Goal: Task Accomplishment & Management: Complete application form

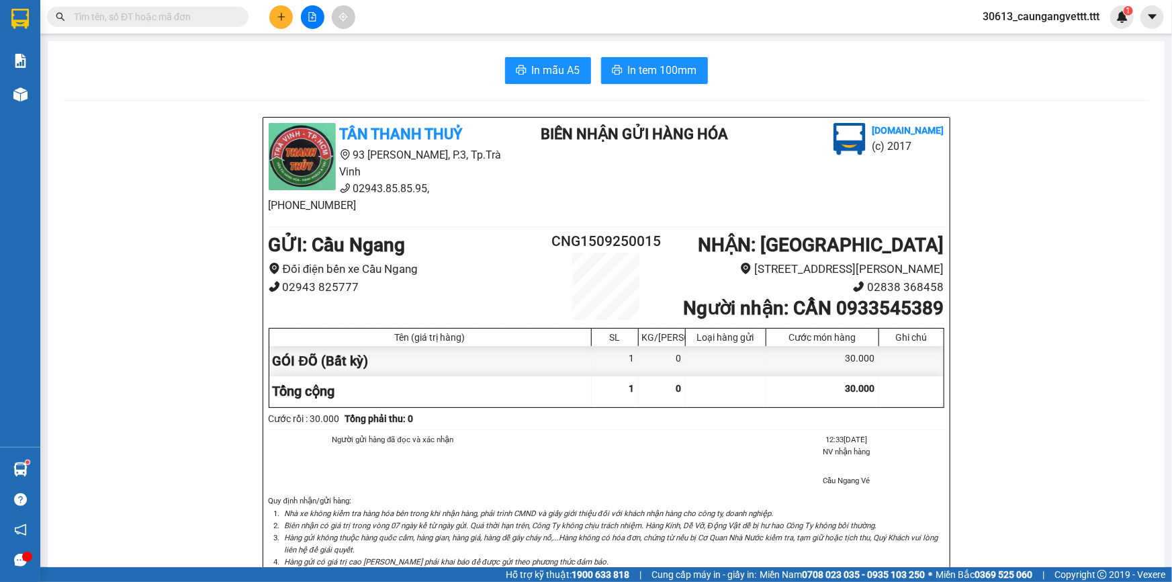
click at [284, 22] on button at bounding box center [281, 17] width 24 height 24
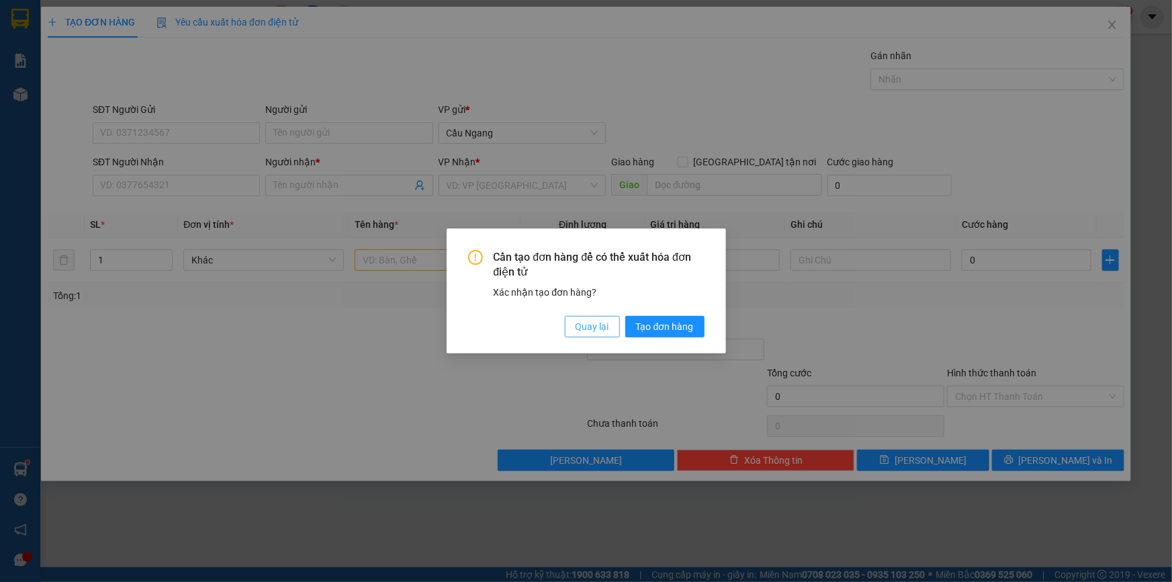
click at [595, 329] on span "Quay lại" at bounding box center [593, 326] width 34 height 15
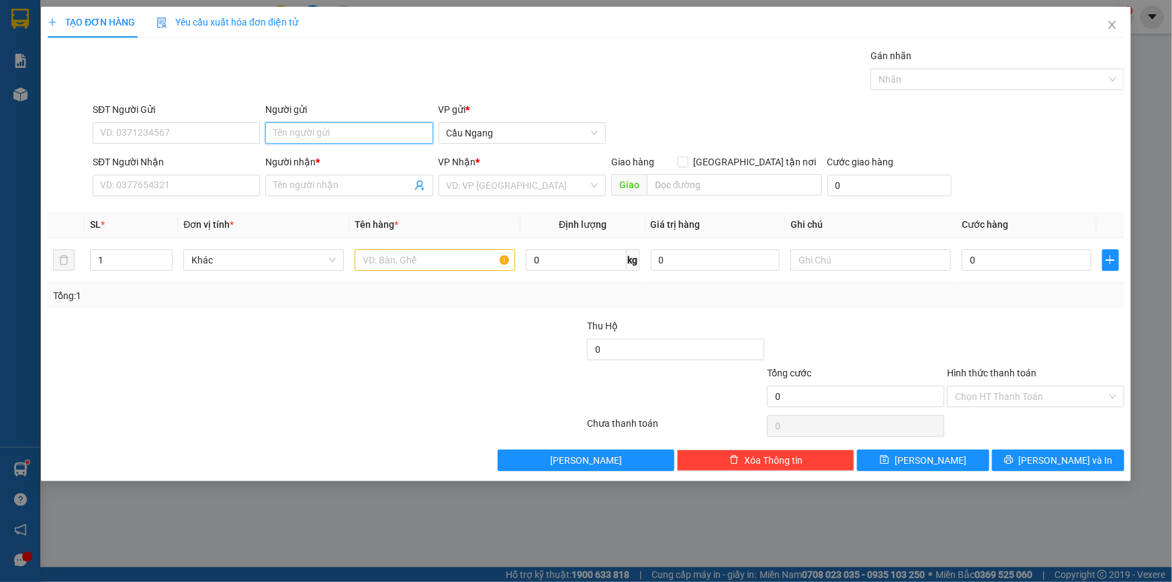
click at [316, 133] on input "Người gửi" at bounding box center [348, 132] width 167 height 21
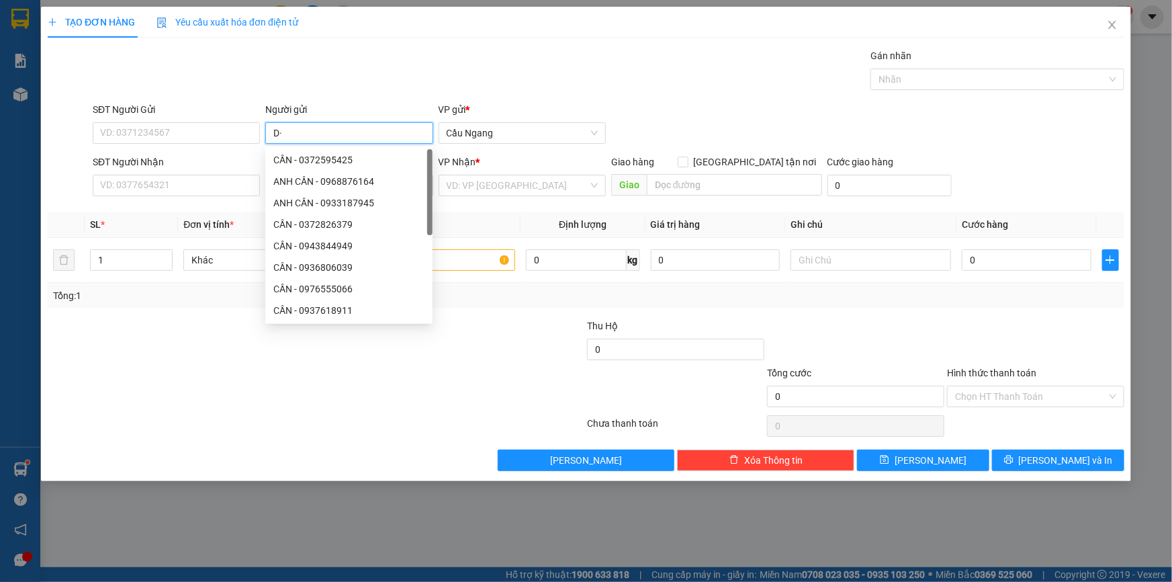
type input "D"
type input "ĐANG THANH"
drag, startPoint x: 130, startPoint y: 188, endPoint x: 550, endPoint y: 498, distance: 521.7
click at [131, 188] on input "SĐT Người Nhận" at bounding box center [176, 185] width 167 height 21
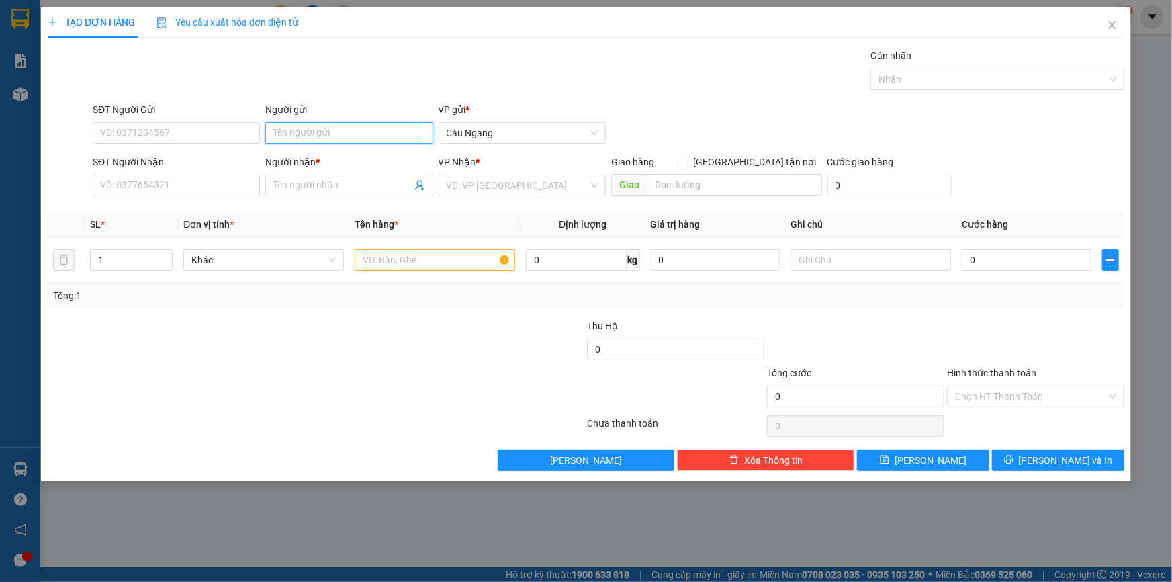
click at [331, 128] on input "Người gửi" at bounding box center [348, 132] width 167 height 21
type input "D"
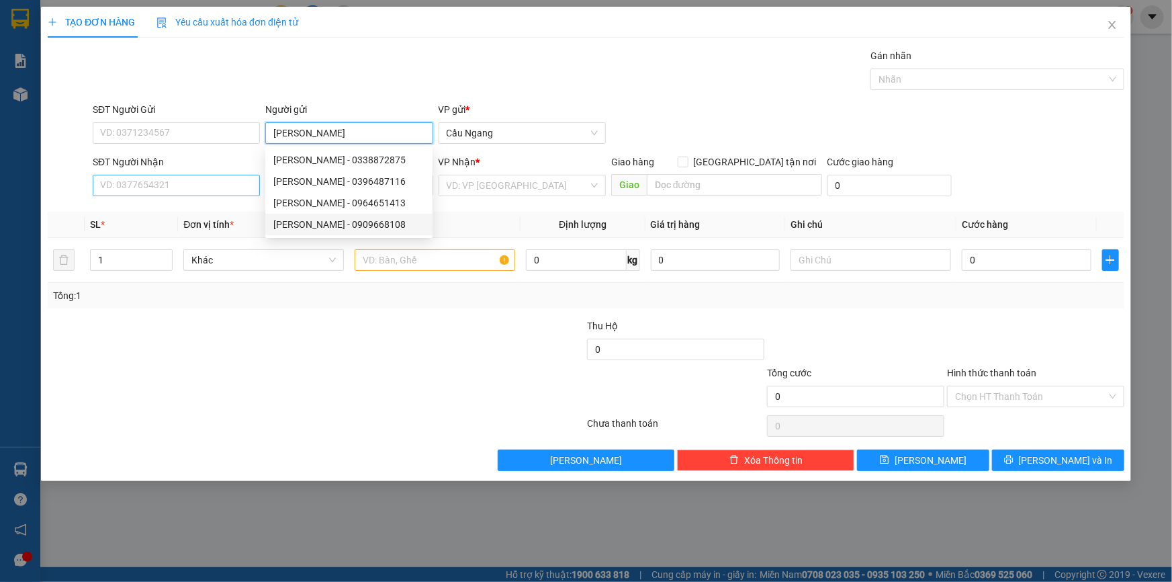
type input "[PERSON_NAME]"
click at [215, 181] on input "SĐT Người Nhận" at bounding box center [176, 185] width 167 height 21
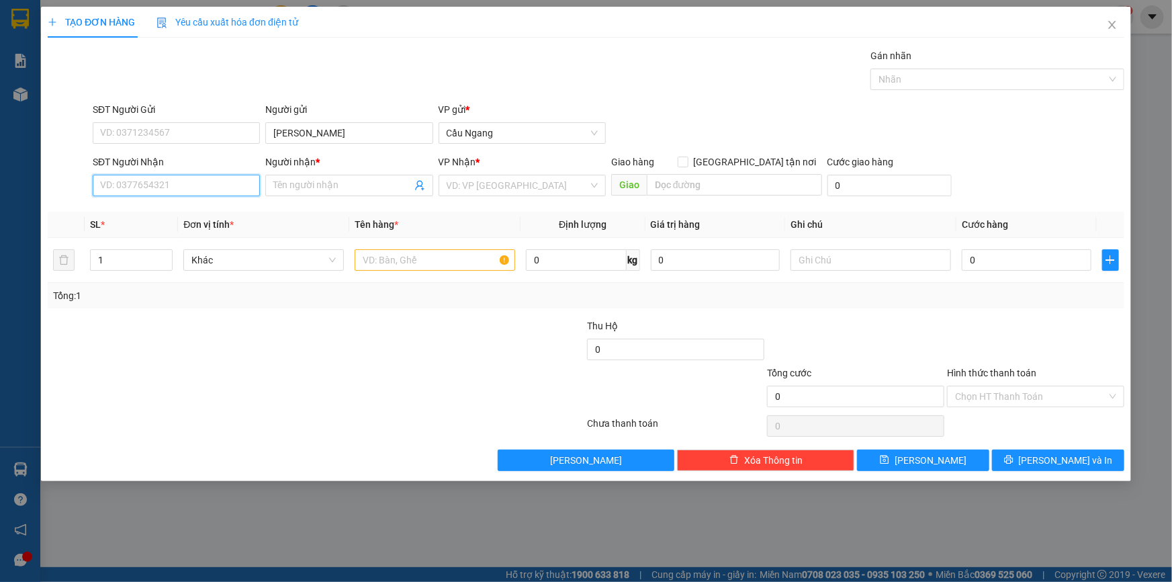
click at [170, 189] on input "SĐT Người Nhận" at bounding box center [176, 185] width 167 height 21
click at [191, 214] on div "0912867746 - THƯ" at bounding box center [176, 212] width 151 height 15
type input "0912867746"
type input "THƯ"
type input "0912867746"
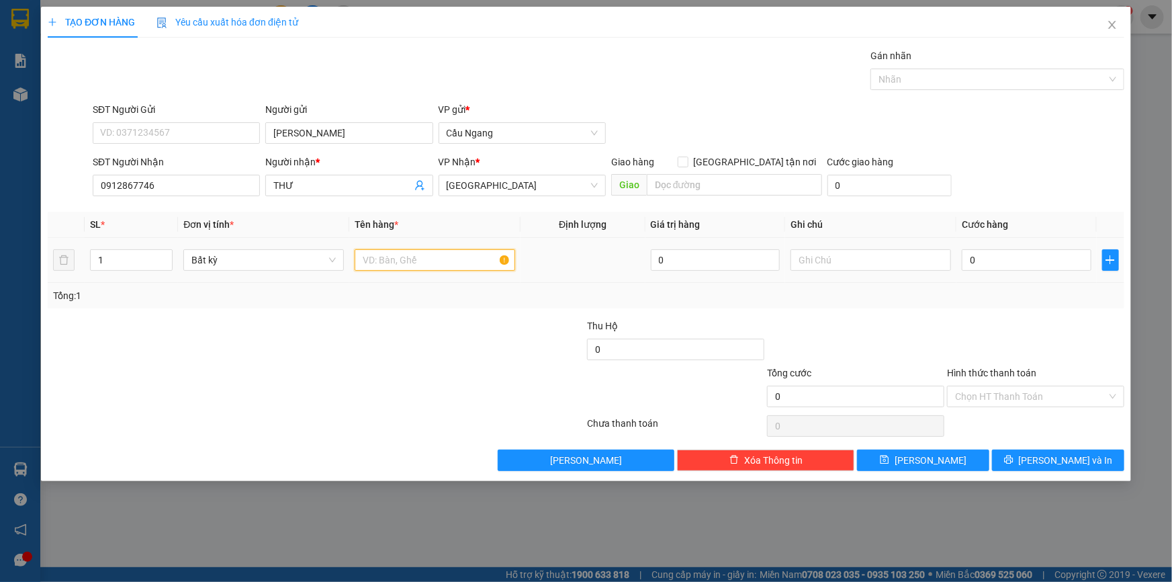
click at [418, 259] on input "text" at bounding box center [435, 259] width 161 height 21
type input "HOP"
click at [1000, 262] on input "0" at bounding box center [1027, 259] width 130 height 21
type input "2"
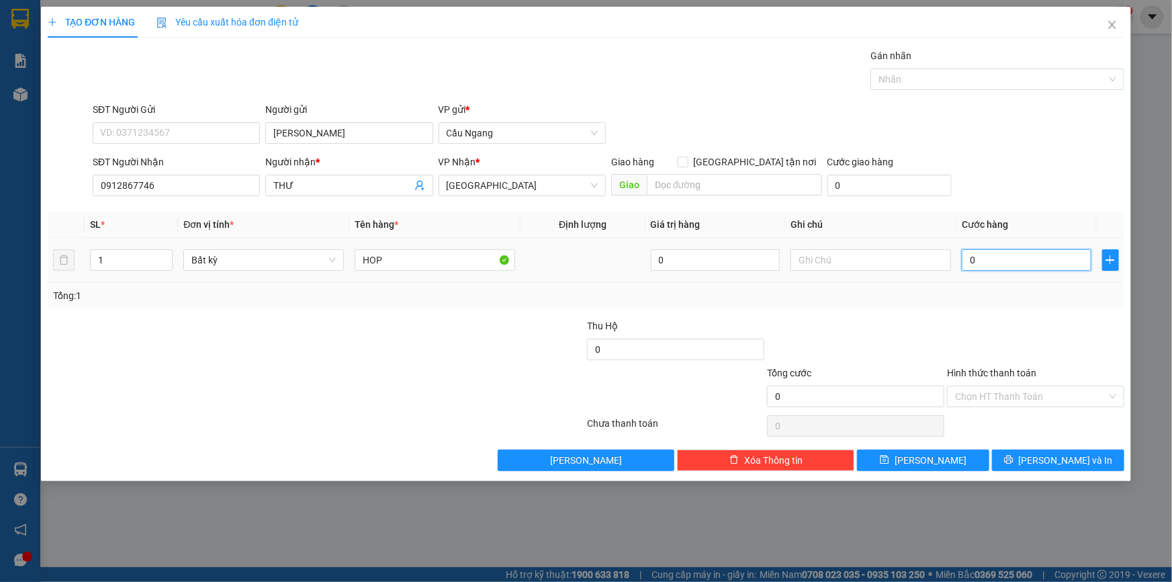
type input "2"
type input "20"
type input "200"
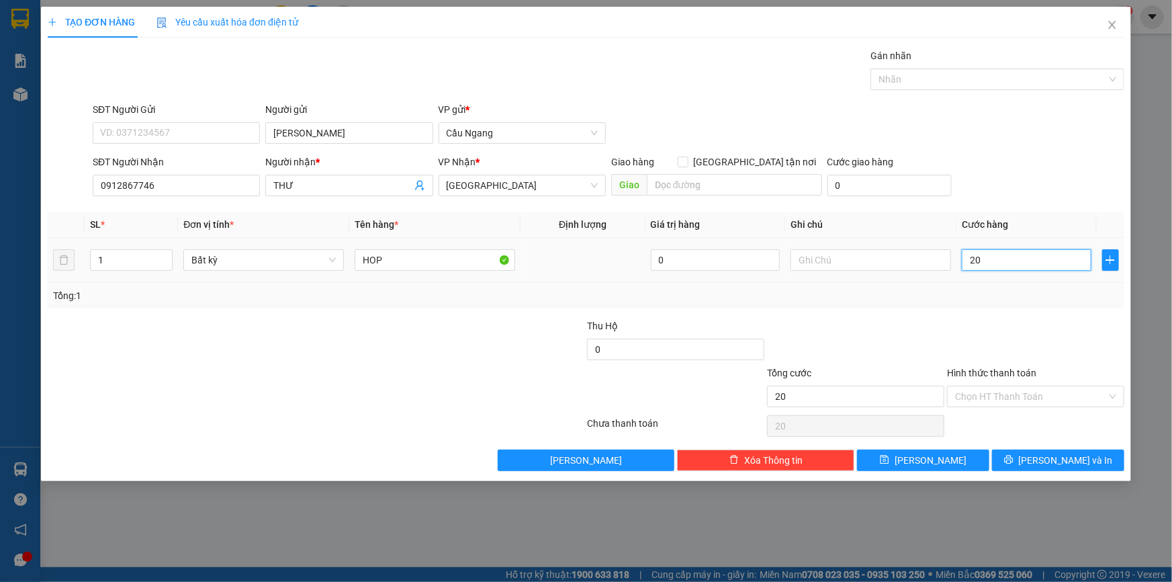
type input "200"
type input "2.000"
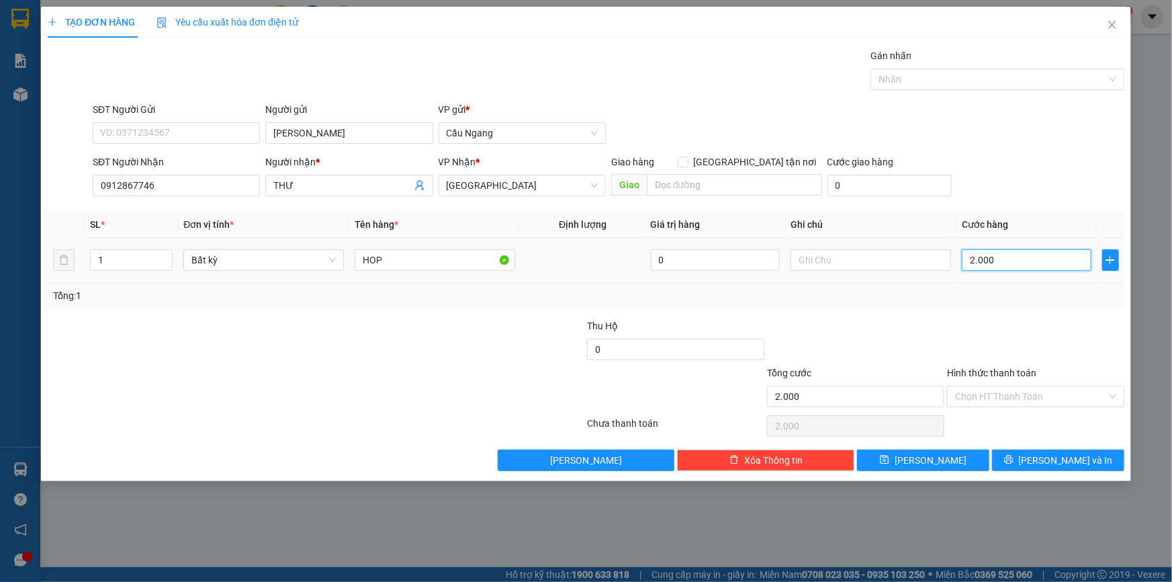
type input "20.000"
click at [1006, 392] on input "Hình thức thanh toán" at bounding box center [1031, 396] width 152 height 20
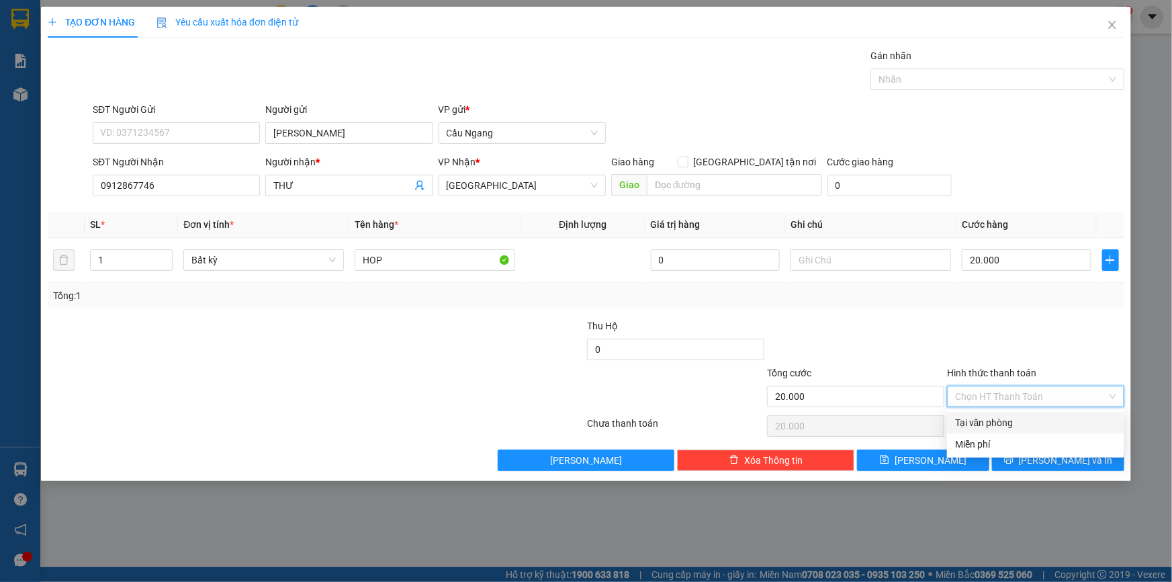
click at [990, 421] on div "Tại văn phòng" at bounding box center [1035, 422] width 161 height 15
type input "0"
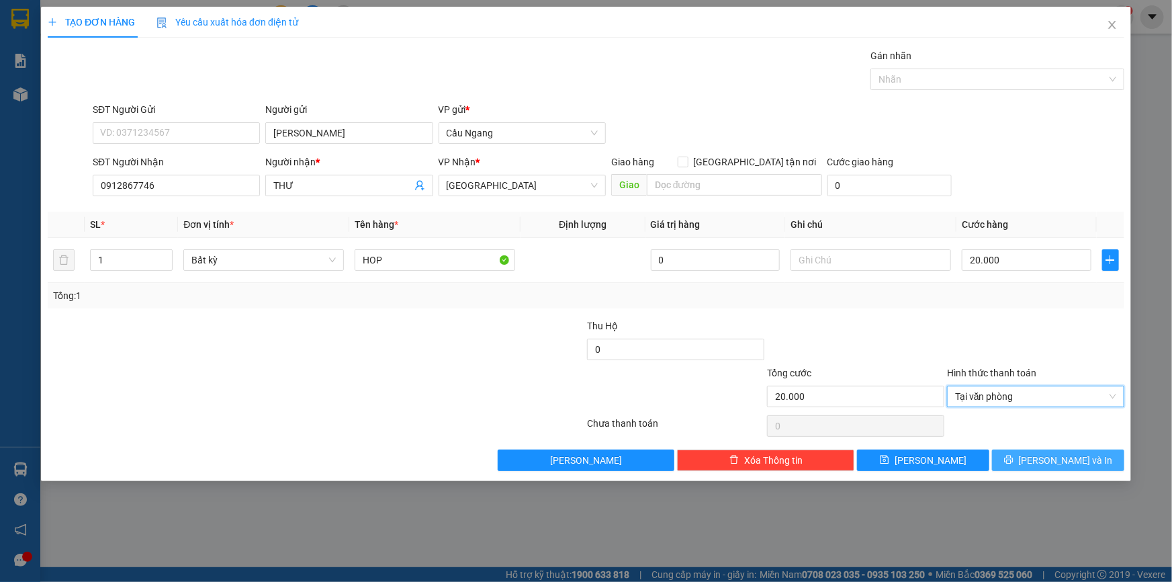
click at [1027, 457] on button "[PERSON_NAME] và In" at bounding box center [1058, 459] width 132 height 21
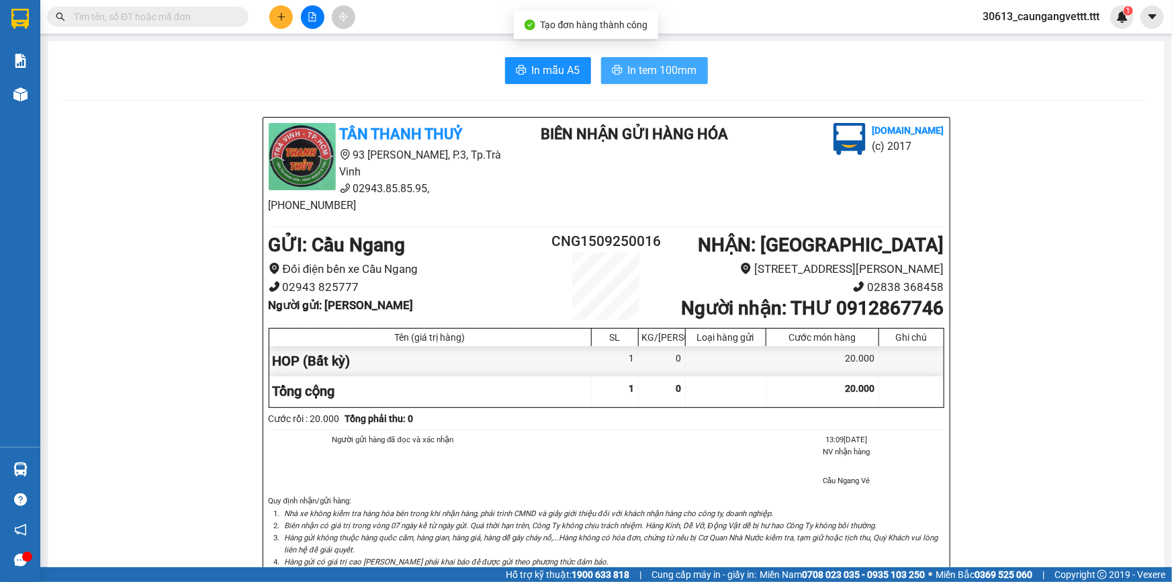
click at [664, 68] on span "In tem 100mm" at bounding box center [662, 70] width 69 height 17
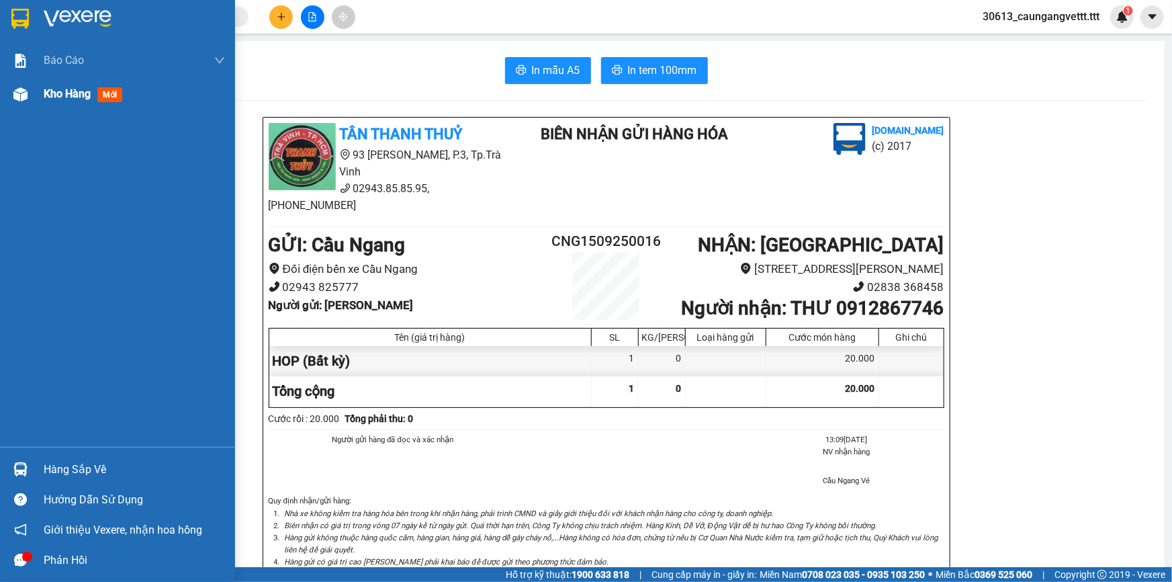
click at [64, 94] on span "Kho hàng" at bounding box center [67, 93] width 47 height 13
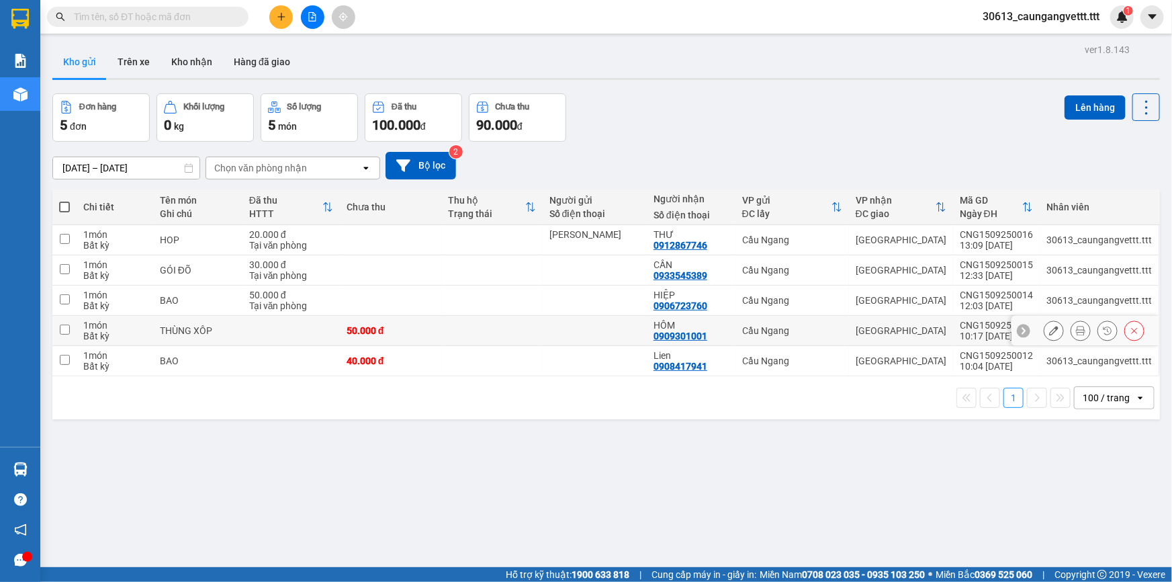
click at [63, 330] on input "checkbox" at bounding box center [65, 329] width 10 height 10
checkbox input "true"
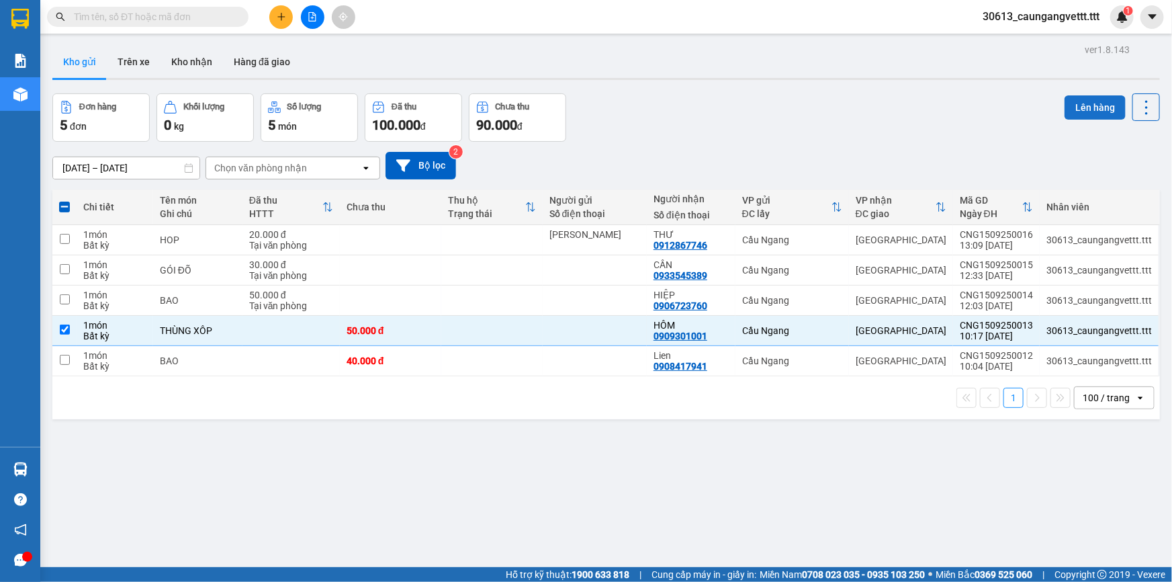
click at [1093, 95] on button "Lên hàng" at bounding box center [1095, 107] width 61 height 24
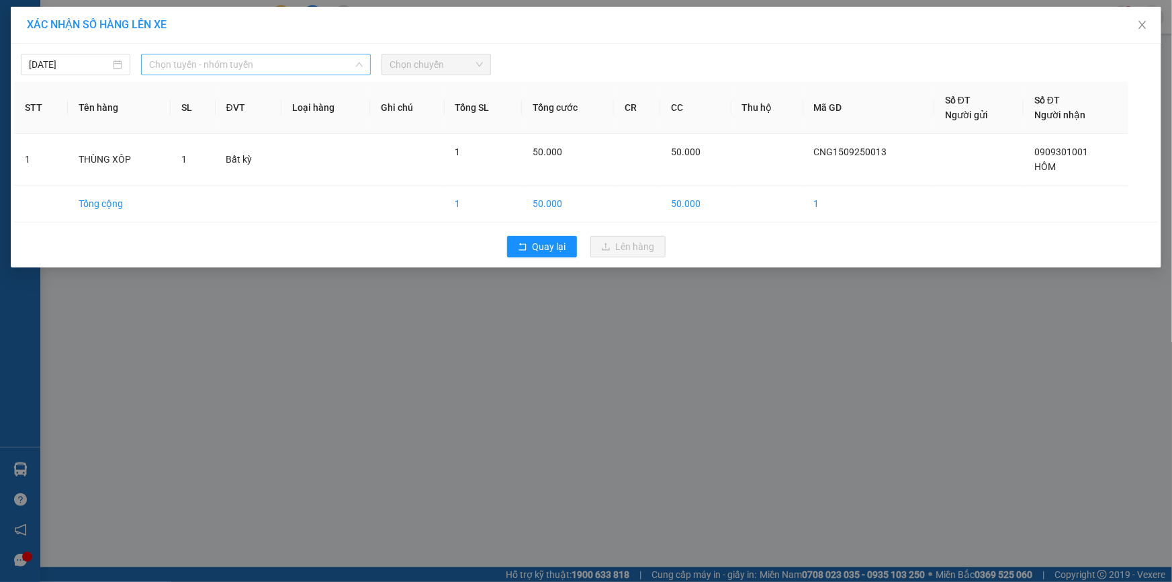
click at [295, 63] on span "Chọn tuyến - nhóm tuyến" at bounding box center [256, 64] width 214 height 20
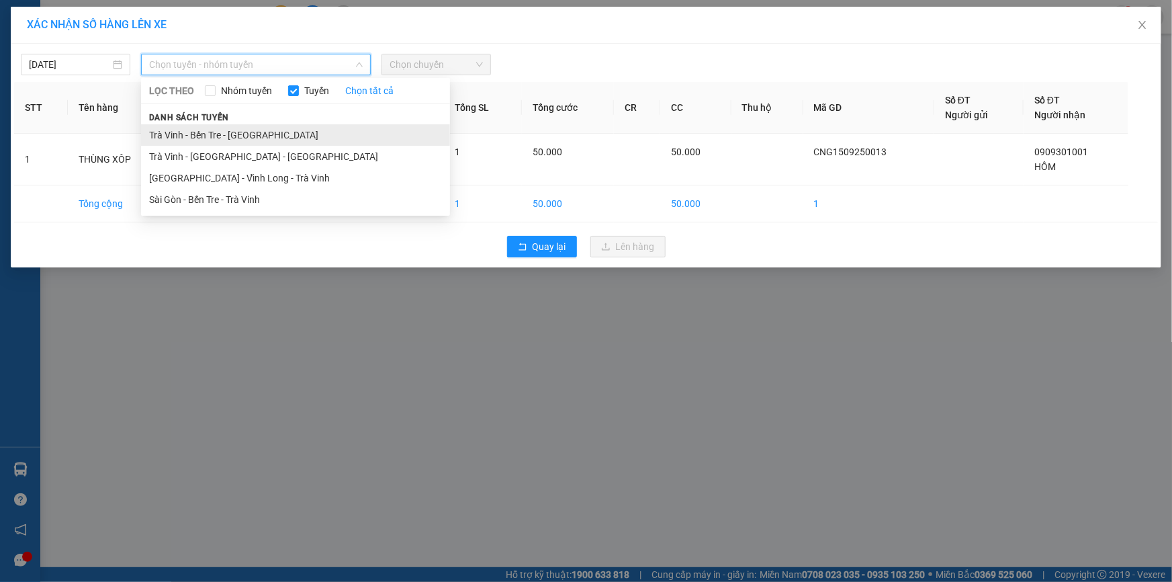
click at [241, 135] on li "Trà Vinh - Bến Tre - [GEOGRAPHIC_DATA]" at bounding box center [295, 134] width 309 height 21
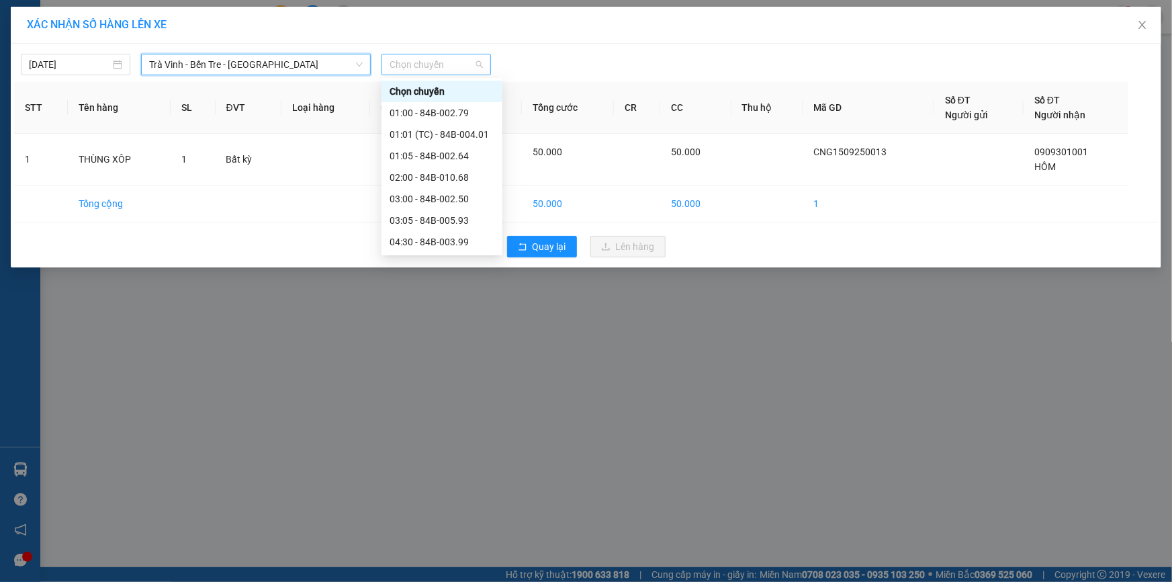
click at [453, 59] on span "Chọn chuyến" at bounding box center [436, 64] width 93 height 20
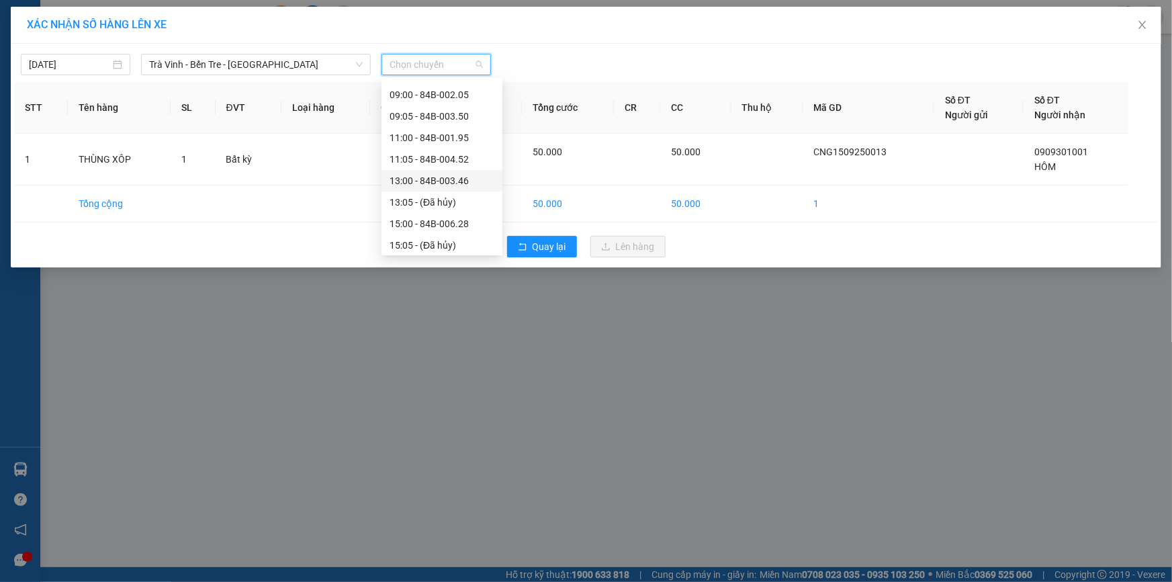
scroll to position [203, 0]
click at [422, 210] on div "15:00 - 84B-006.28" at bounding box center [442, 211] width 105 height 15
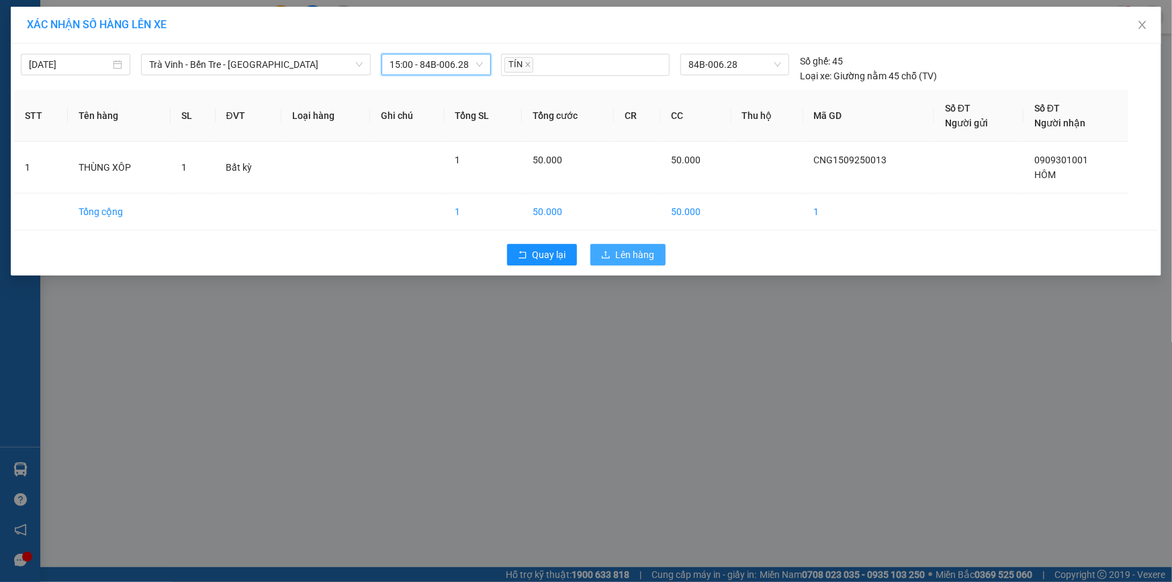
click at [631, 252] on span "Lên hàng" at bounding box center [635, 254] width 39 height 15
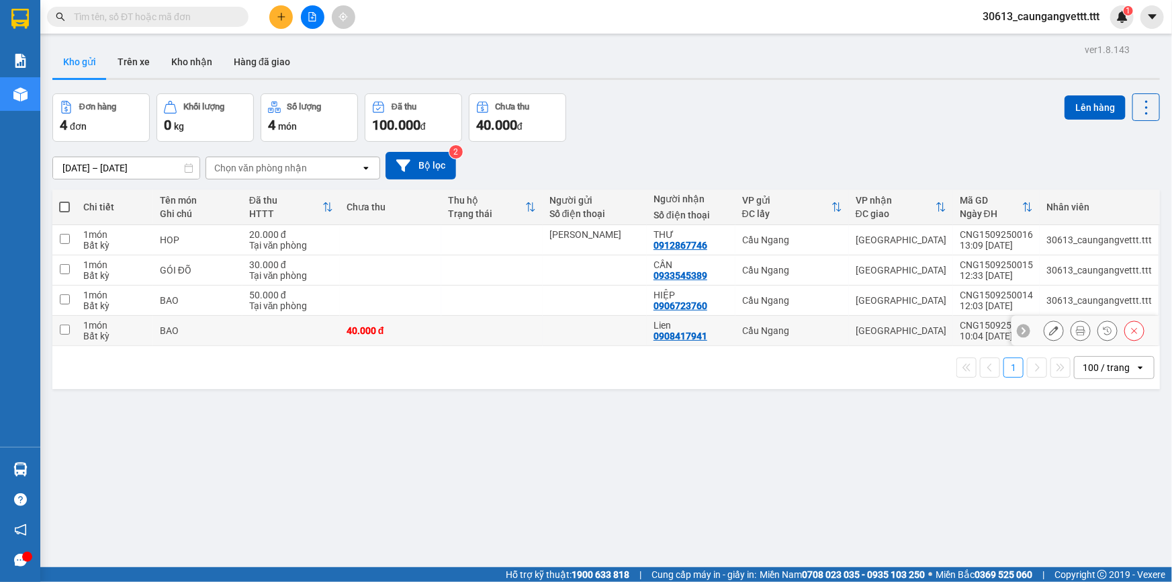
click at [63, 326] on input "checkbox" at bounding box center [65, 329] width 10 height 10
checkbox input "true"
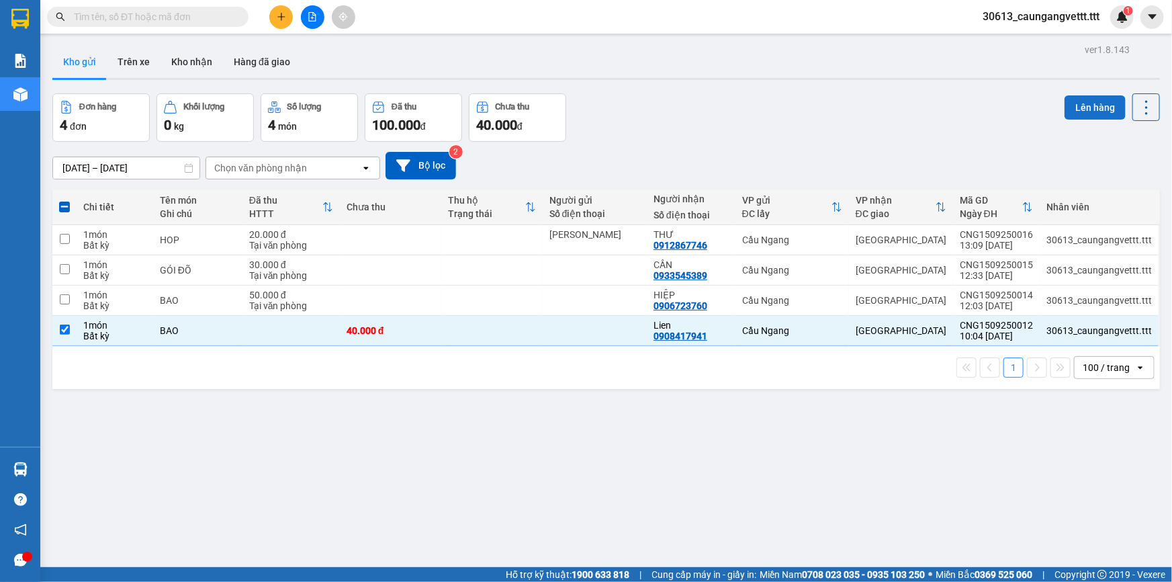
click at [1105, 109] on button "Lên hàng" at bounding box center [1095, 107] width 61 height 24
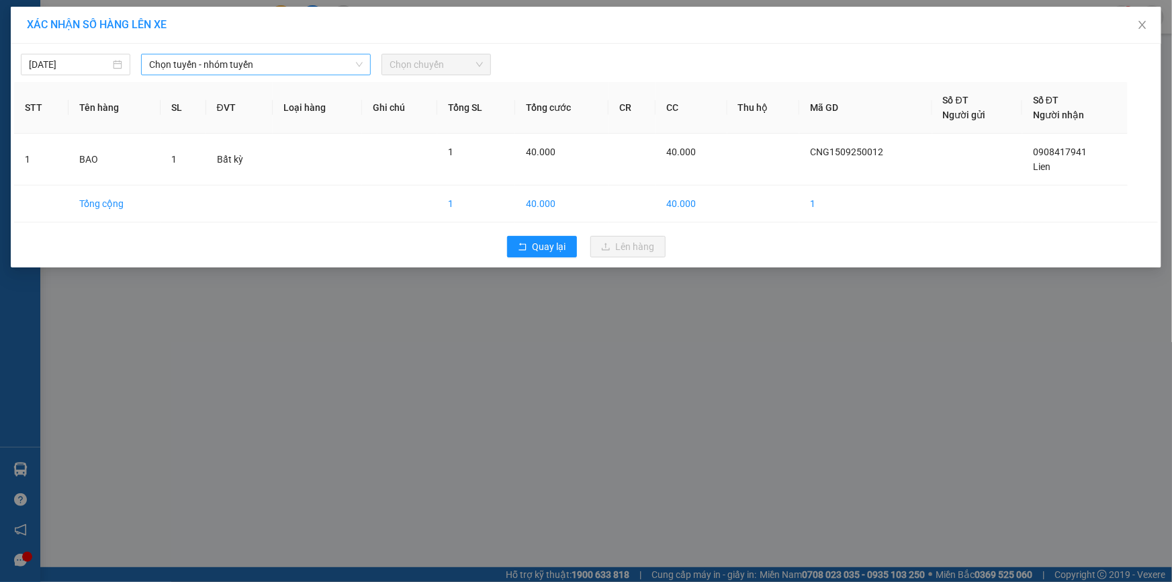
click at [288, 64] on span "Chọn tuyến - nhóm tuyến" at bounding box center [256, 64] width 214 height 20
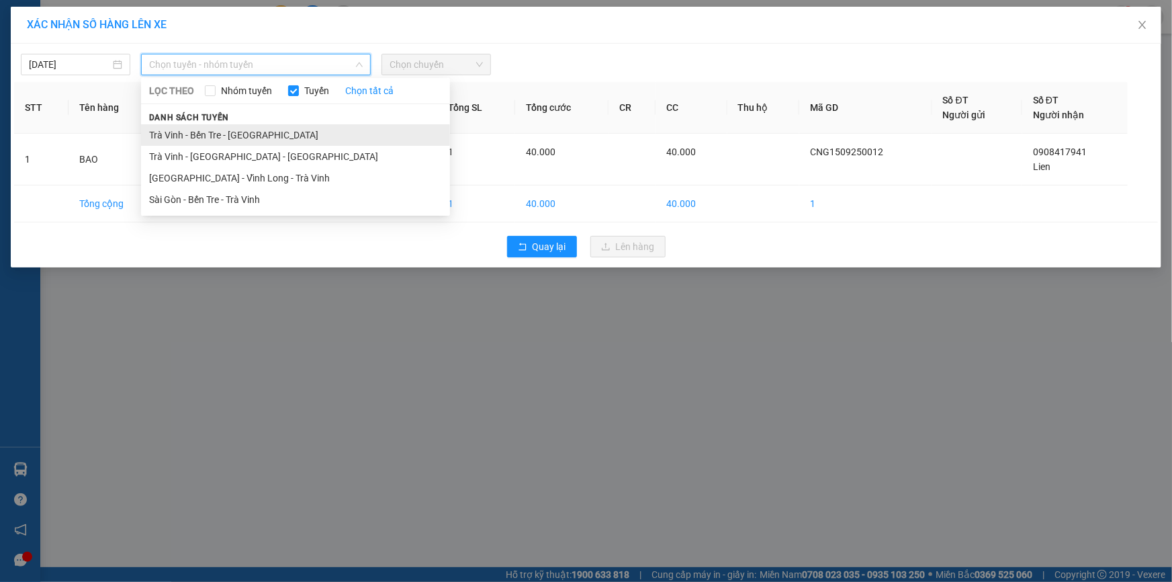
click at [245, 132] on li "Trà Vinh - Bến Tre - [GEOGRAPHIC_DATA]" at bounding box center [295, 134] width 309 height 21
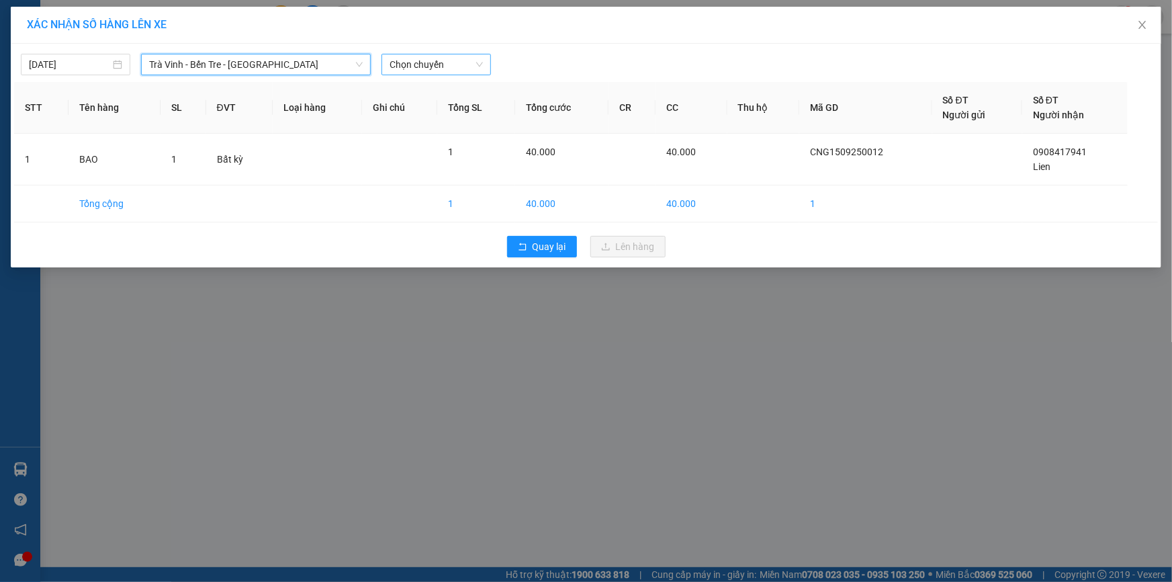
click at [430, 61] on span "Chọn chuyến" at bounding box center [436, 64] width 93 height 20
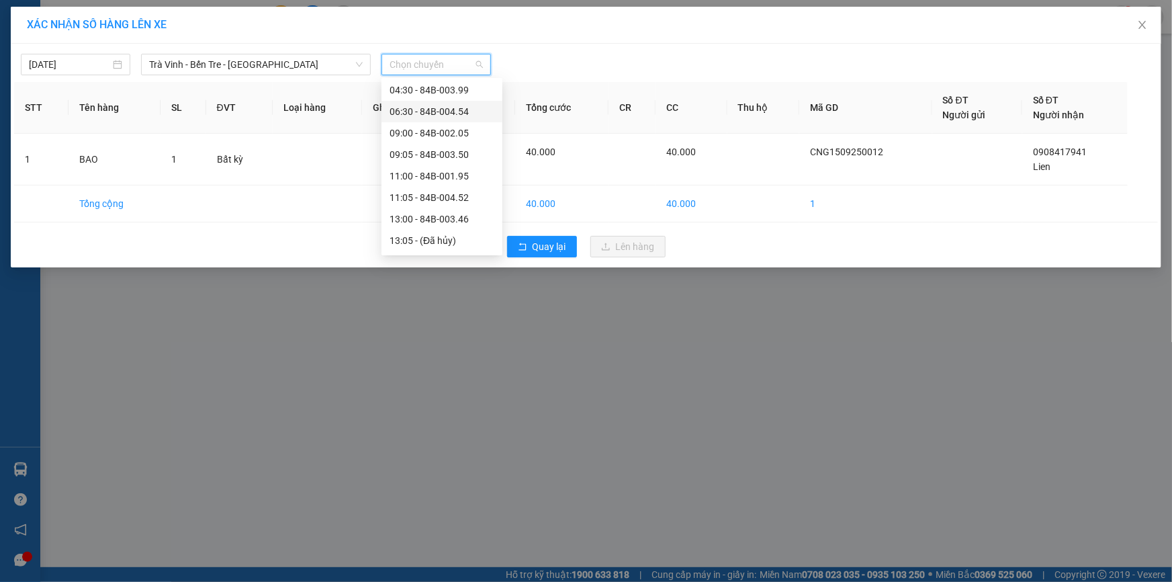
scroll to position [163, 0]
click at [429, 205] on div "13:00 - 84B-003.46" at bounding box center [442, 208] width 105 height 15
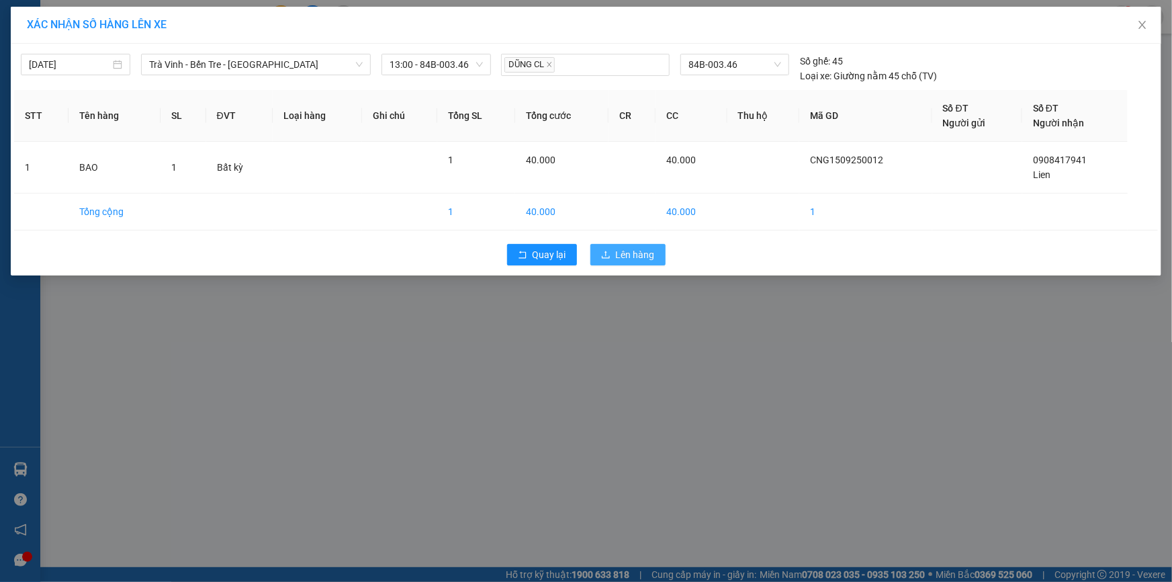
click at [634, 253] on span "Lên hàng" at bounding box center [635, 254] width 39 height 15
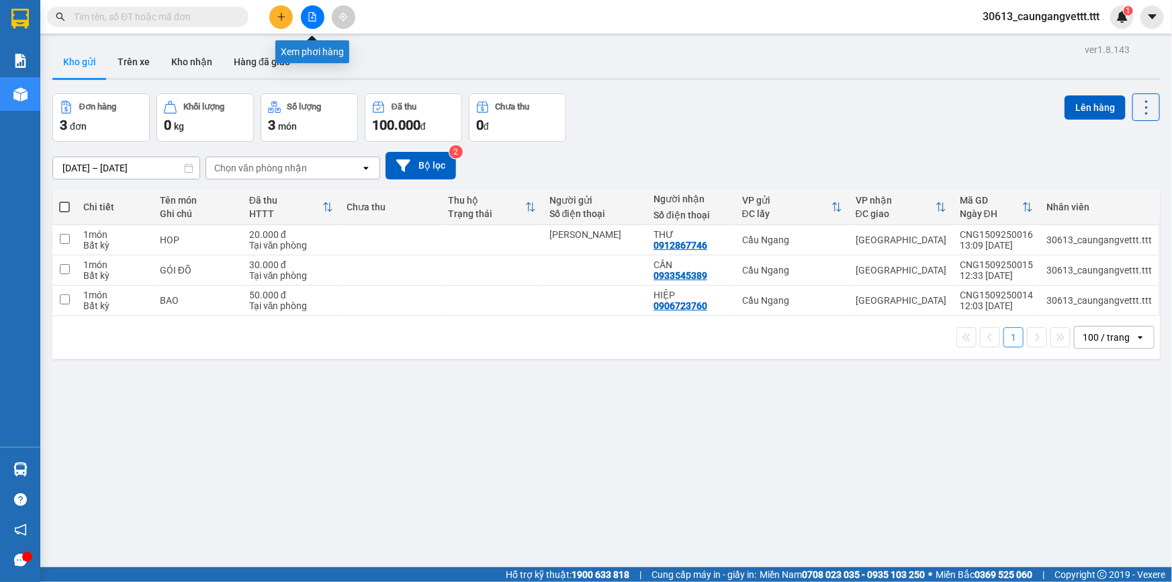
click at [309, 15] on icon "file-add" at bounding box center [312, 16] width 9 height 9
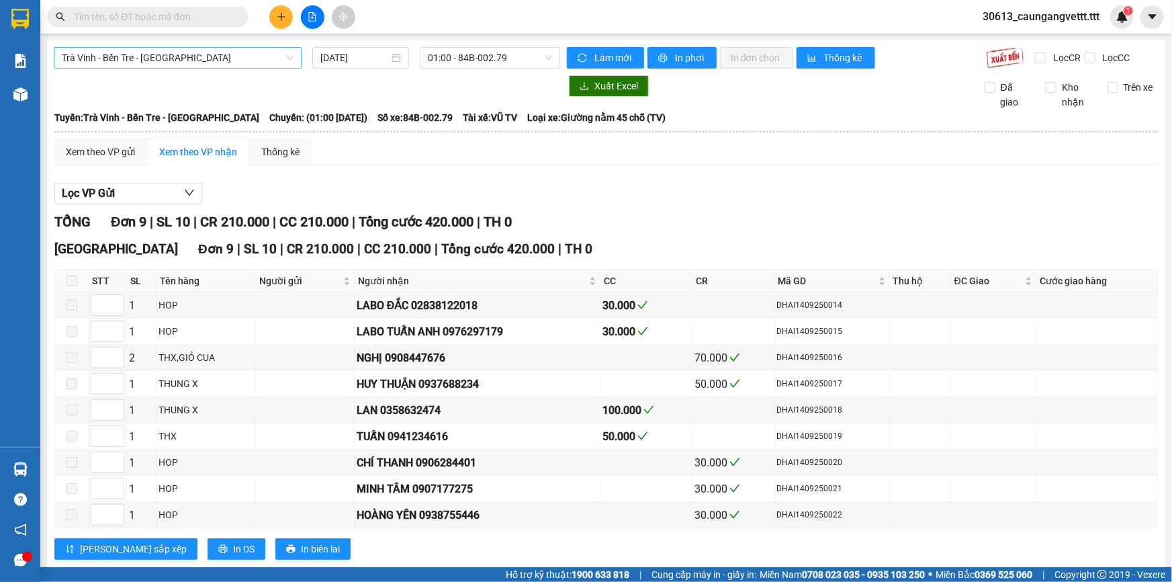
click at [270, 65] on span "Trà Vinh - Bến Tre - [GEOGRAPHIC_DATA]" at bounding box center [178, 58] width 232 height 20
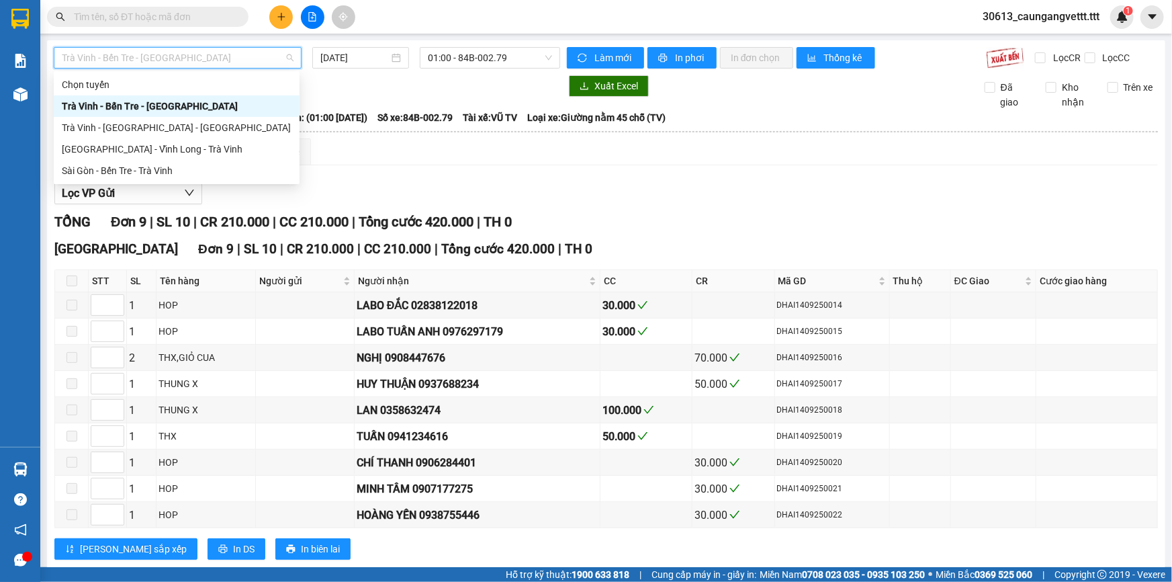
click at [155, 103] on div "Trà Vinh - Bến Tre - [GEOGRAPHIC_DATA]" at bounding box center [177, 106] width 230 height 15
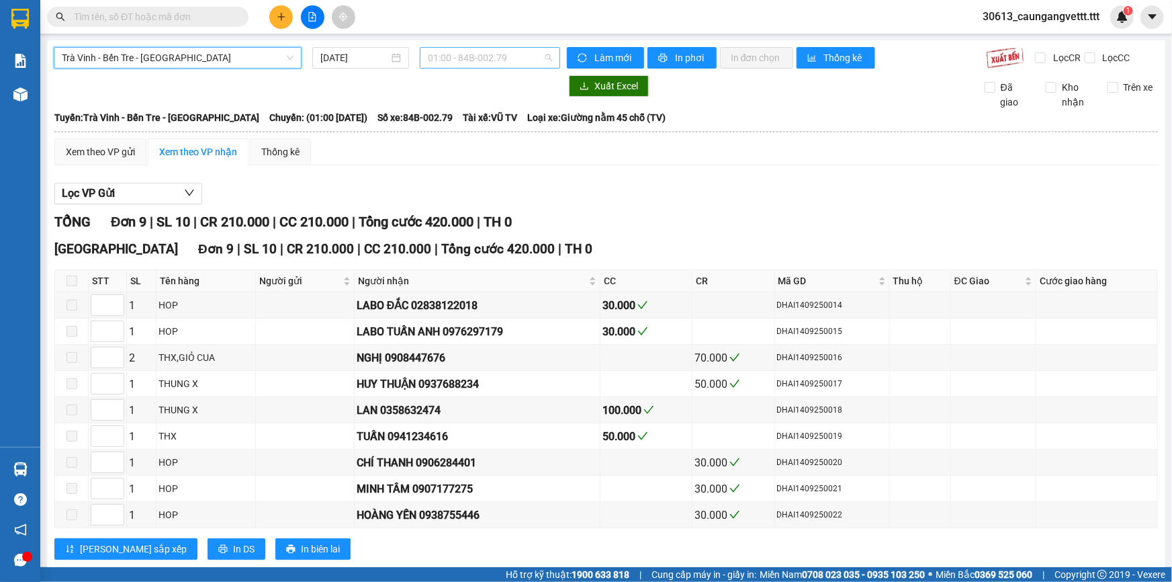
click at [501, 54] on span "01:00 - 84B-002.79" at bounding box center [490, 58] width 124 height 20
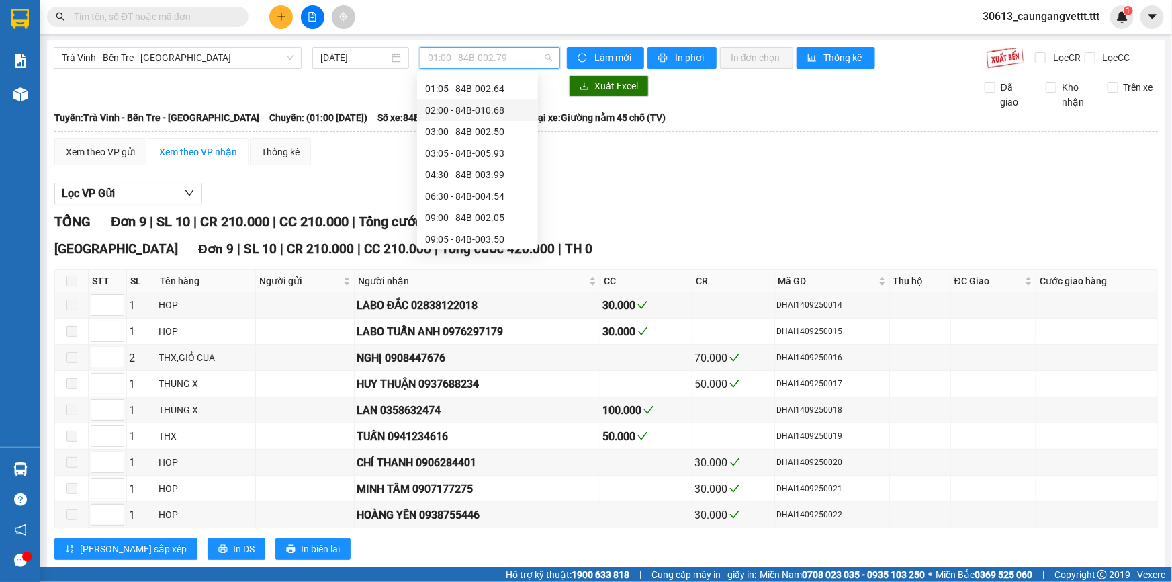
scroll to position [163, 0]
click at [453, 203] on div "13:00 - 84B-003.46" at bounding box center [477, 201] width 105 height 15
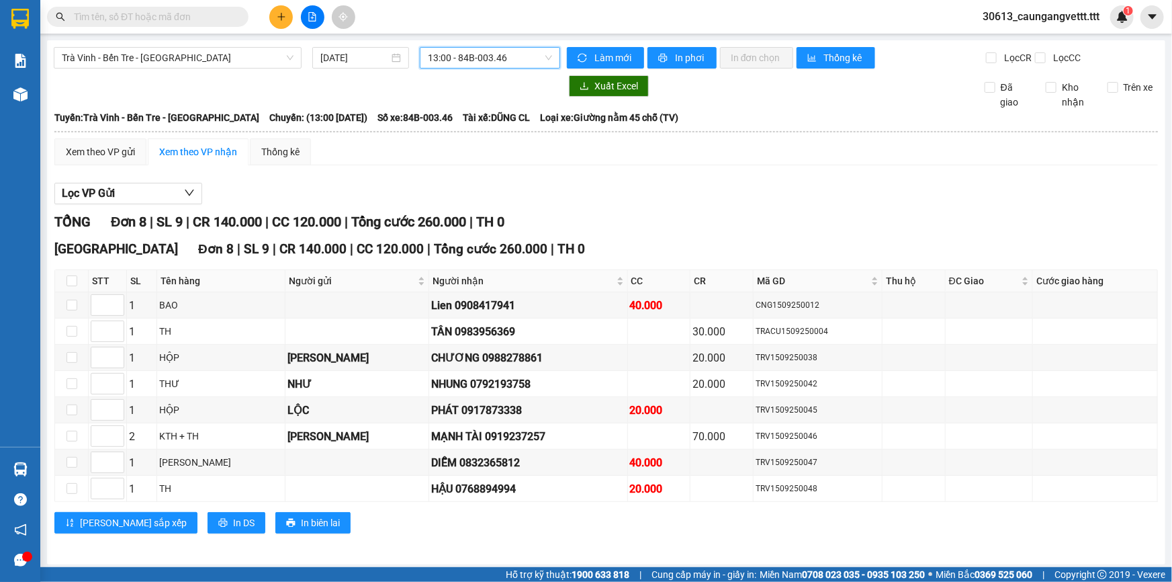
click at [515, 60] on span "13:00 - 84B-003.46" at bounding box center [490, 58] width 124 height 20
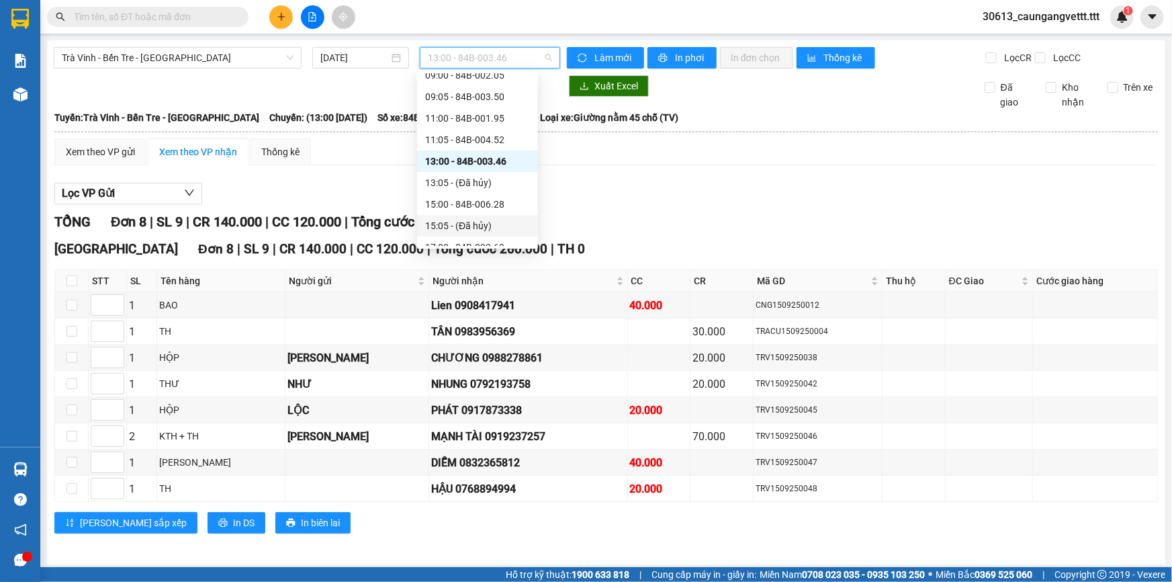
scroll to position [204, 0]
click at [461, 208] on div "15:00 - 84B-006.28" at bounding box center [477, 203] width 105 height 15
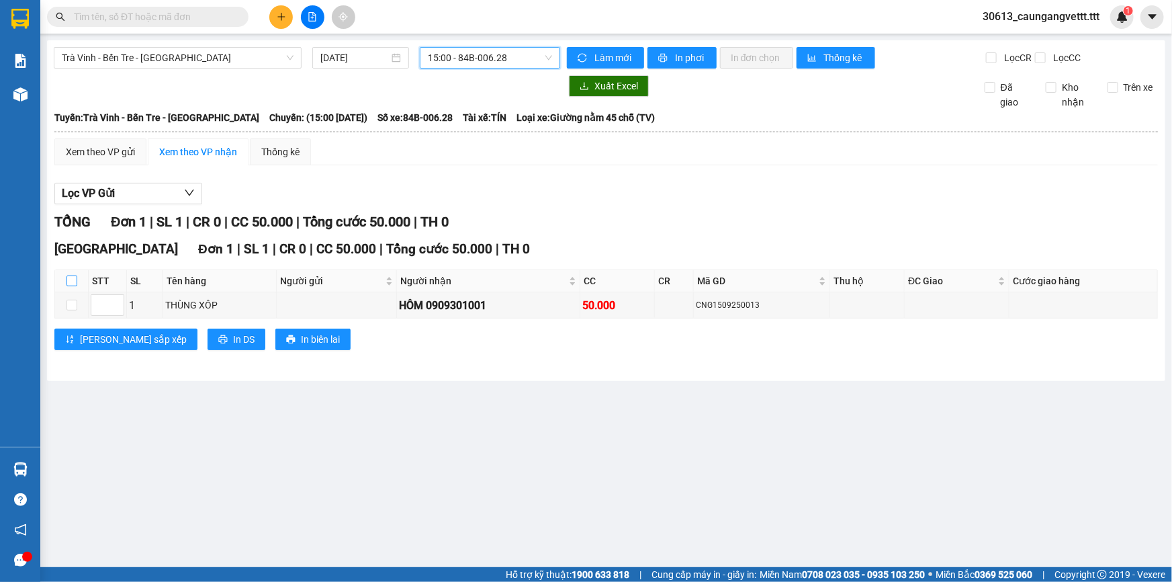
click at [71, 278] on input "checkbox" at bounding box center [72, 280] width 11 height 11
checkbox input "true"
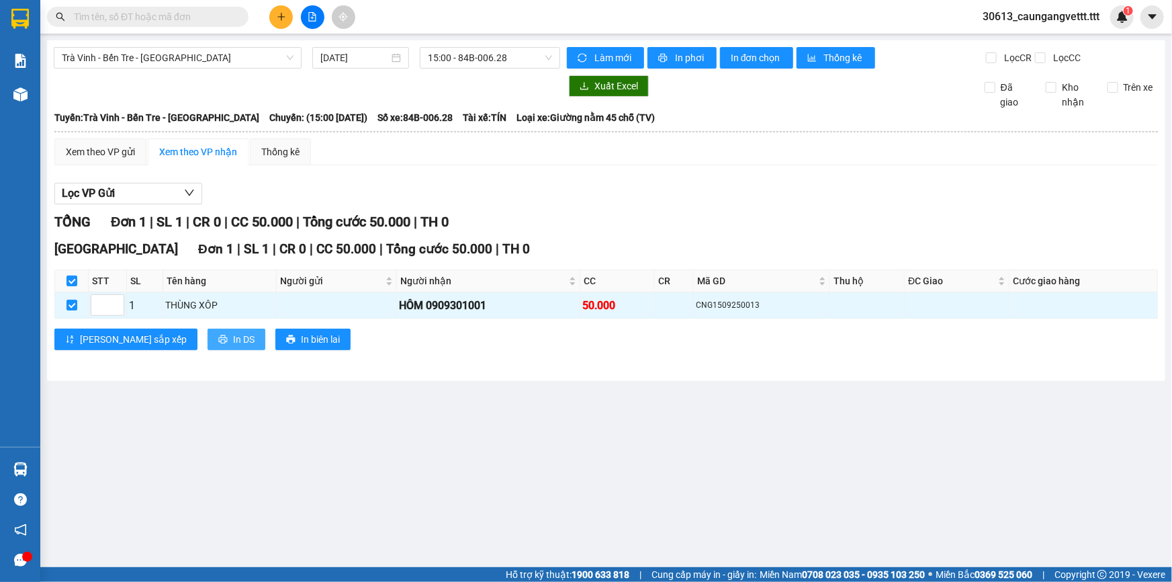
click at [208, 341] on button "In DS" at bounding box center [237, 339] width 58 height 21
click at [83, 150] on div "Xem theo VP gửi" at bounding box center [100, 151] width 69 height 15
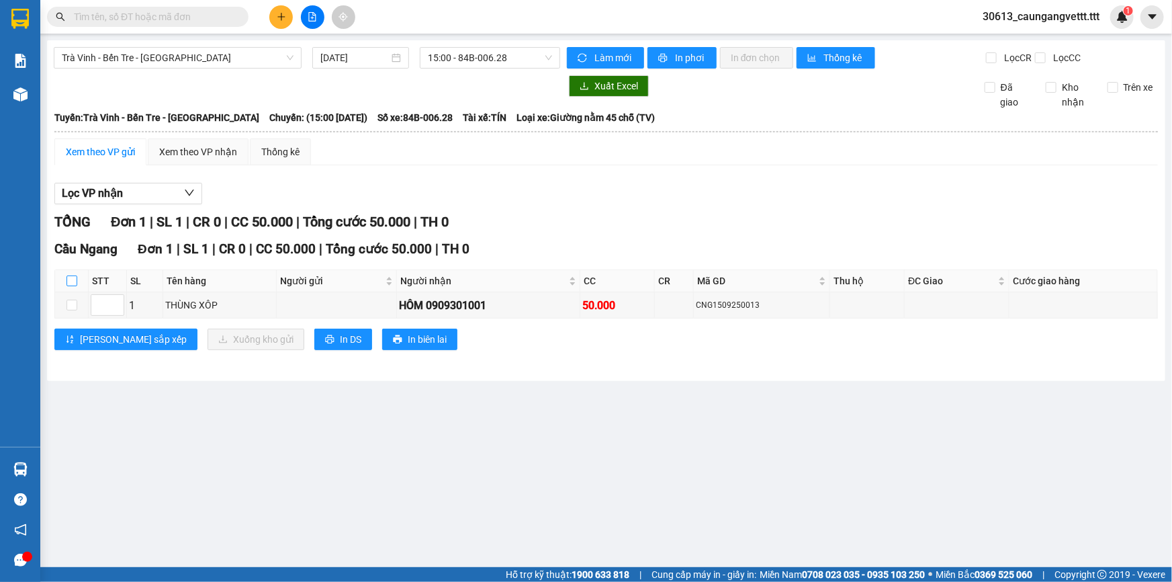
click at [71, 282] on input "checkbox" at bounding box center [72, 280] width 11 height 11
checkbox input "true"
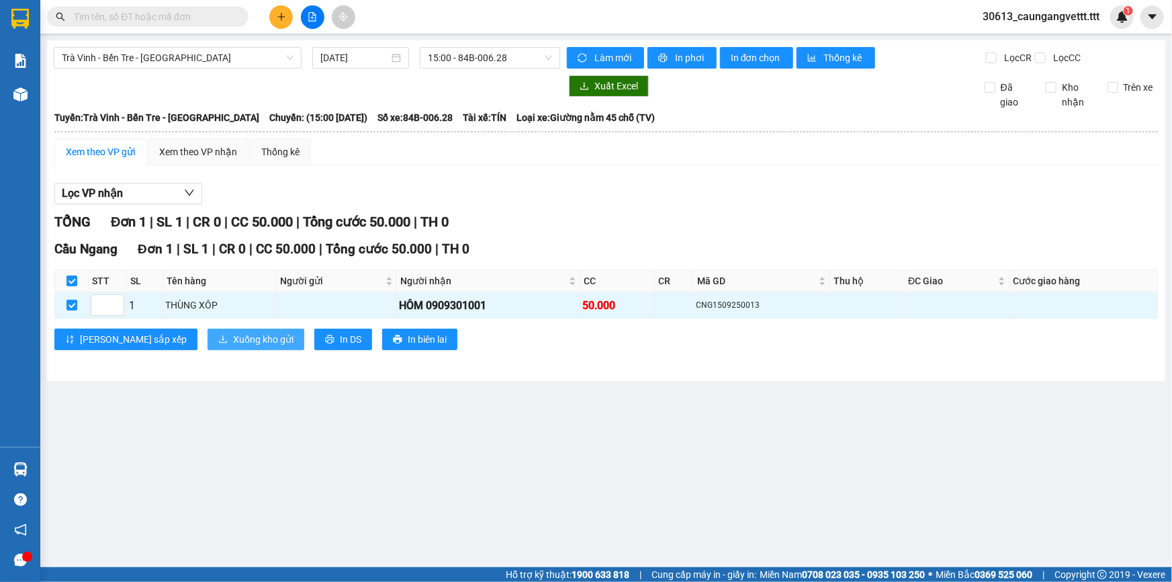
click at [233, 339] on span "Xuống kho gửi" at bounding box center [263, 339] width 60 height 15
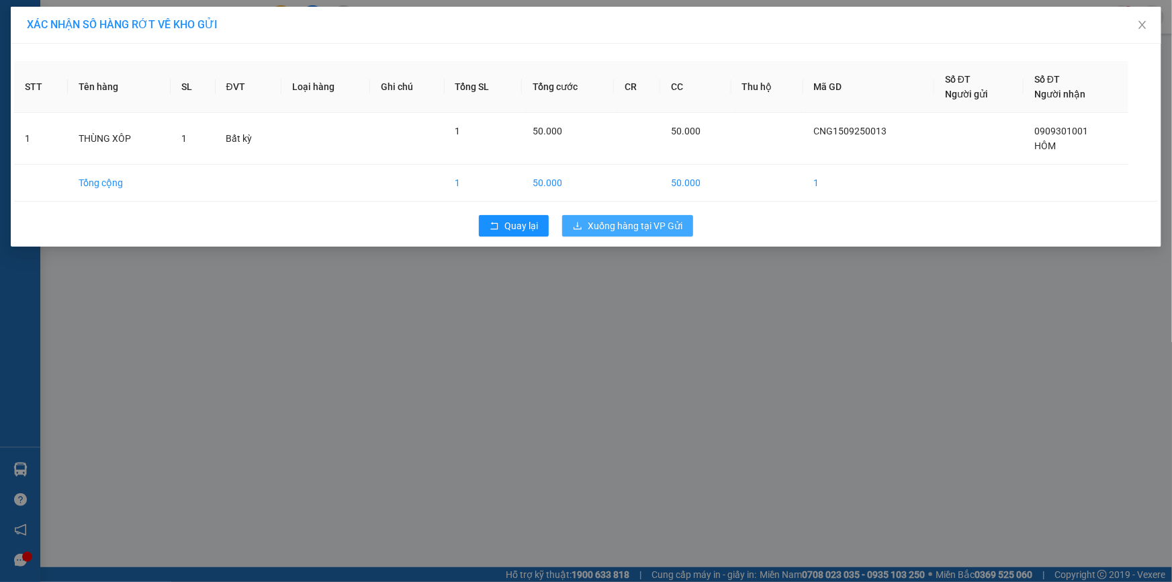
click at [609, 225] on span "Xuống hàng tại VP Gửi" at bounding box center [635, 225] width 95 height 15
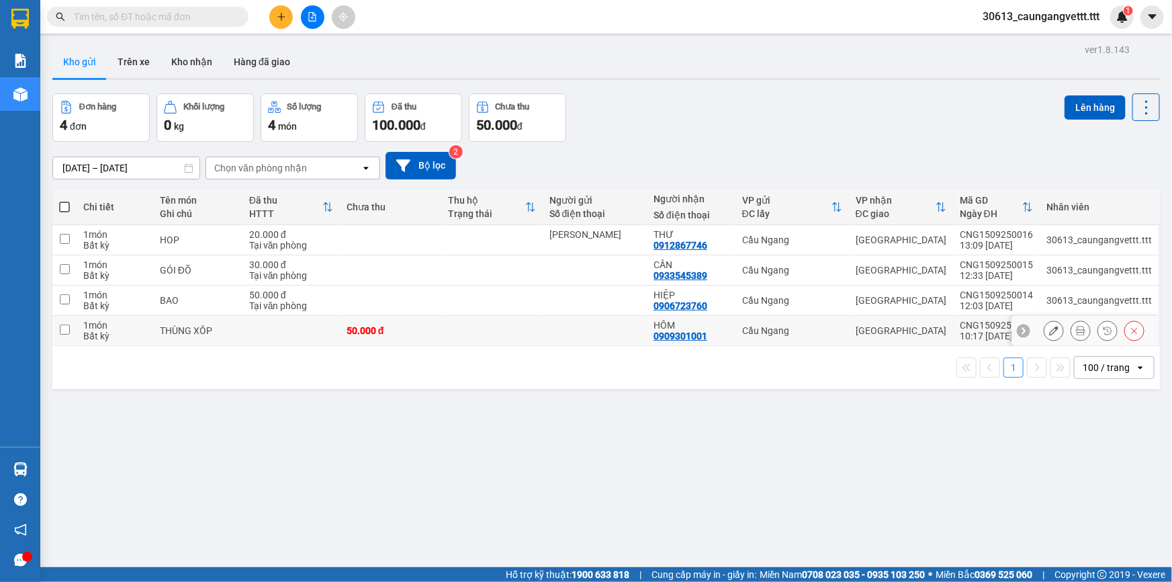
click at [60, 329] on input "checkbox" at bounding box center [65, 329] width 10 height 10
checkbox input "true"
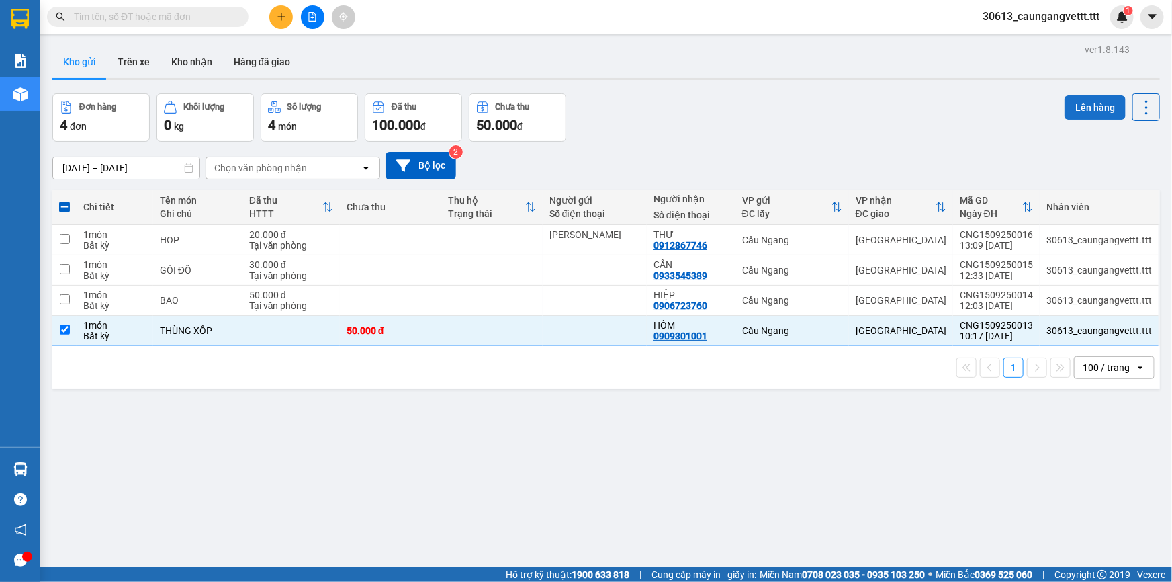
click at [1084, 99] on button "Lên hàng" at bounding box center [1095, 107] width 61 height 24
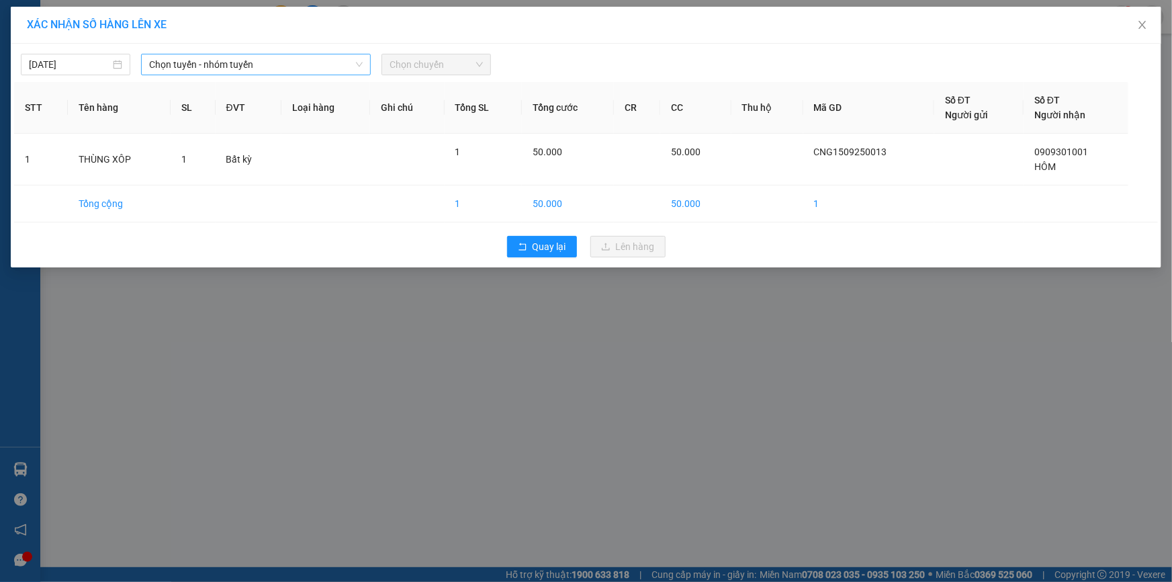
drag, startPoint x: 273, startPoint y: 52, endPoint x: 272, endPoint y: 60, distance: 8.2
click at [274, 52] on div "[DATE] Chọn tuyến - nhóm tuyến Chọn chuyến" at bounding box center [586, 61] width 1144 height 28
click at [264, 67] on span "Chọn tuyến - nhóm tuyến" at bounding box center [256, 64] width 214 height 20
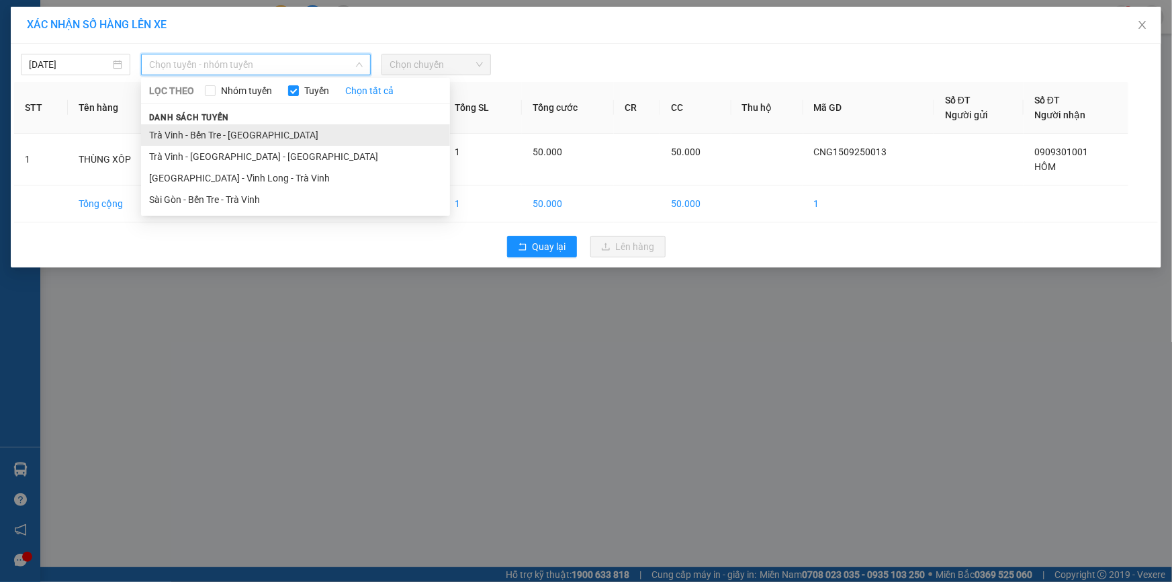
click at [213, 137] on li "Trà Vinh - Bến Tre - [GEOGRAPHIC_DATA]" at bounding box center [295, 134] width 309 height 21
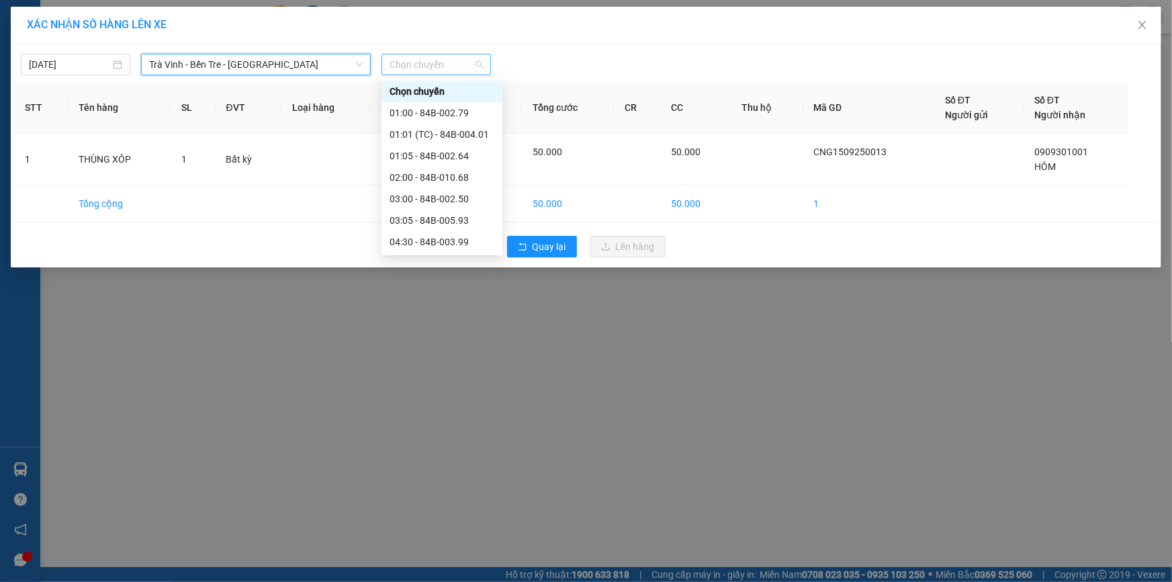
click at [453, 65] on span "Chọn chuyến" at bounding box center [436, 64] width 93 height 20
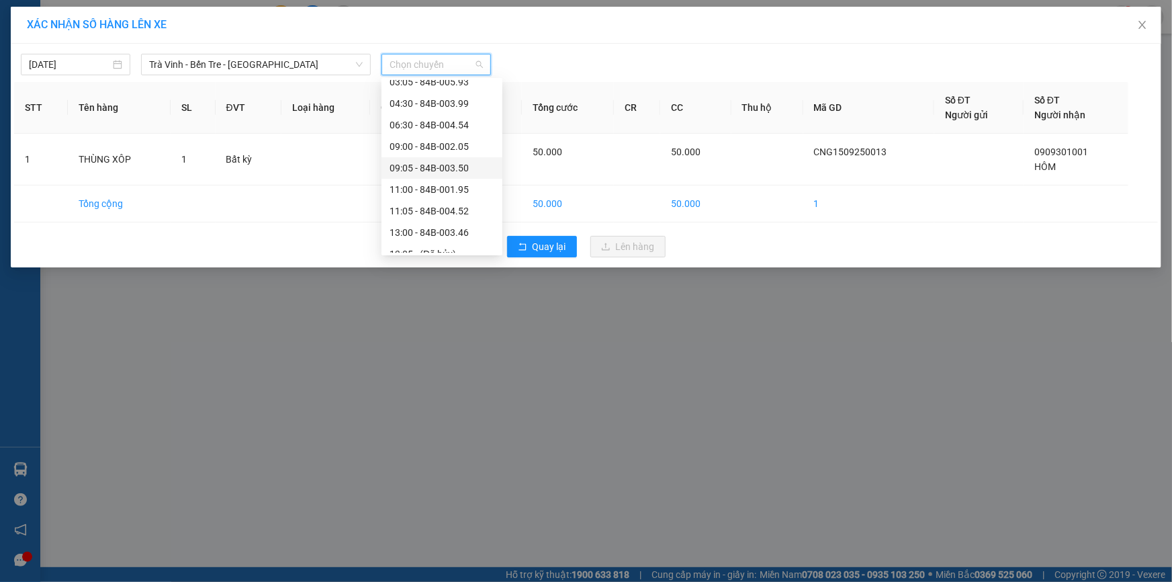
scroll to position [203, 0]
click at [421, 168] on div "13:00 - 84B-003.46" at bounding box center [442, 168] width 105 height 15
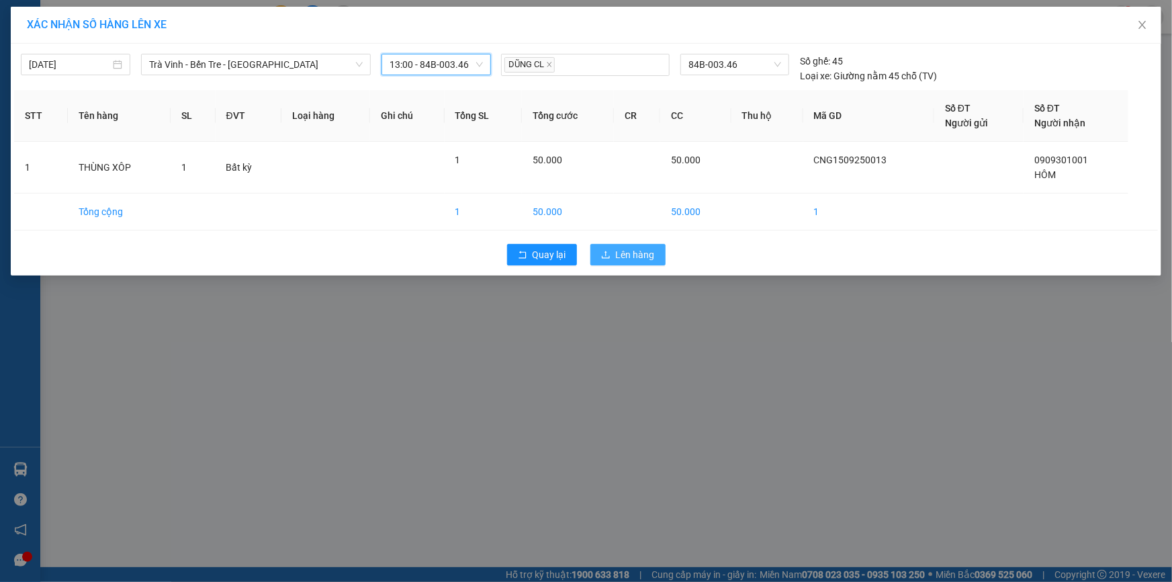
click at [629, 261] on span "Lên hàng" at bounding box center [635, 254] width 39 height 15
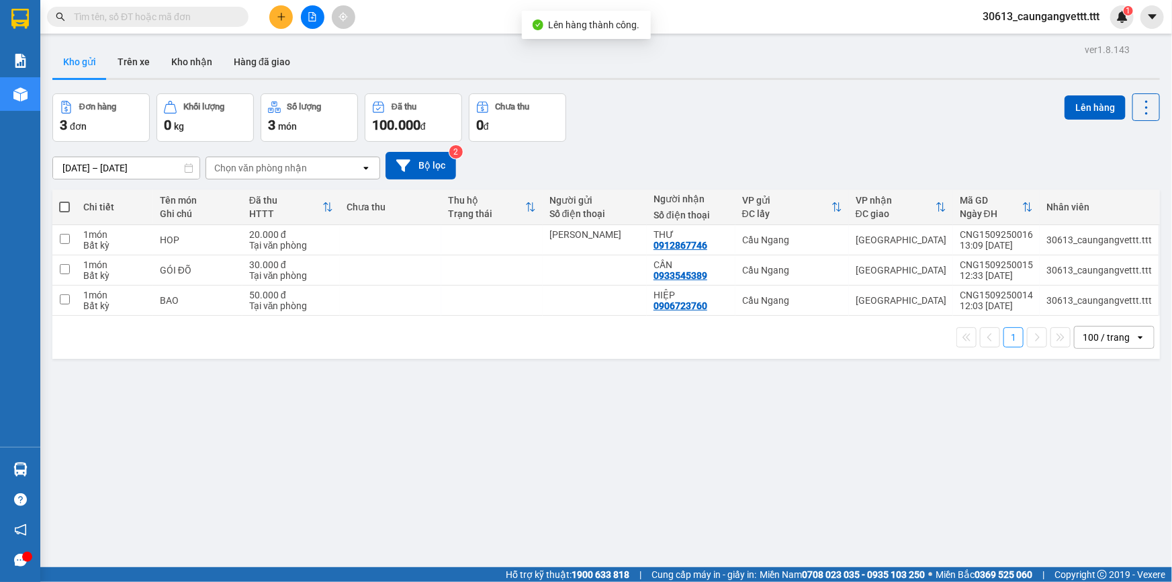
click at [63, 203] on span at bounding box center [64, 207] width 11 height 11
click at [64, 200] on input "checkbox" at bounding box center [64, 200] width 0 height 0
checkbox input "true"
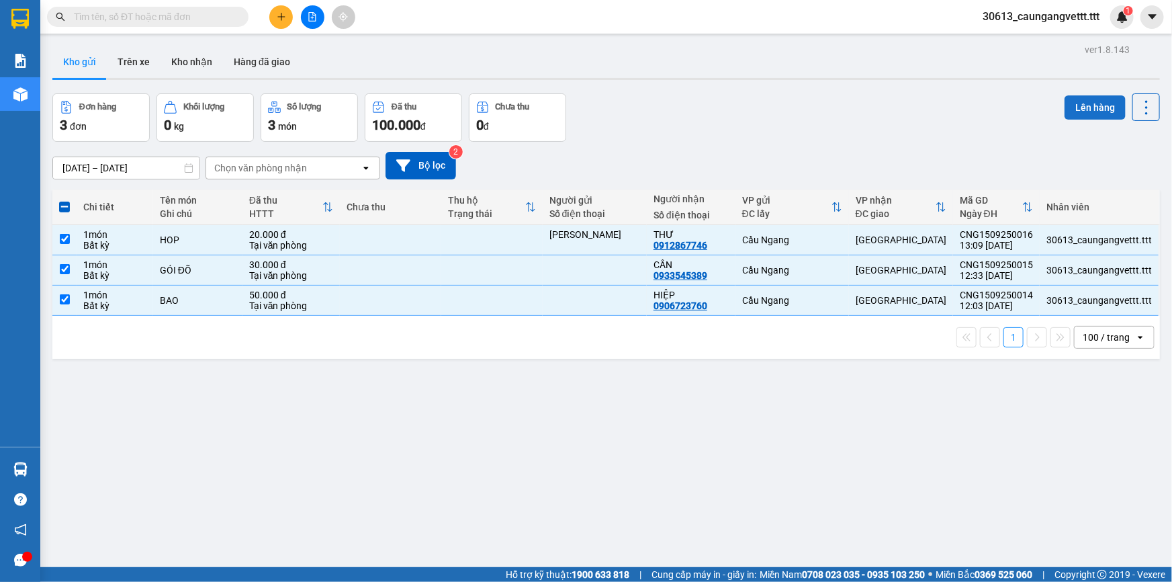
click at [1084, 101] on button "Lên hàng" at bounding box center [1095, 107] width 61 height 24
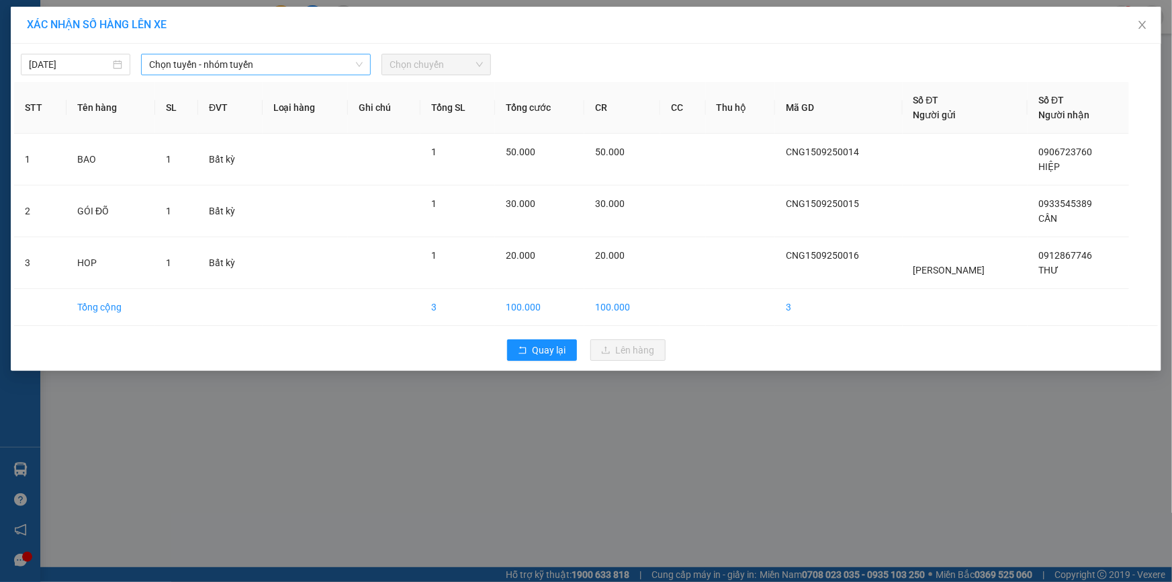
click at [268, 56] on span "Chọn tuyến - nhóm tuyến" at bounding box center [256, 64] width 214 height 20
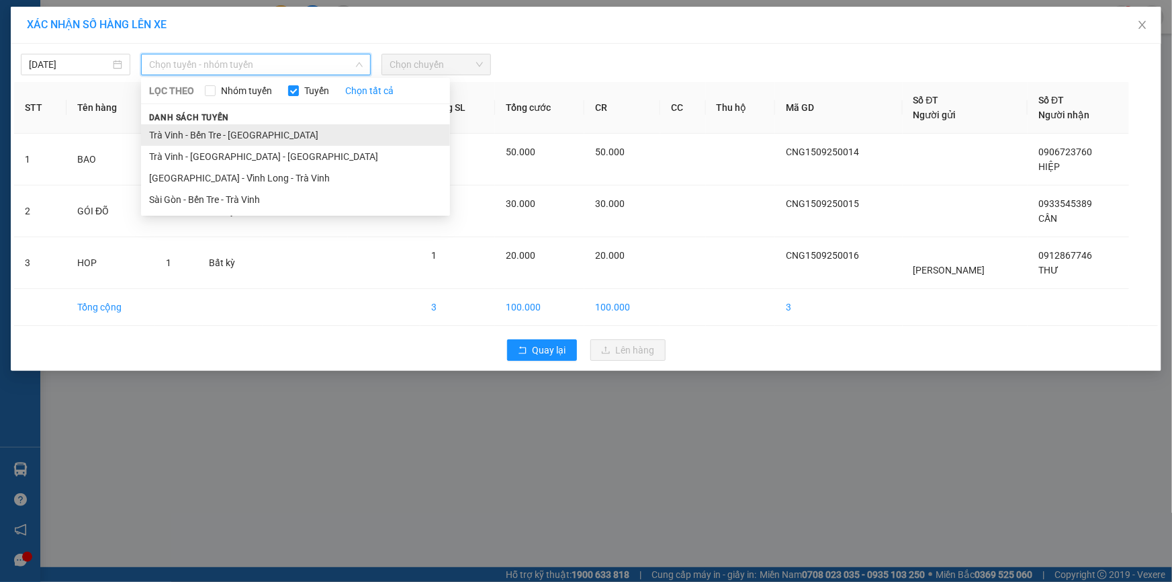
click at [218, 140] on li "Trà Vinh - Bến Tre - [GEOGRAPHIC_DATA]" at bounding box center [295, 134] width 309 height 21
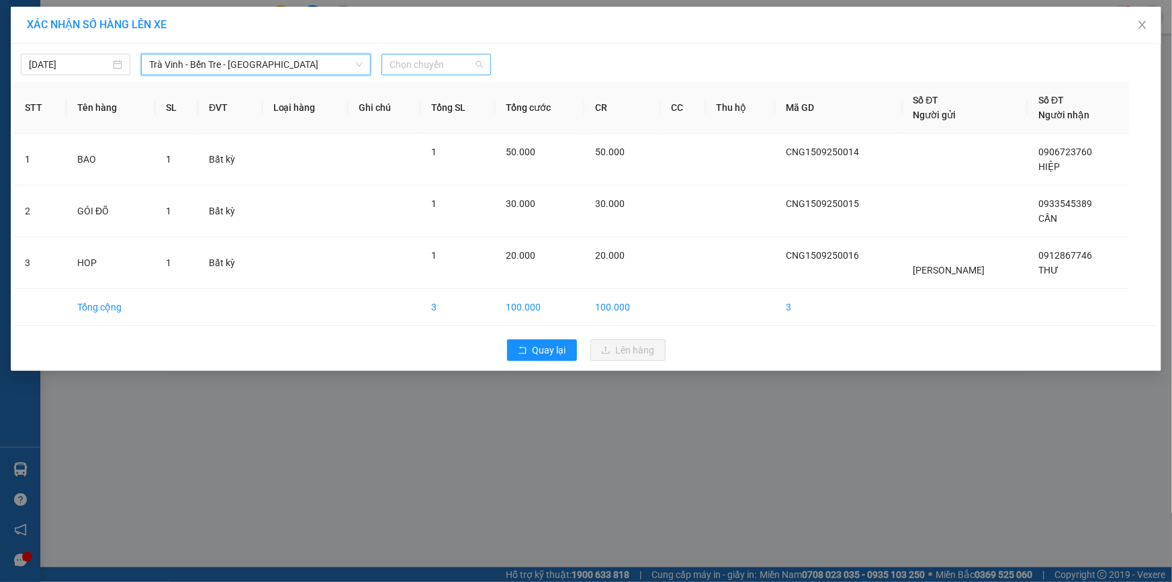
click at [460, 61] on span "Chọn chuyến" at bounding box center [436, 64] width 93 height 20
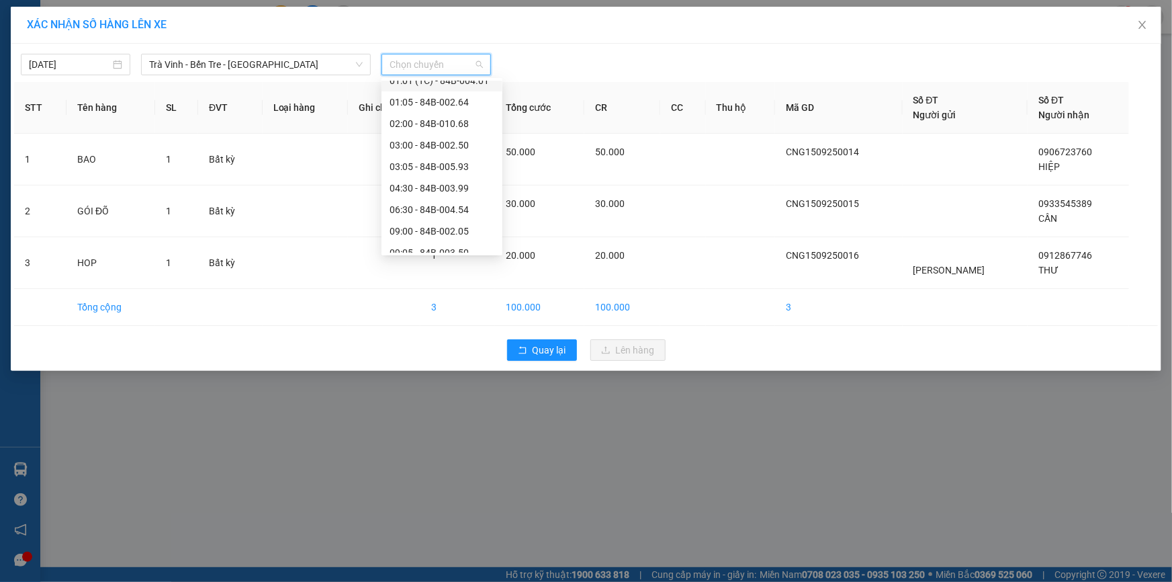
scroll to position [203, 0]
click at [417, 216] on div "15:00 - 84B-006.28" at bounding box center [442, 211] width 105 height 15
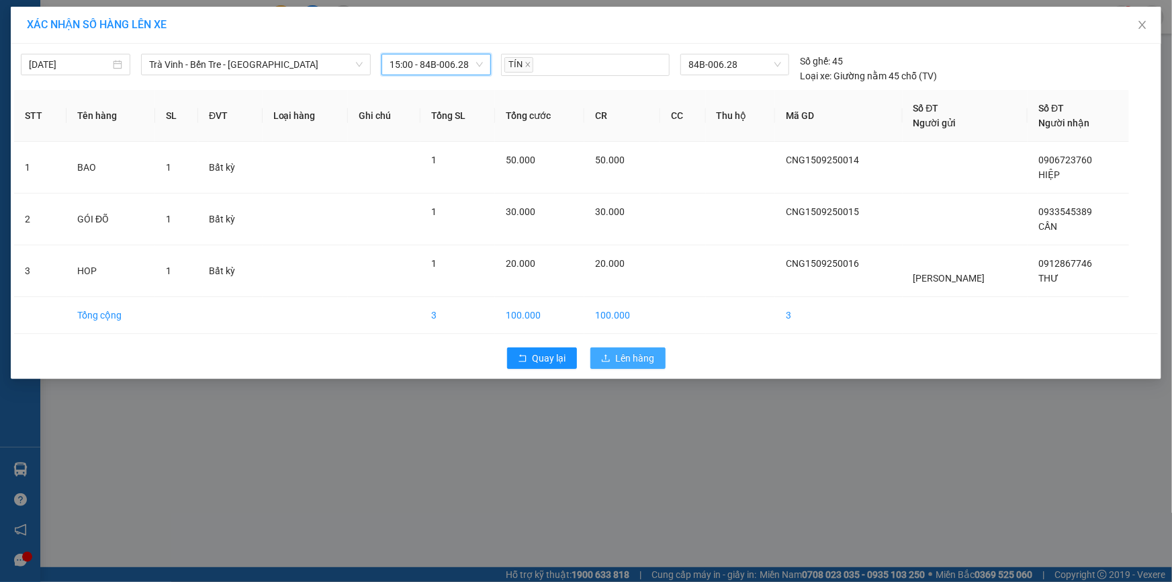
click at [616, 367] on button "Lên hàng" at bounding box center [628, 357] width 75 height 21
click at [616, 363] on span "Lên hàng" at bounding box center [635, 358] width 39 height 15
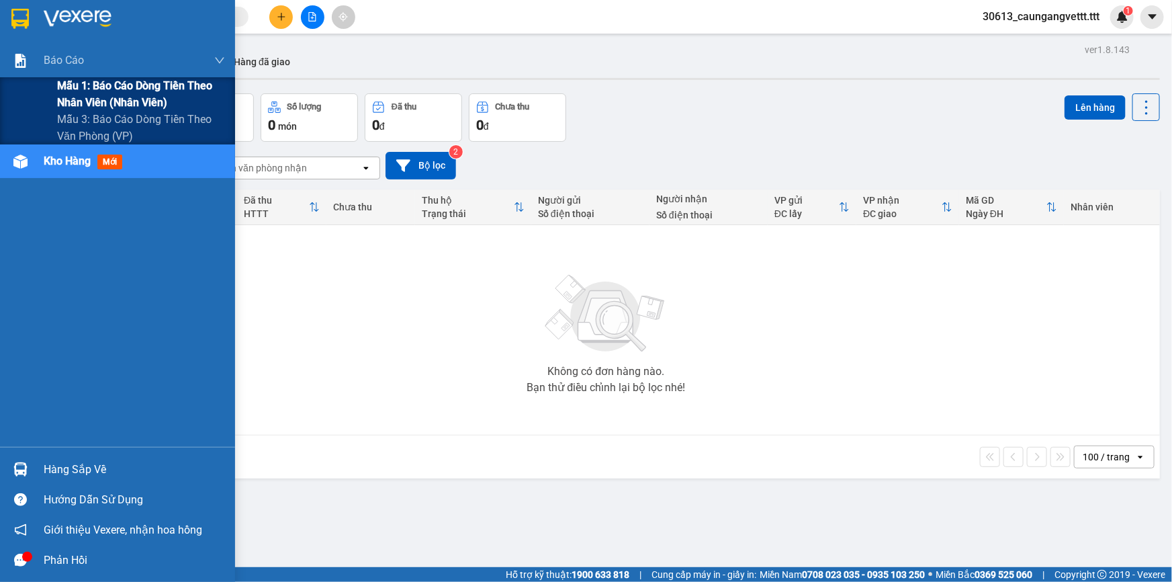
click at [83, 90] on span "Mẫu 1: Báo cáo dòng tiền theo nhân viên (nhân viên)" at bounding box center [141, 94] width 168 height 34
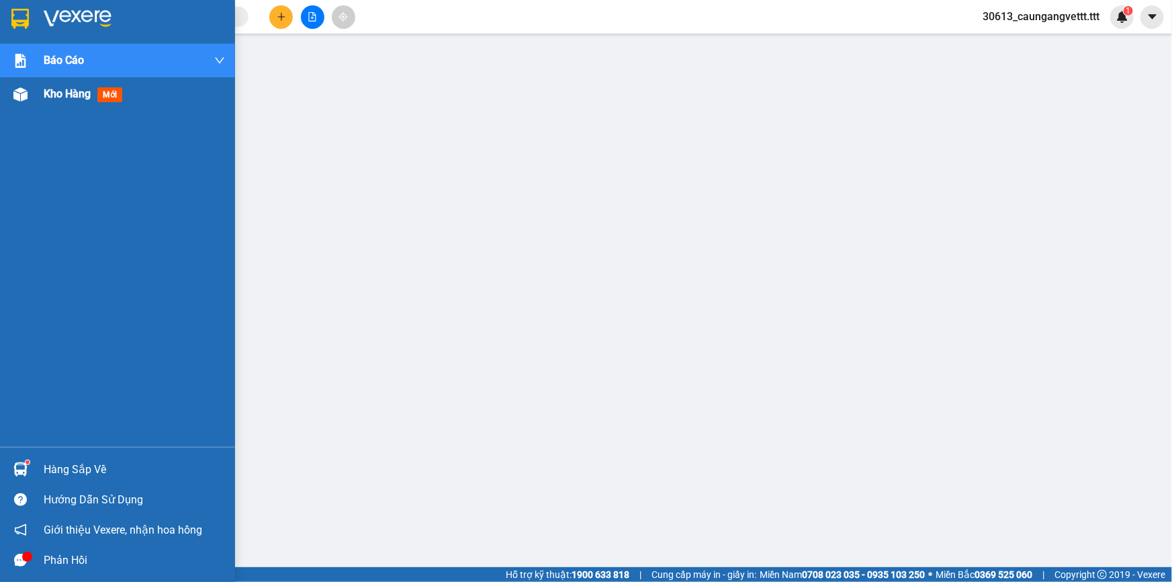
click at [56, 94] on span "Kho hàng" at bounding box center [67, 93] width 47 height 13
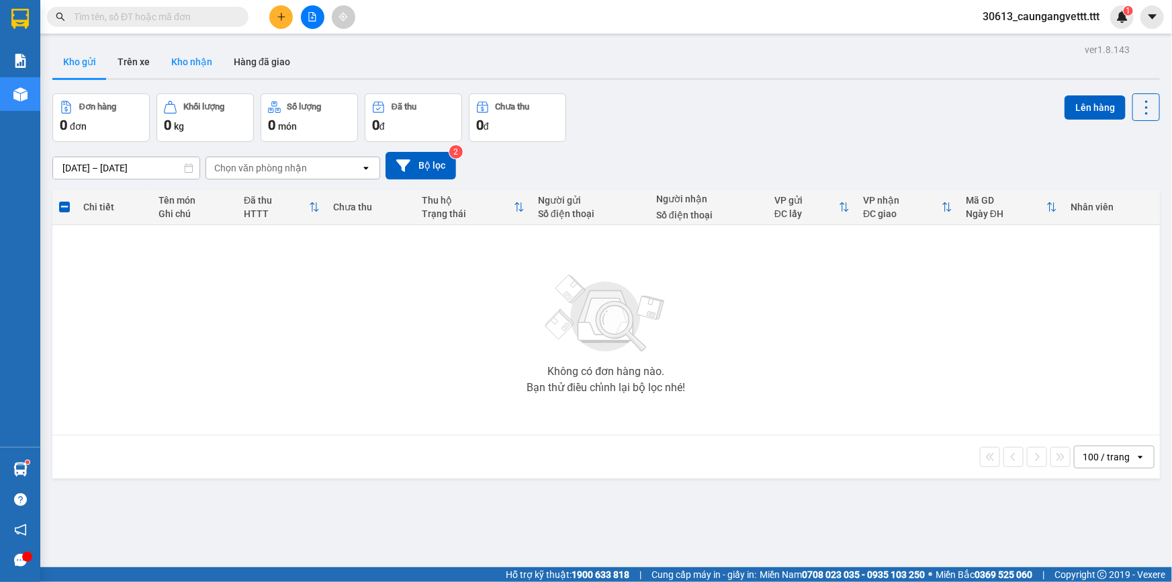
click at [190, 62] on button "Kho nhận" at bounding box center [192, 62] width 62 height 32
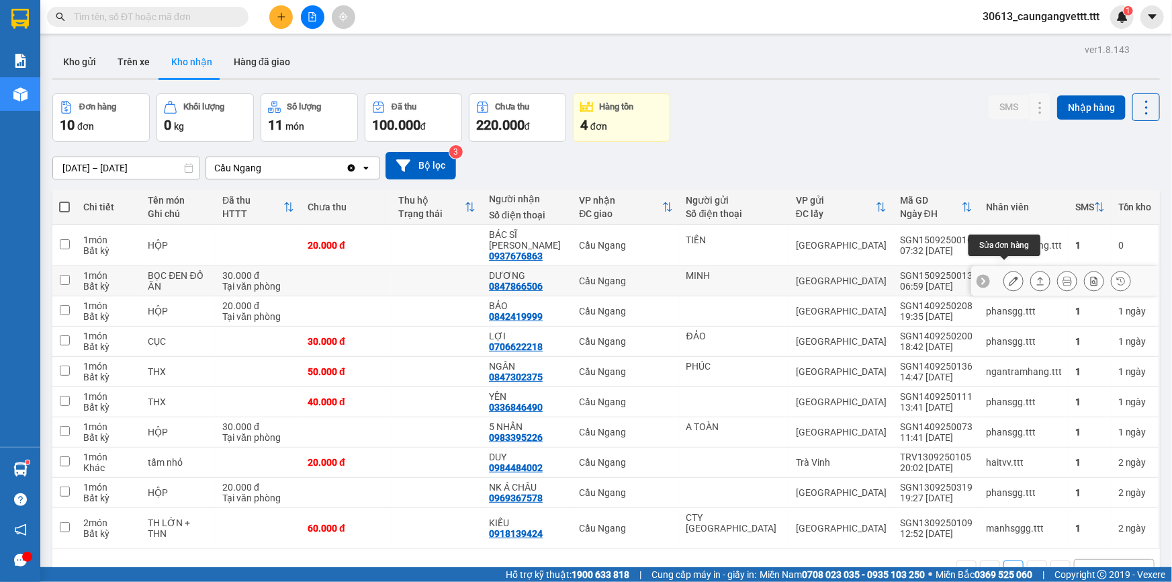
click at [1009, 276] on icon at bounding box center [1013, 280] width 9 height 9
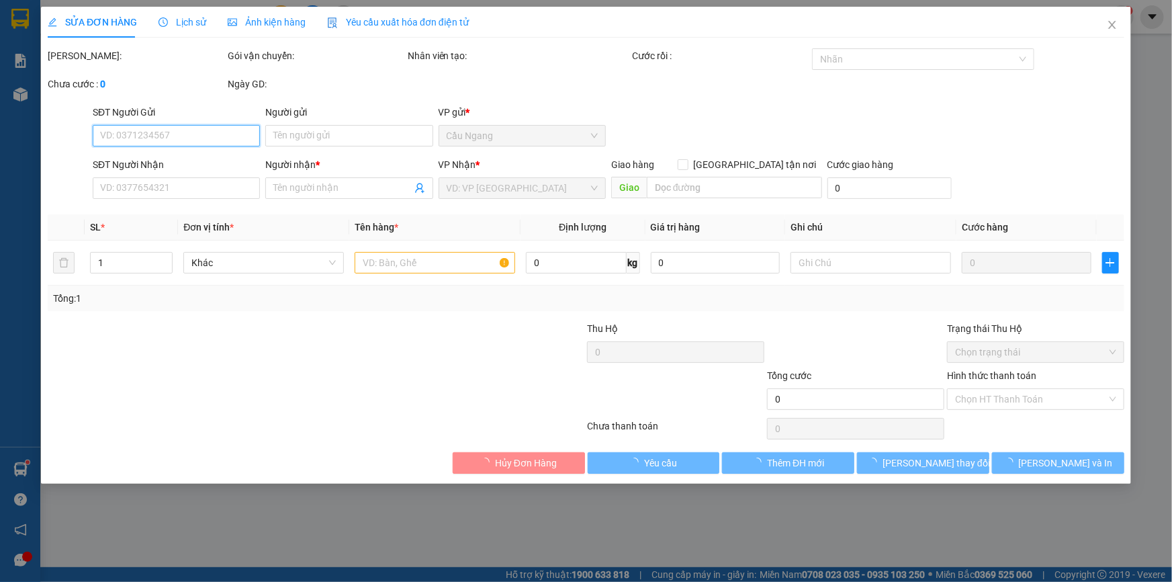
type input "MINH"
type input "0847866506"
type input "DƯƠNG"
type input "30.000"
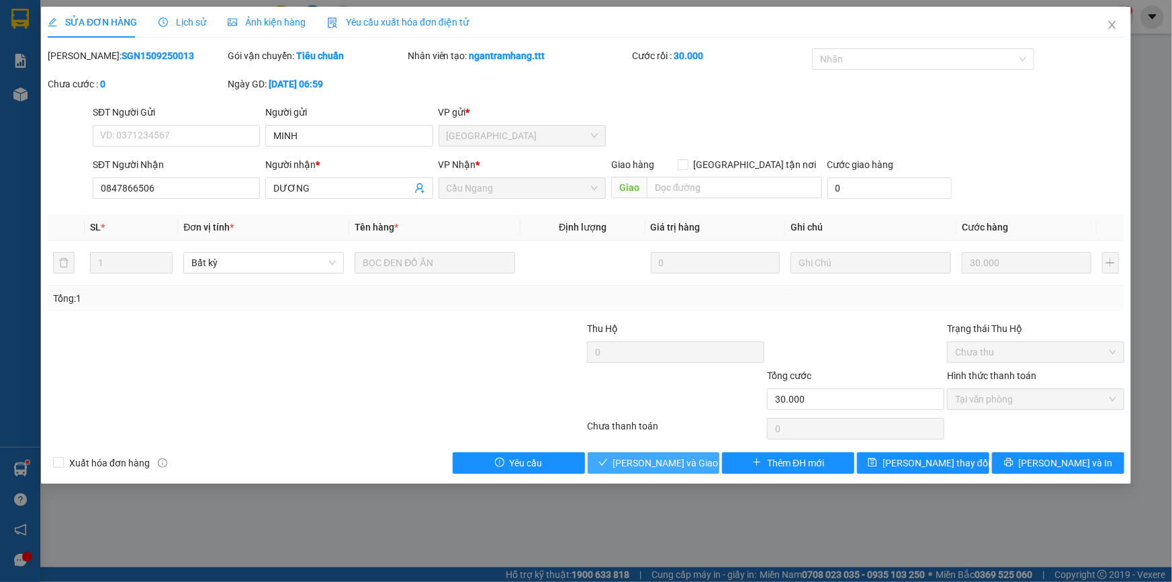
click at [655, 465] on span "[PERSON_NAME] và Giao hàng" at bounding box center [677, 462] width 129 height 15
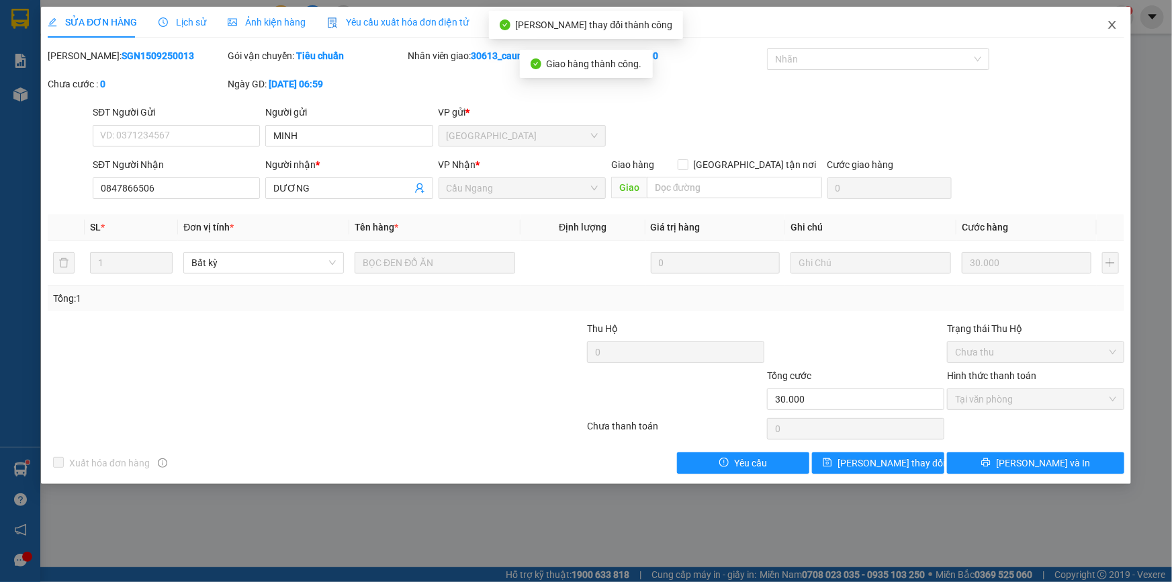
click at [1111, 23] on icon "close" at bounding box center [1112, 24] width 11 height 11
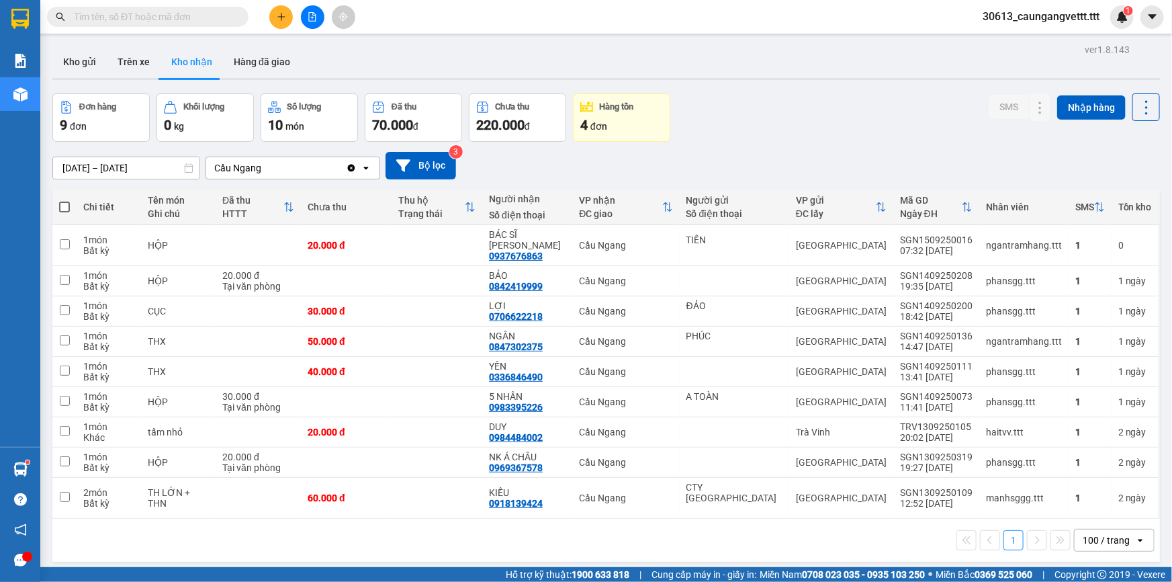
click at [312, 16] on icon "file-add" at bounding box center [312, 16] width 7 height 9
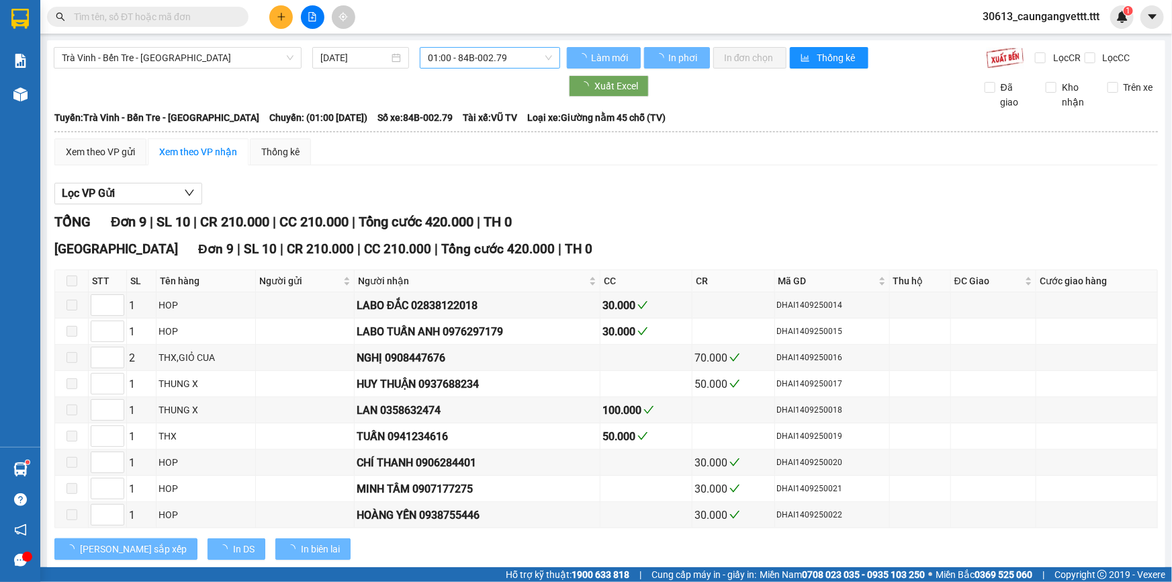
click at [507, 55] on span "01:00 - 84B-002.79" at bounding box center [490, 58] width 124 height 20
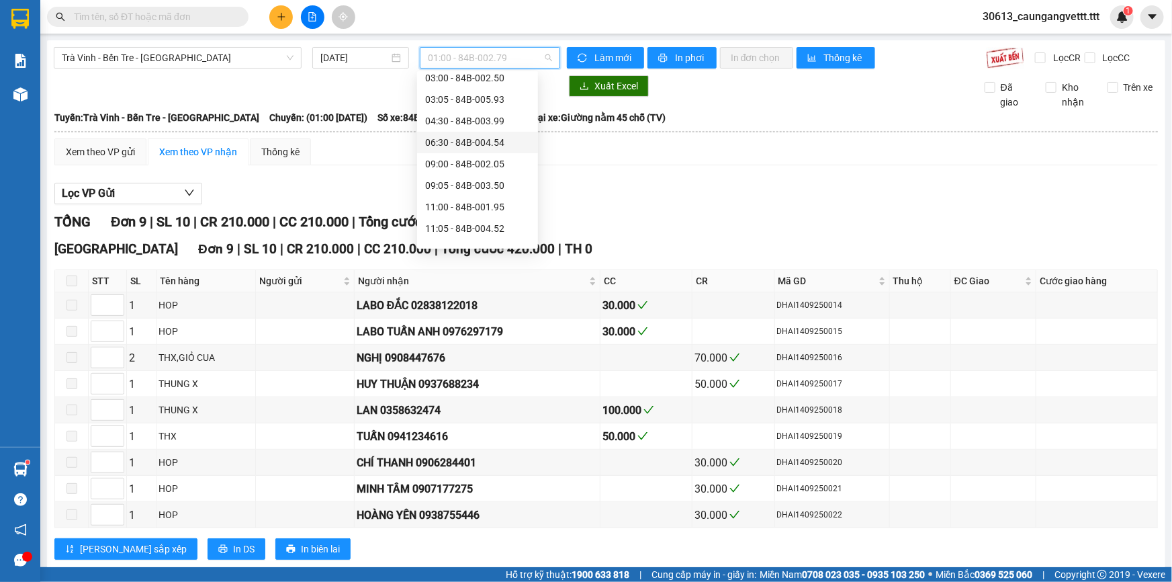
scroll to position [203, 0]
click at [454, 115] on div "11:00 - 84B-001.95" at bounding box center [477, 118] width 105 height 15
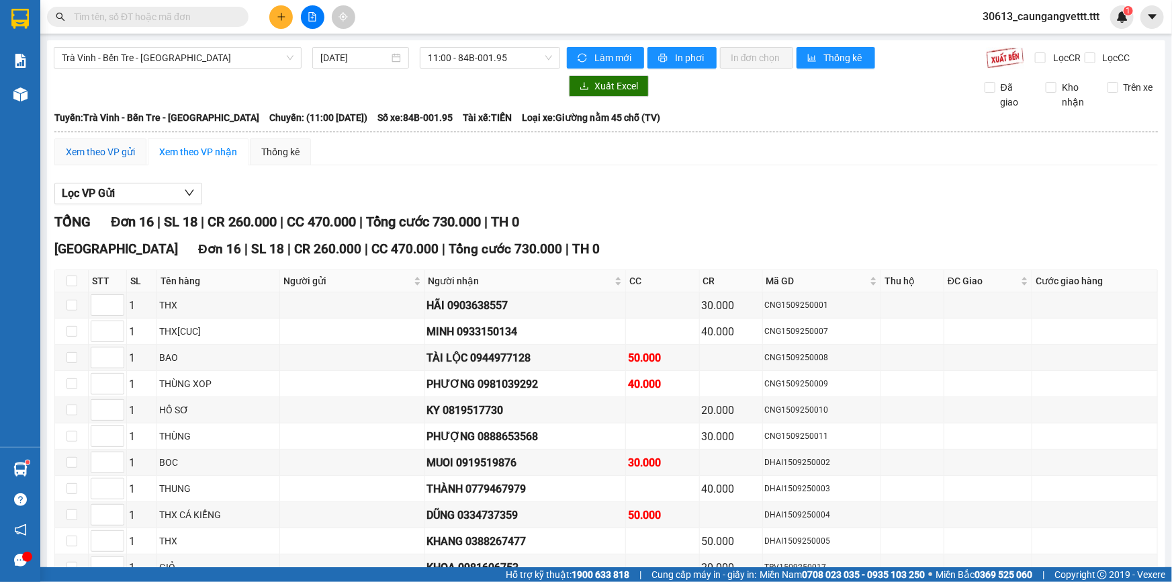
click at [91, 146] on div "Xem theo VP gửi" at bounding box center [100, 151] width 69 height 15
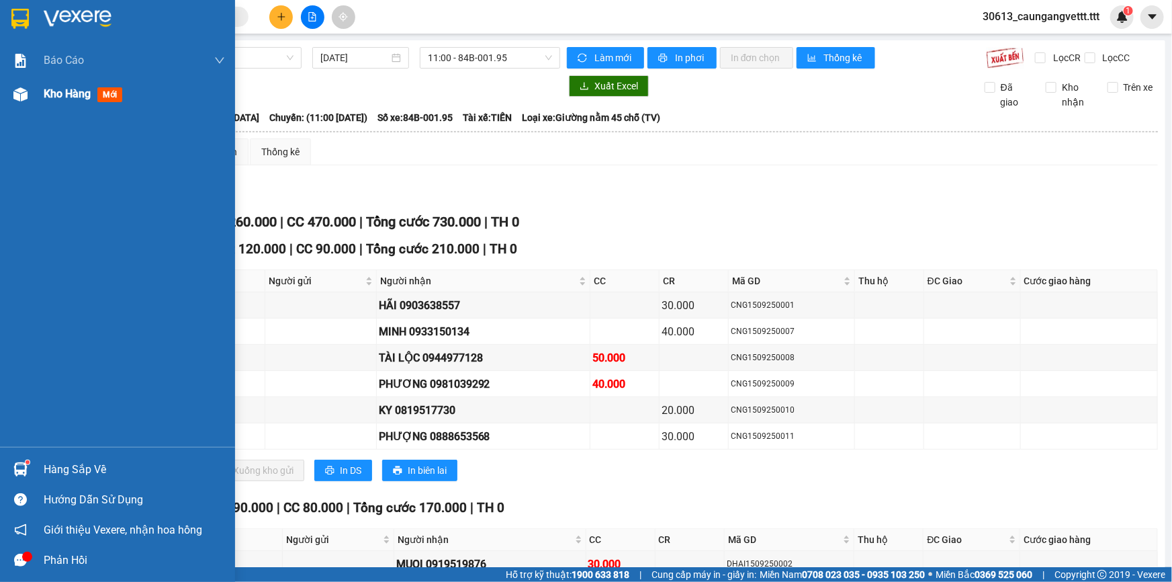
click at [62, 92] on span "Kho hàng" at bounding box center [67, 93] width 47 height 13
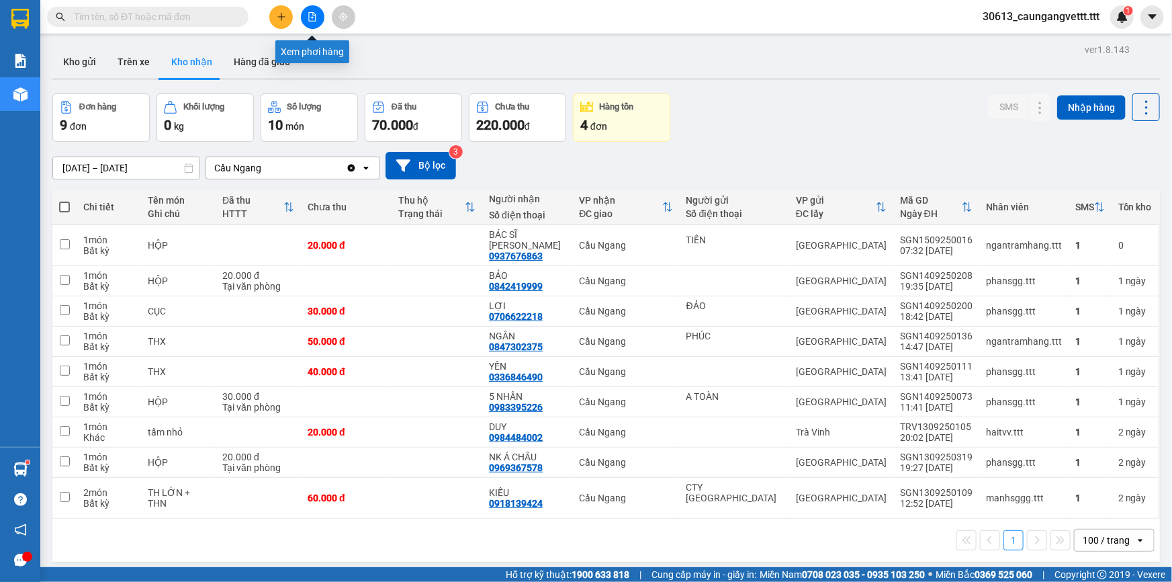
click at [313, 17] on icon "file-add" at bounding box center [312, 16] width 7 height 9
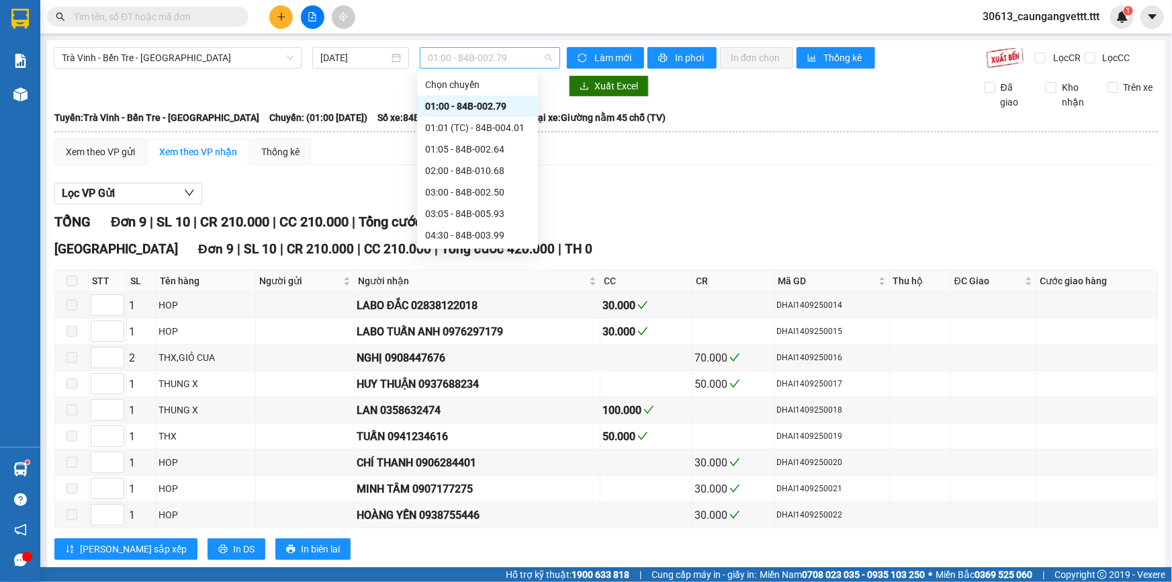
click at [521, 61] on span "01:00 - 84B-002.79" at bounding box center [490, 58] width 124 height 20
click at [457, 194] on div "09:00 - 84B-002.05" at bounding box center [477, 197] width 105 height 15
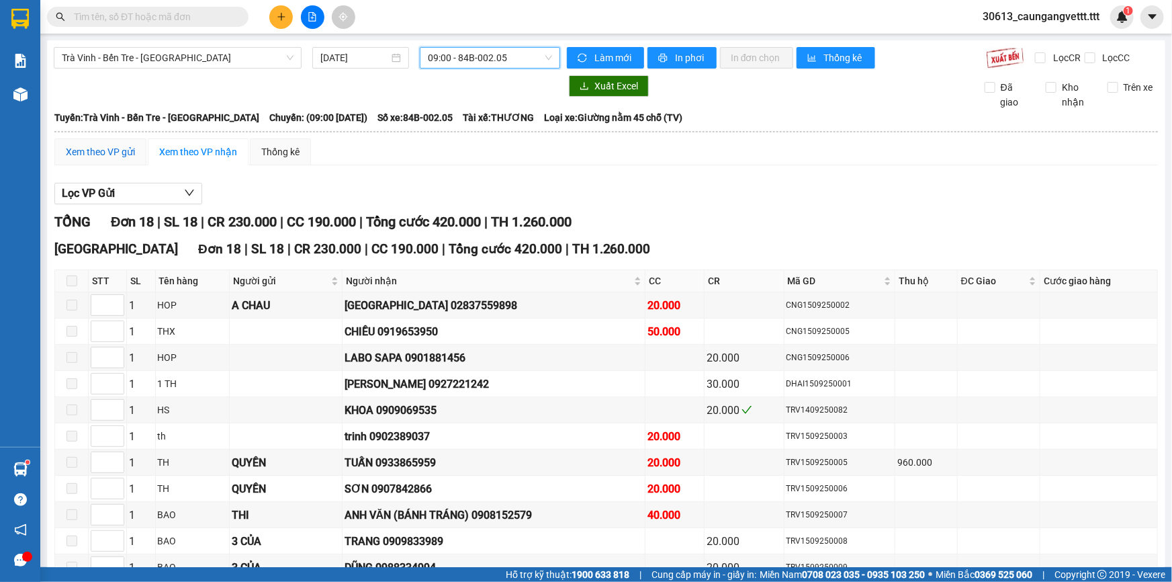
click at [118, 149] on div "Xem theo VP gửi" at bounding box center [100, 151] width 69 height 15
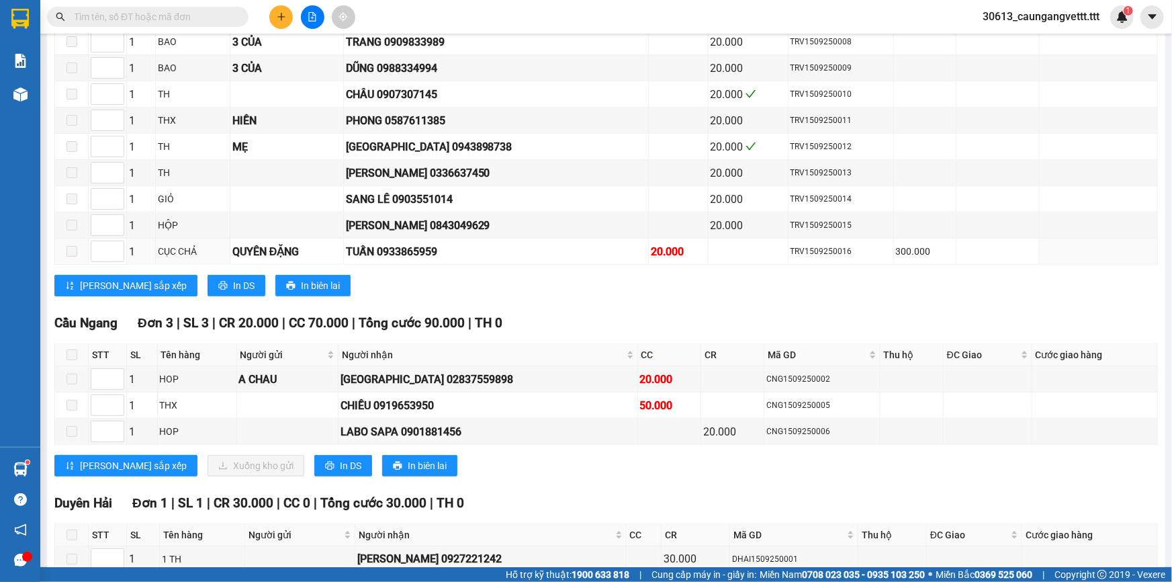
scroll to position [383, 0]
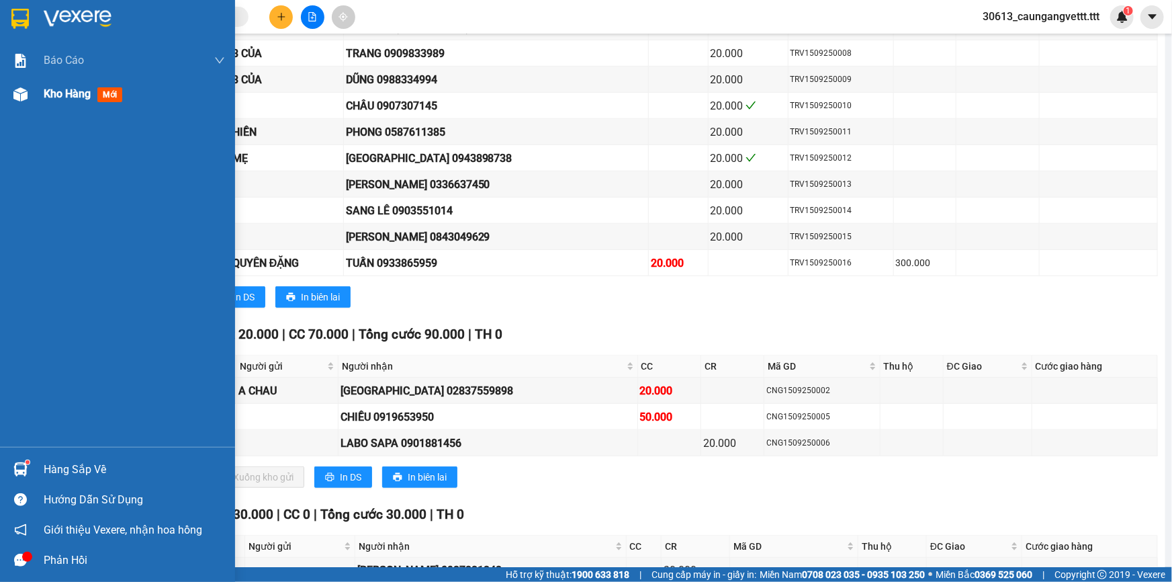
click at [60, 95] on span "Kho hàng" at bounding box center [67, 93] width 47 height 13
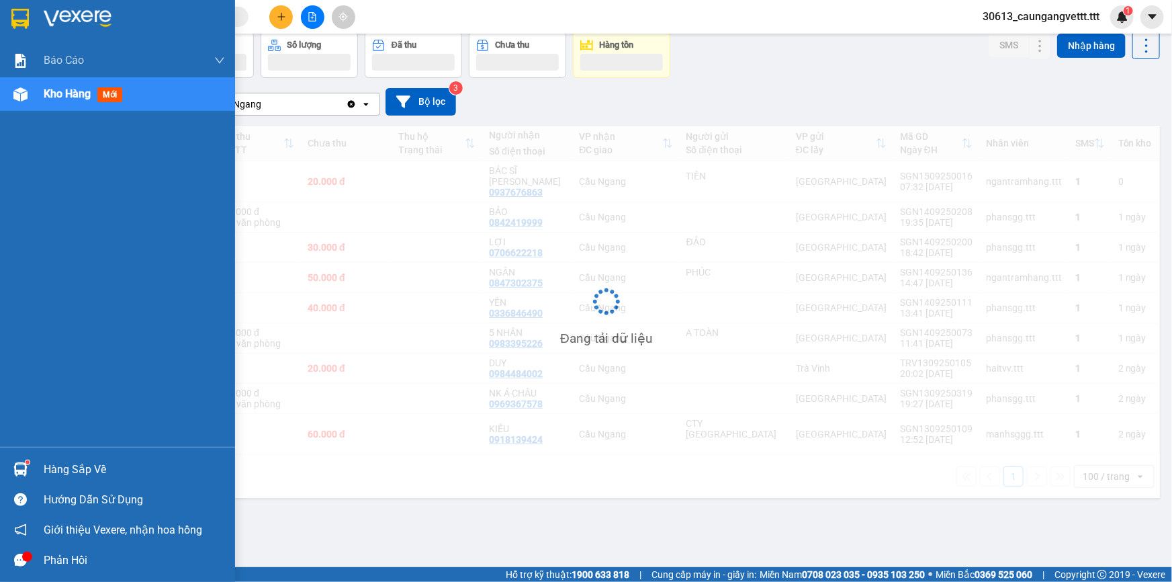
scroll to position [61, 0]
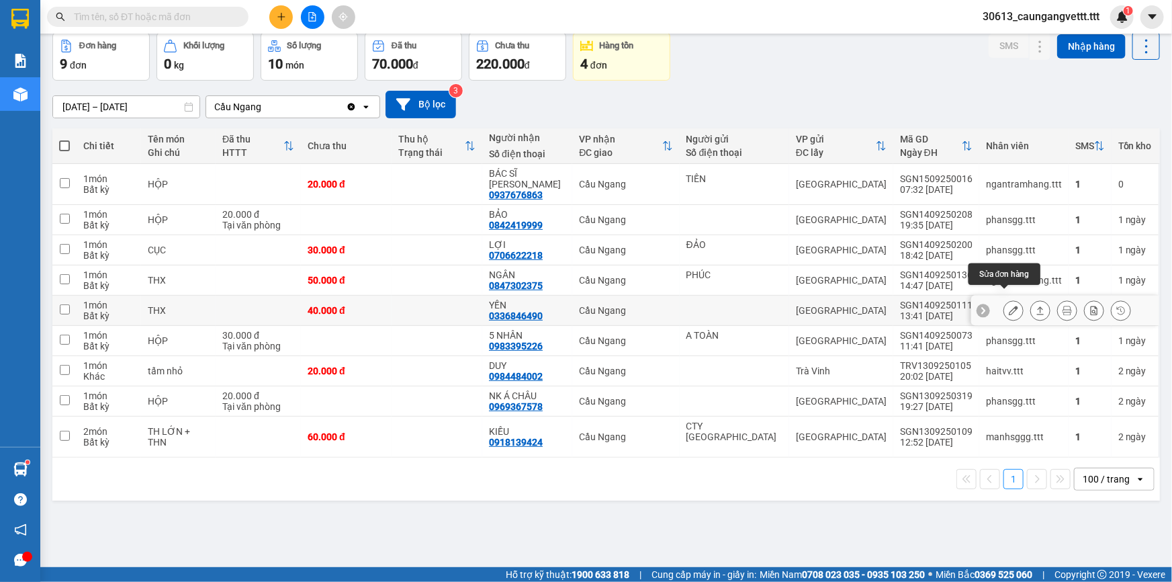
click at [1009, 306] on icon at bounding box center [1013, 310] width 9 height 9
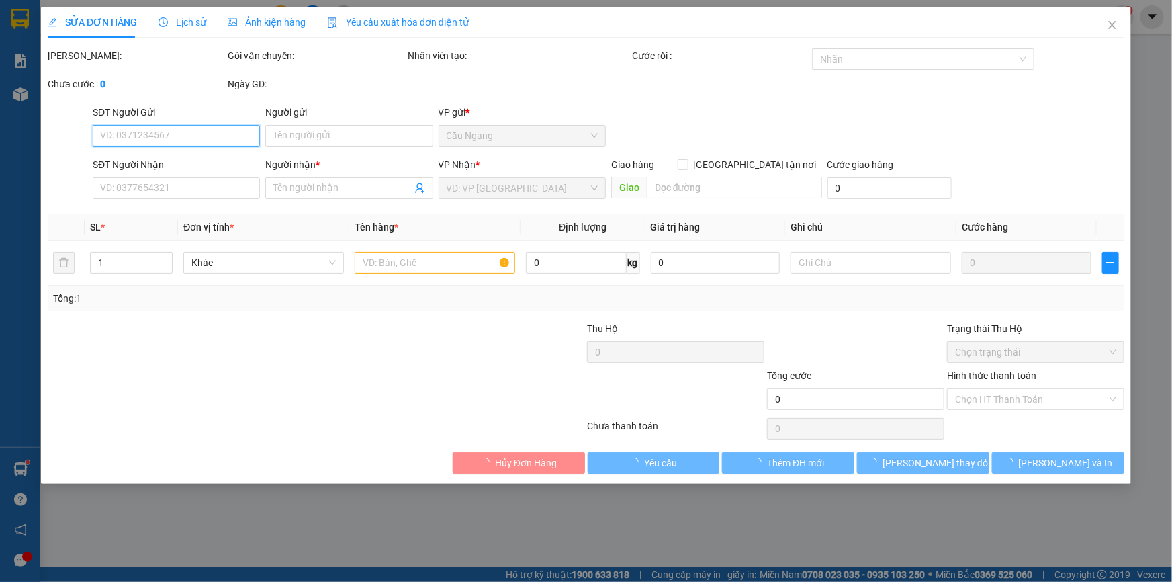
type input "0336846490"
type input "YẾN"
type input "40.000"
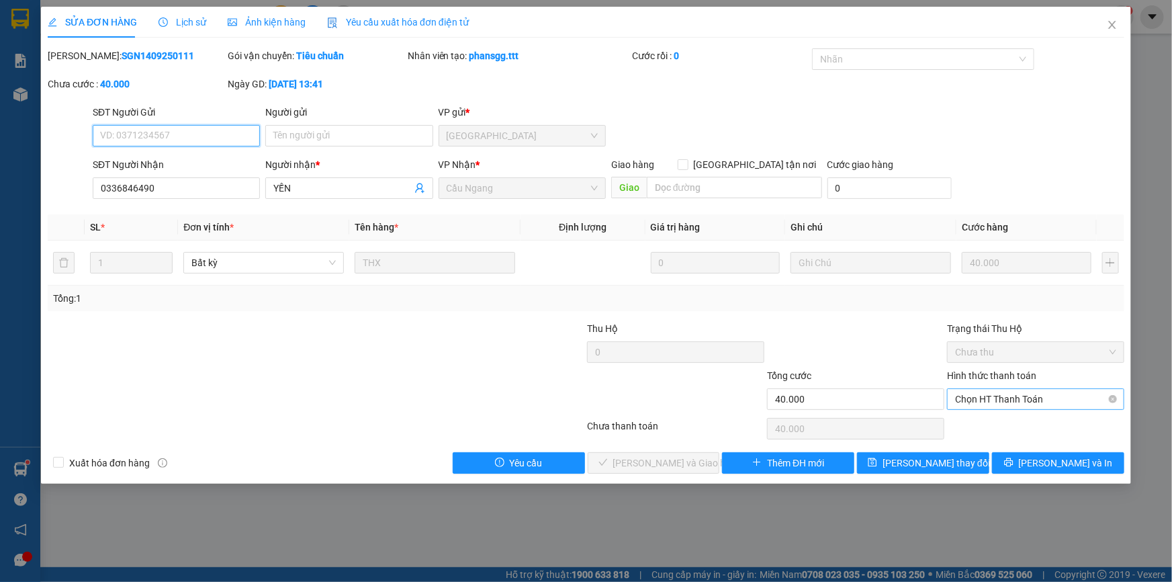
click at [1008, 403] on span "Chọn HT Thanh Toán" at bounding box center [1035, 399] width 161 height 20
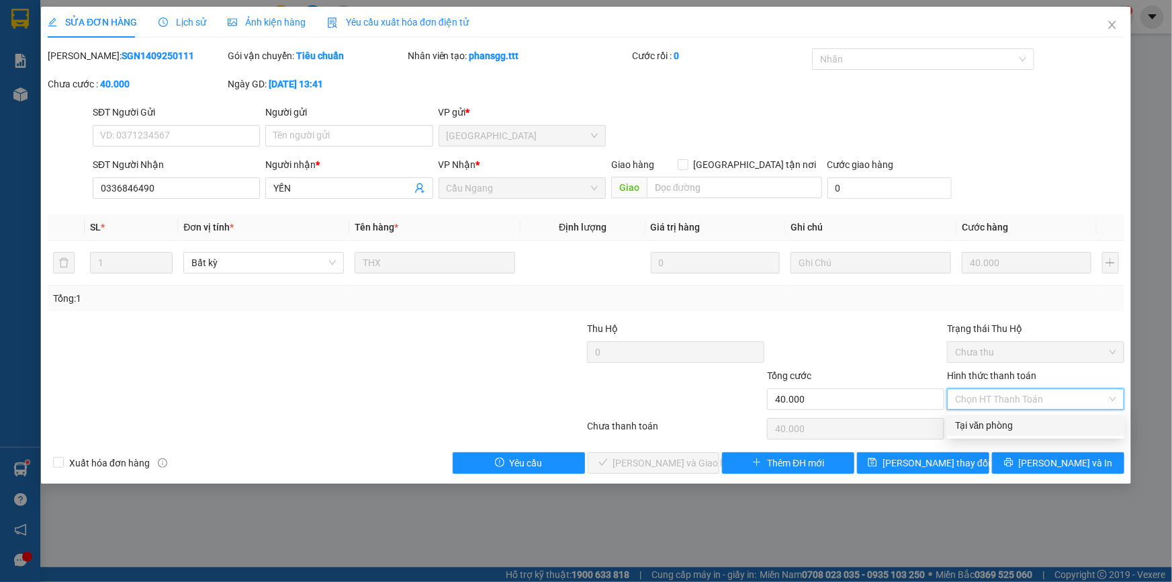
click at [1002, 419] on div "Tại văn phòng" at bounding box center [1035, 425] width 161 height 15
type input "0"
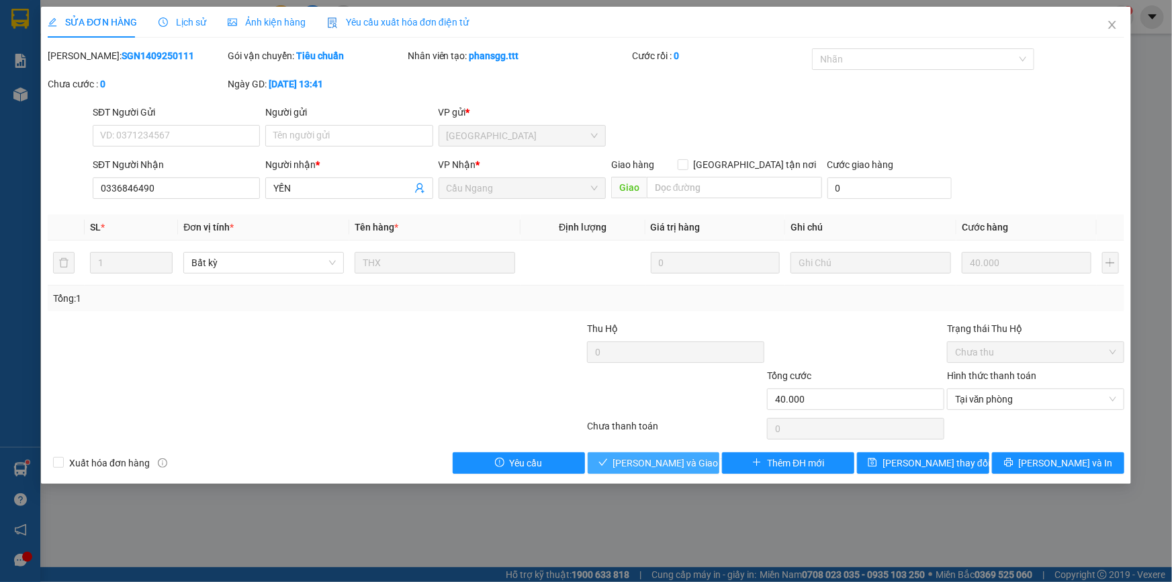
click at [669, 453] on button "[PERSON_NAME] và Giao hàng" at bounding box center [654, 462] width 132 height 21
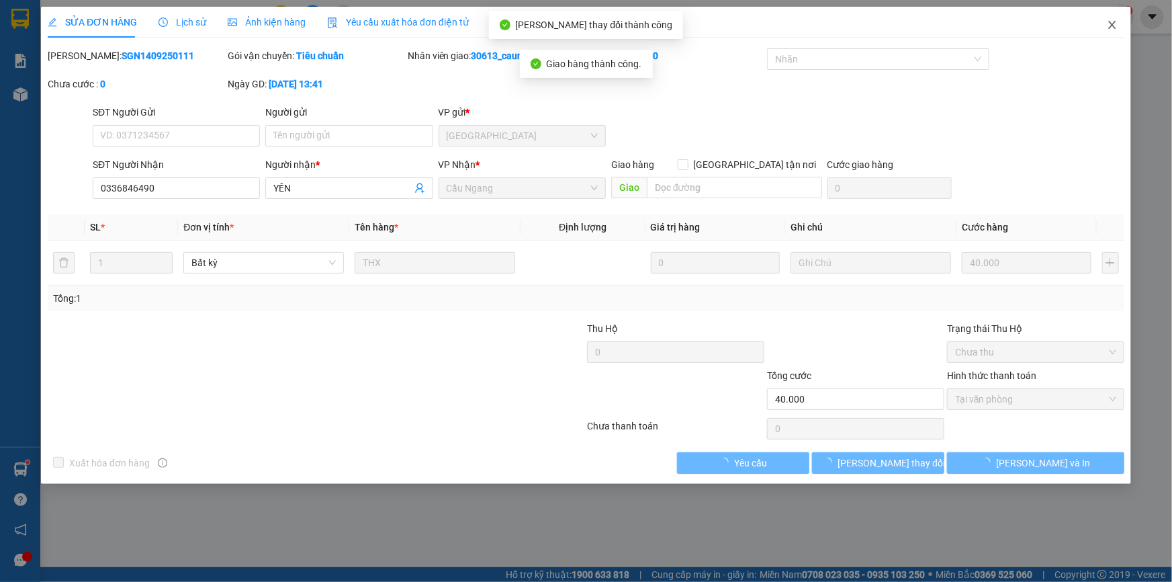
click at [1115, 24] on icon "close" at bounding box center [1111, 25] width 7 height 8
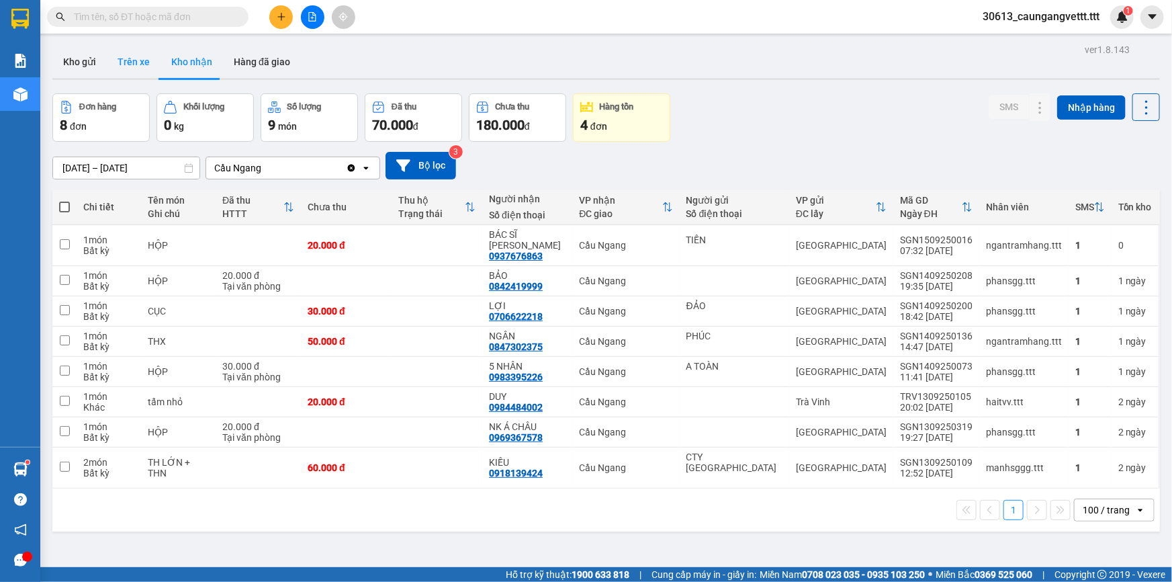
click at [130, 60] on button "Trên xe" at bounding box center [134, 62] width 54 height 32
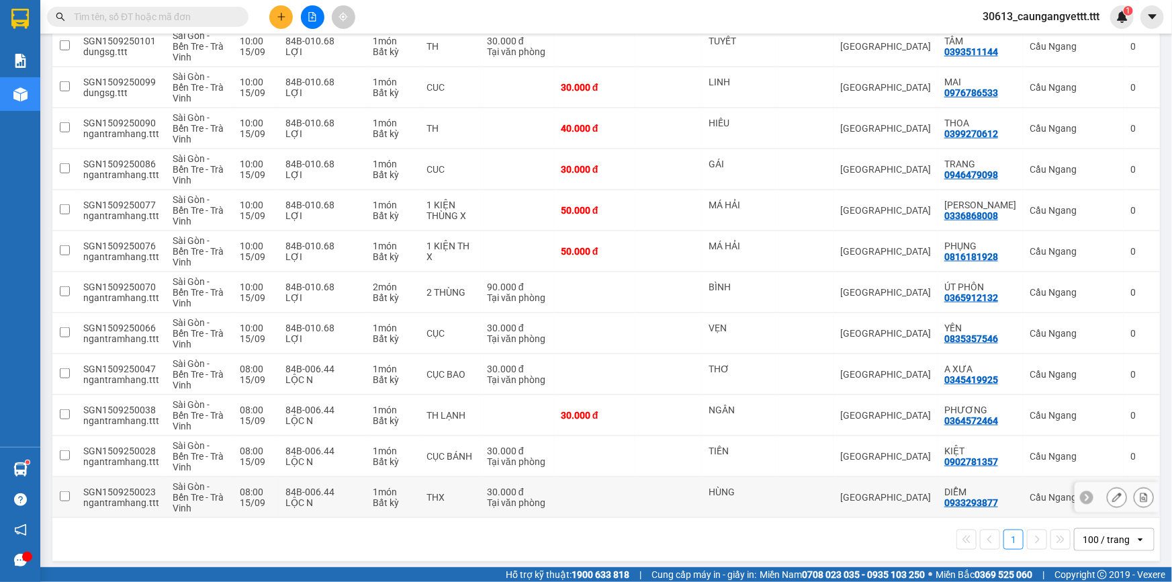
scroll to position [617, 0]
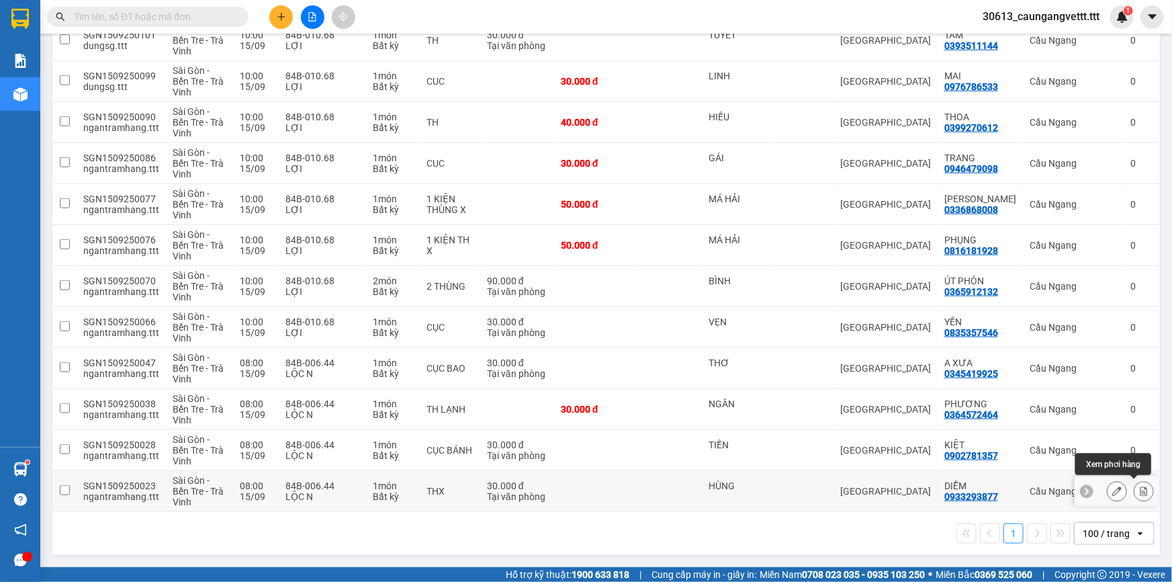
click at [1141, 489] on icon at bounding box center [1144, 490] width 7 height 9
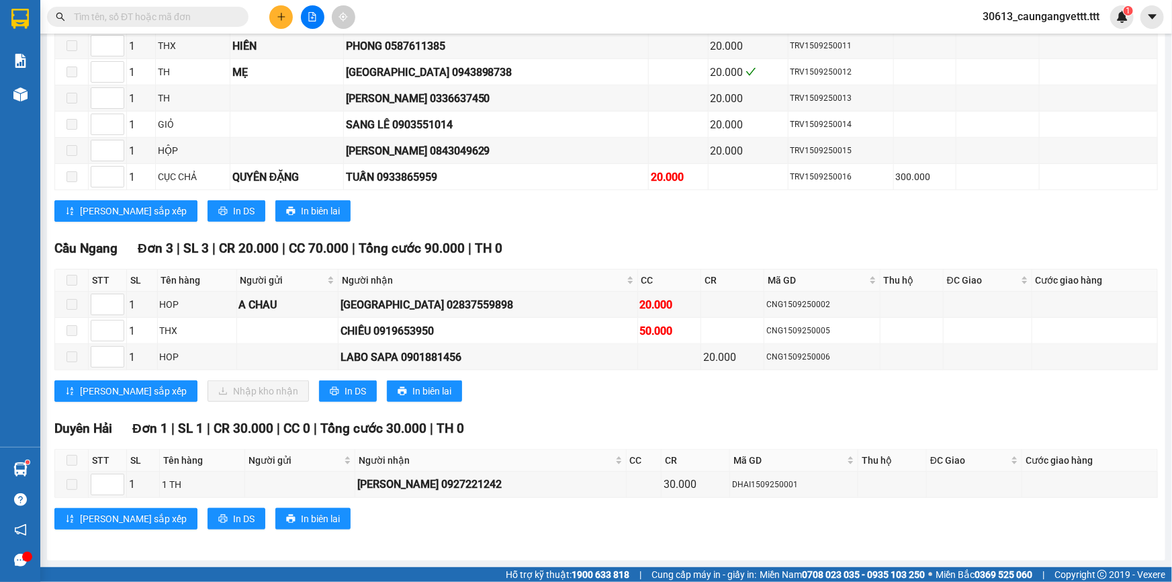
scroll to position [464, 0]
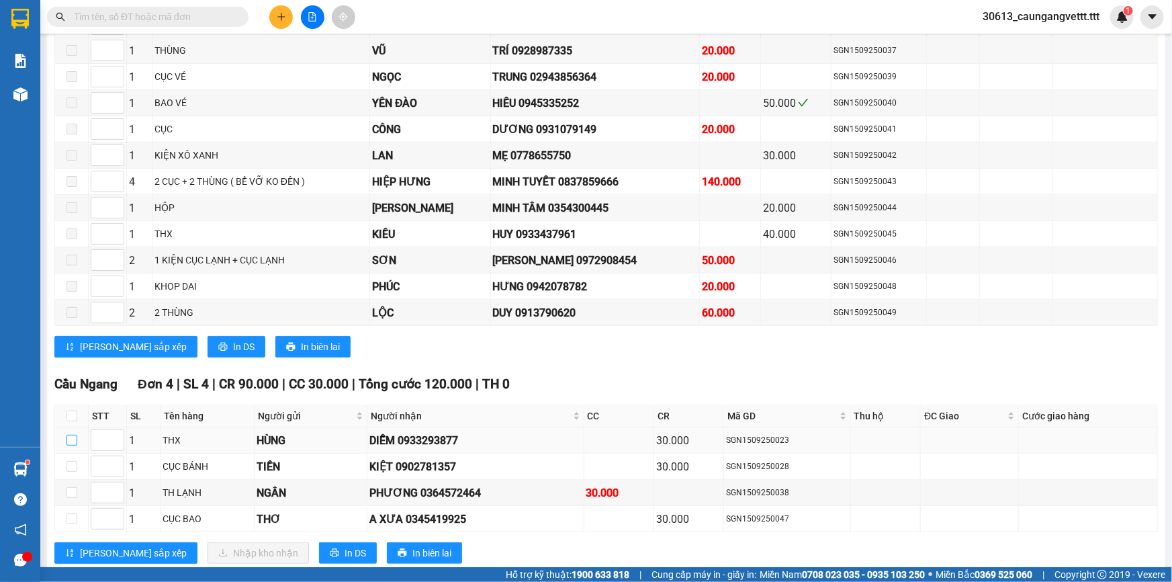
click at [70, 437] on input "checkbox" at bounding box center [72, 440] width 11 height 11
checkbox input "true"
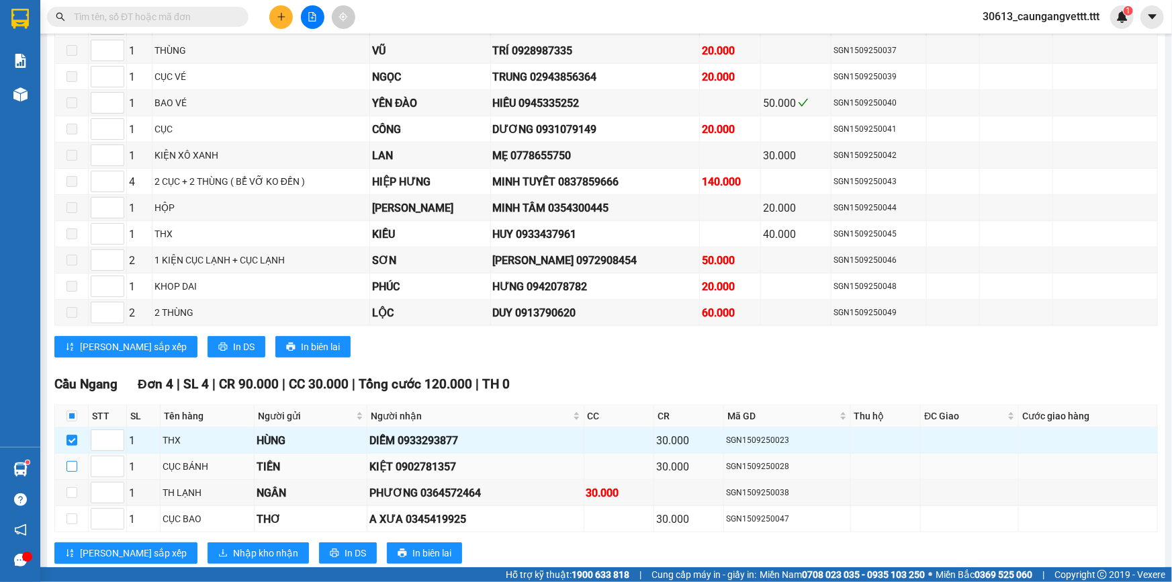
click at [69, 461] on input "checkbox" at bounding box center [72, 466] width 11 height 11
checkbox input "true"
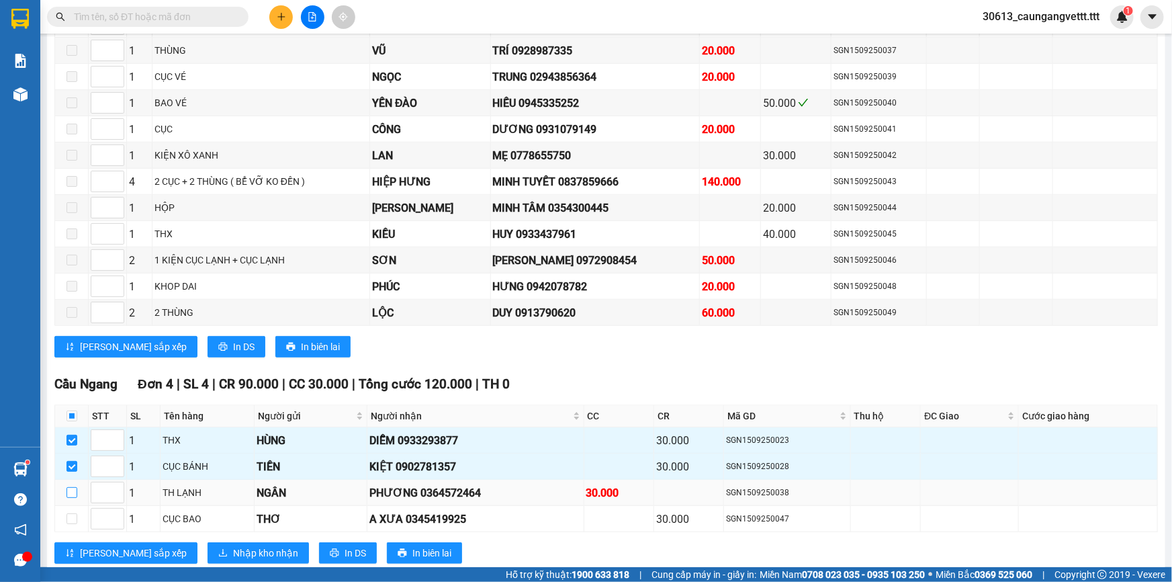
click at [69, 487] on input "checkbox" at bounding box center [72, 492] width 11 height 11
checkbox input "true"
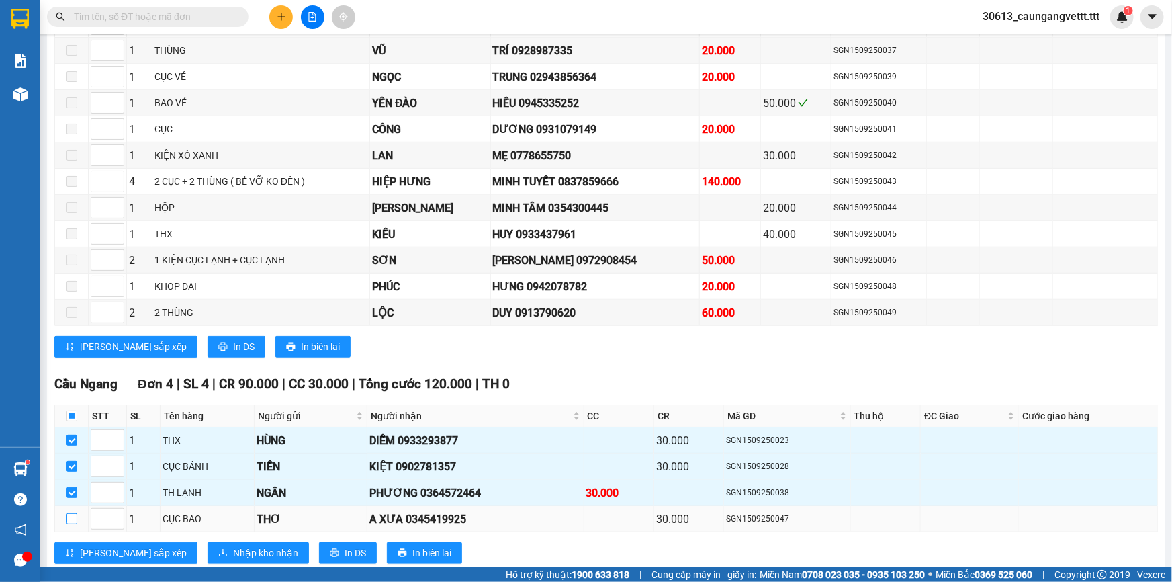
click at [69, 513] on input "checkbox" at bounding box center [72, 518] width 11 height 11
checkbox input "true"
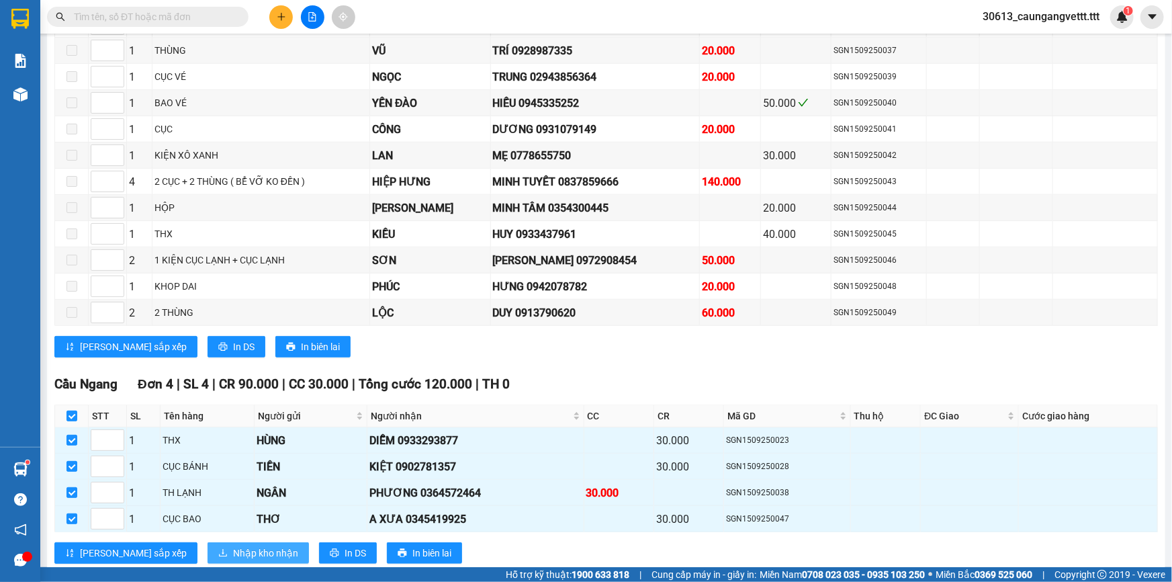
click at [233, 548] on span "Nhập kho nhận" at bounding box center [265, 552] width 65 height 15
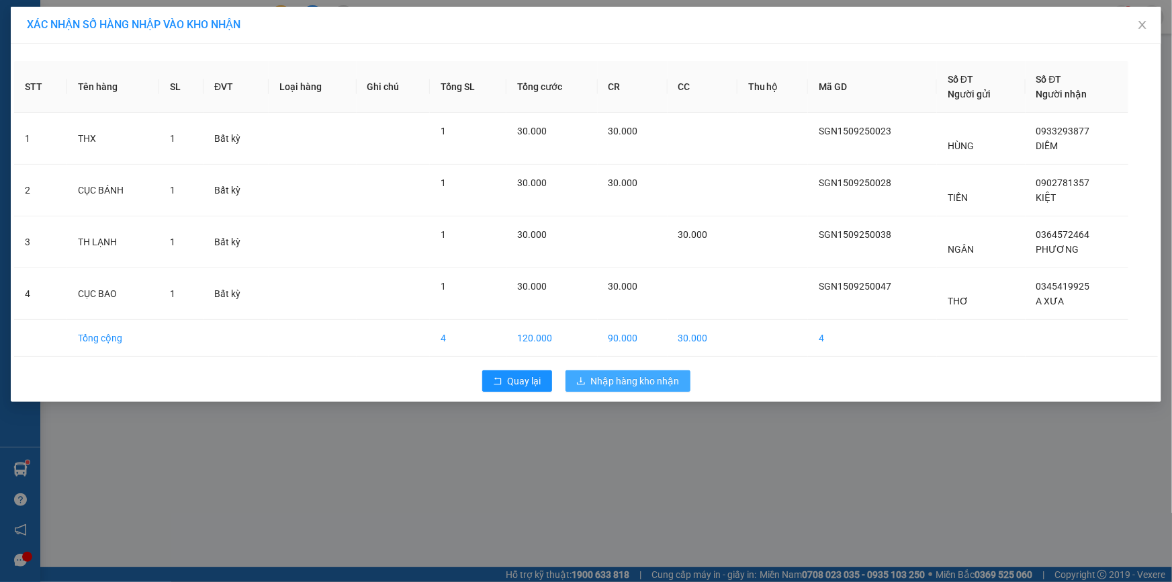
click at [619, 380] on span "Nhập hàng kho nhận" at bounding box center [635, 381] width 89 height 15
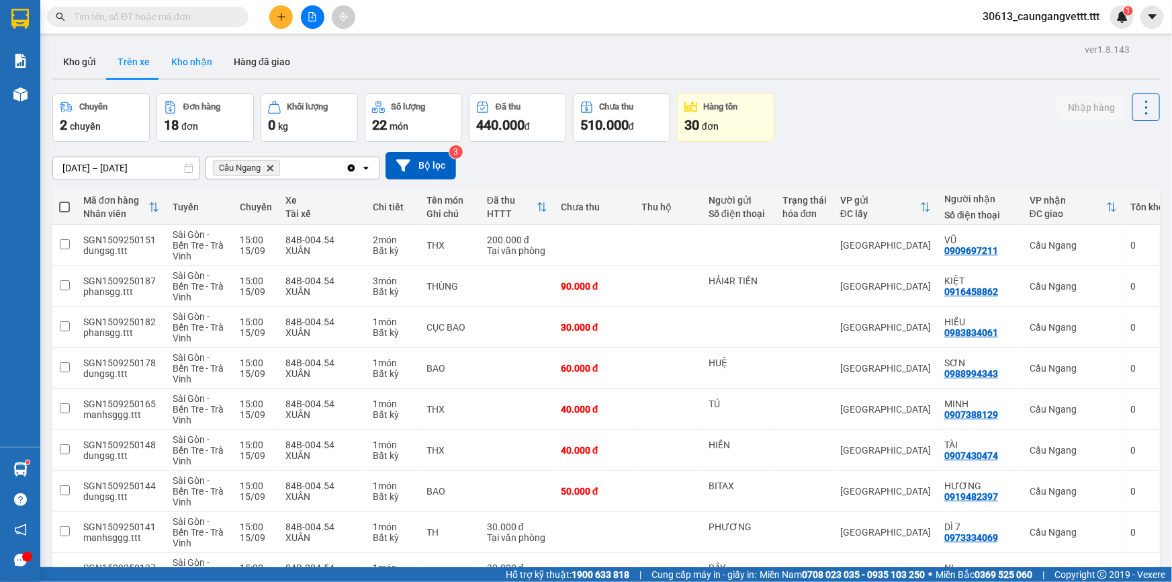
click at [185, 64] on button "Kho nhận" at bounding box center [192, 62] width 62 height 32
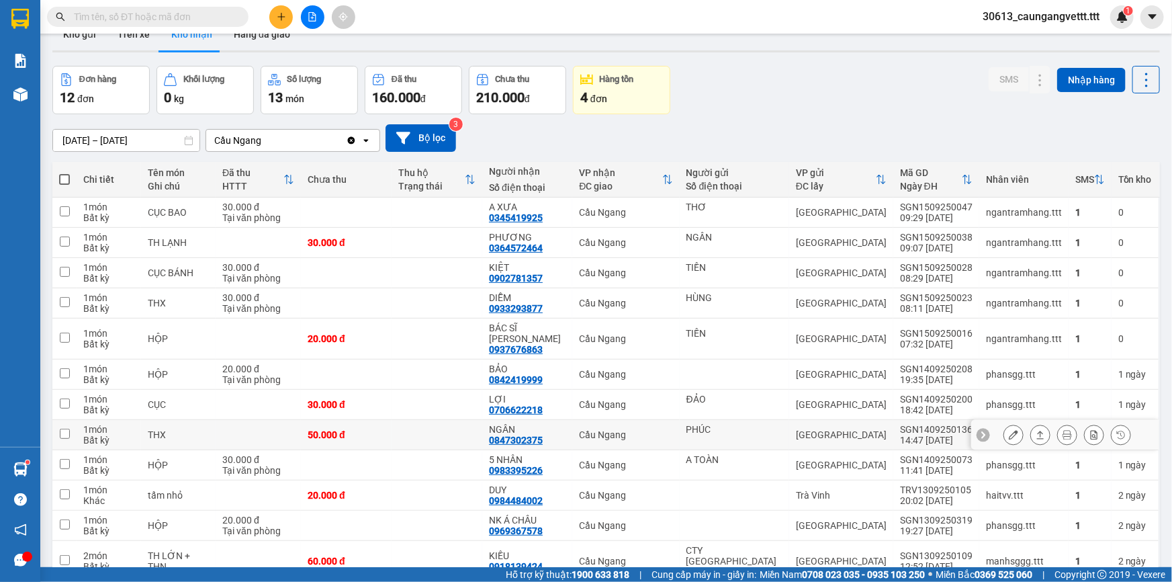
scroll to position [40, 0]
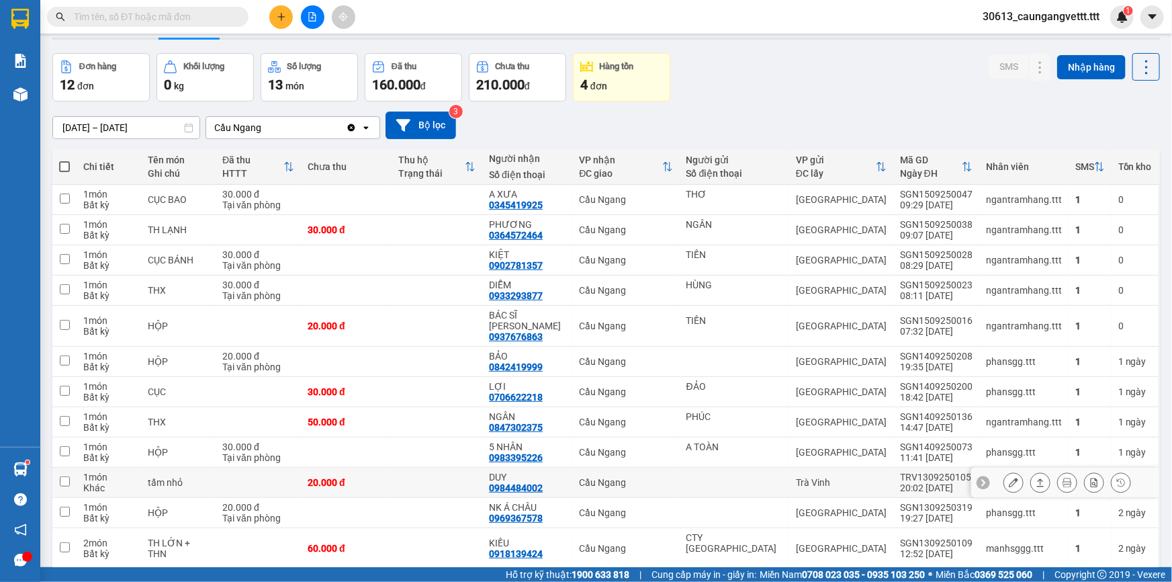
click at [1009, 478] on icon at bounding box center [1013, 482] width 9 height 9
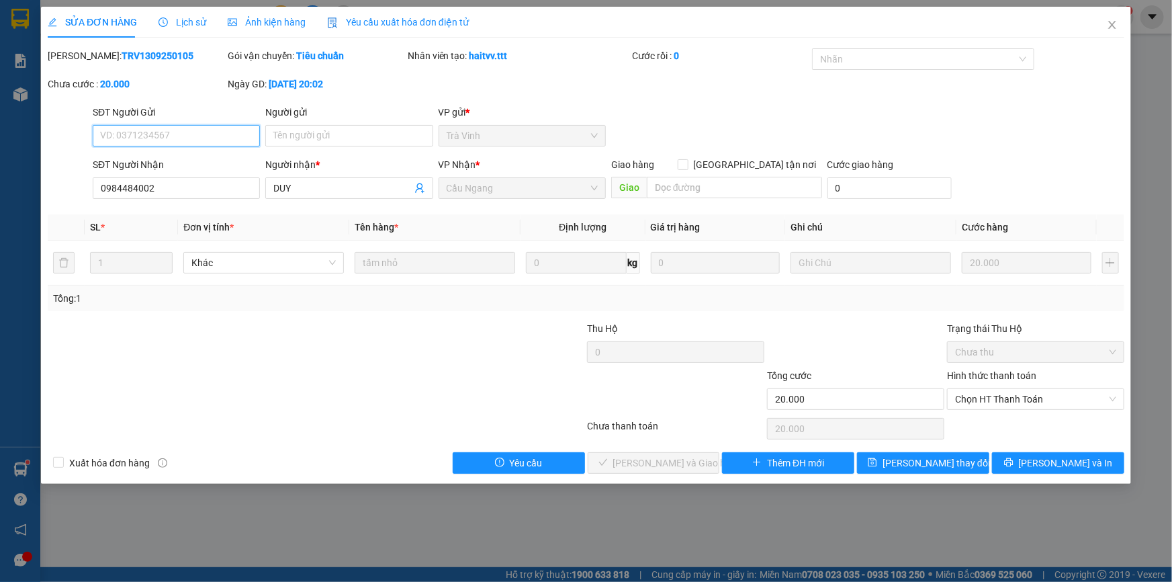
type input "0984484002"
type input "DUY"
type input "20.000"
click at [992, 394] on span "Chọn HT Thanh Toán" at bounding box center [1035, 399] width 161 height 20
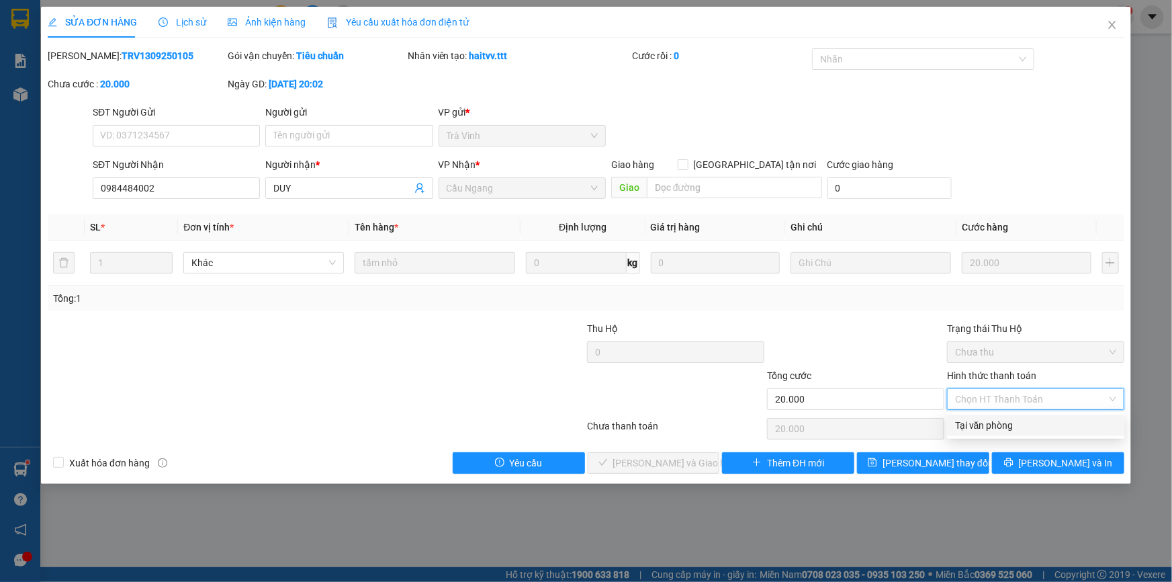
drag, startPoint x: 996, startPoint y: 427, endPoint x: 928, endPoint y: 426, distance: 67.2
click at [994, 427] on div "Tại văn phòng" at bounding box center [1035, 425] width 161 height 15
type input "0"
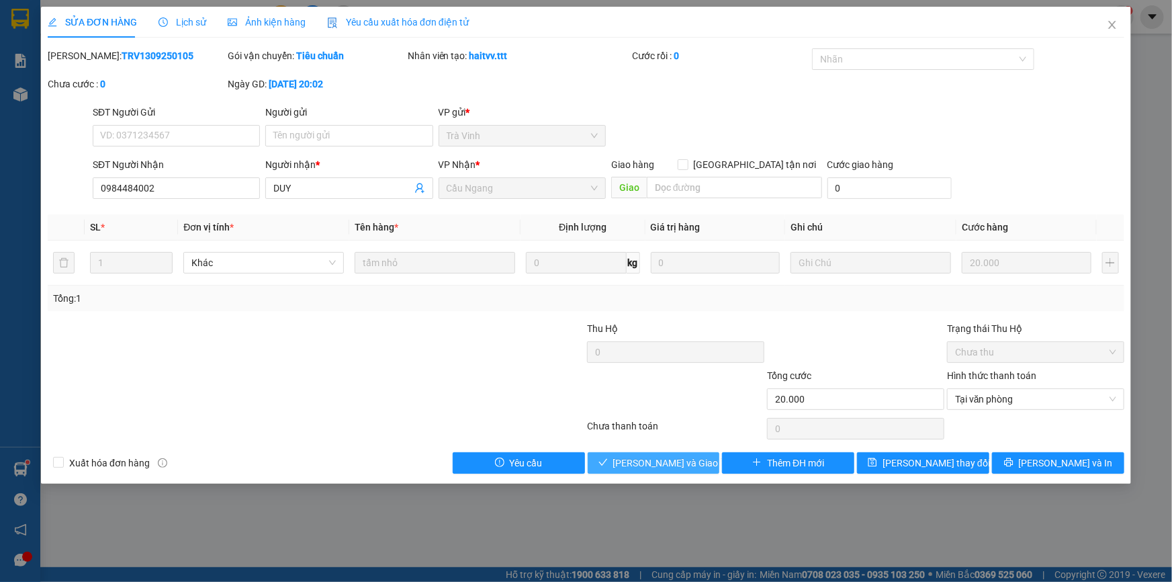
click at [695, 459] on span "[PERSON_NAME] và Giao hàng" at bounding box center [677, 462] width 129 height 15
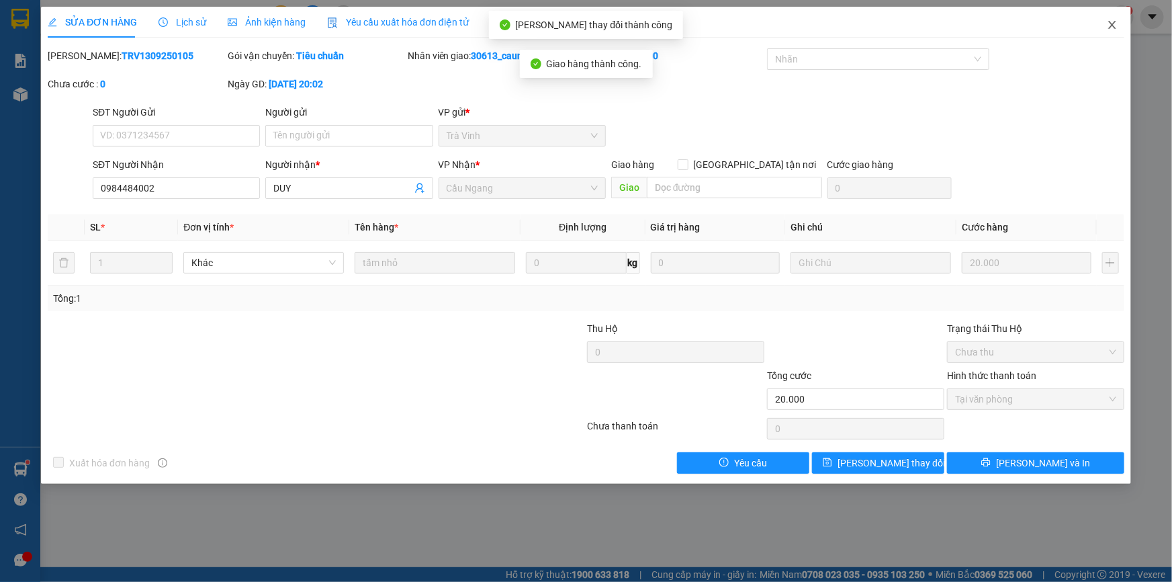
click at [1109, 26] on icon "close" at bounding box center [1112, 24] width 11 height 11
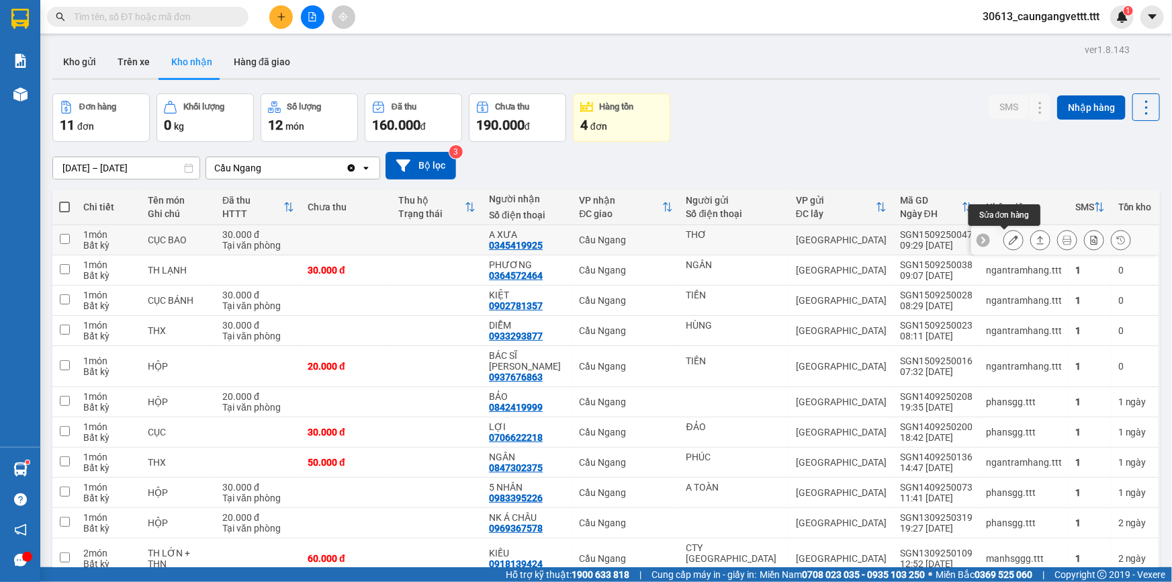
click at [1009, 237] on icon at bounding box center [1013, 239] width 9 height 9
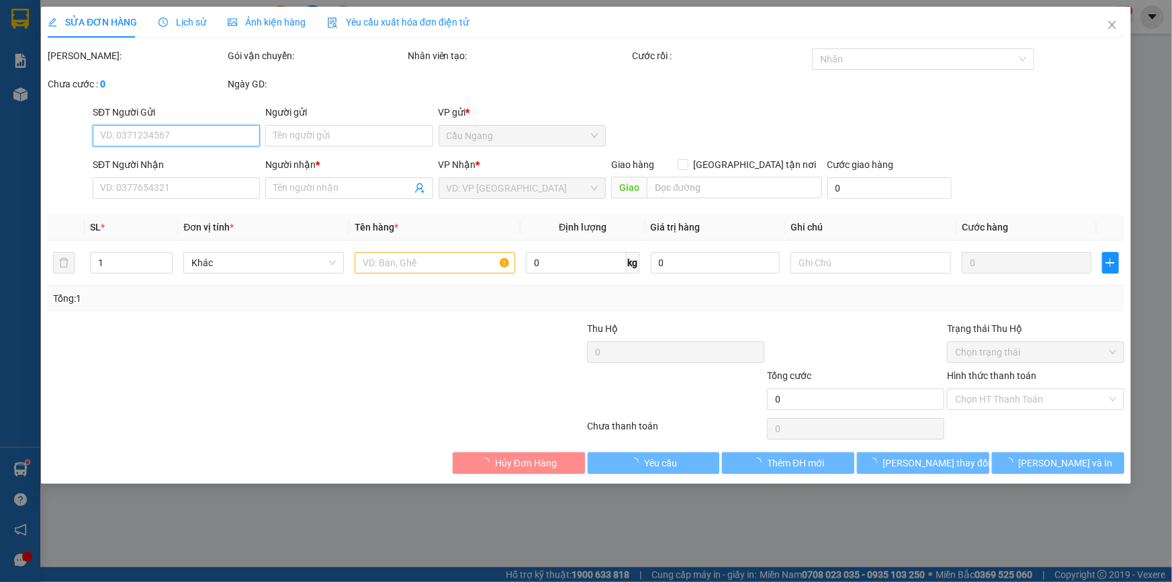
type input "THƠ"
type input "0345419925"
type input "A XƯA"
type input "30.000"
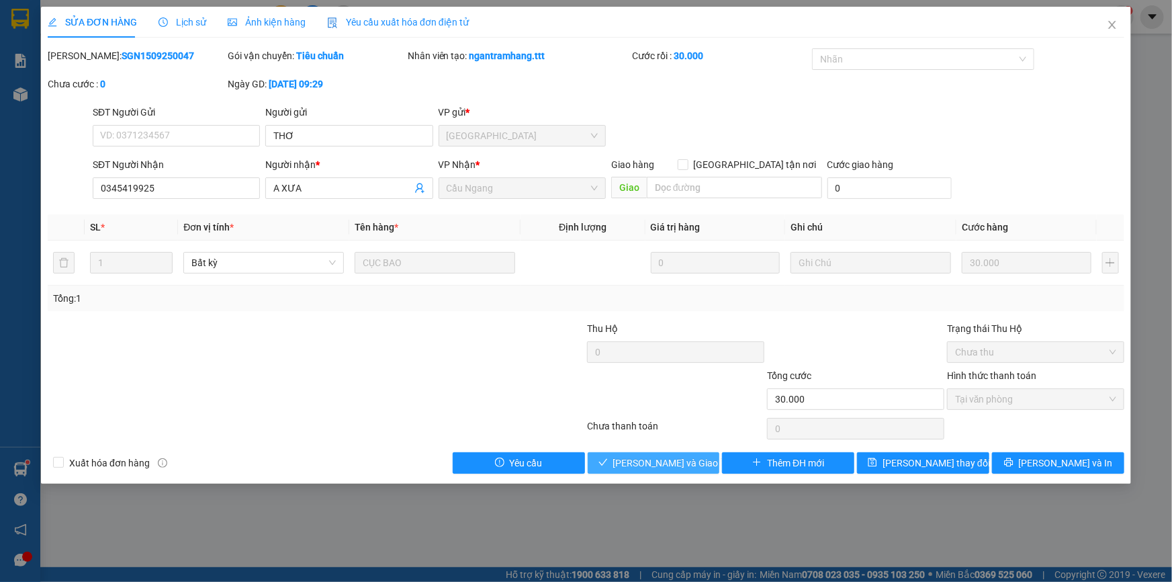
click at [651, 463] on span "[PERSON_NAME] và Giao hàng" at bounding box center [677, 462] width 129 height 15
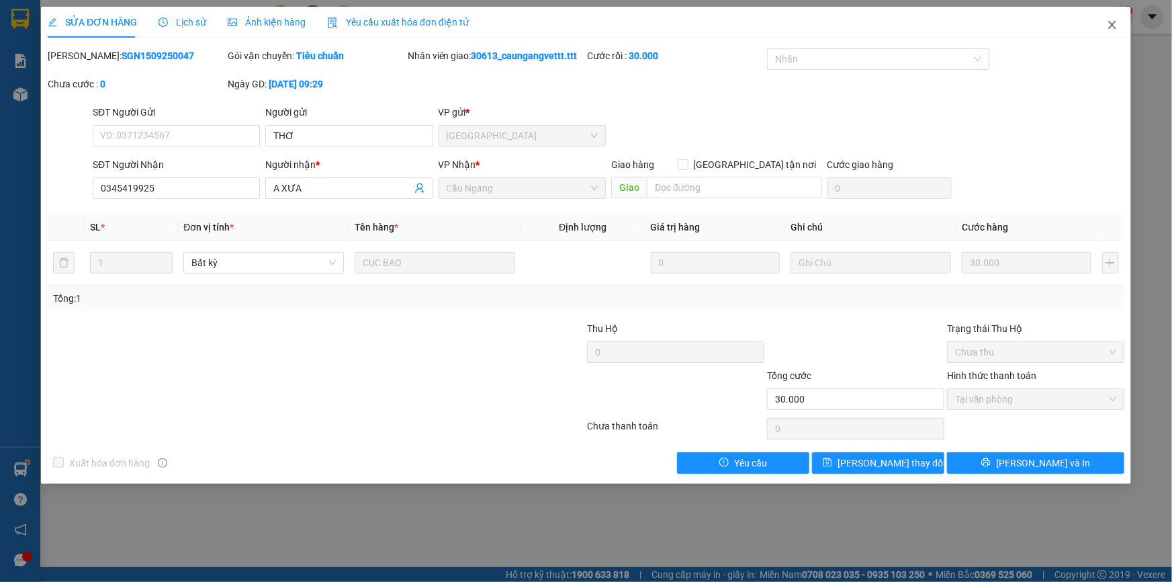
click at [1115, 25] on icon "close" at bounding box center [1112, 24] width 11 height 11
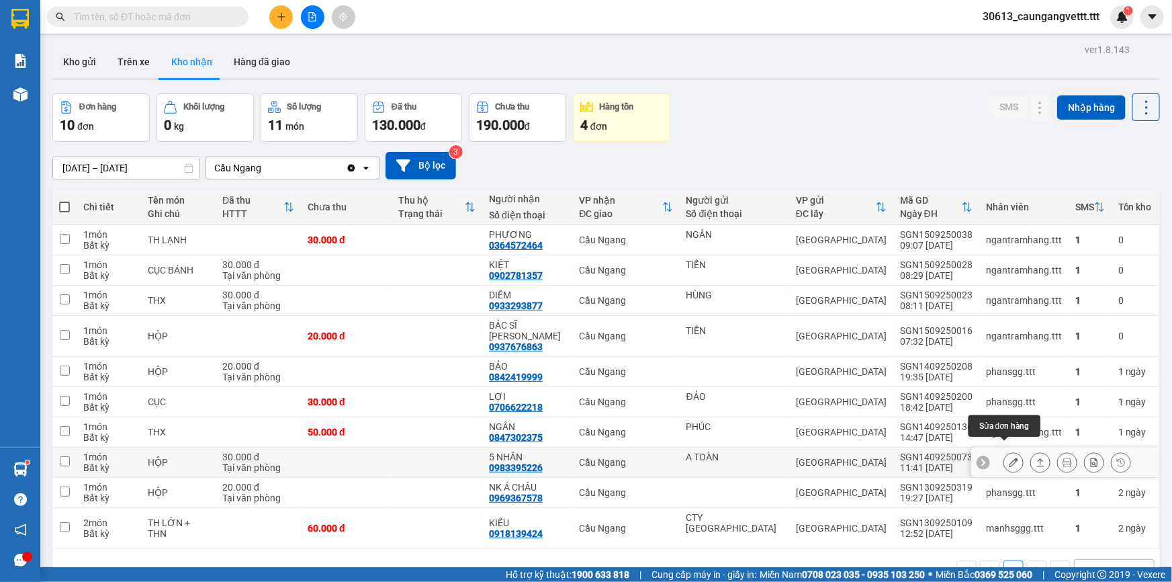
click at [1009, 457] on icon at bounding box center [1013, 461] width 9 height 9
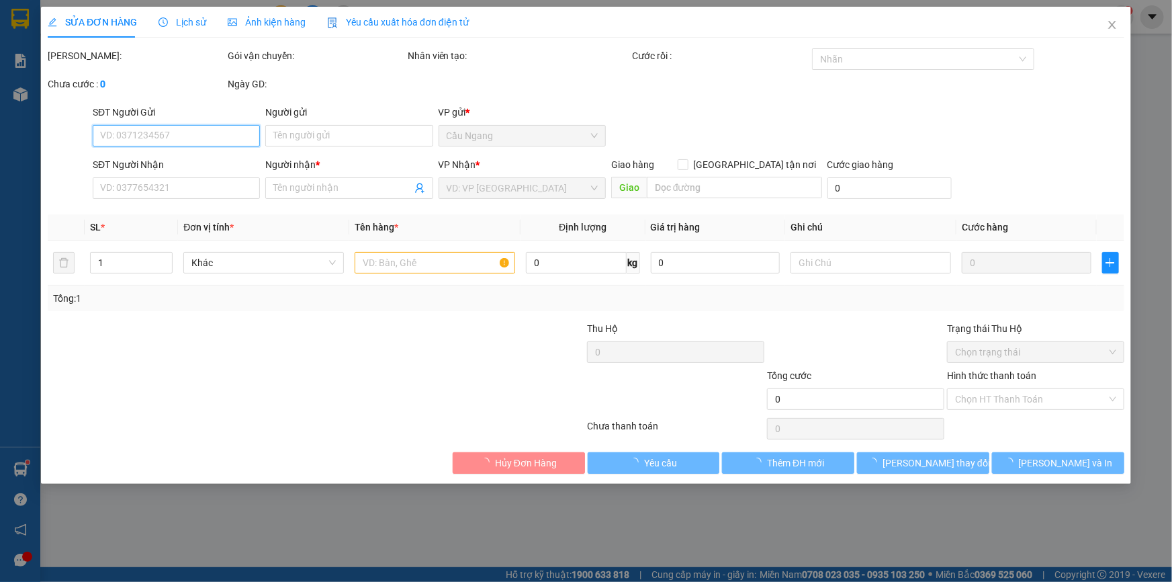
type input "A TOÀN"
type input "0983395226"
type input "5 NHÂN"
type input "30.000"
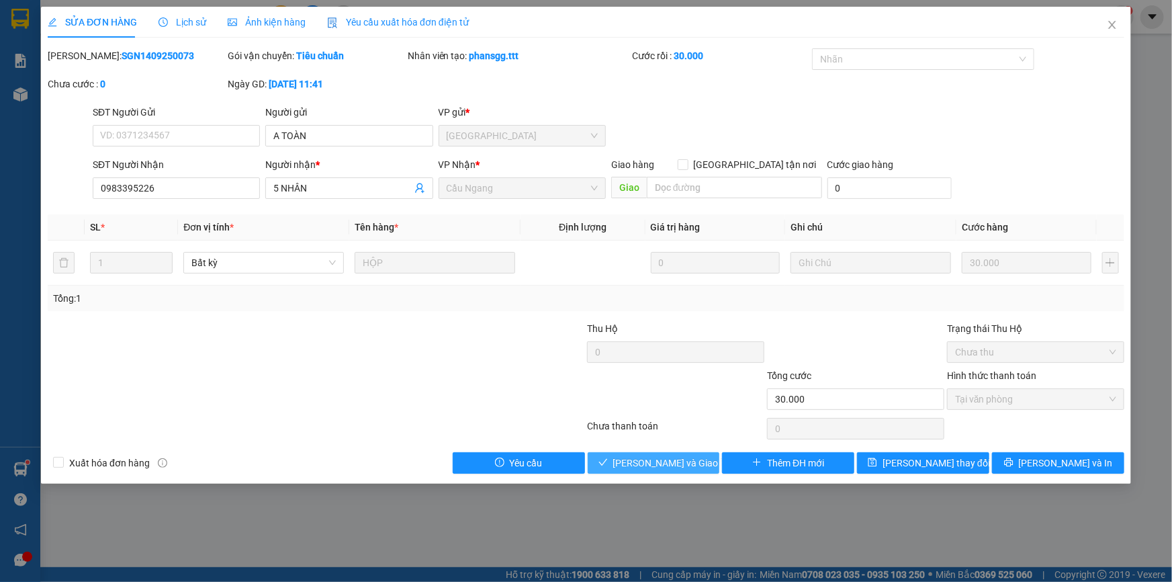
click at [661, 463] on span "[PERSON_NAME] và Giao hàng" at bounding box center [677, 462] width 129 height 15
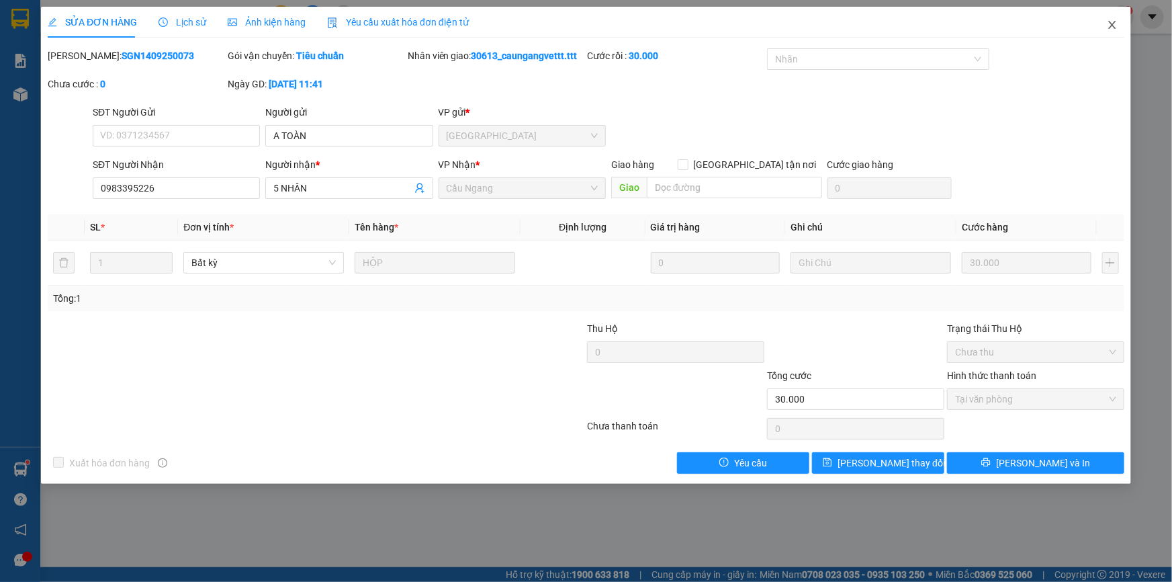
click at [1112, 25] on icon "close" at bounding box center [1111, 25] width 7 height 8
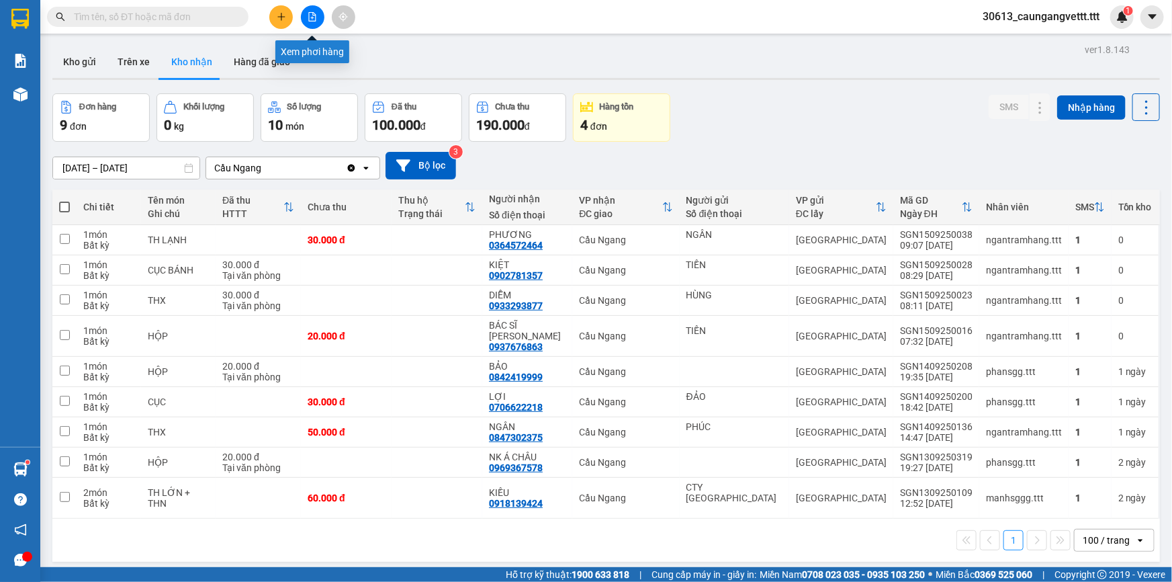
click at [314, 15] on icon "file-add" at bounding box center [312, 16] width 9 height 9
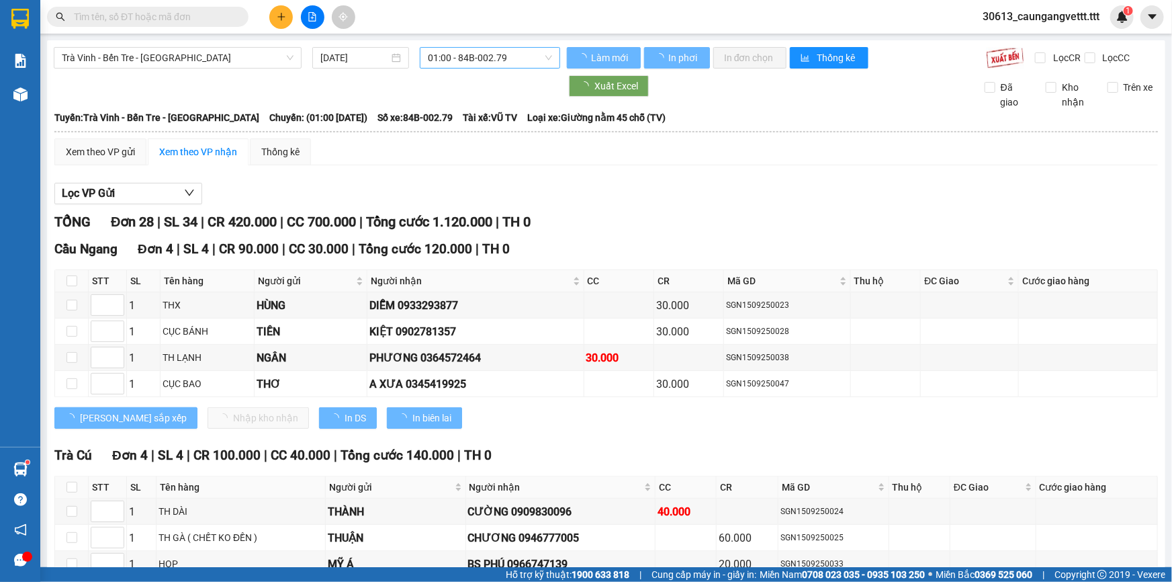
click at [515, 52] on span "01:00 - 84B-002.79" at bounding box center [490, 58] width 124 height 20
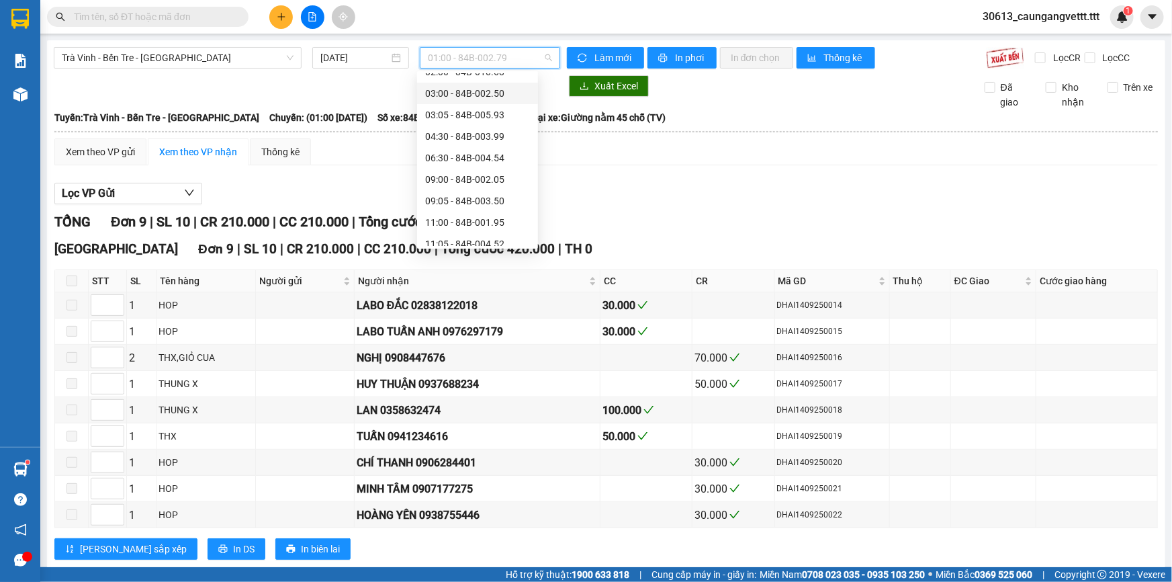
scroll to position [203, 0]
click at [459, 120] on div "11:00 - 84B-001.95" at bounding box center [477, 118] width 105 height 15
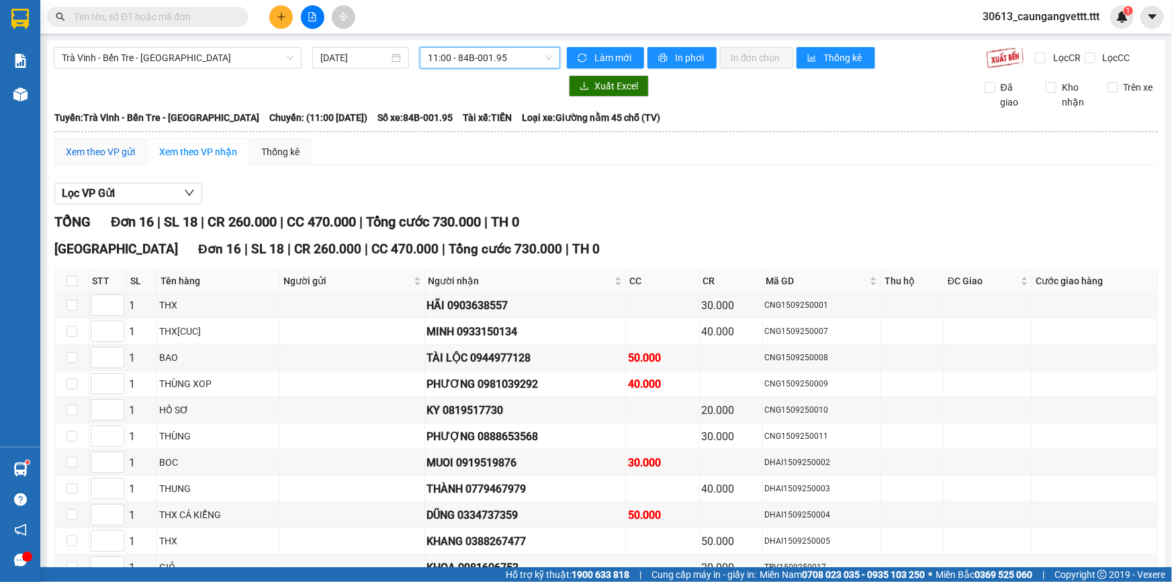
click at [102, 155] on div "Xem theo VP gửi" at bounding box center [100, 151] width 69 height 15
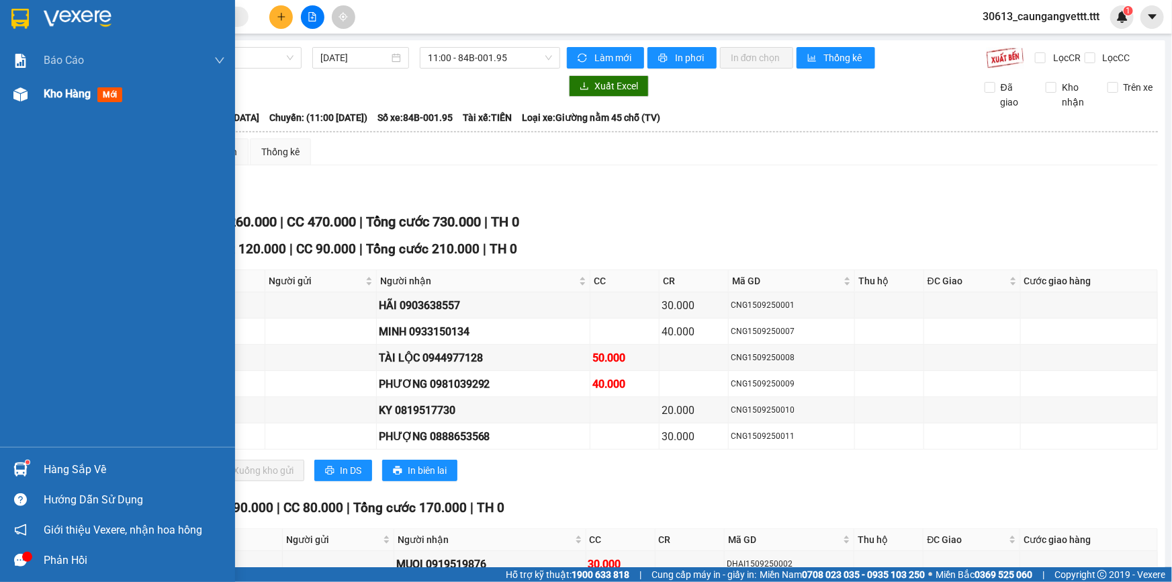
click at [49, 97] on span "Kho hàng" at bounding box center [67, 93] width 47 height 13
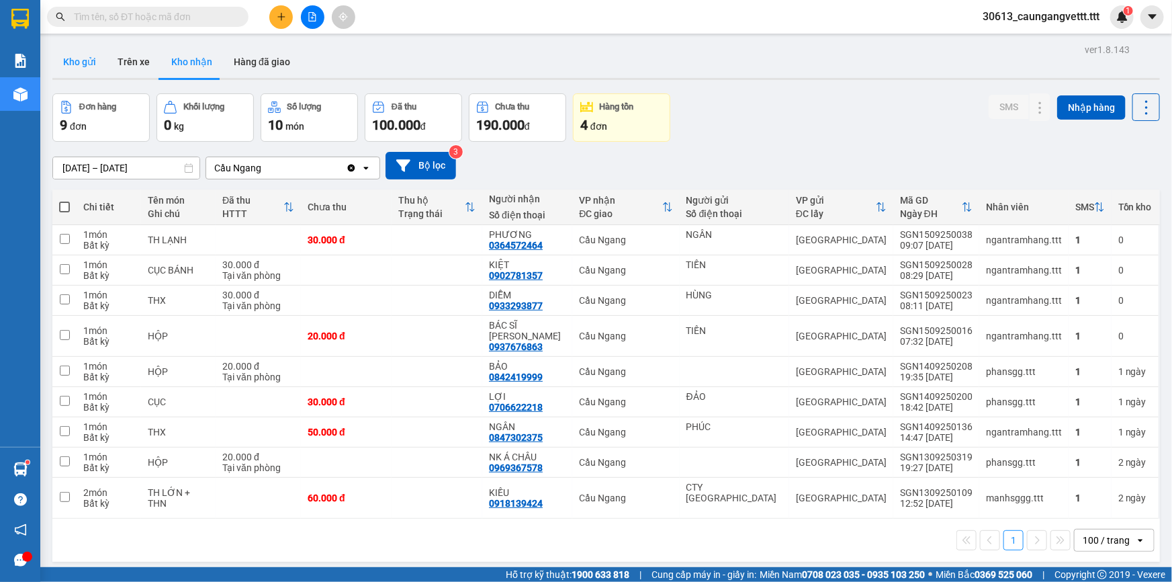
click at [81, 68] on button "Kho gửi" at bounding box center [79, 62] width 54 height 32
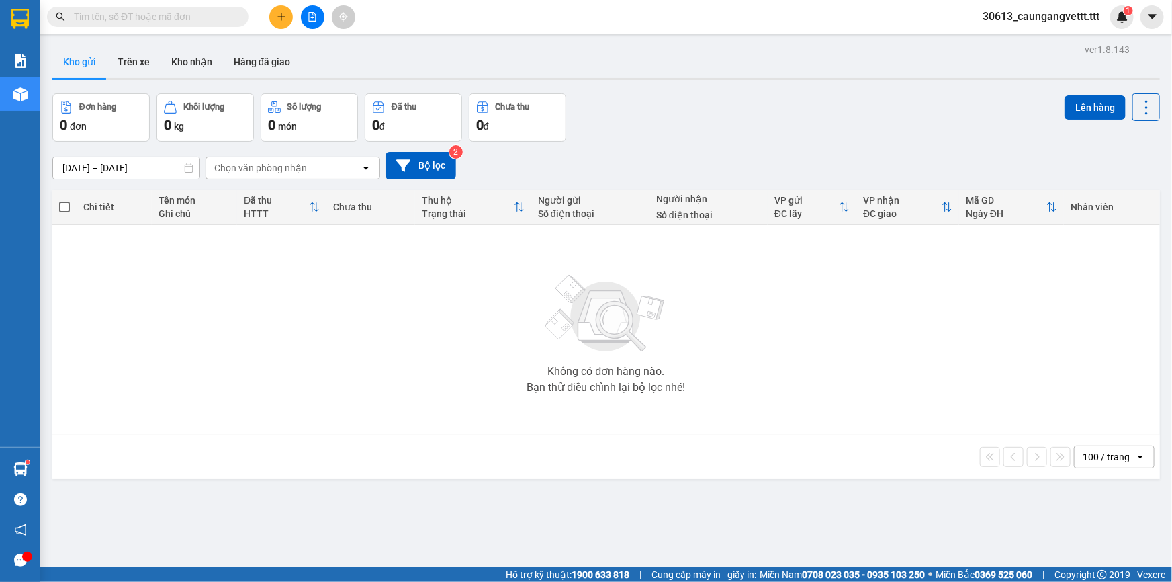
click at [280, 13] on icon "plus" at bounding box center [281, 16] width 9 height 9
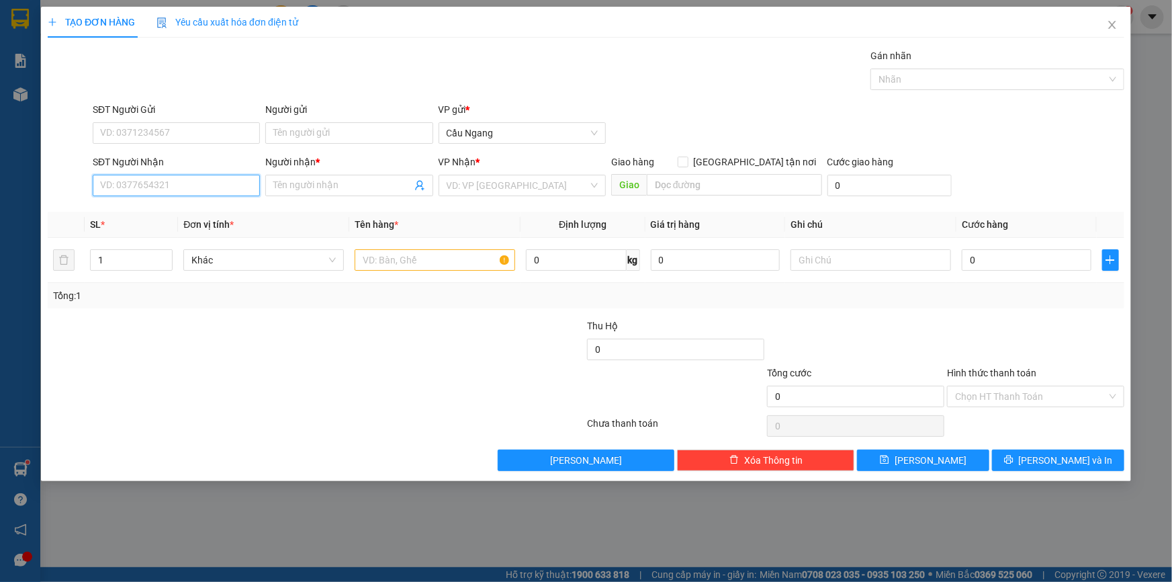
click at [207, 186] on input "SĐT Người Nhận" at bounding box center [176, 185] width 167 height 21
type input "0966910338"
click at [295, 186] on input "Người nhận *" at bounding box center [342, 185] width 138 height 15
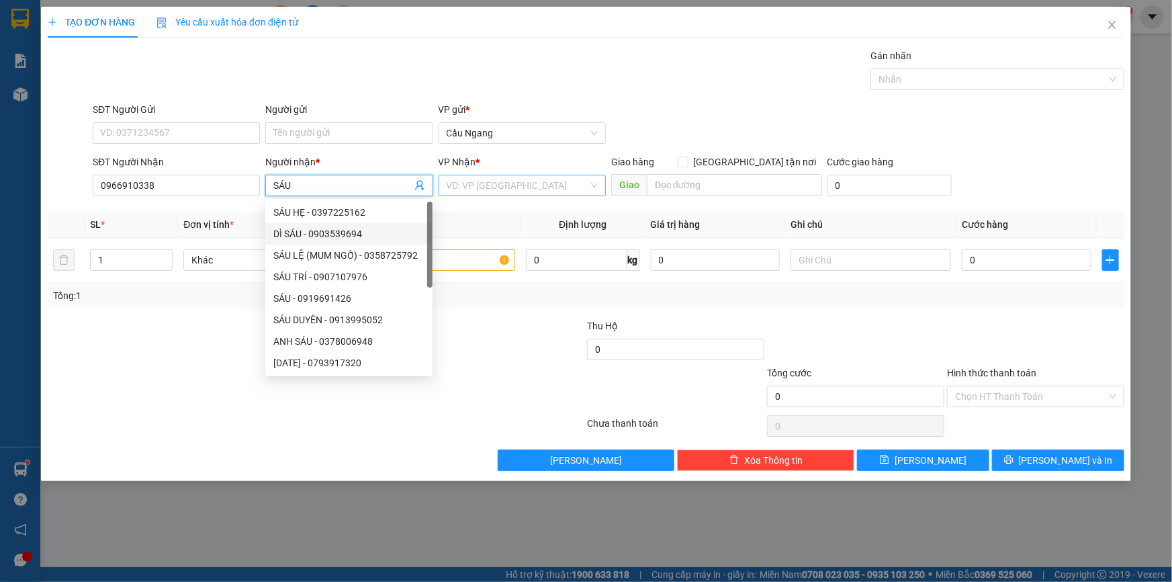
type input "SÁU"
click at [494, 179] on input "search" at bounding box center [518, 185] width 142 height 20
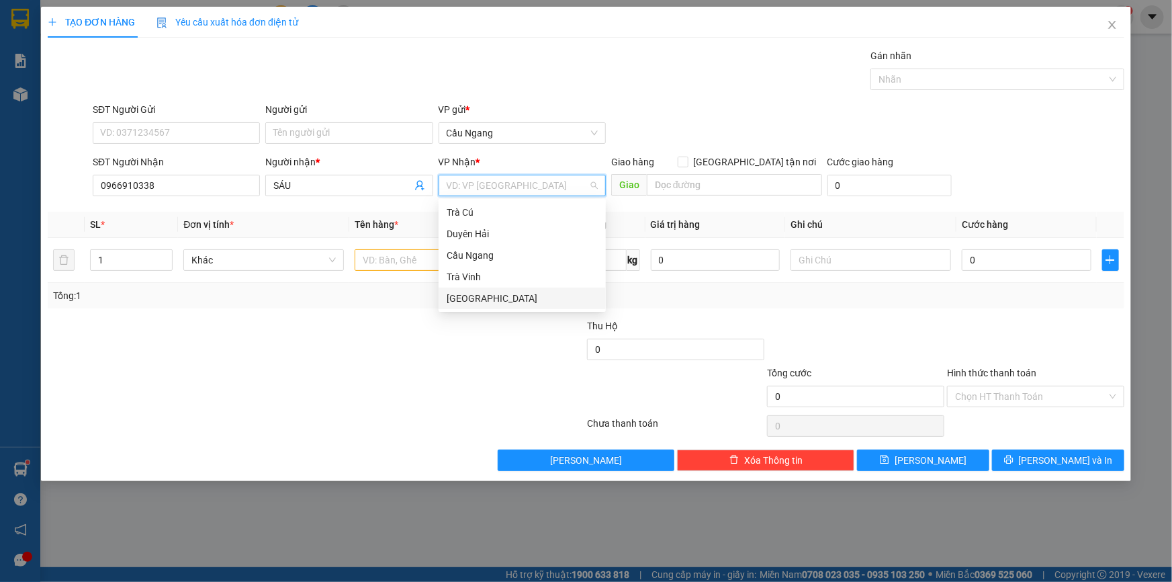
click at [473, 295] on div "[GEOGRAPHIC_DATA]" at bounding box center [522, 298] width 151 height 15
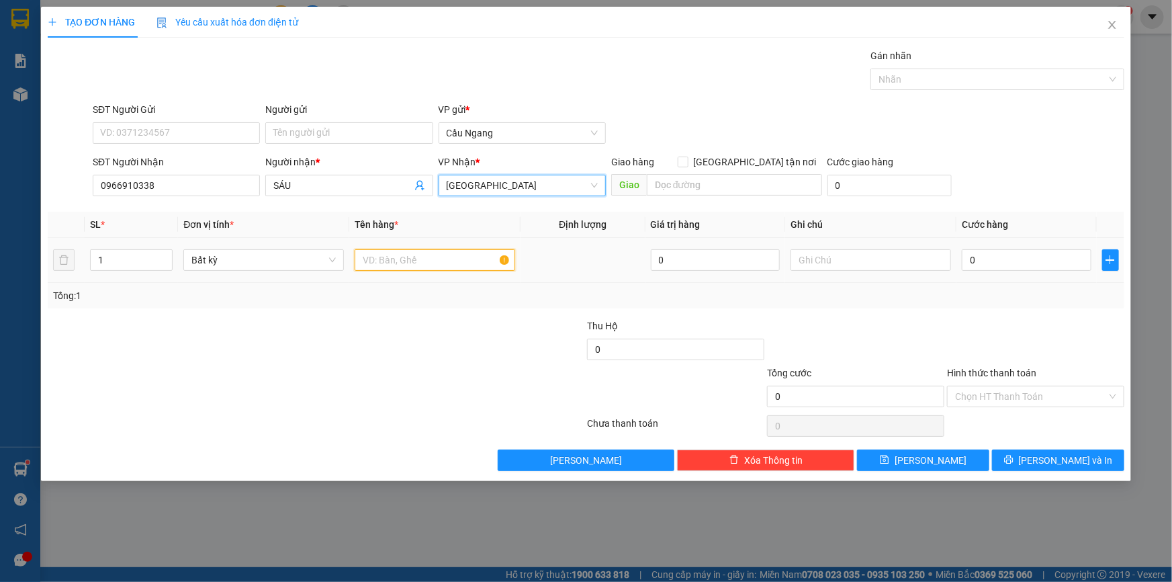
click at [404, 261] on input "text" at bounding box center [435, 259] width 161 height 21
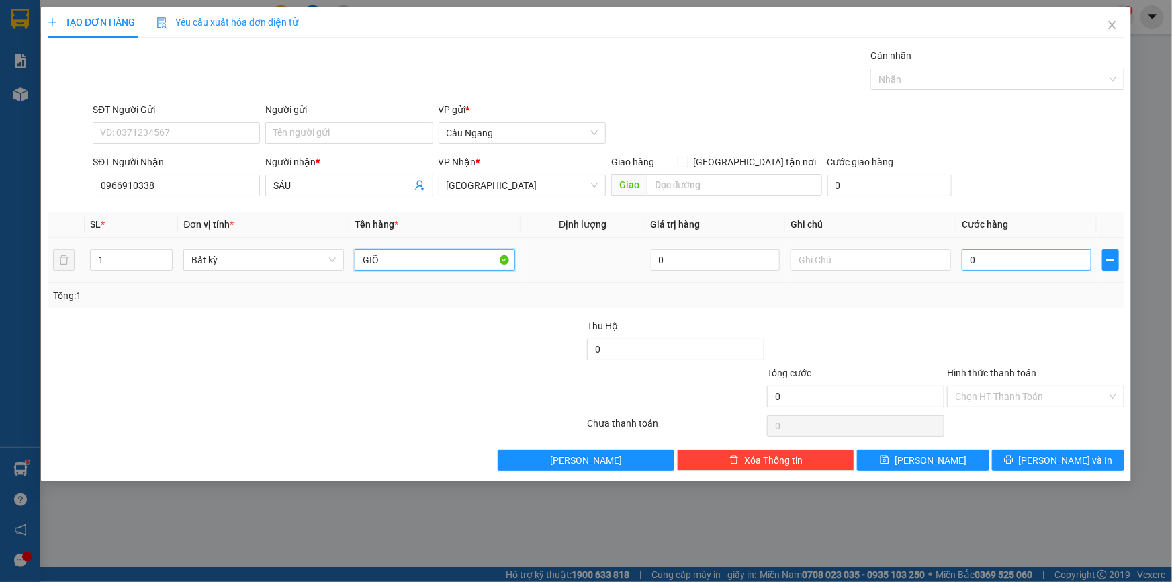
type input "GIÕ"
click at [1027, 263] on input "0" at bounding box center [1027, 259] width 130 height 21
type input "3"
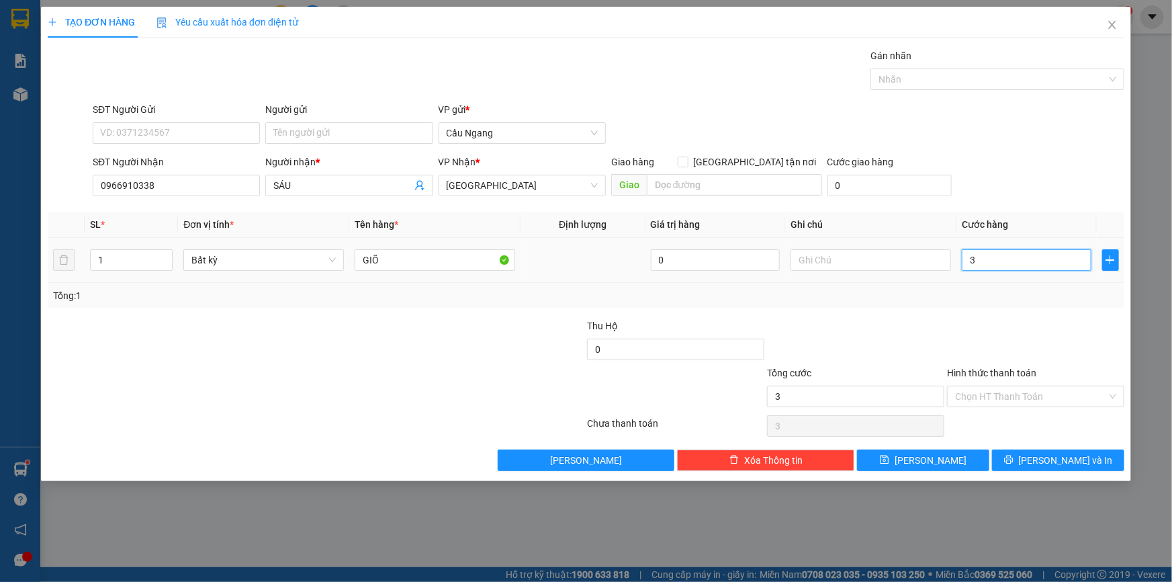
type input "30"
type input "300"
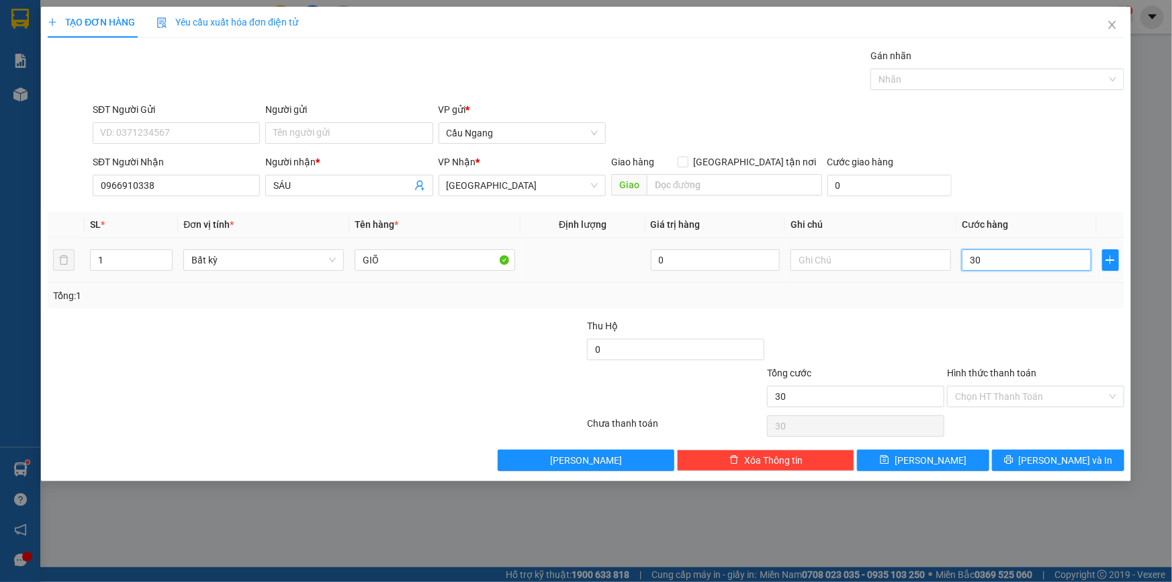
type input "300"
type input "3.000"
type input "30.000"
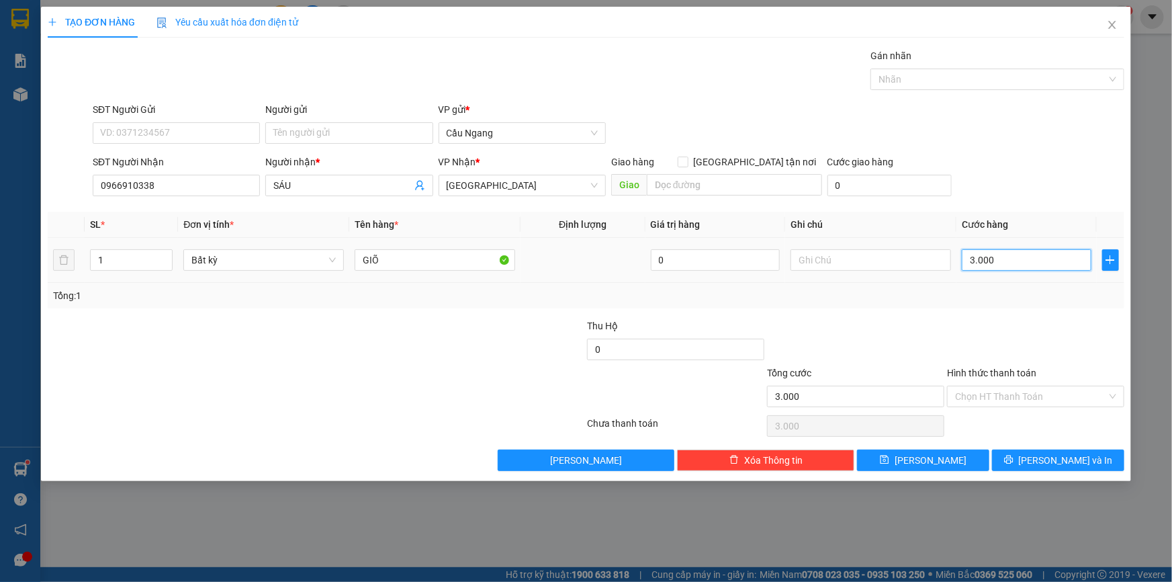
type input "30.000"
click at [1014, 397] on input "Hình thức thanh toán" at bounding box center [1031, 396] width 152 height 20
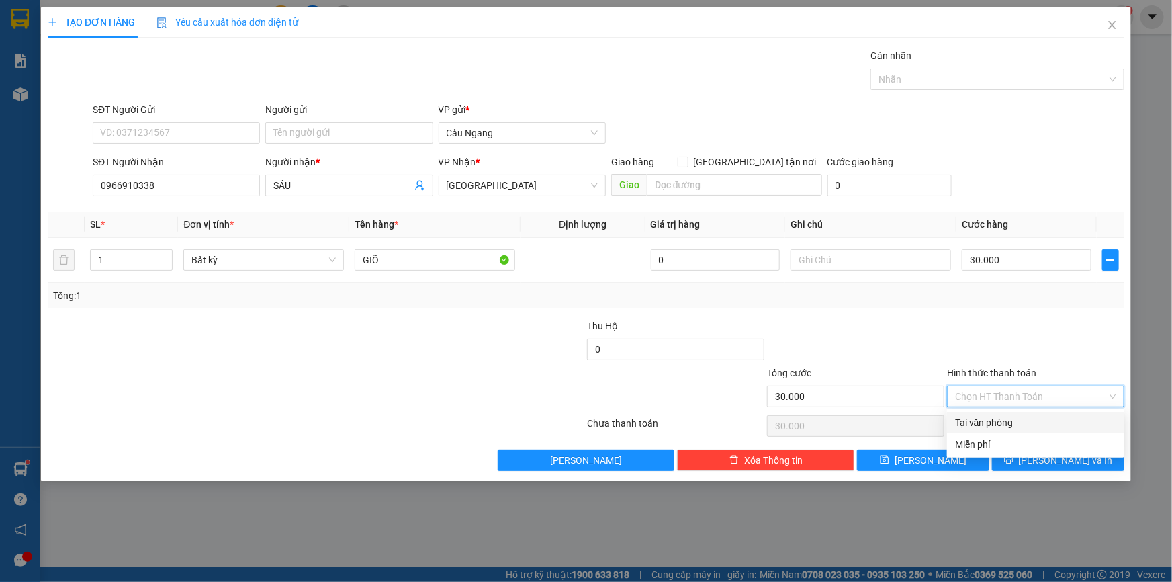
click at [1002, 418] on div "Tại văn phòng" at bounding box center [1035, 422] width 161 height 15
type input "0"
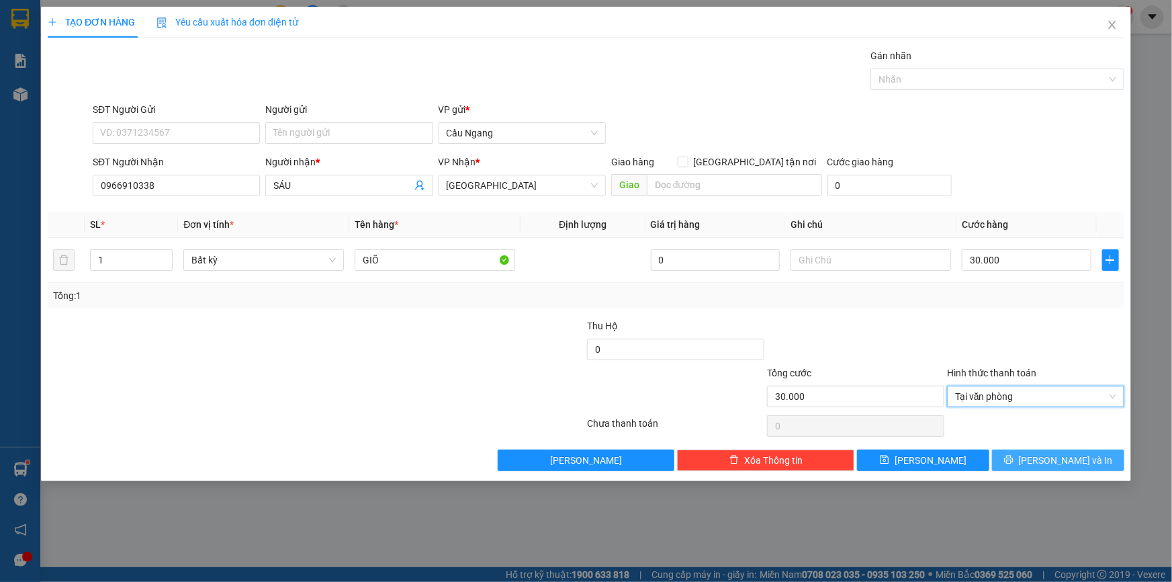
click at [1057, 464] on span "[PERSON_NAME] và In" at bounding box center [1066, 460] width 94 height 15
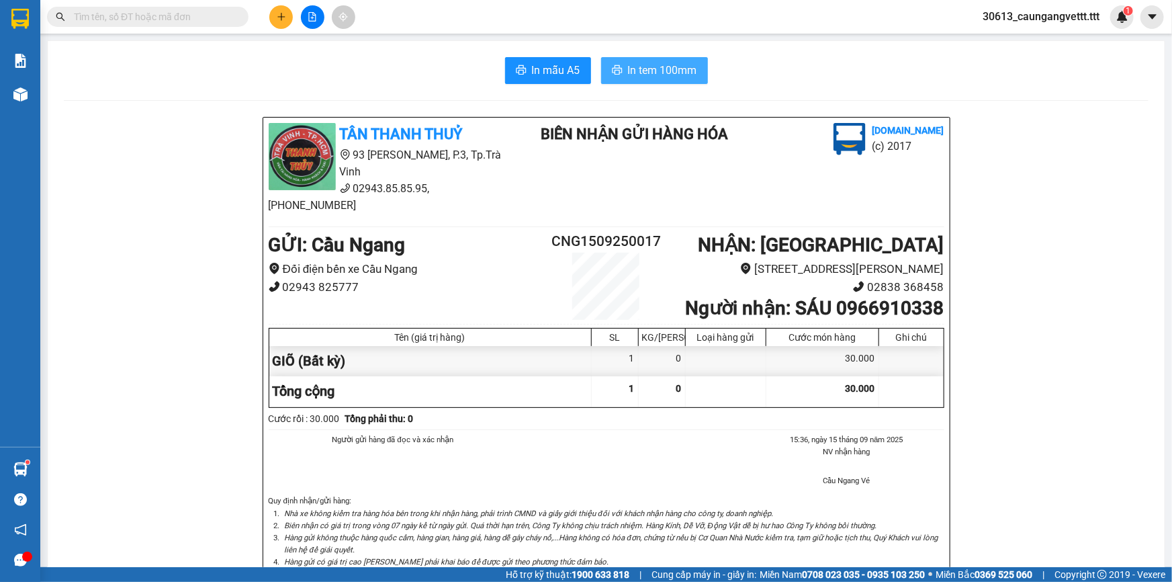
click at [629, 73] on span "In tem 100mm" at bounding box center [662, 70] width 69 height 17
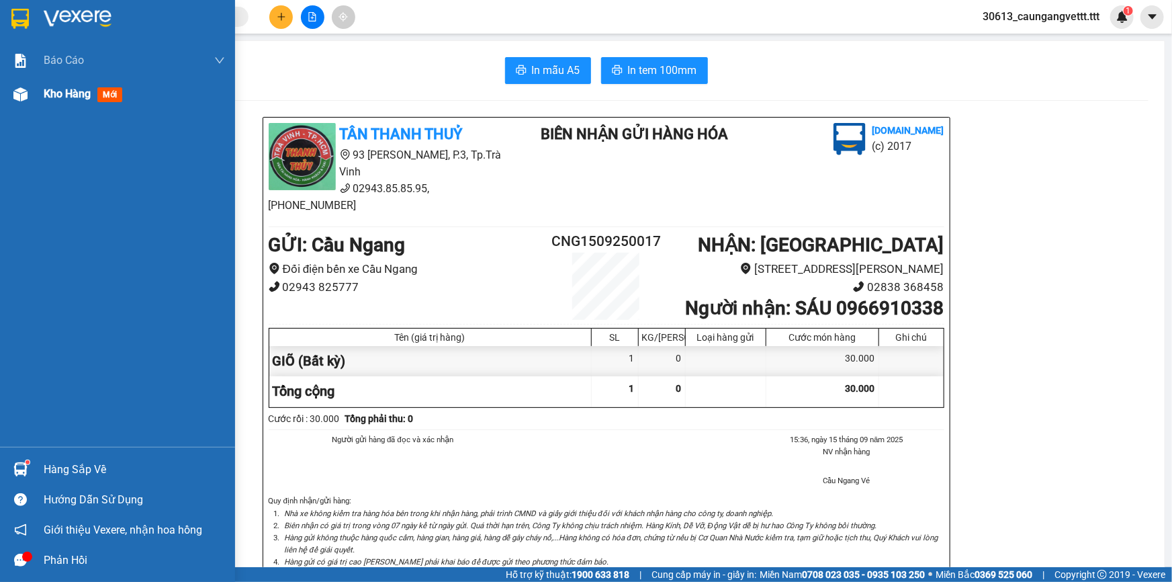
click at [47, 93] on span "Kho hàng" at bounding box center [67, 93] width 47 height 13
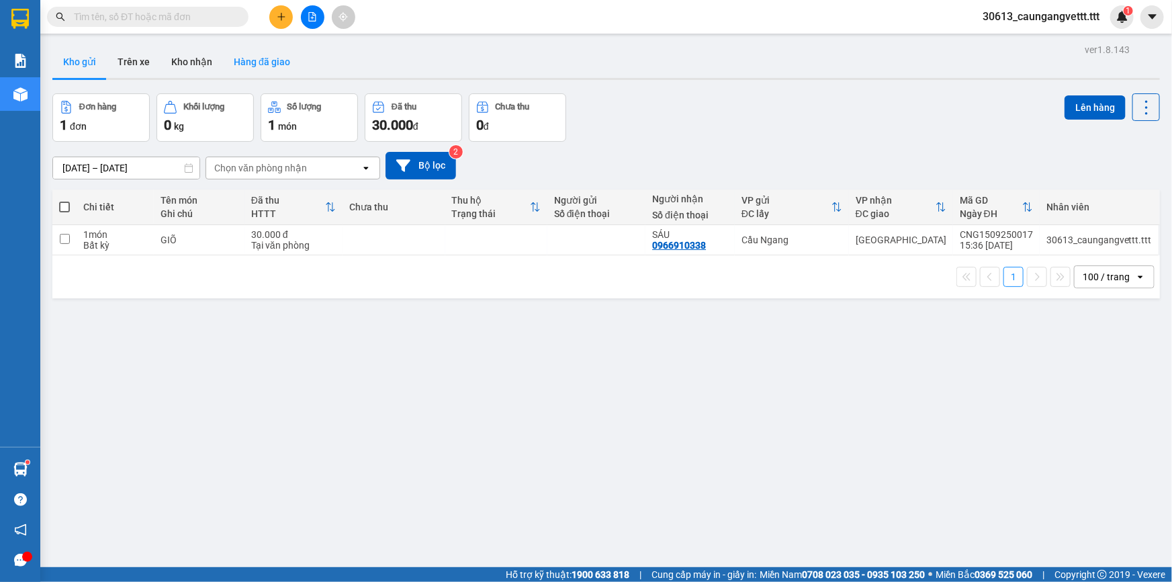
click at [259, 69] on button "Hàng đã giao" at bounding box center [262, 62] width 78 height 32
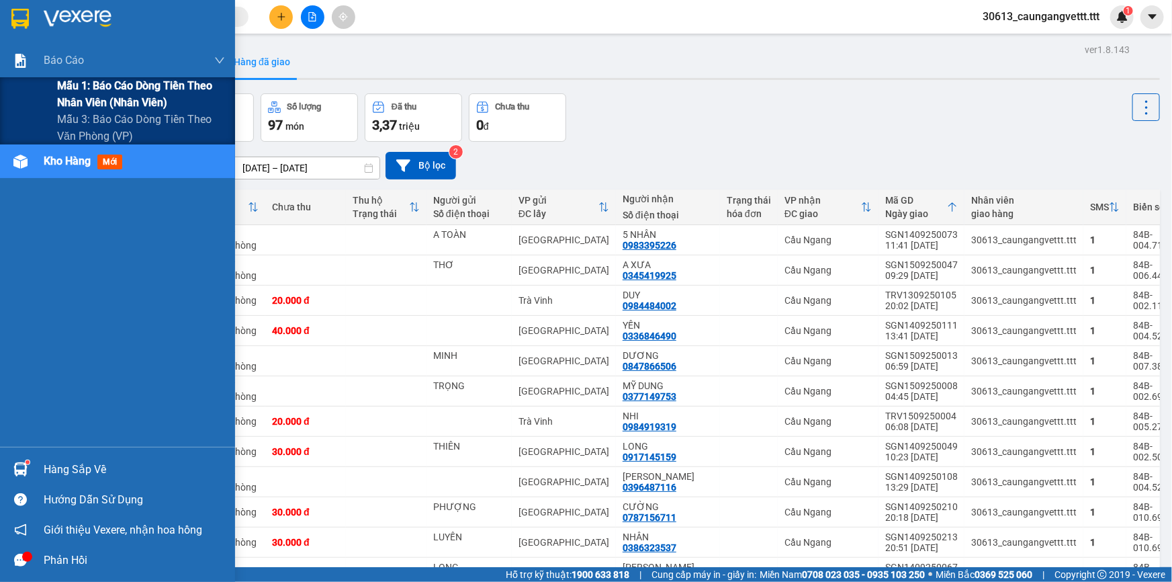
click at [108, 94] on span "Mẫu 1: Báo cáo dòng tiền theo nhân viên (nhân viên)" at bounding box center [141, 94] width 168 height 34
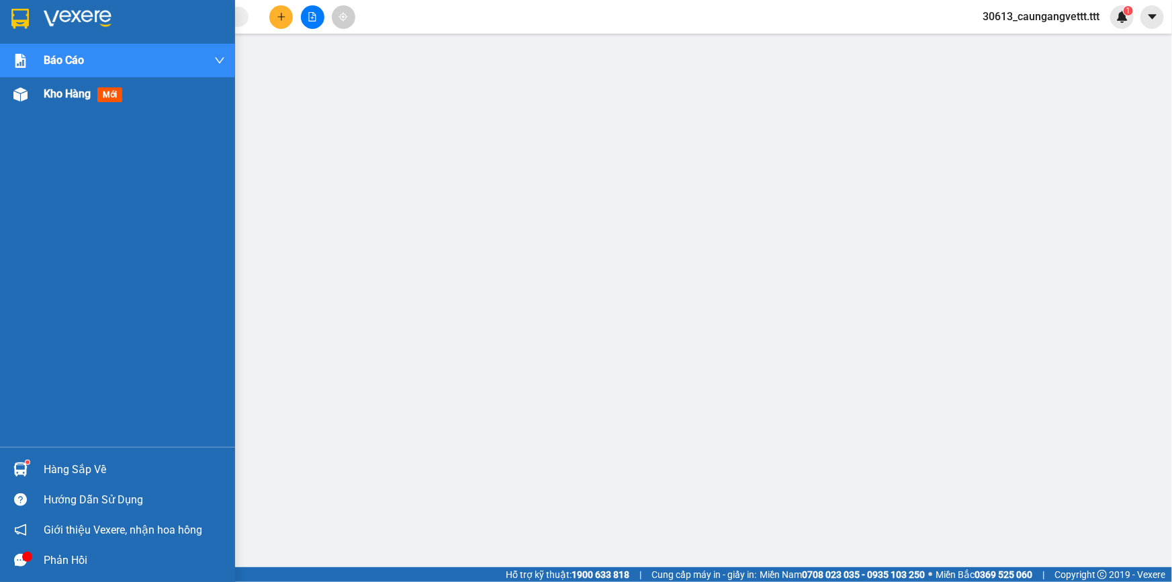
click at [57, 97] on span "Kho hàng" at bounding box center [67, 93] width 47 height 13
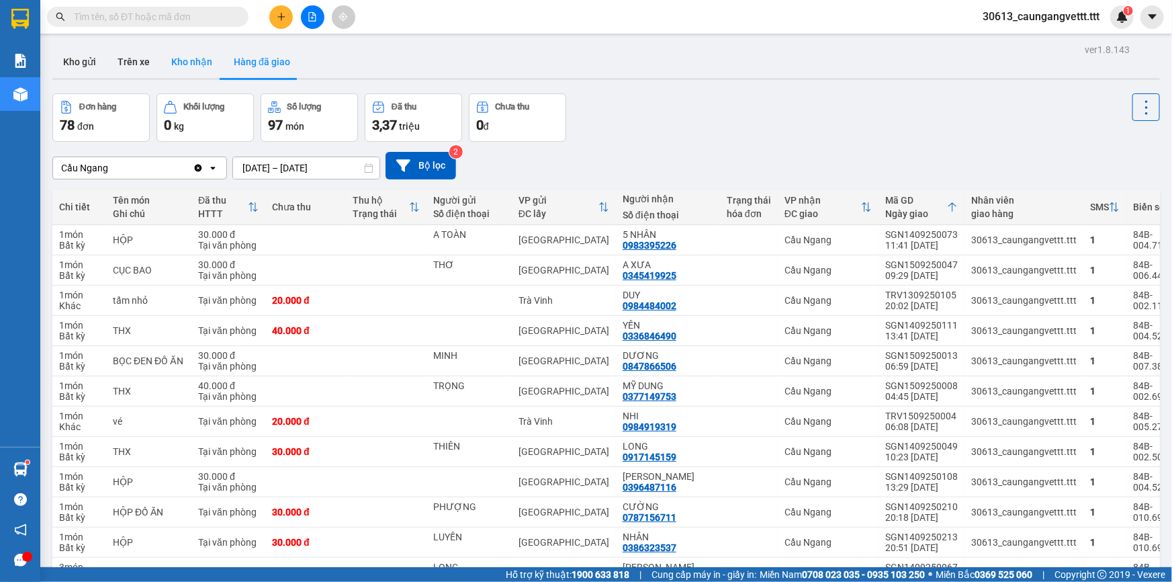
click at [190, 57] on button "Kho nhận" at bounding box center [192, 62] width 62 height 32
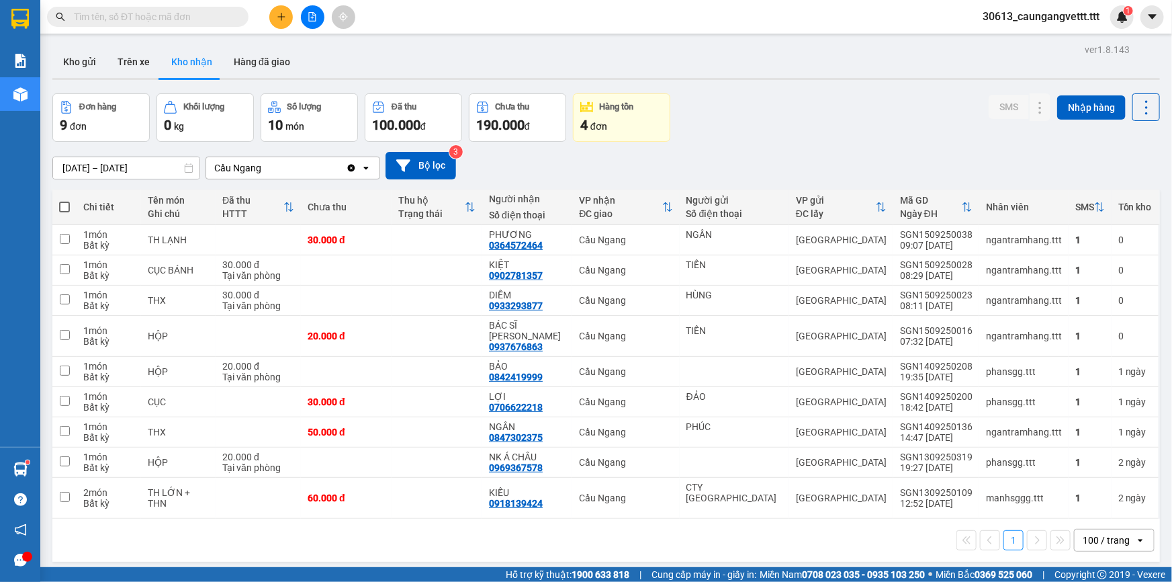
click at [639, 110] on div "Hàng tồn" at bounding box center [621, 107] width 83 height 13
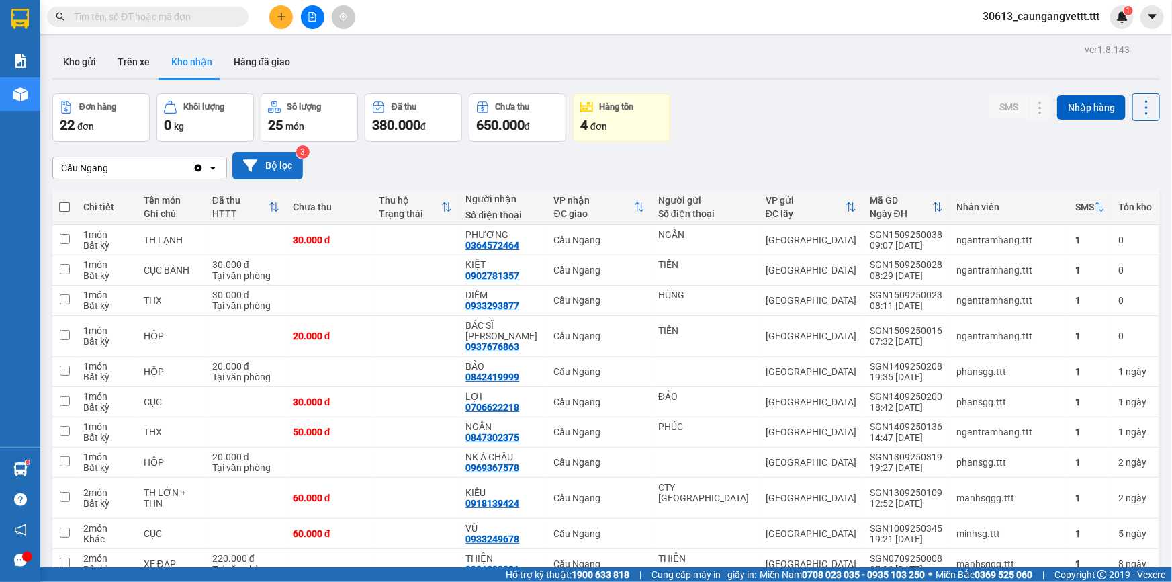
click at [269, 165] on button "Bộ lọc" at bounding box center [267, 166] width 71 height 28
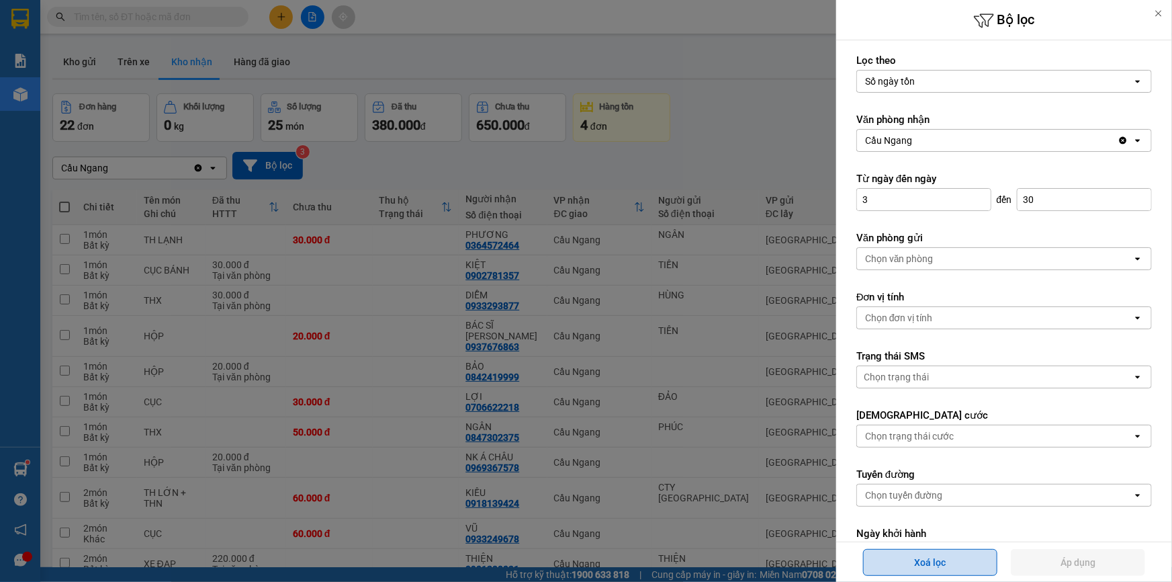
click at [936, 566] on button "Xoá lọc" at bounding box center [930, 562] width 134 height 27
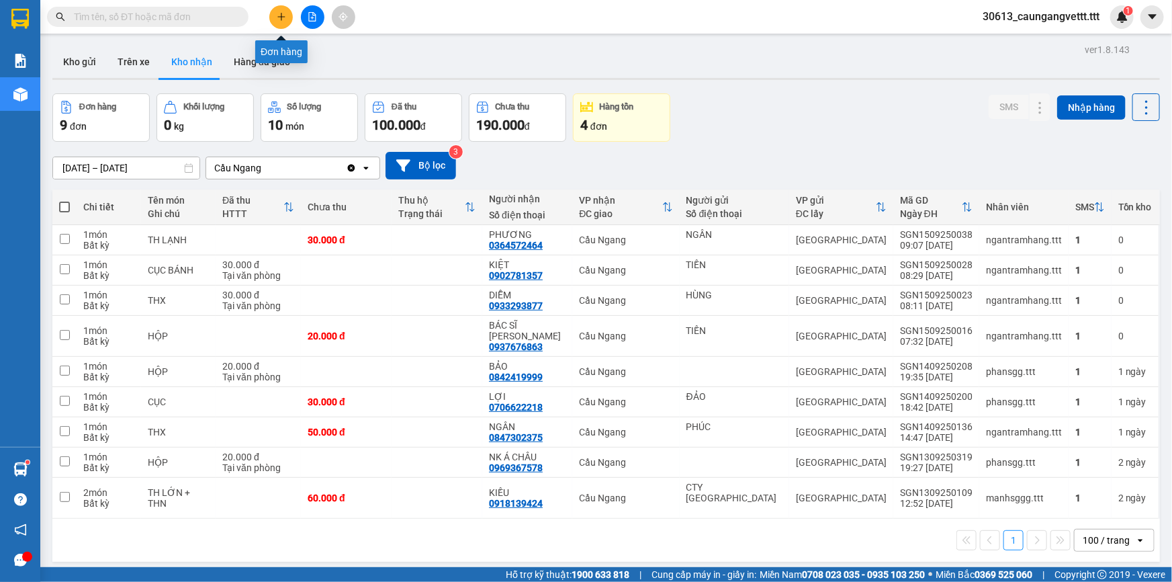
click at [283, 18] on icon "plus" at bounding box center [281, 16] width 9 height 9
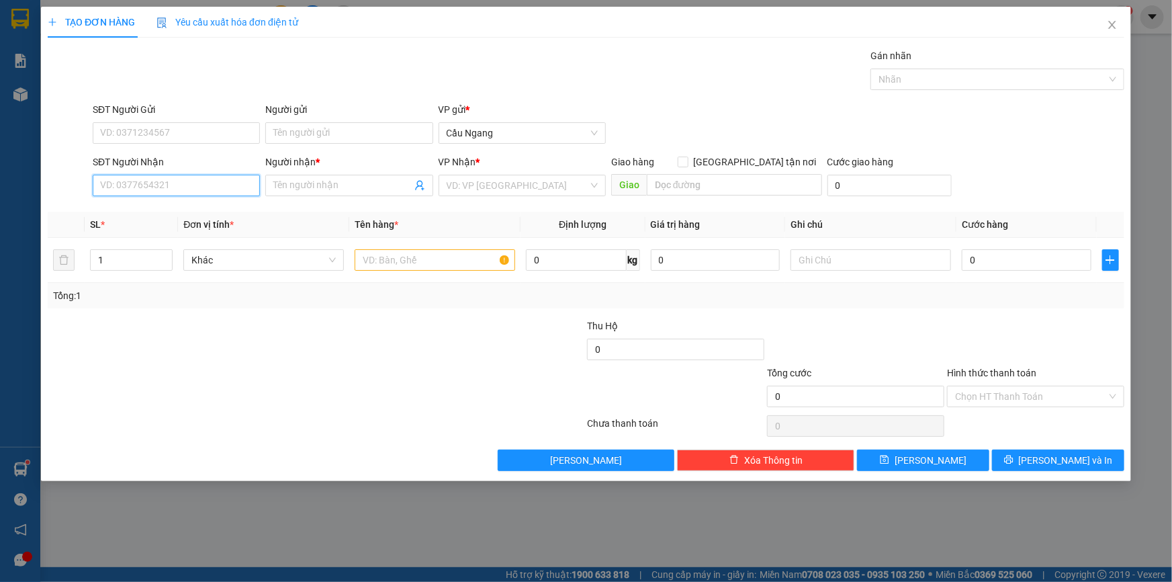
click at [214, 177] on input "SĐT Người Nhận" at bounding box center [176, 185] width 167 height 21
type input "0909887"
click at [1111, 27] on icon "close" at bounding box center [1111, 25] width 7 height 8
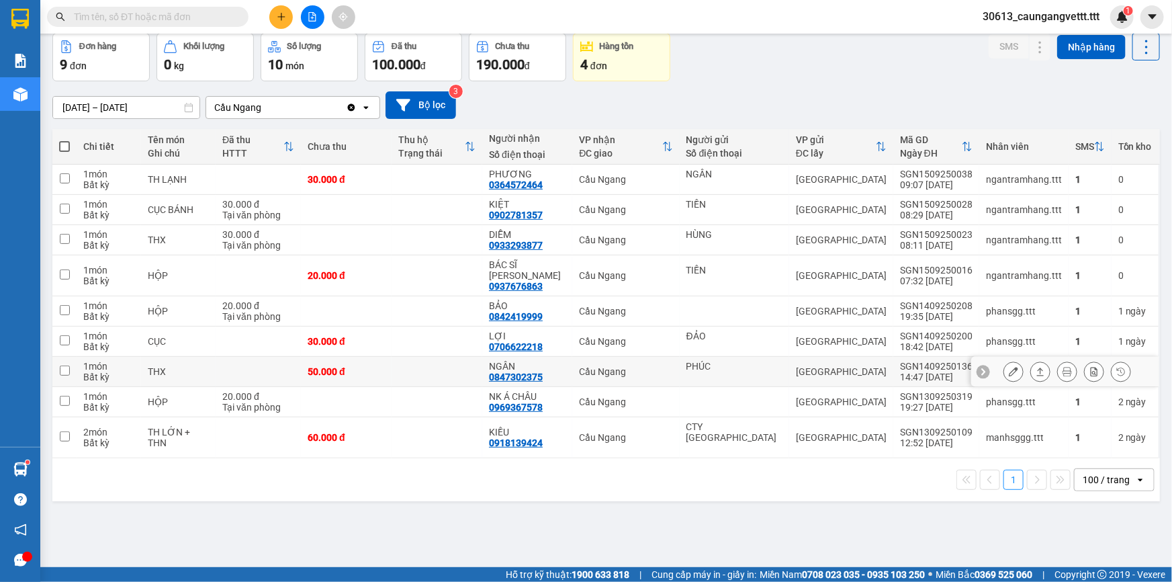
scroll to position [61, 0]
click at [277, 19] on icon "plus" at bounding box center [281, 16] width 9 height 9
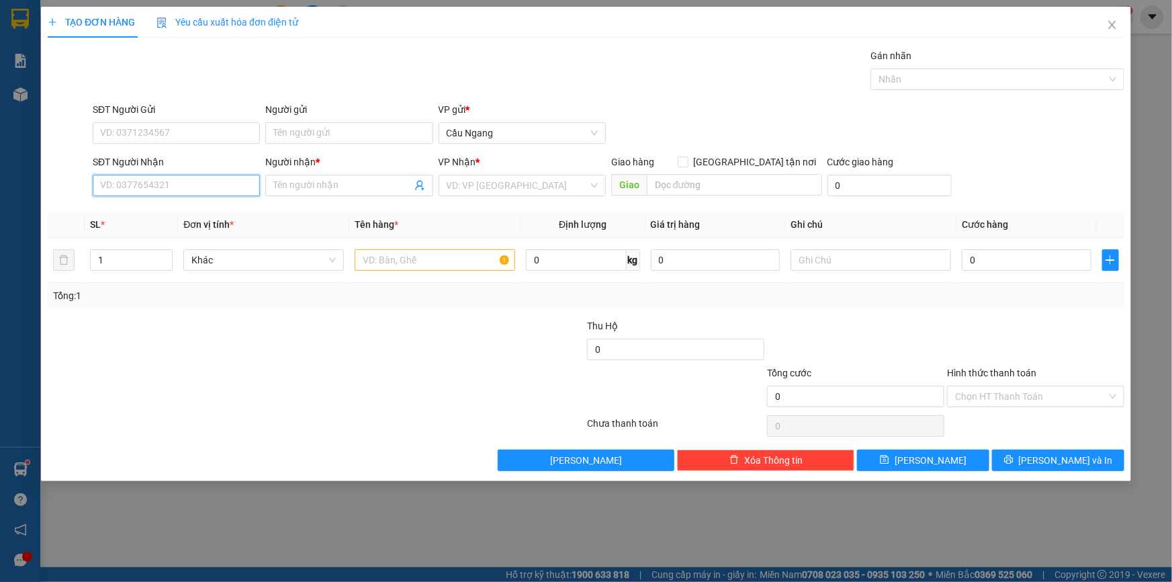
click at [132, 184] on input "SĐT Người Nhận" at bounding box center [176, 185] width 167 height 21
click at [134, 214] on div "0909877858 - CHÂU" at bounding box center [176, 212] width 151 height 15
type input "0909877858"
type input "CHÂU"
type input "0909877858"
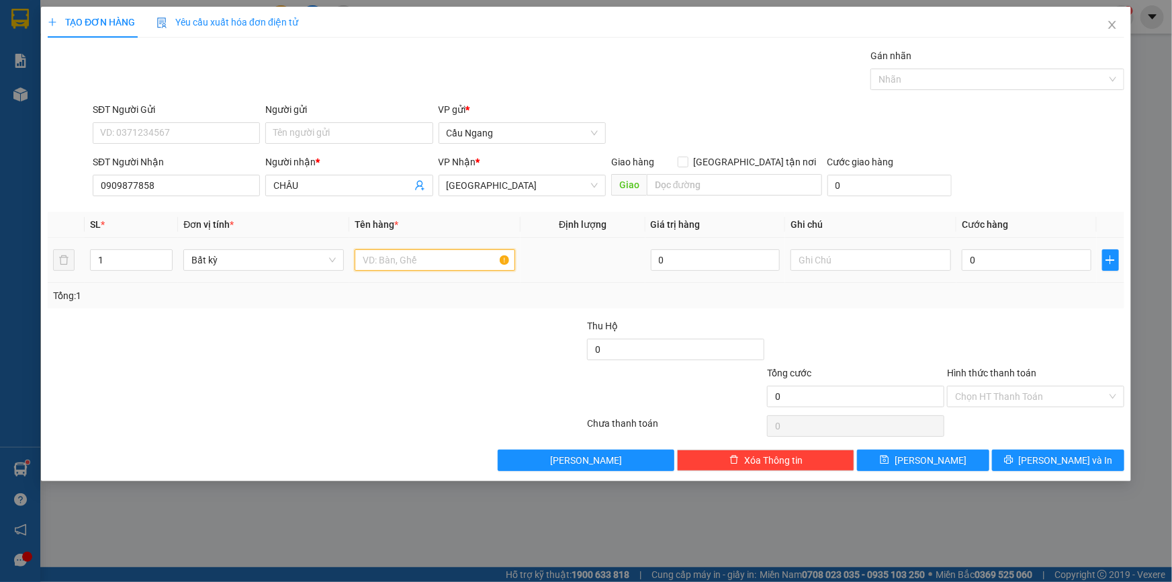
click at [417, 265] on input "text" at bounding box center [435, 259] width 161 height 21
type input "BAO"
click at [1041, 248] on div "0" at bounding box center [1027, 260] width 130 height 27
click at [1033, 251] on input "0" at bounding box center [1027, 259] width 130 height 21
type input "4"
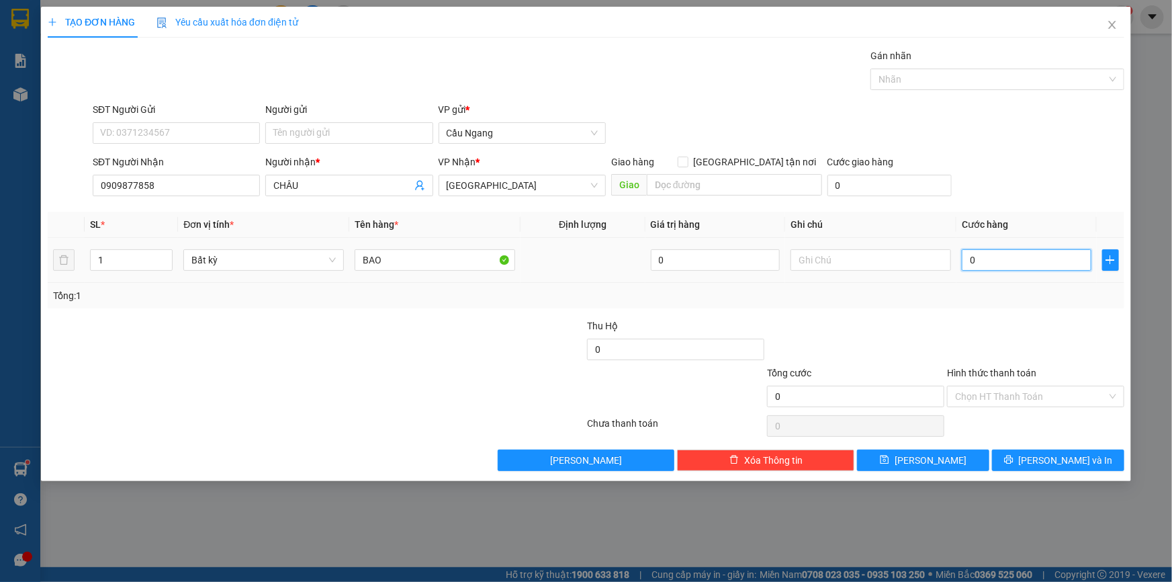
type input "4"
type input "40"
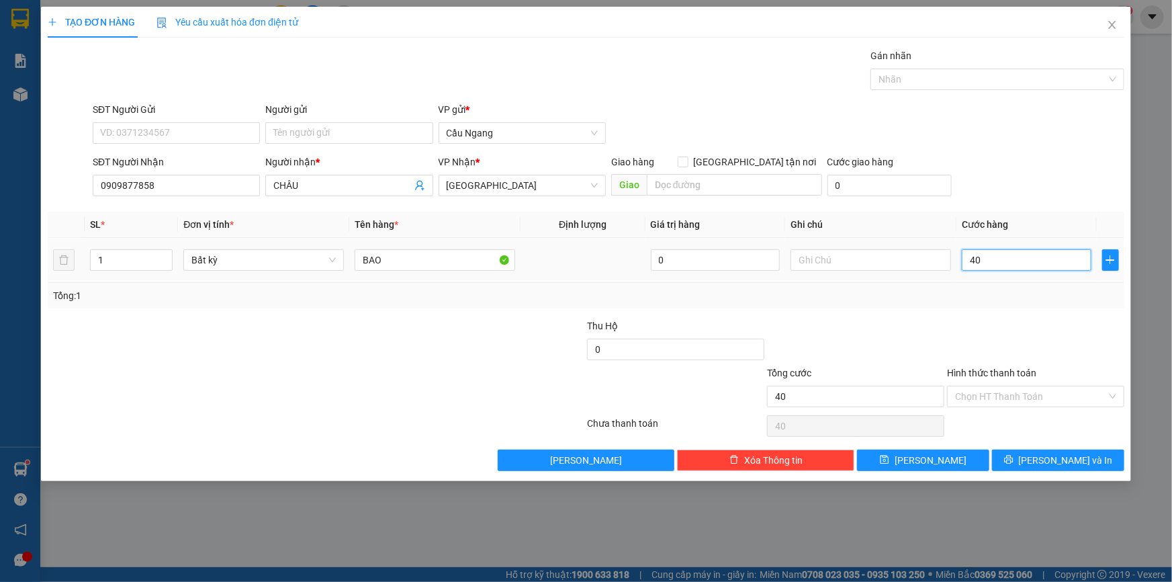
type input "400"
type input "4.000"
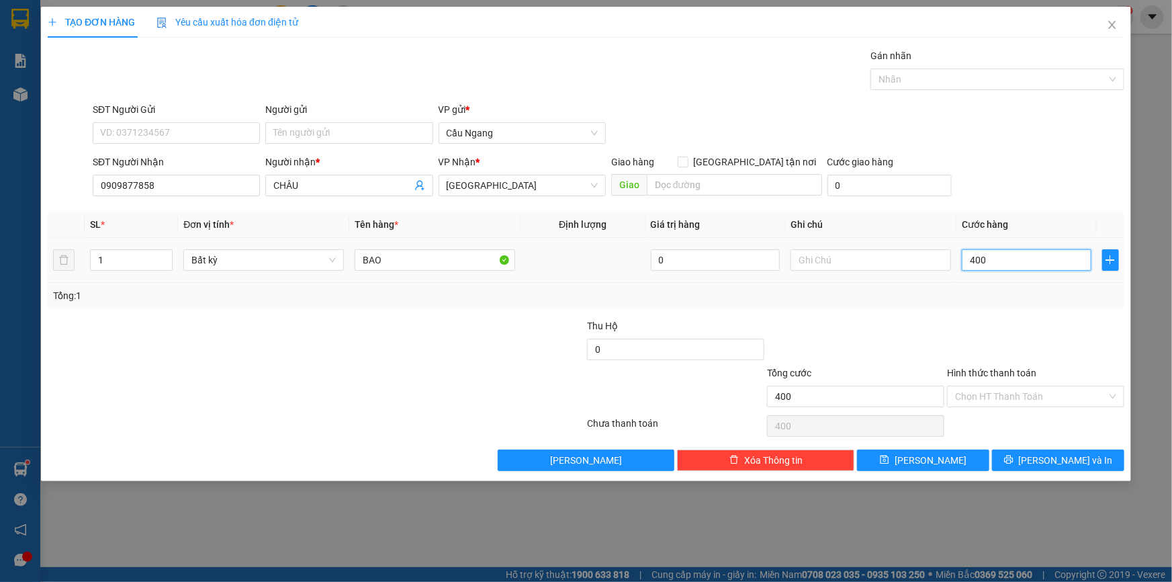
type input "4.000"
type input "40.000"
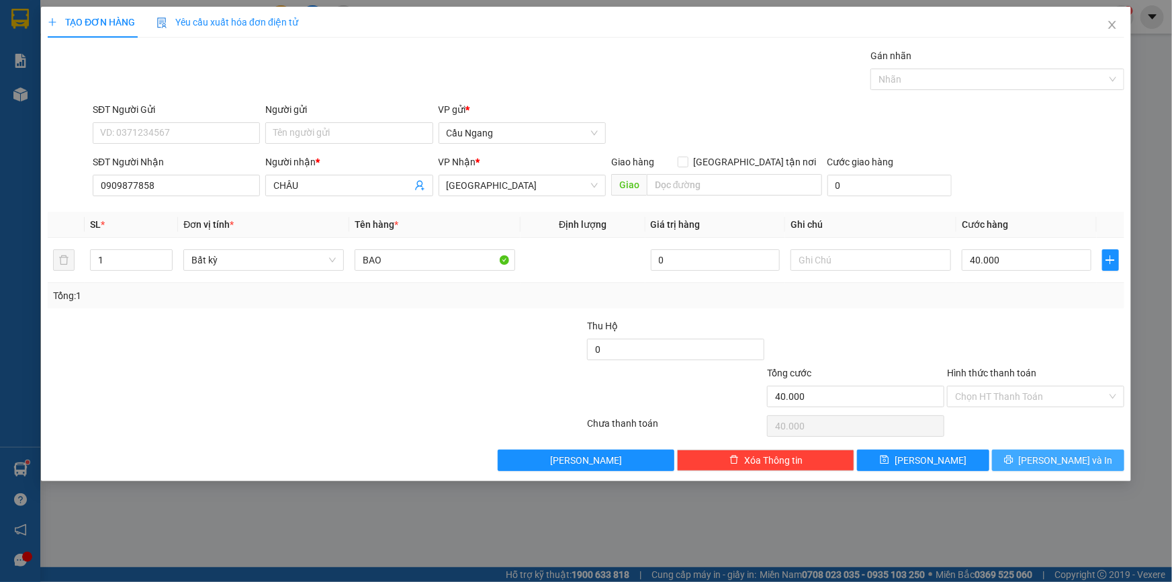
click at [1051, 460] on span "[PERSON_NAME] và In" at bounding box center [1066, 460] width 94 height 15
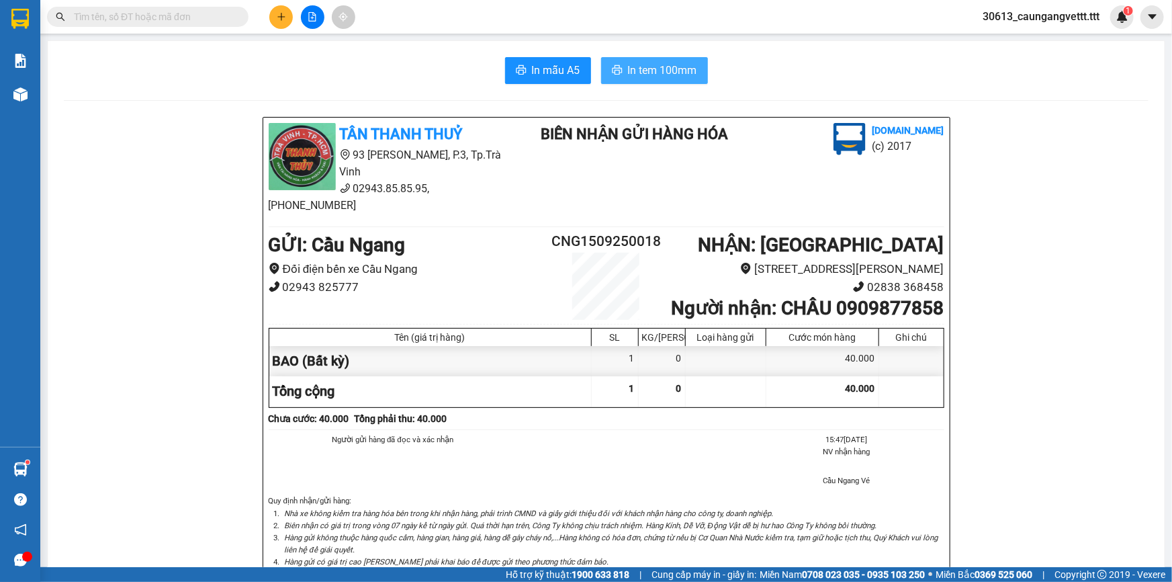
click at [647, 75] on span "In tem 100mm" at bounding box center [662, 70] width 69 height 17
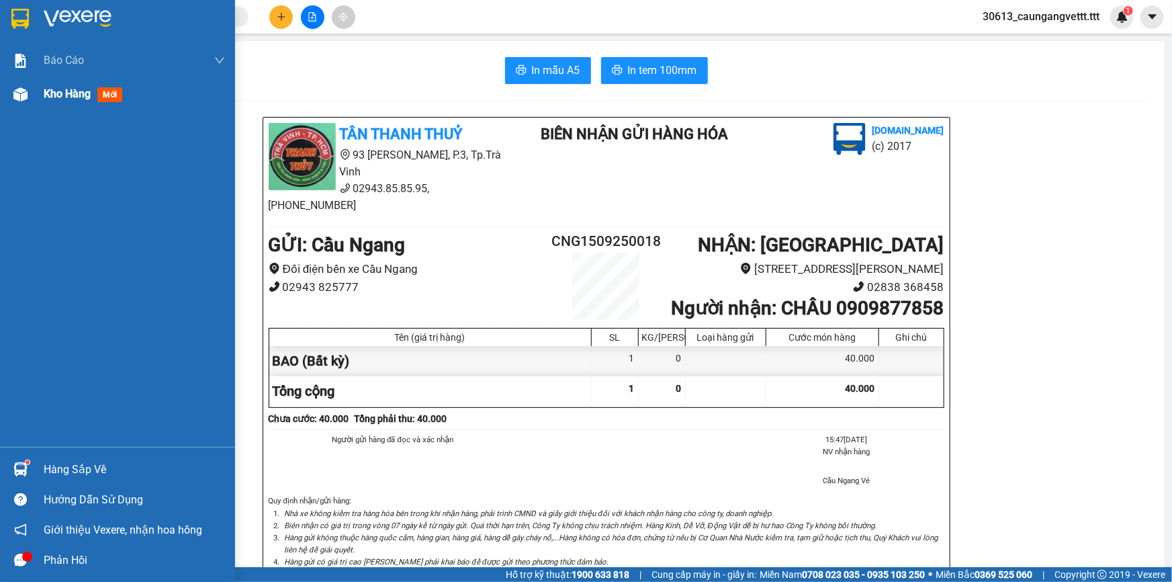
click at [48, 100] on span "Kho hàng" at bounding box center [67, 93] width 47 height 13
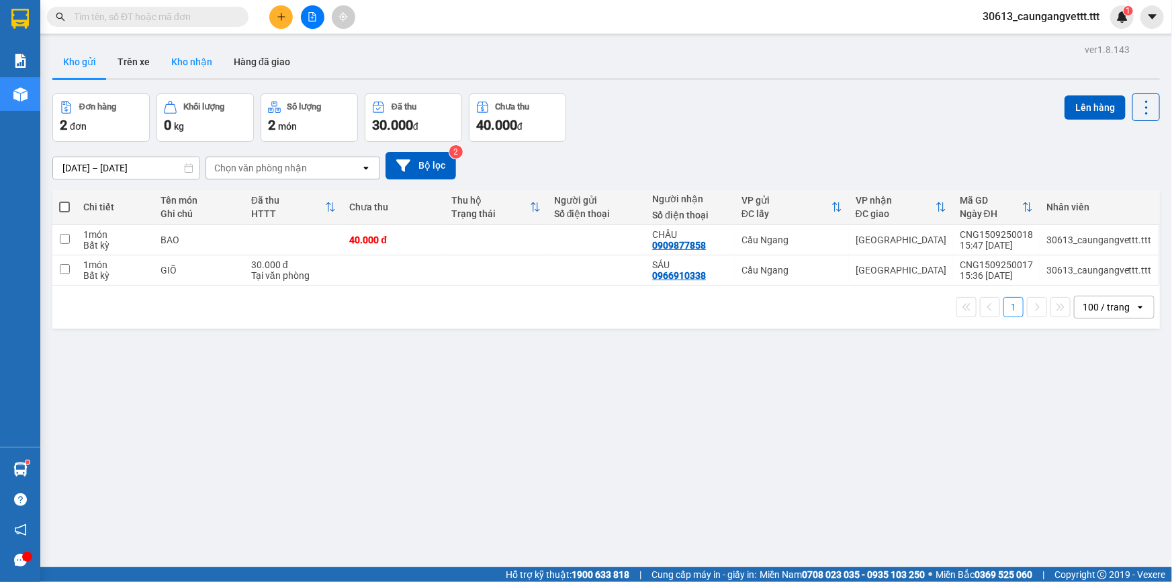
click at [191, 54] on button "Kho nhận" at bounding box center [192, 62] width 62 height 32
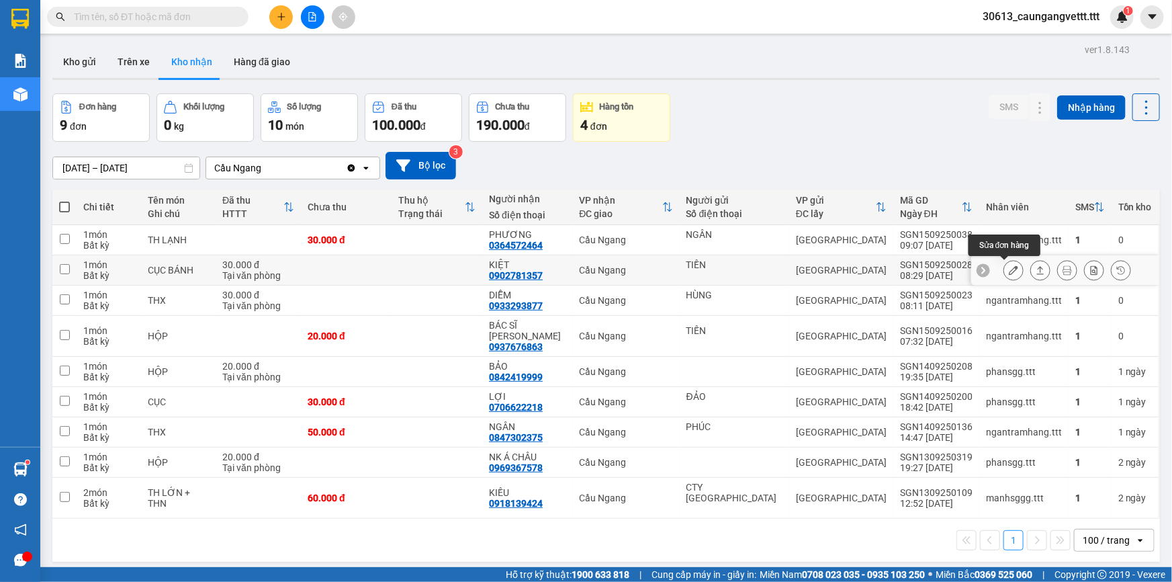
click at [1009, 269] on icon at bounding box center [1013, 269] width 9 height 9
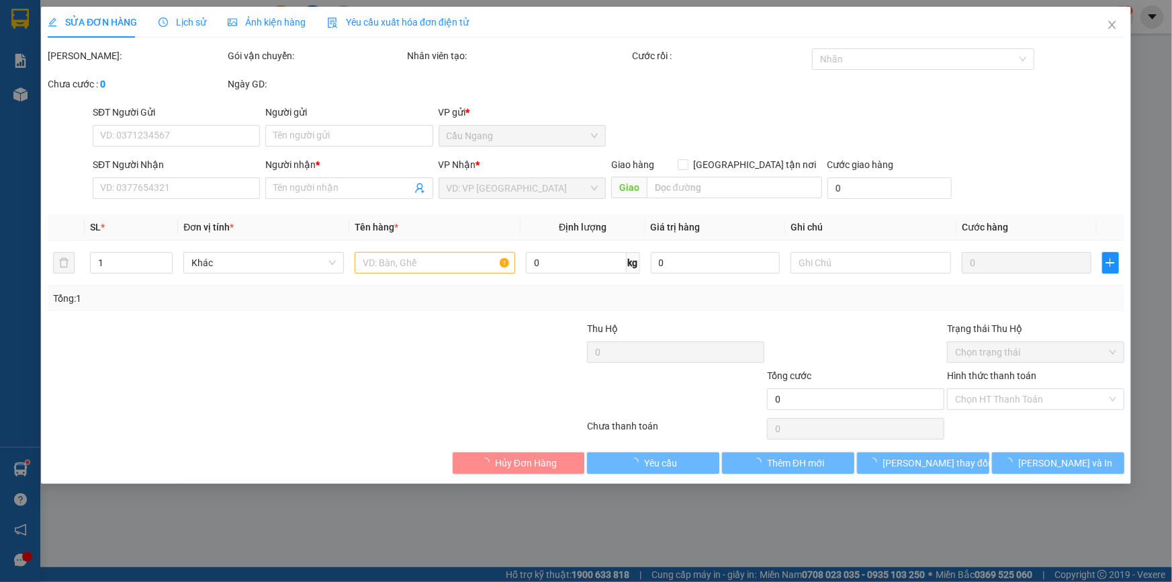
type input "TIỀN"
type input "0902781357"
type input "KIỆT"
type input "30.000"
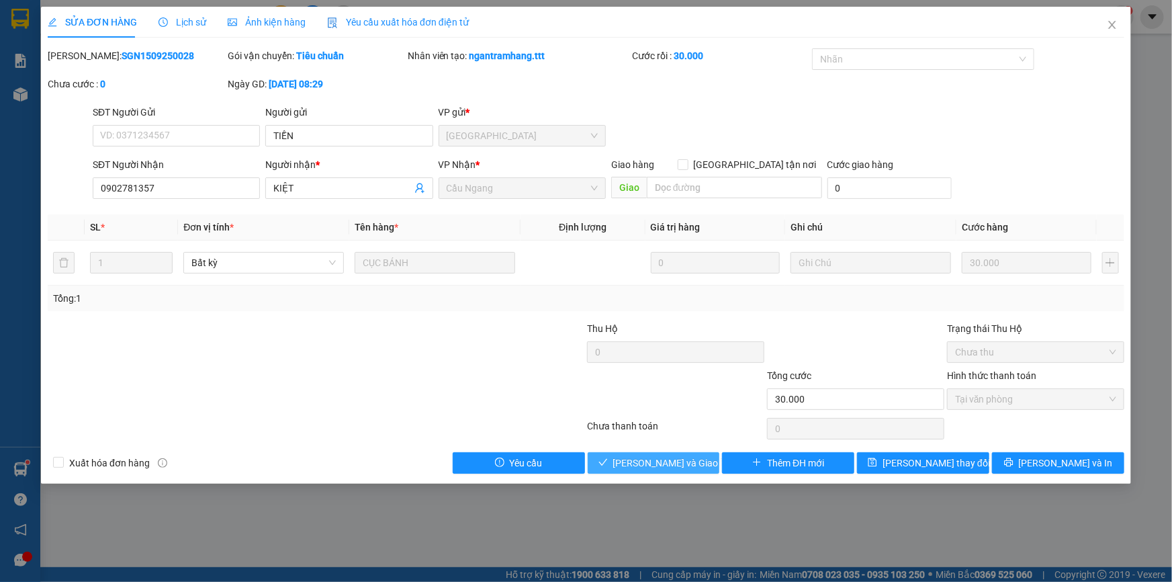
click at [659, 457] on span "[PERSON_NAME] và Giao hàng" at bounding box center [677, 462] width 129 height 15
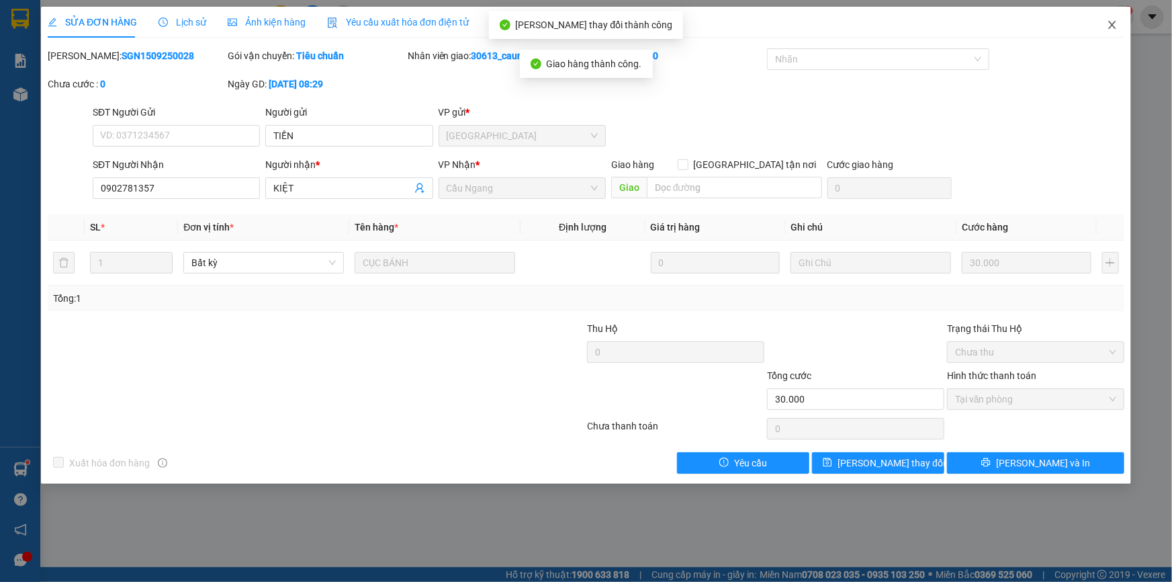
click at [1110, 24] on icon "close" at bounding box center [1112, 24] width 11 height 11
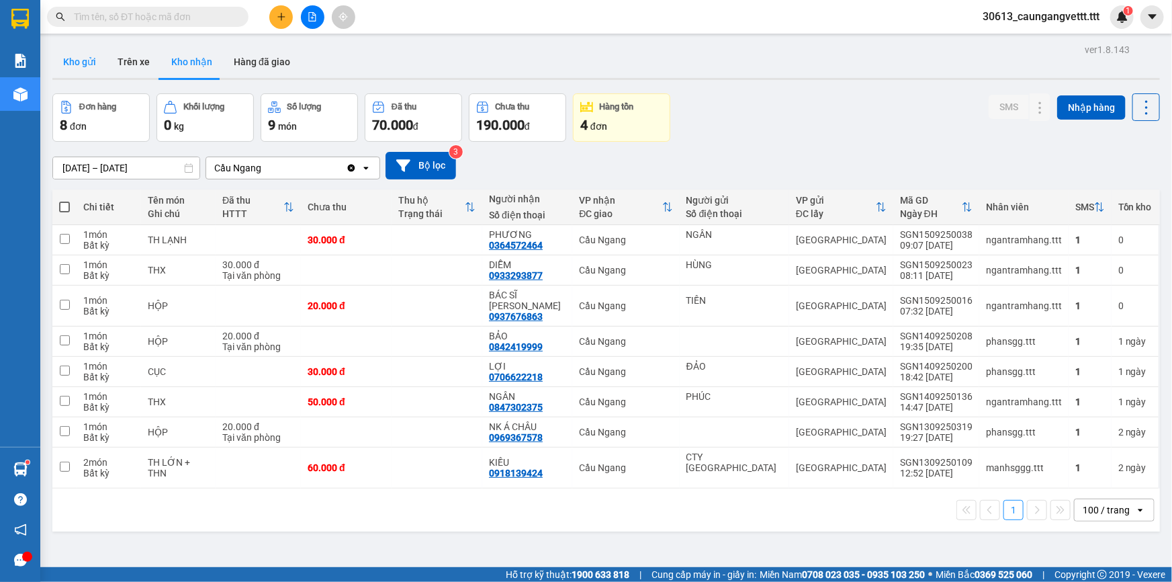
click at [86, 64] on button "Kho gửi" at bounding box center [79, 62] width 54 height 32
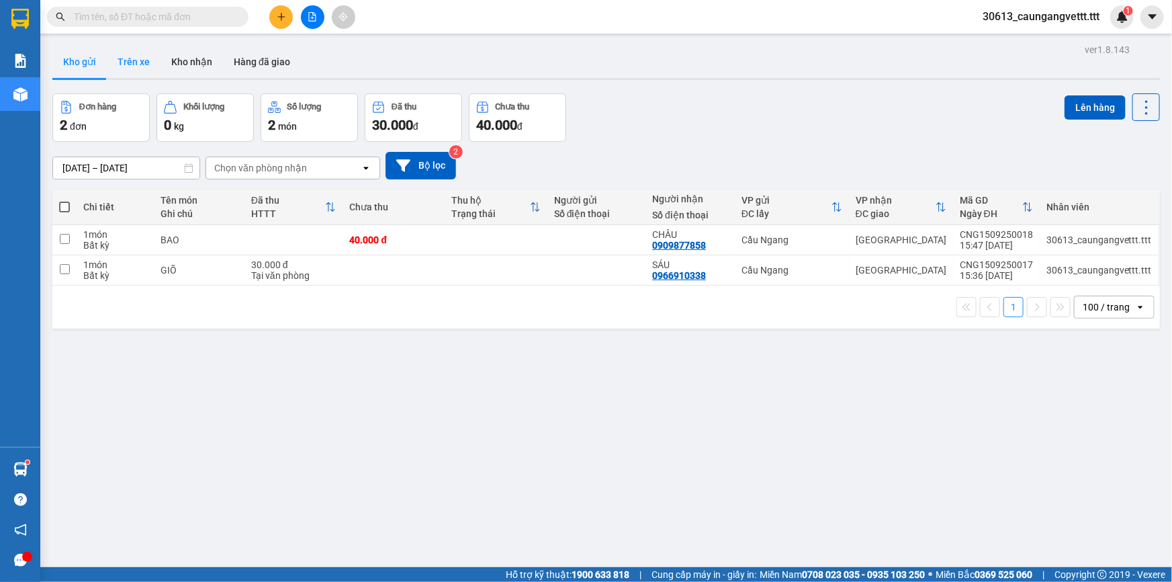
click at [143, 64] on button "Trên xe" at bounding box center [134, 62] width 54 height 32
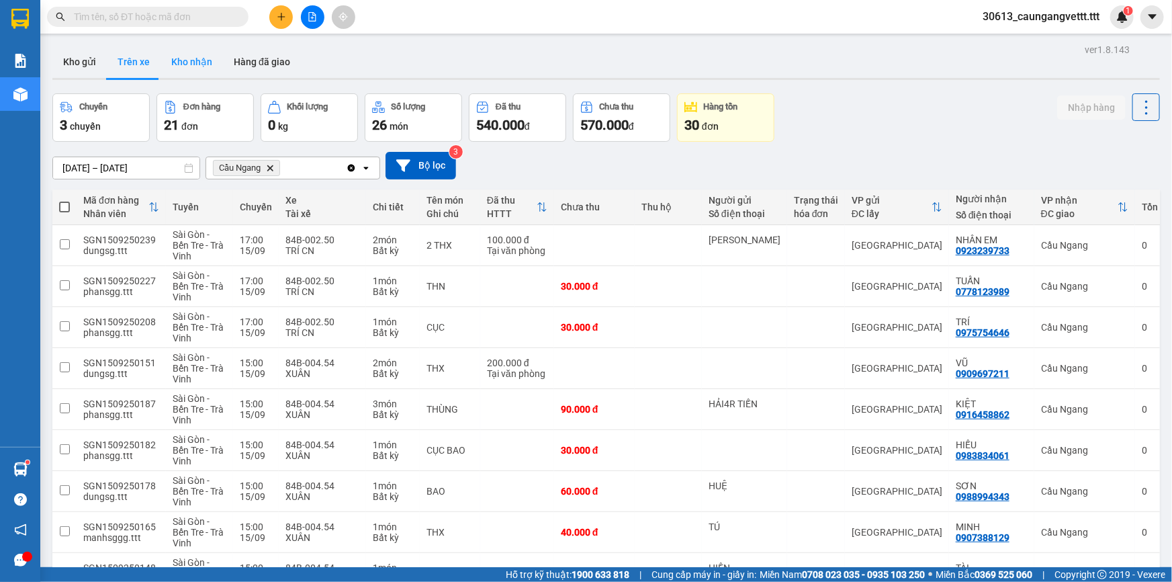
click at [200, 66] on button "Kho nhận" at bounding box center [192, 62] width 62 height 32
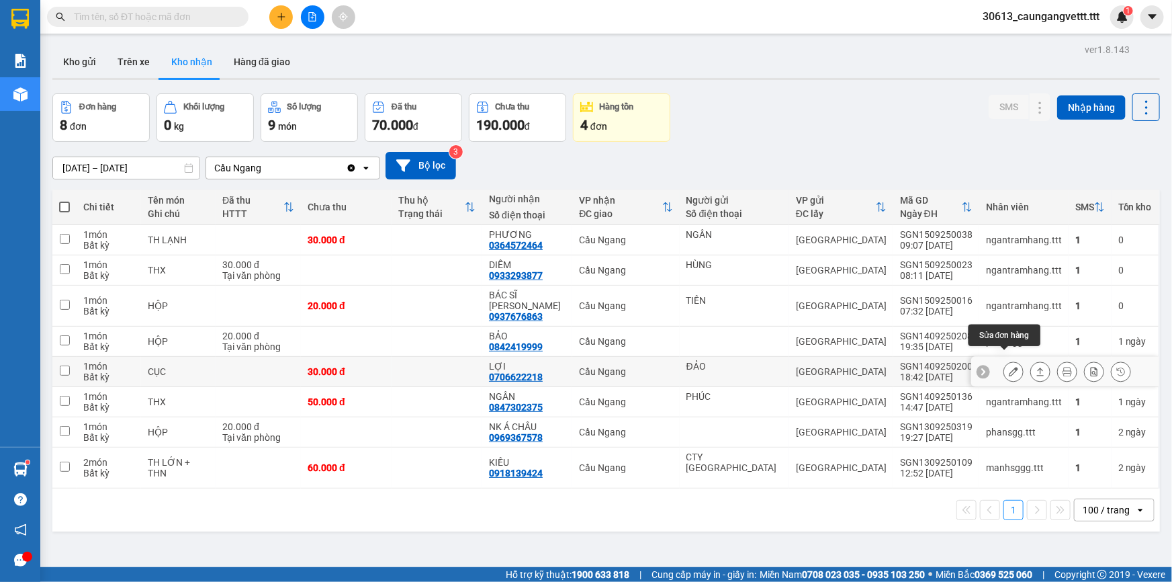
click at [1009, 367] on icon at bounding box center [1013, 371] width 9 height 9
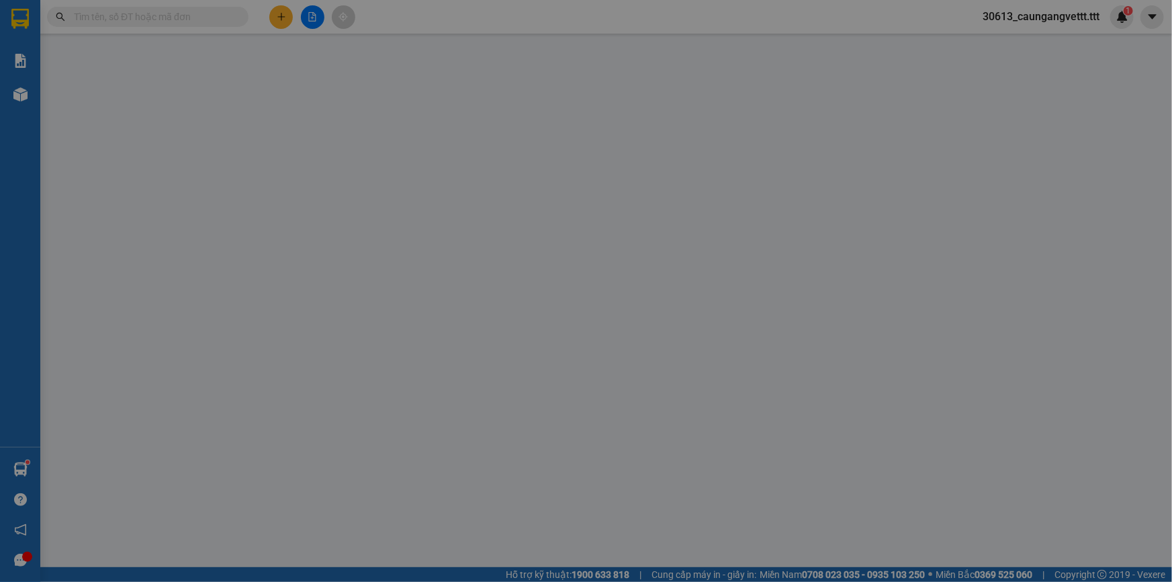
type input "ĐẢO"
type input "0706622218"
type input "LỢI"
type input "30.000"
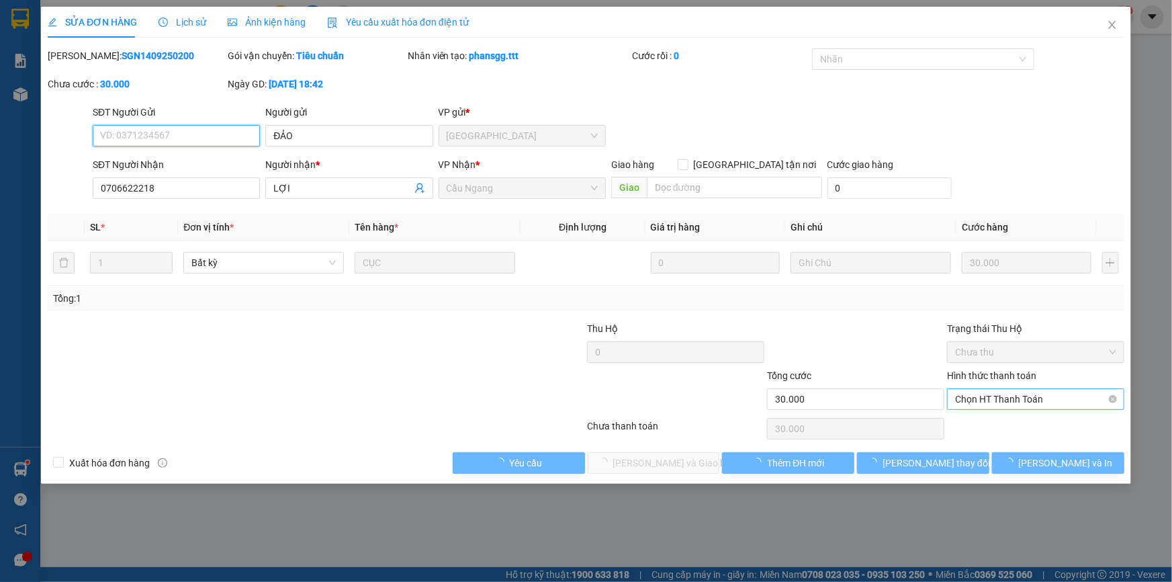
click at [1019, 399] on span "Chọn HT Thanh Toán" at bounding box center [1035, 399] width 161 height 20
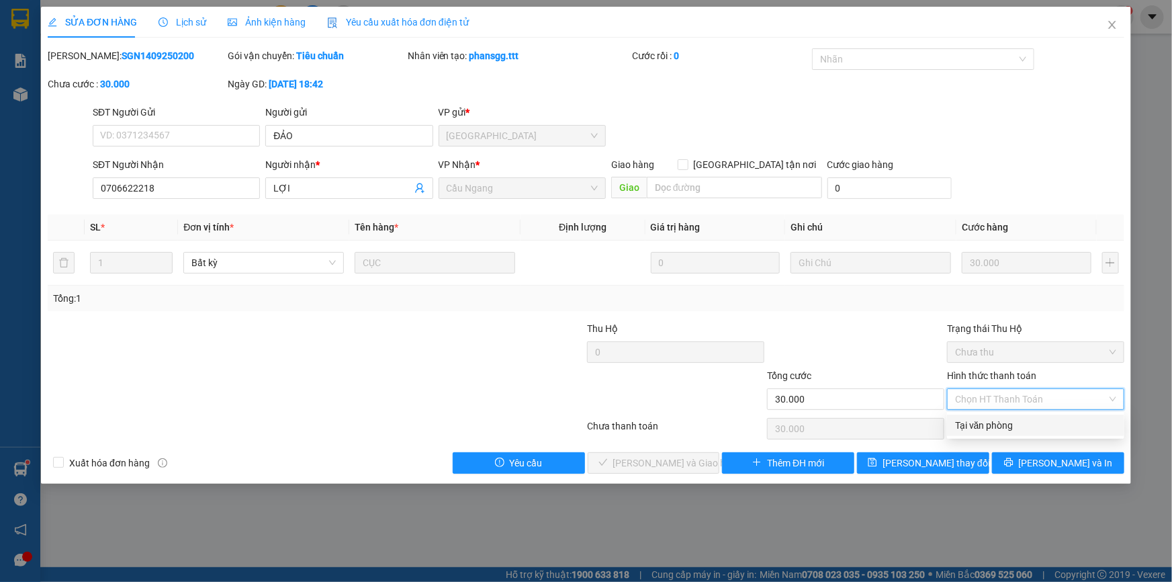
click at [1006, 428] on div "Tại văn phòng" at bounding box center [1035, 425] width 161 height 15
type input "0"
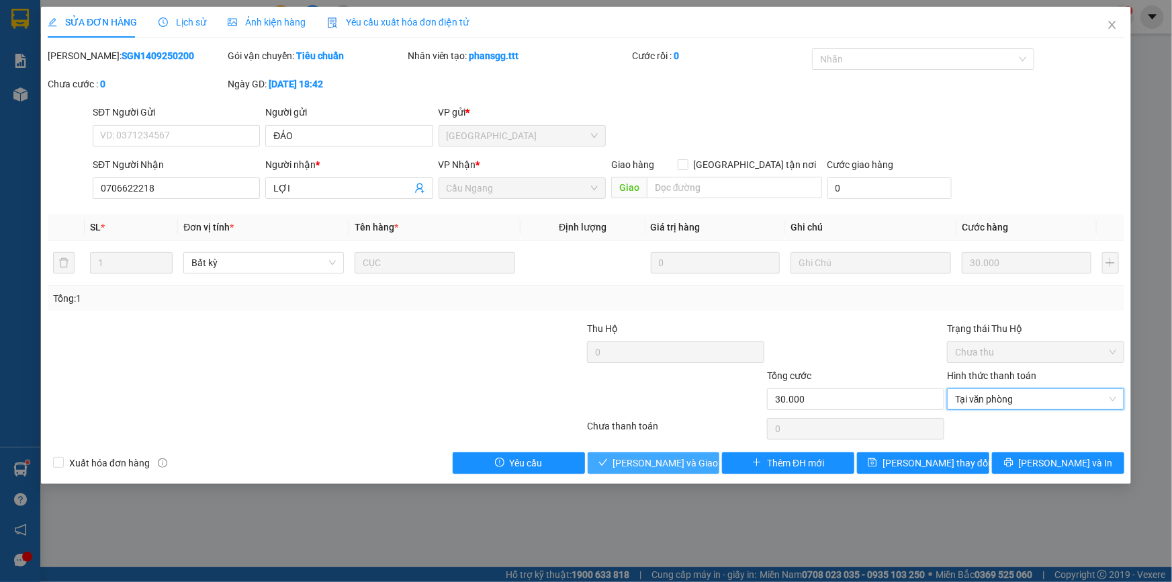
click at [685, 464] on span "[PERSON_NAME] và Giao hàng" at bounding box center [677, 462] width 129 height 15
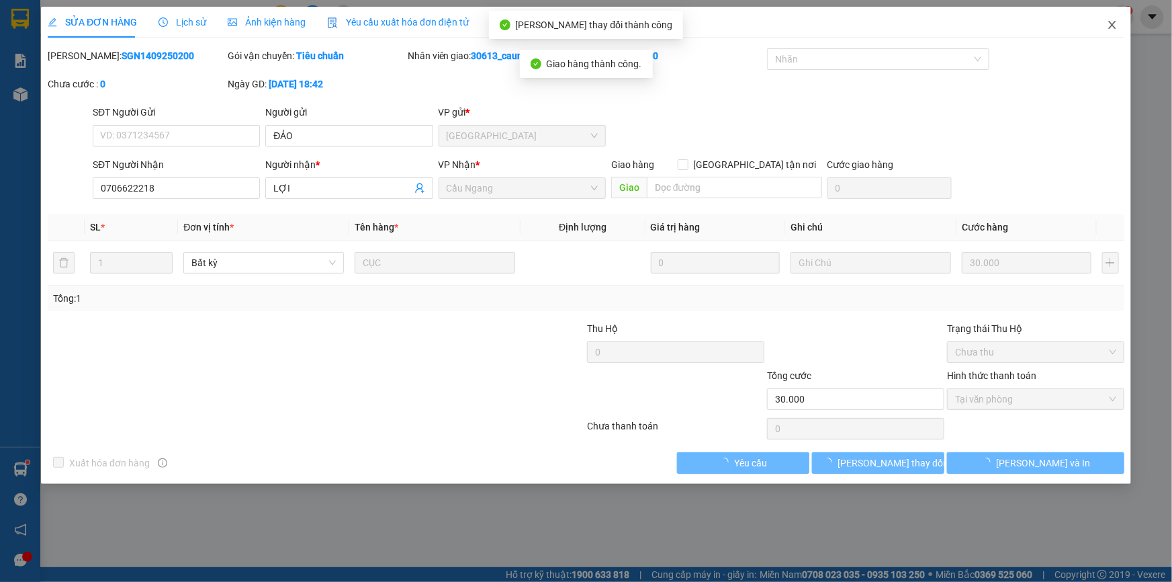
click at [1109, 28] on icon "close" at bounding box center [1112, 24] width 11 height 11
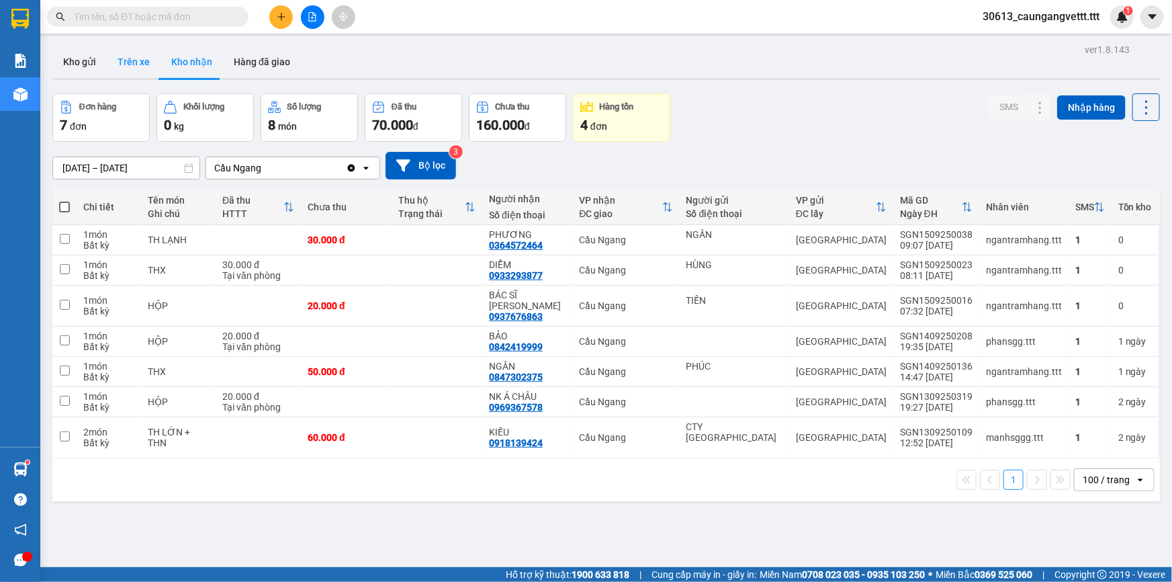
click at [128, 67] on button "Trên xe" at bounding box center [134, 62] width 54 height 32
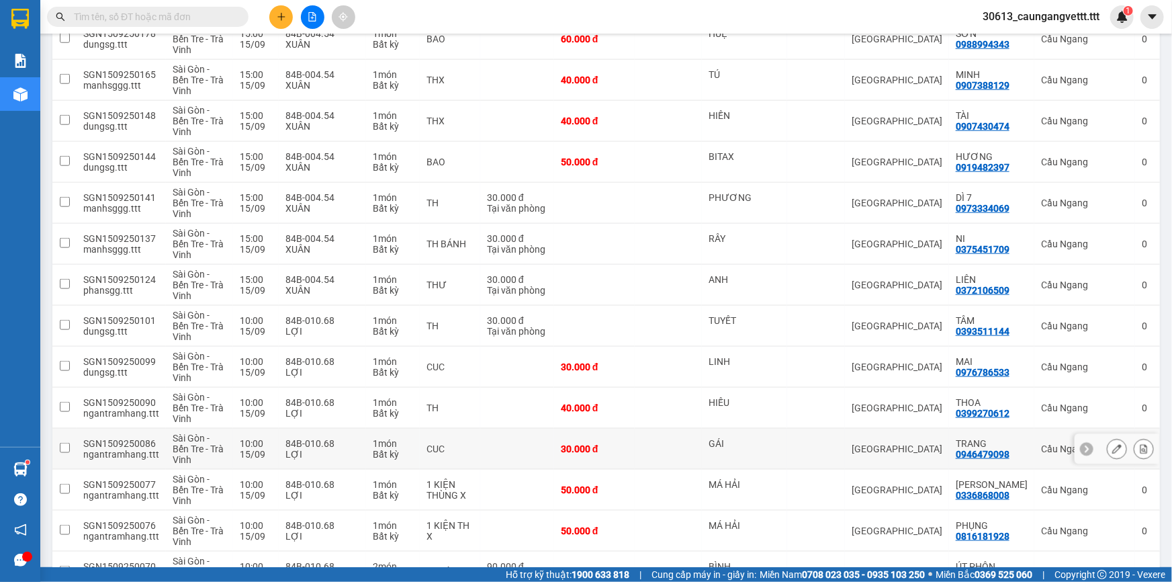
scroll to position [740, 0]
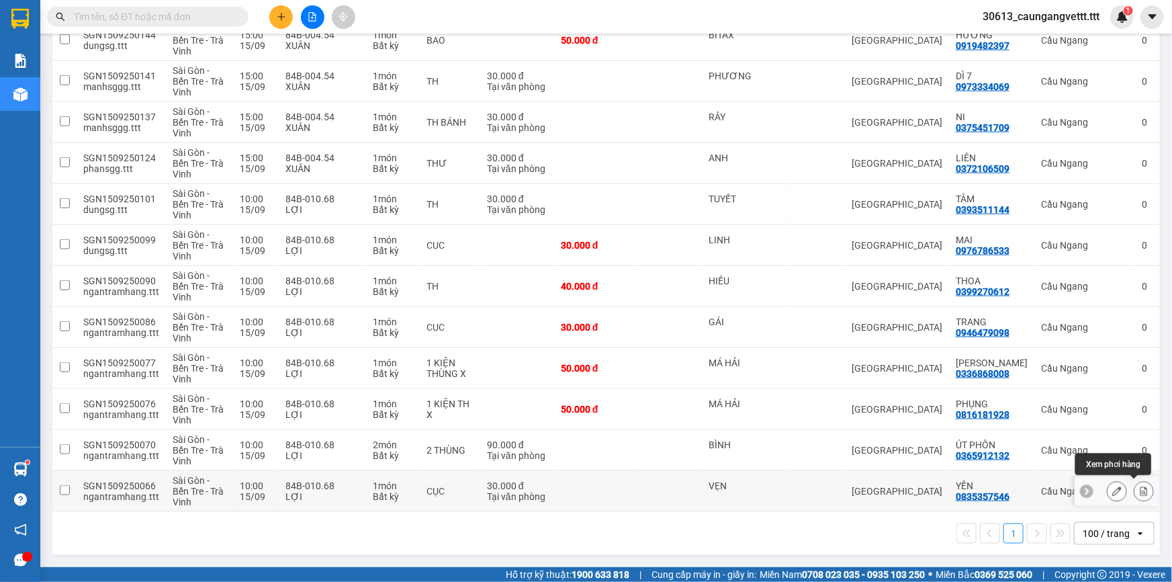
click at [1135, 484] on button at bounding box center [1144, 492] width 19 height 24
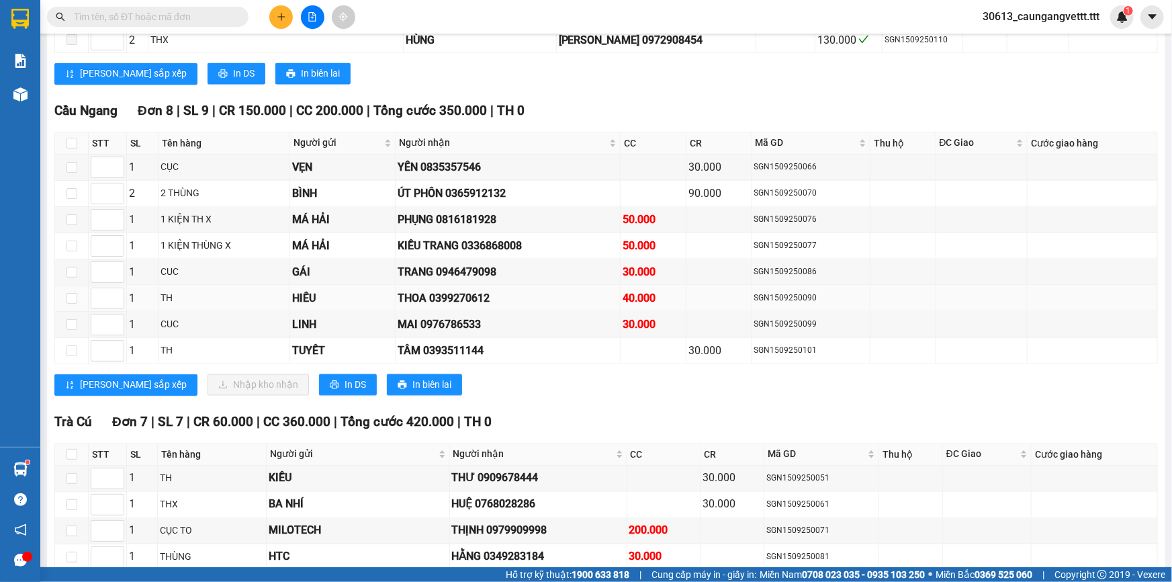
scroll to position [1145, 0]
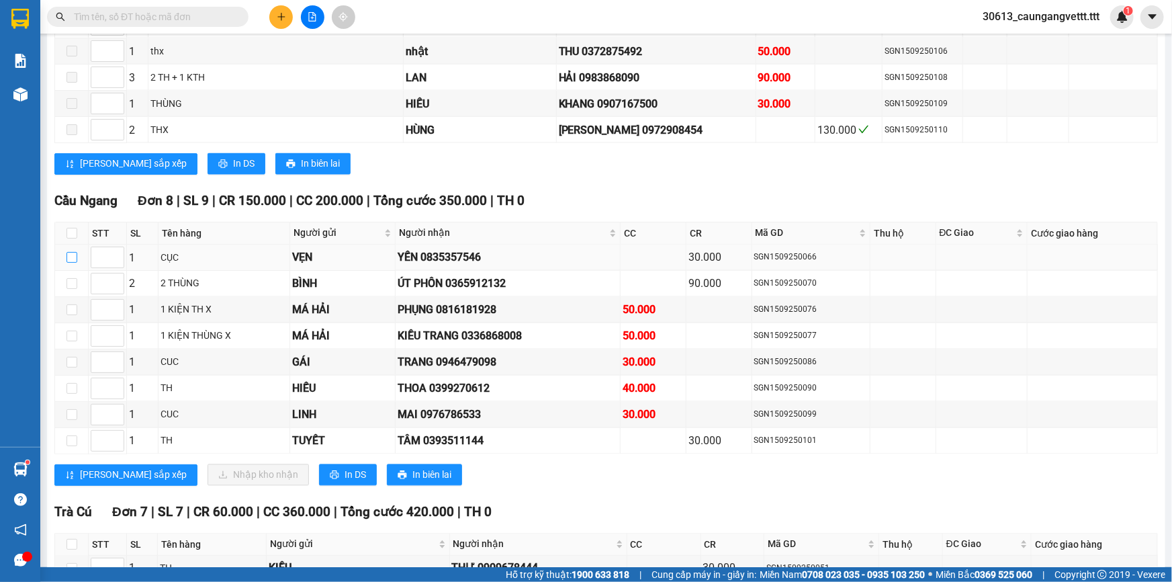
drag, startPoint x: 73, startPoint y: 249, endPoint x: 250, endPoint y: 252, distance: 177.4
click at [72, 252] on input "checkbox" at bounding box center [72, 257] width 11 height 11
checkbox input "true"
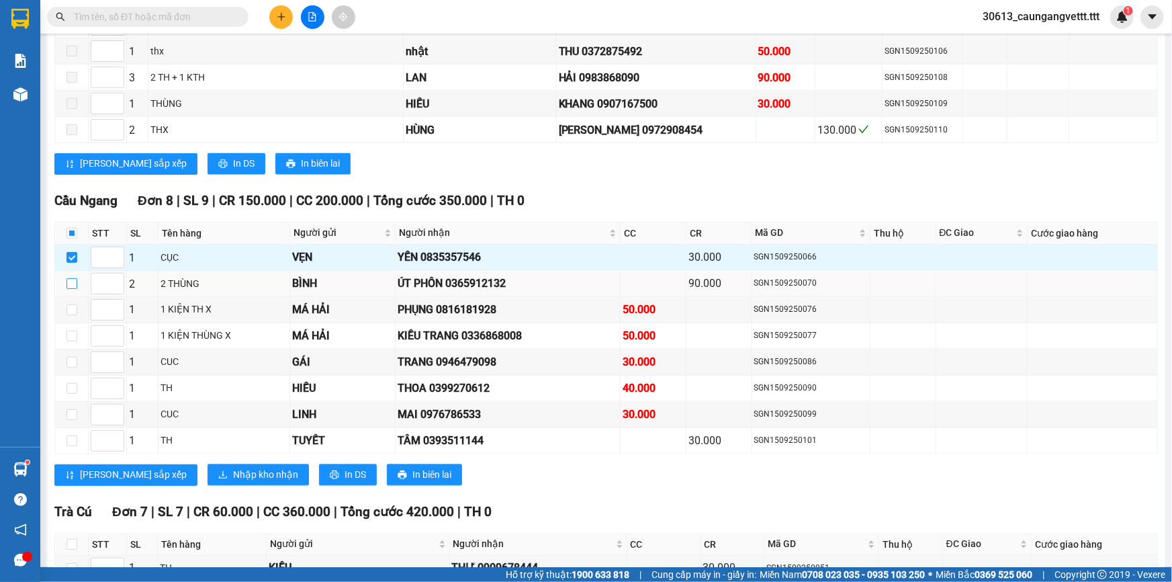
click at [69, 279] on input "checkbox" at bounding box center [72, 283] width 11 height 11
checkbox input "true"
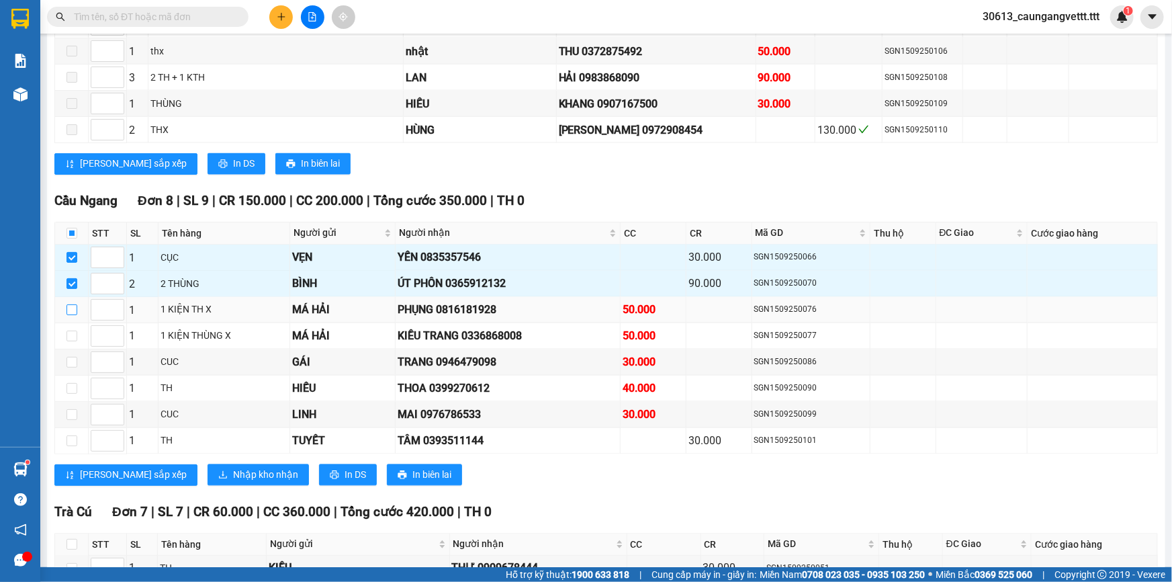
click at [69, 304] on input "checkbox" at bounding box center [72, 309] width 11 height 11
checkbox input "true"
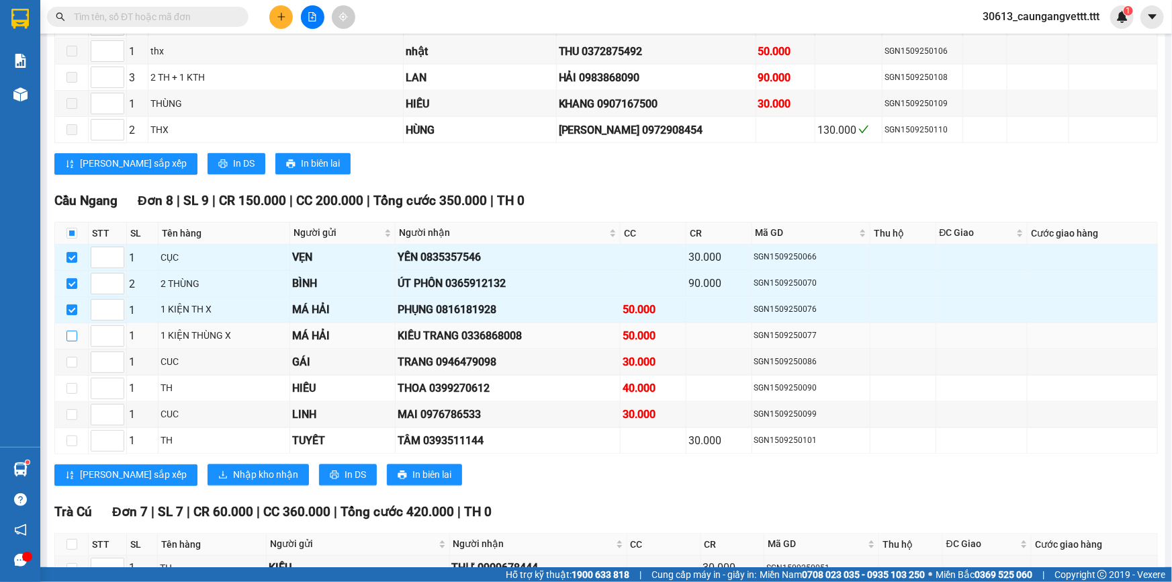
click at [71, 331] on input "checkbox" at bounding box center [72, 336] width 11 height 11
checkbox input "true"
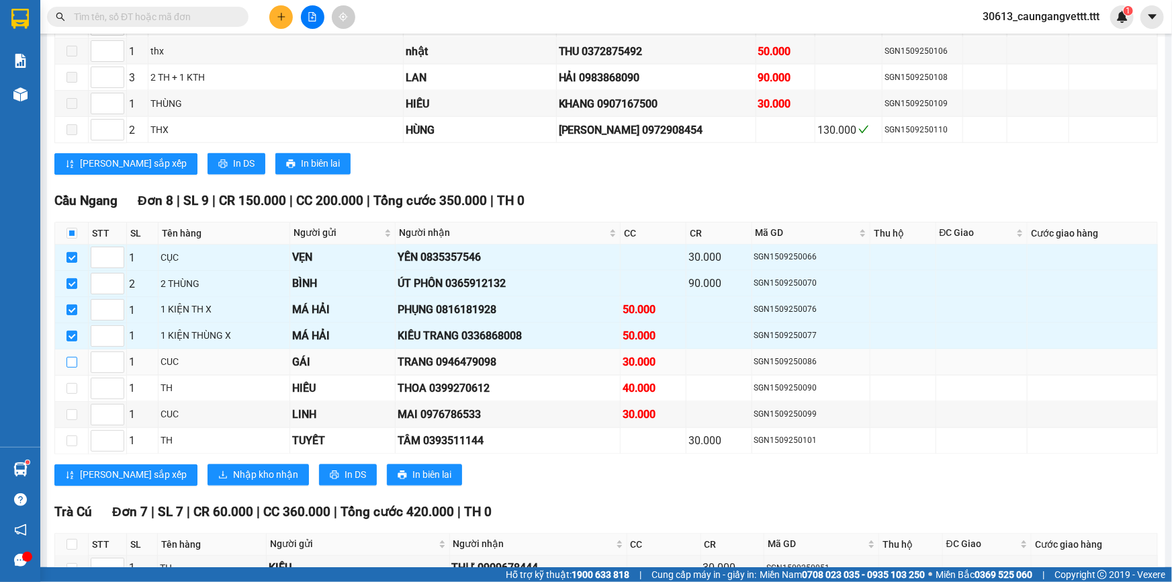
click at [69, 357] on input "checkbox" at bounding box center [72, 362] width 11 height 11
checkbox input "true"
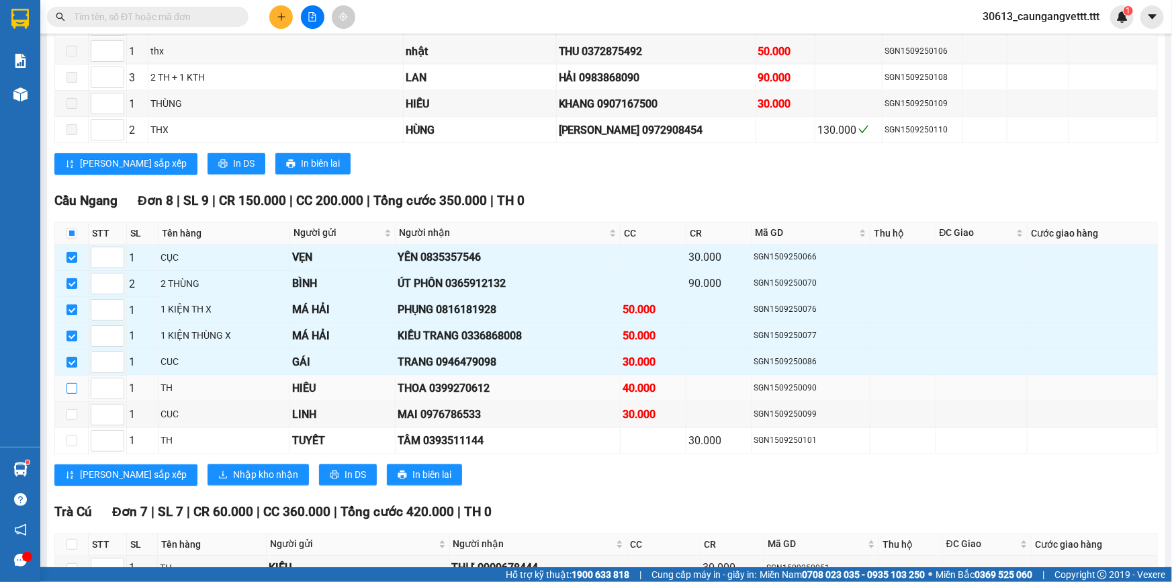
click at [73, 383] on input "checkbox" at bounding box center [72, 388] width 11 height 11
checkbox input "true"
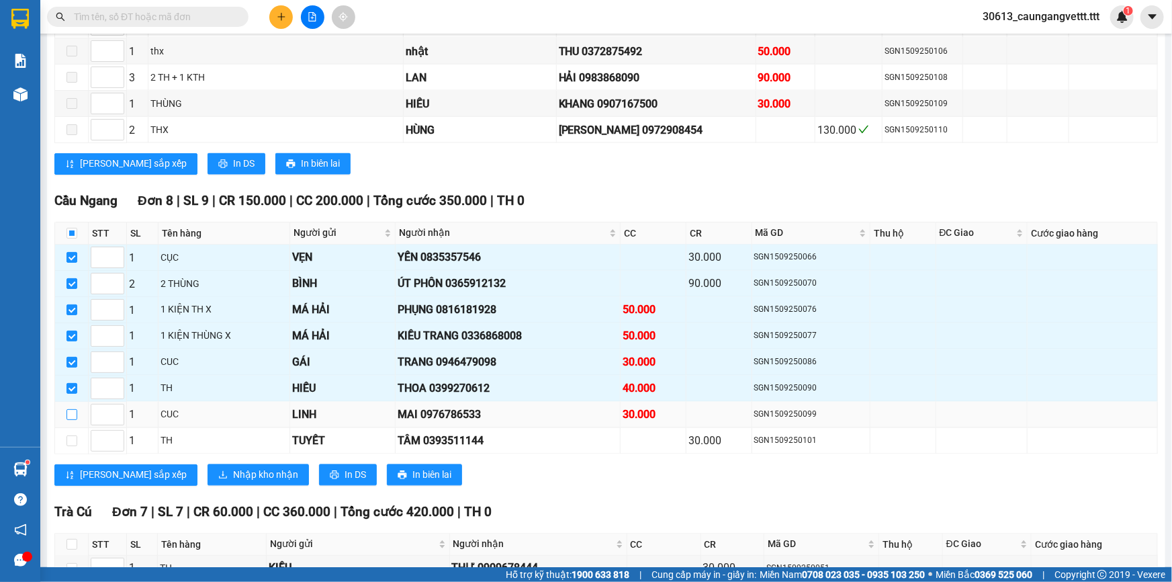
click at [75, 409] on input "checkbox" at bounding box center [72, 414] width 11 height 11
checkbox input "true"
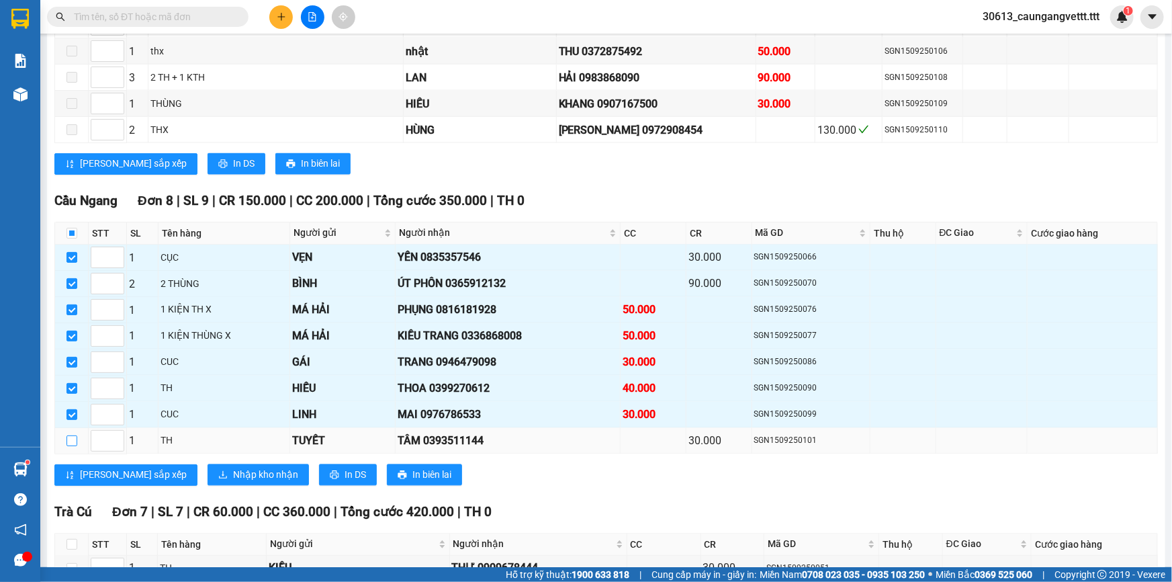
click at [73, 435] on input "checkbox" at bounding box center [72, 440] width 11 height 11
checkbox input "true"
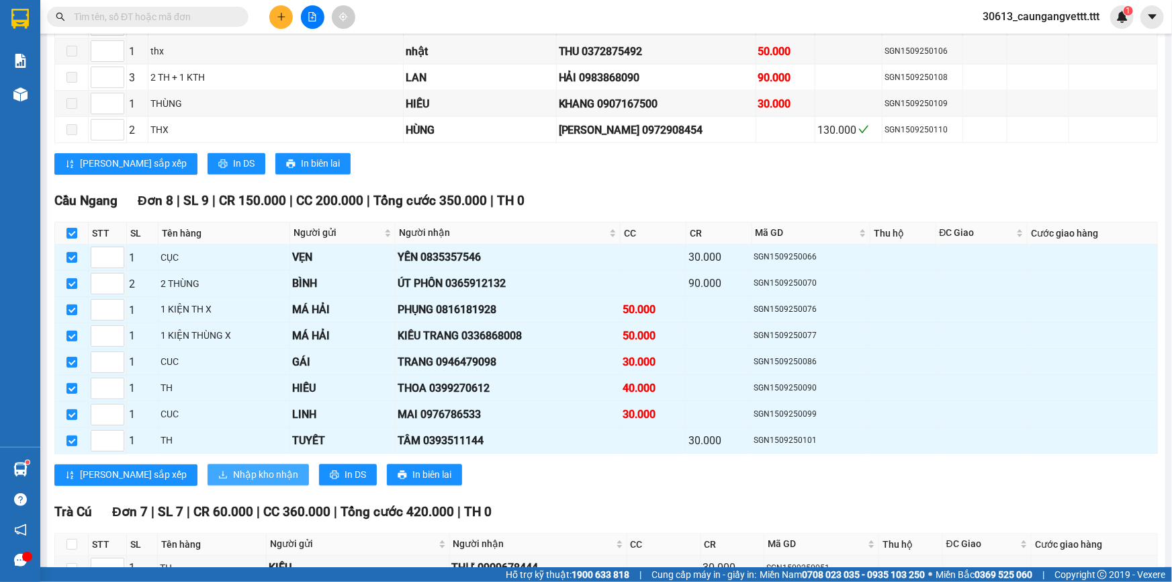
click at [233, 468] on span "Nhập kho nhận" at bounding box center [265, 475] width 65 height 15
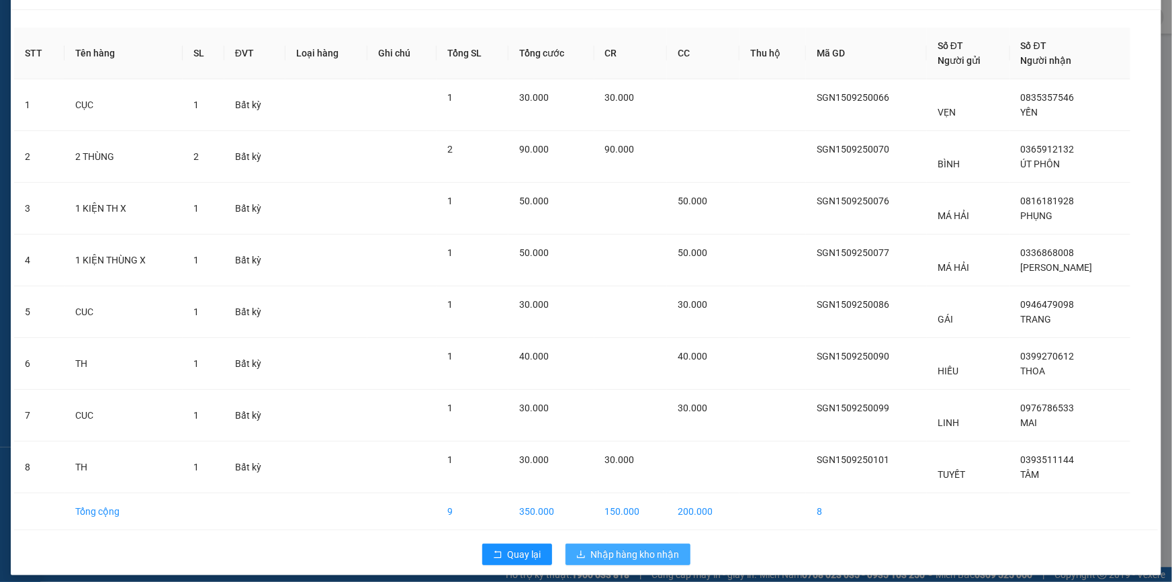
scroll to position [42, 0]
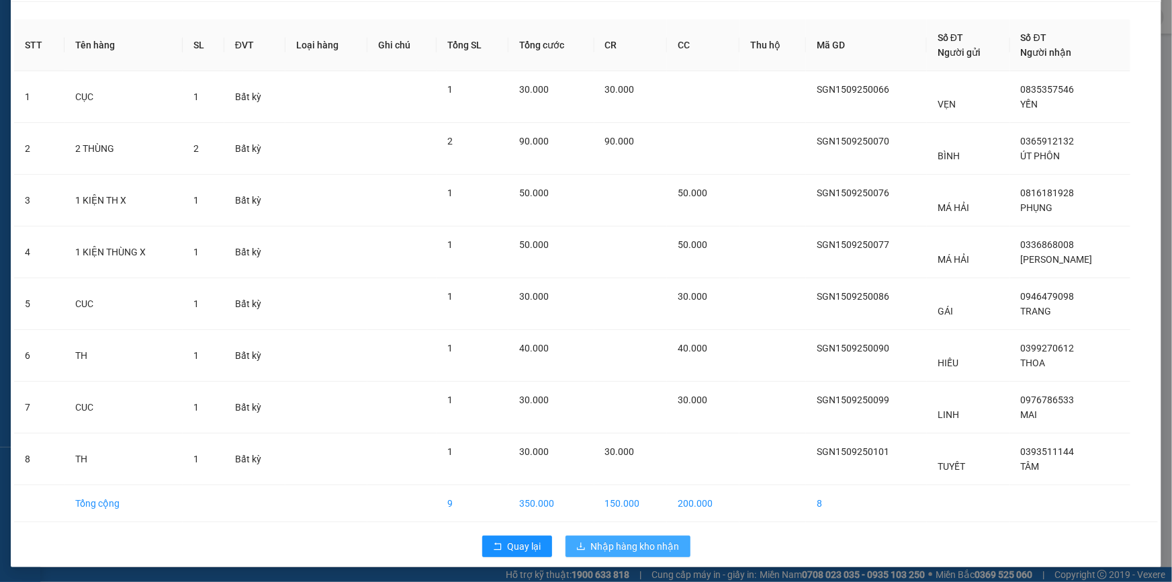
click at [636, 541] on span "Nhập hàng kho nhận" at bounding box center [635, 546] width 89 height 15
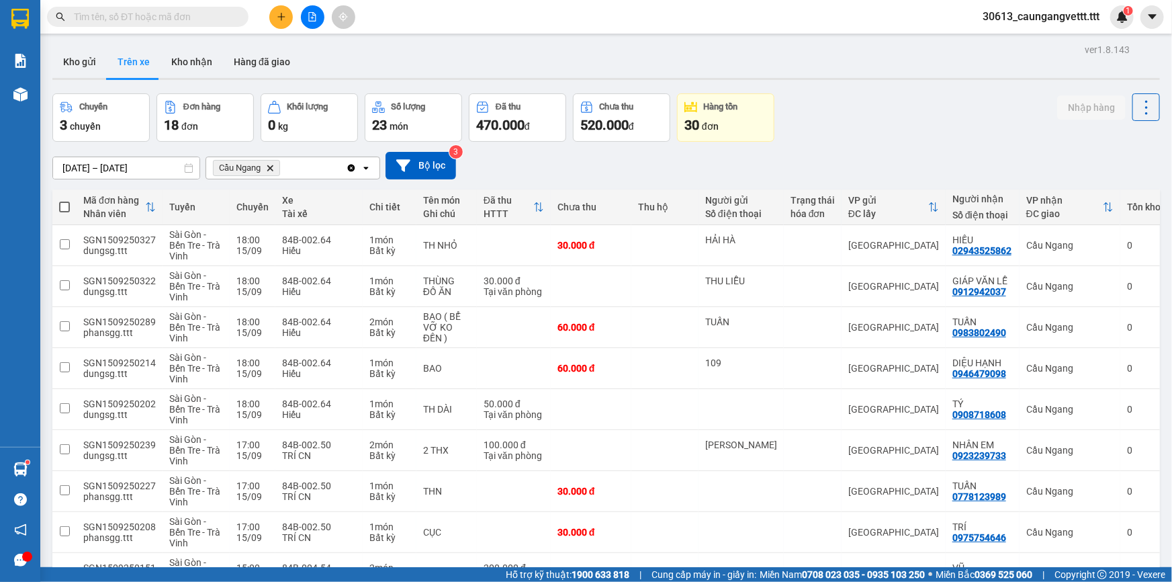
click at [279, 19] on icon "plus" at bounding box center [281, 16] width 9 height 9
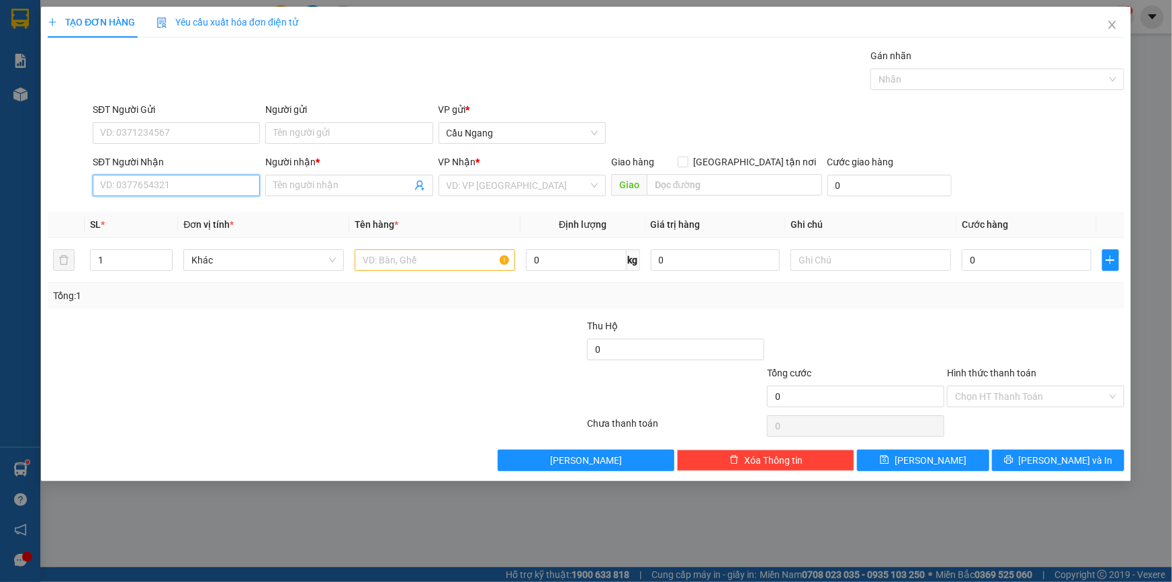
click at [208, 185] on input "SĐT Người Nhận" at bounding box center [176, 185] width 167 height 21
click at [164, 214] on div "0394796877 - THUẬN" at bounding box center [176, 212] width 151 height 15
type input "0394796877"
type input "THUẬN"
type input "0394796877"
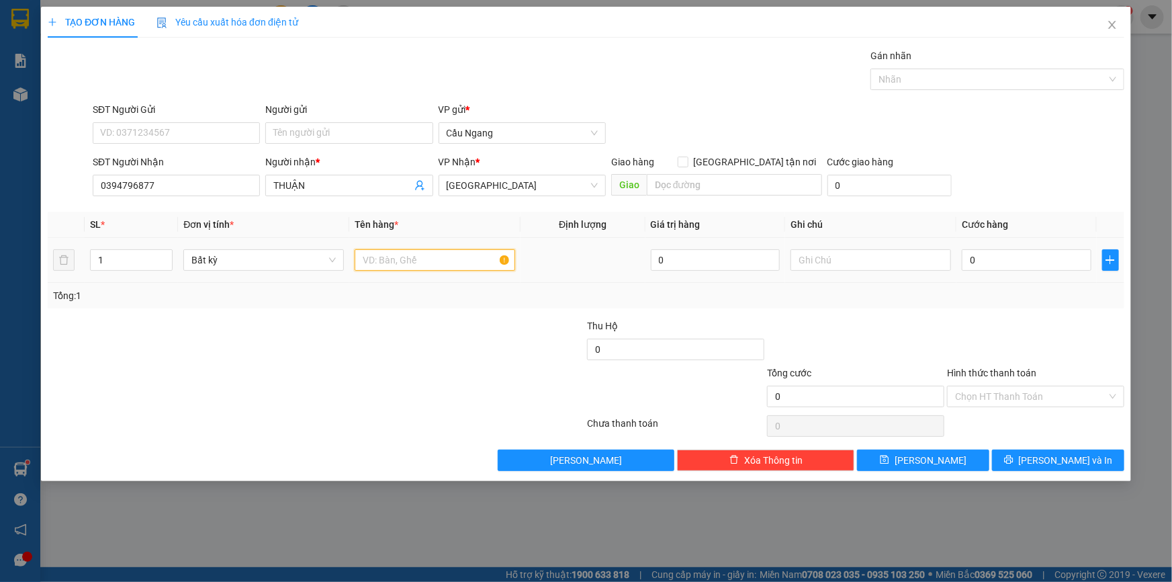
click at [421, 254] on input "text" at bounding box center [435, 259] width 161 height 21
type input "KIỆN THÙNG XOP"
click at [1029, 261] on input "0" at bounding box center [1027, 259] width 130 height 21
type input "4"
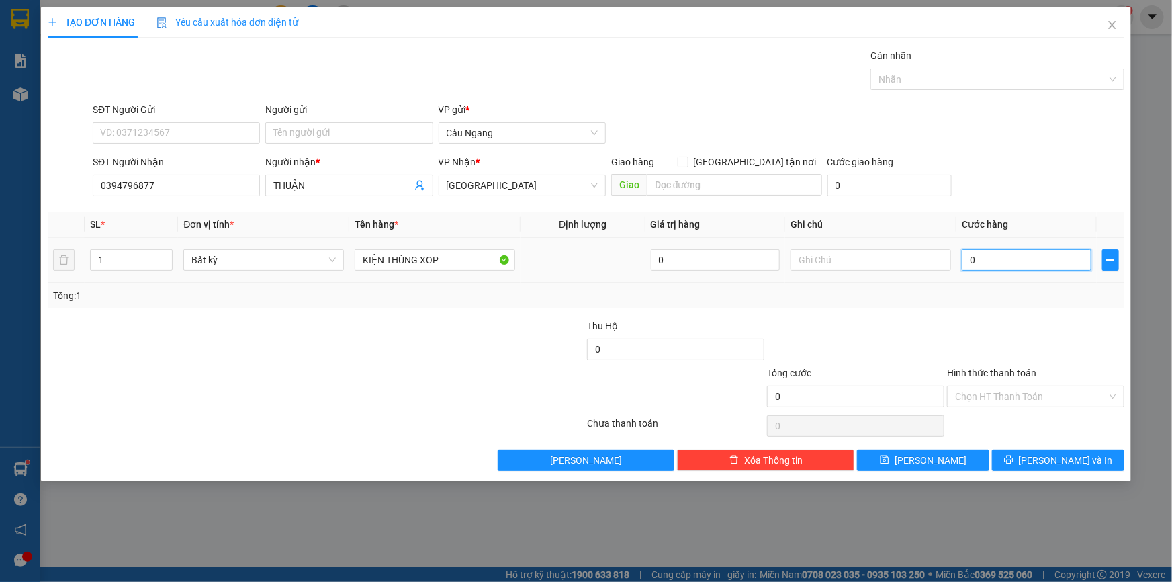
type input "4"
type input "40"
type input "400"
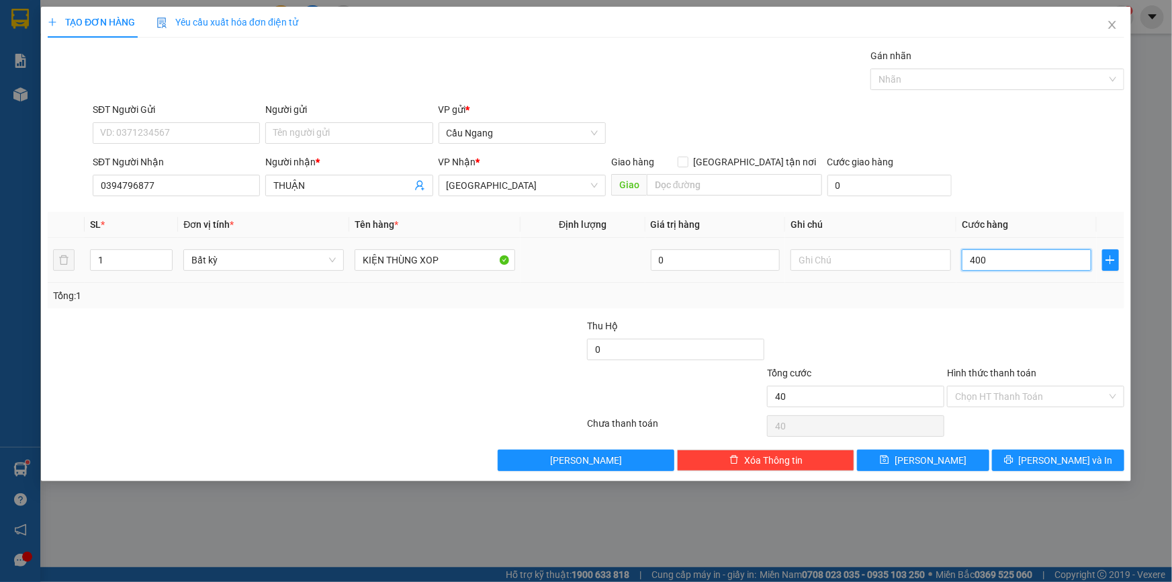
type input "400"
type input "4.000"
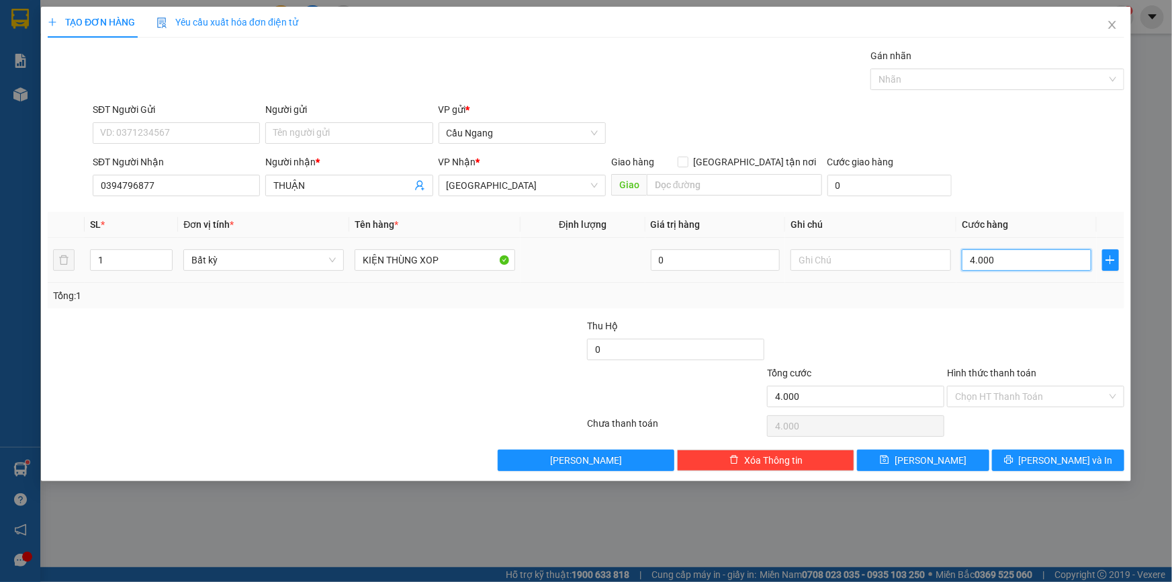
type input "40.000"
click at [1020, 391] on input "Hình thức thanh toán" at bounding box center [1031, 396] width 152 height 20
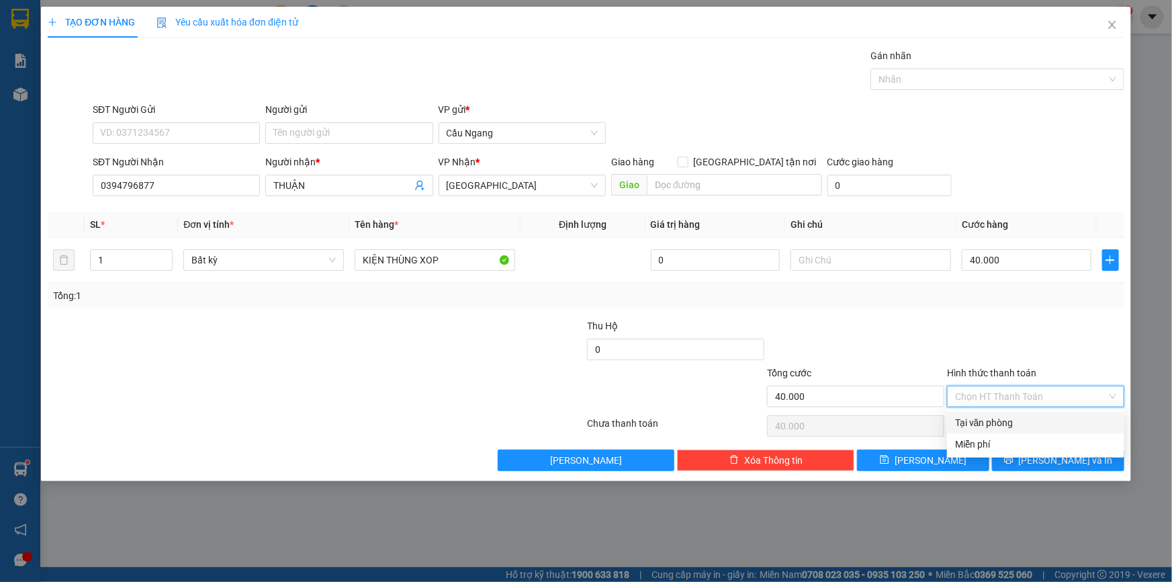
click at [985, 421] on div "Tại văn phòng" at bounding box center [1035, 422] width 161 height 15
type input "0"
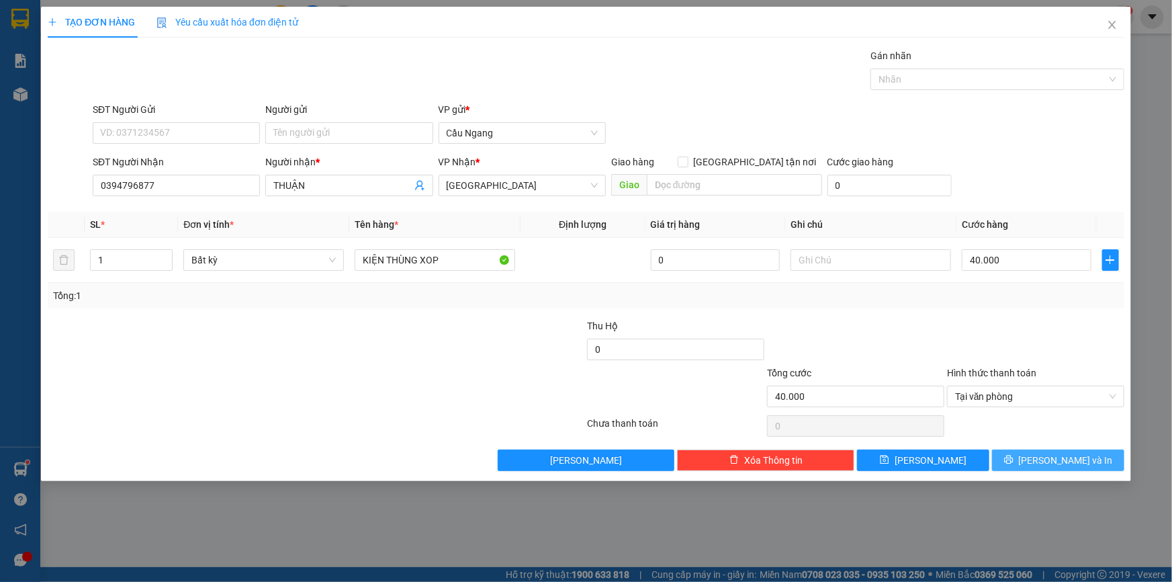
drag, startPoint x: 1047, startPoint y: 457, endPoint x: 1082, endPoint y: 445, distance: 37.2
click at [1048, 457] on span "[PERSON_NAME] và In" at bounding box center [1066, 460] width 94 height 15
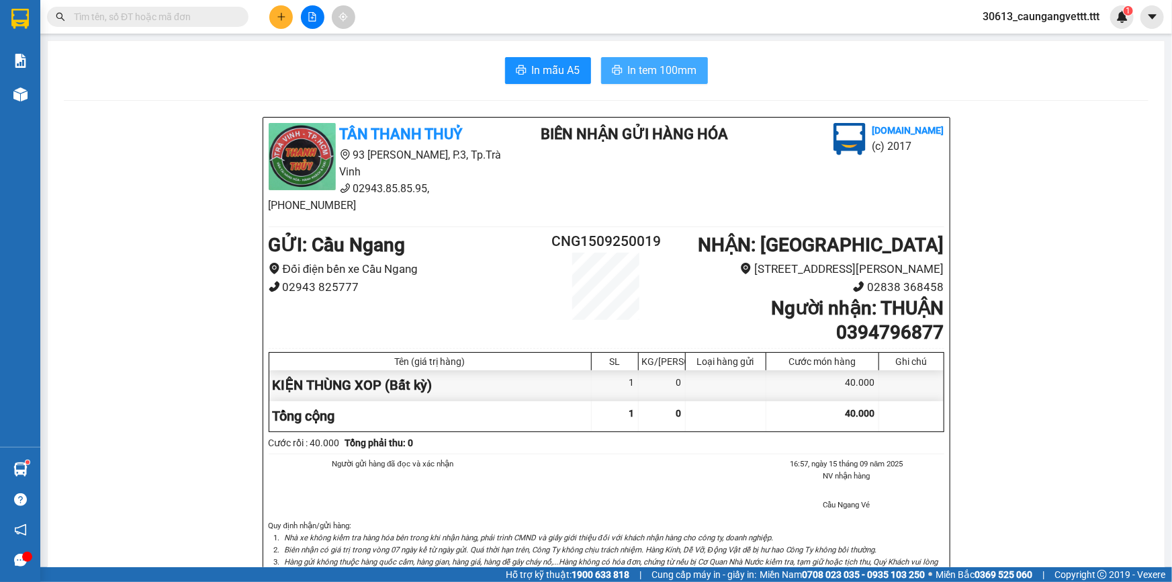
click at [656, 72] on span "In tem 100mm" at bounding box center [662, 70] width 69 height 17
click at [280, 15] on icon "plus" at bounding box center [281, 16] width 9 height 9
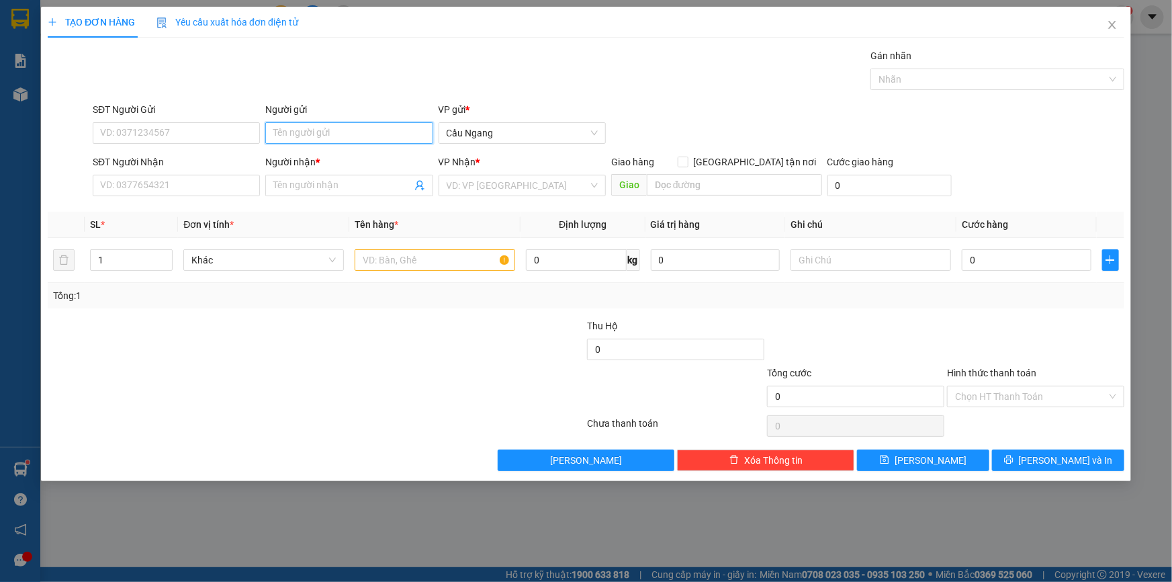
click at [315, 136] on input "Người gửi" at bounding box center [348, 132] width 167 height 21
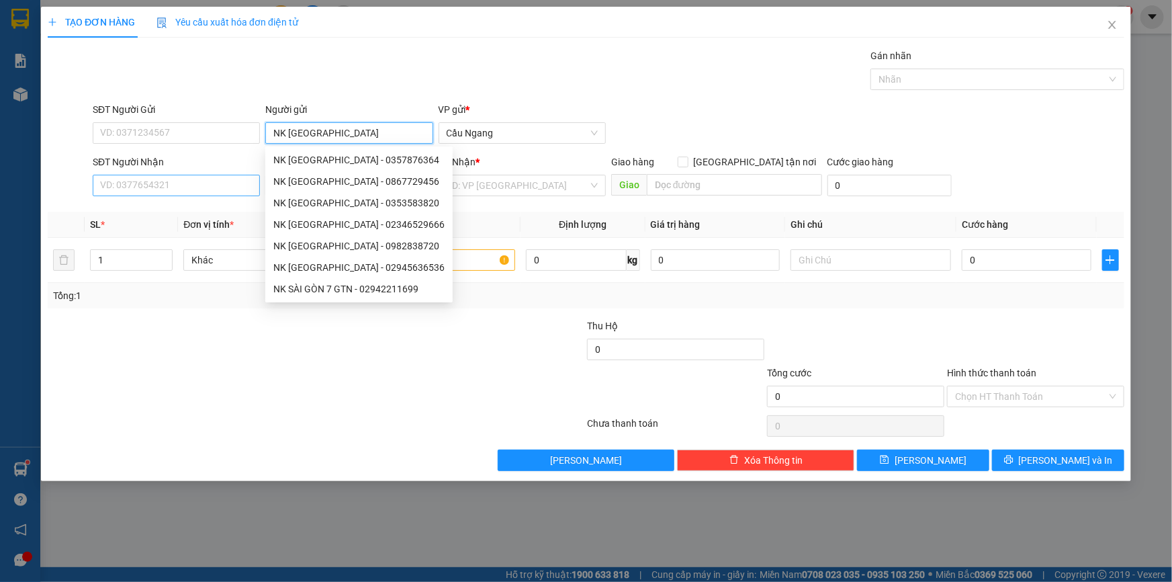
type input "NK [GEOGRAPHIC_DATA]"
click at [148, 183] on input "SĐT Người Nhận" at bounding box center [176, 185] width 167 height 21
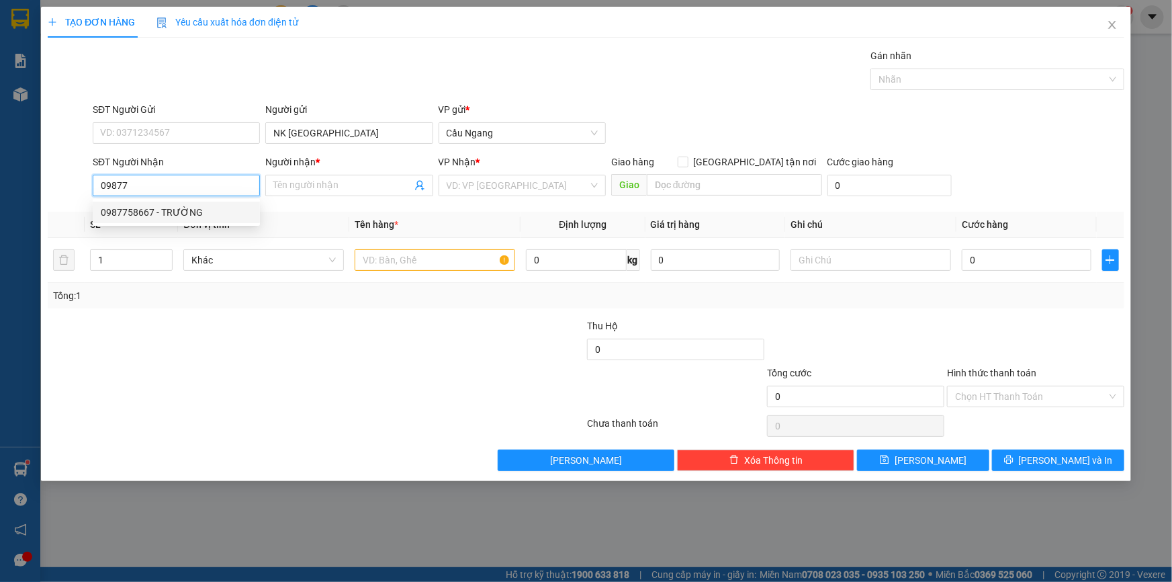
click at [171, 216] on div "0987758667 - TRƯỜNG" at bounding box center [176, 212] width 151 height 15
type input "0987758667"
type input "TRƯỜNG"
type input "0987758667"
click at [403, 263] on input "text" at bounding box center [435, 259] width 161 height 21
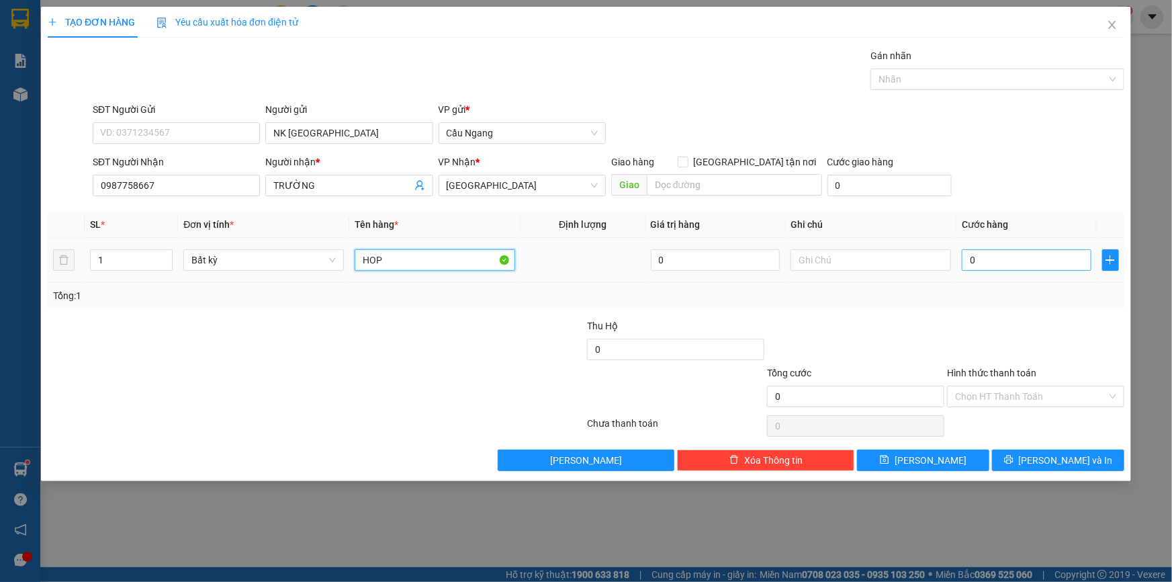
type input "HOP"
click at [1018, 256] on input "0" at bounding box center [1027, 259] width 130 height 21
type input "2"
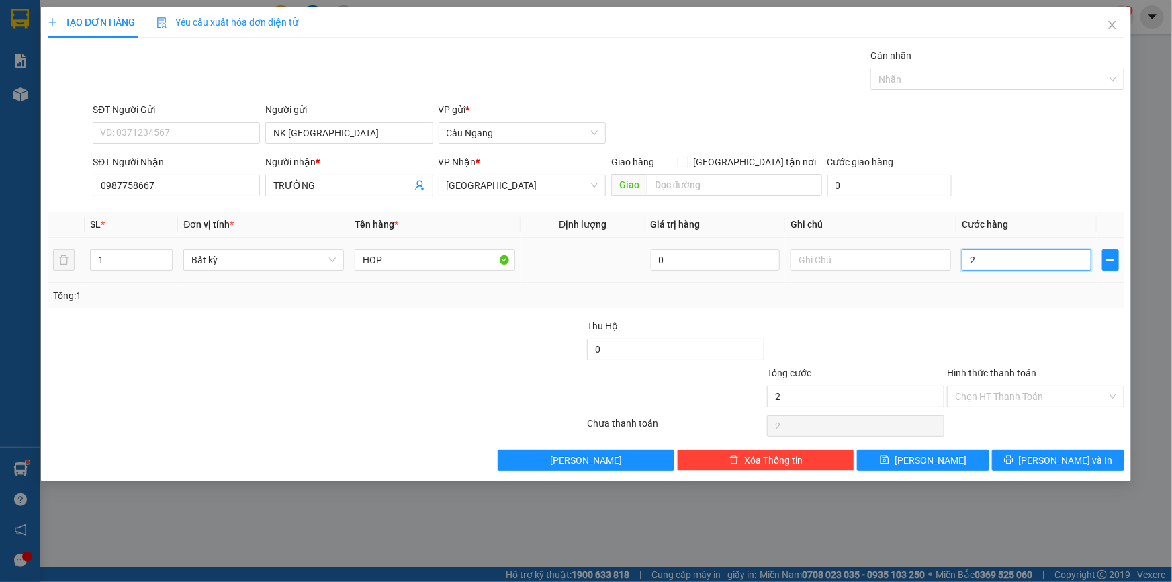
type input "20"
type input "2.000"
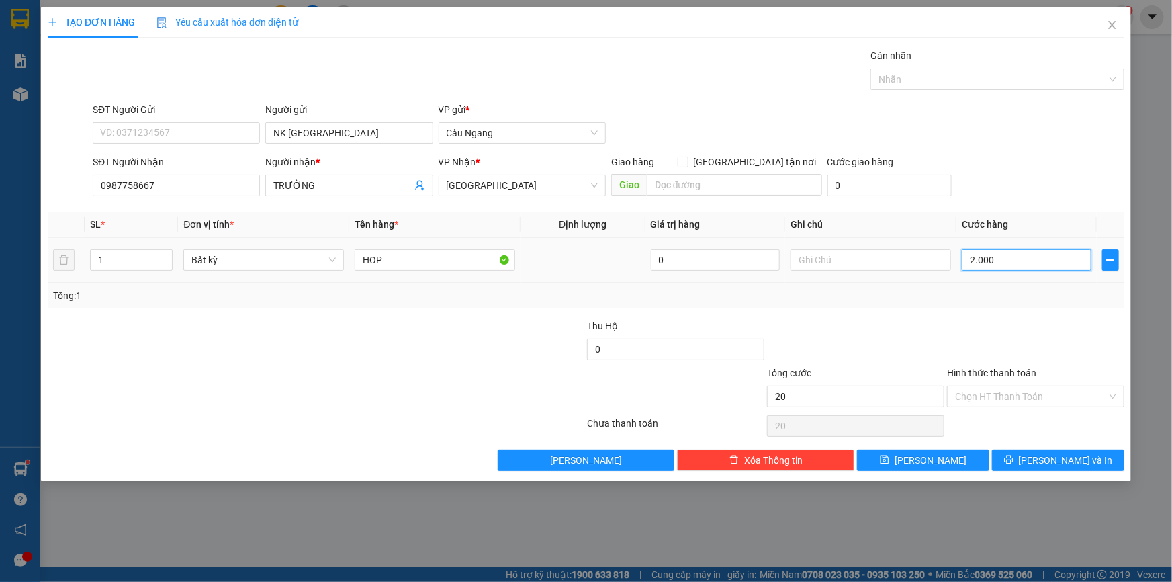
type input "2.000"
type input "20.000"
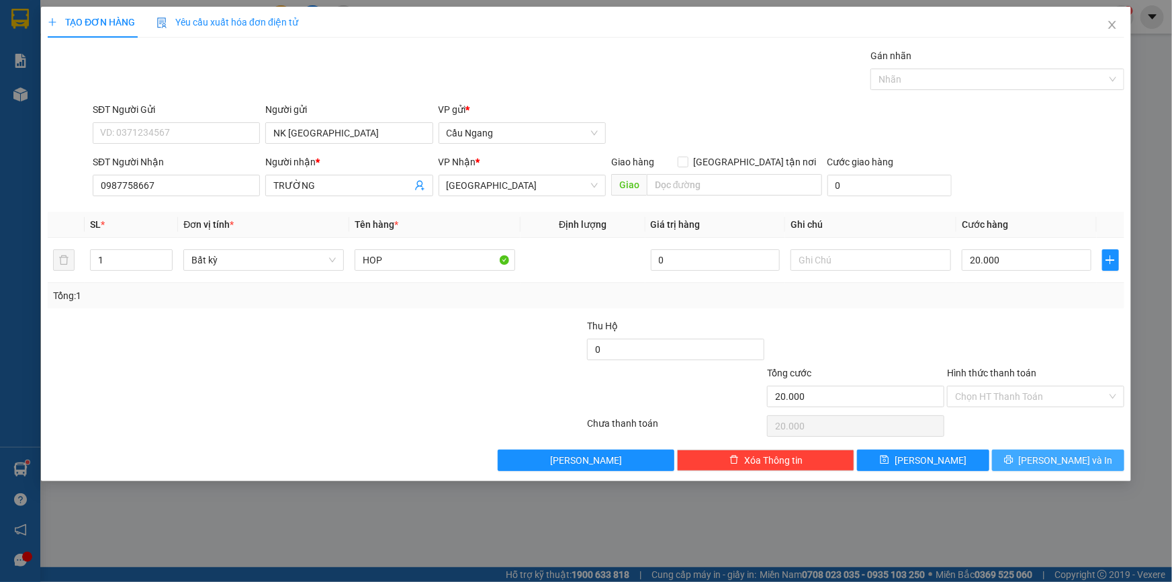
drag, startPoint x: 1056, startPoint y: 464, endPoint x: 1047, endPoint y: 453, distance: 13.8
click at [1057, 464] on span "[PERSON_NAME] và In" at bounding box center [1066, 460] width 94 height 15
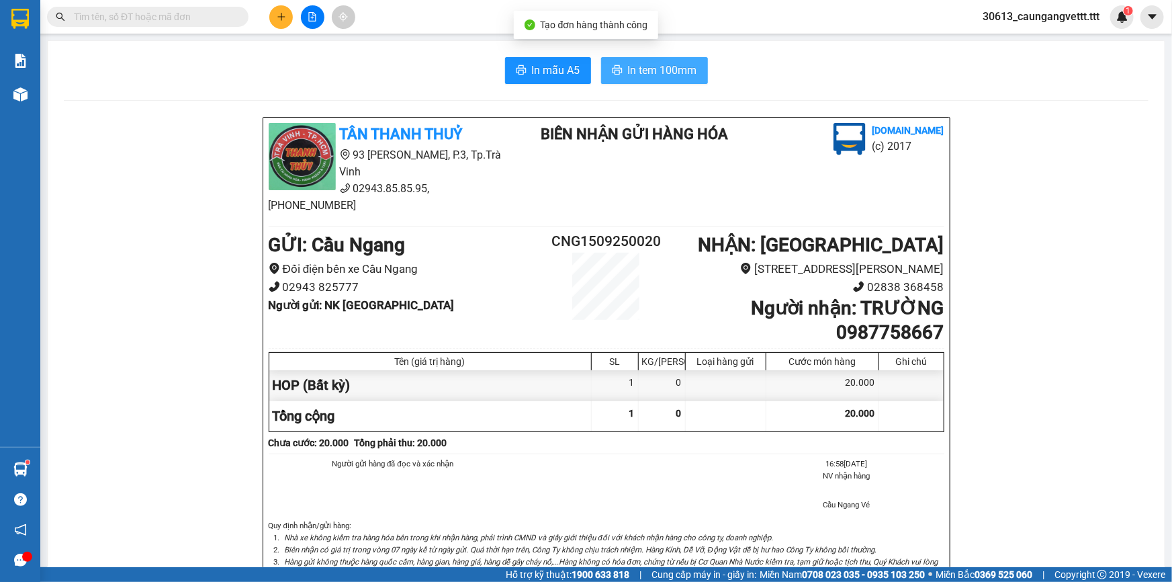
click at [668, 73] on span "In tem 100mm" at bounding box center [662, 70] width 69 height 17
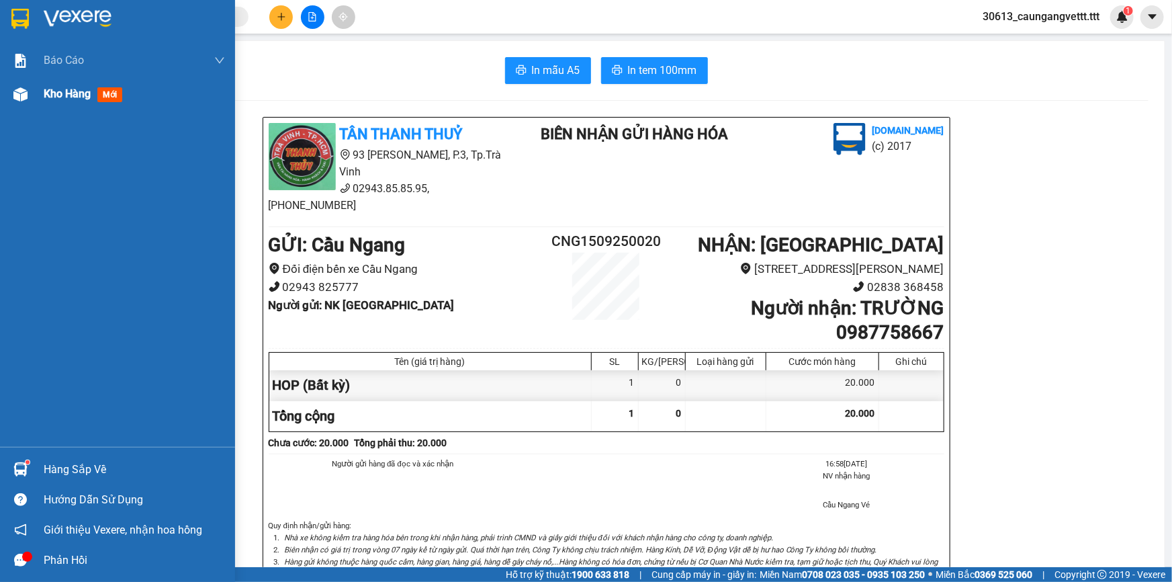
click at [54, 93] on span "Kho hàng" at bounding box center [67, 93] width 47 height 13
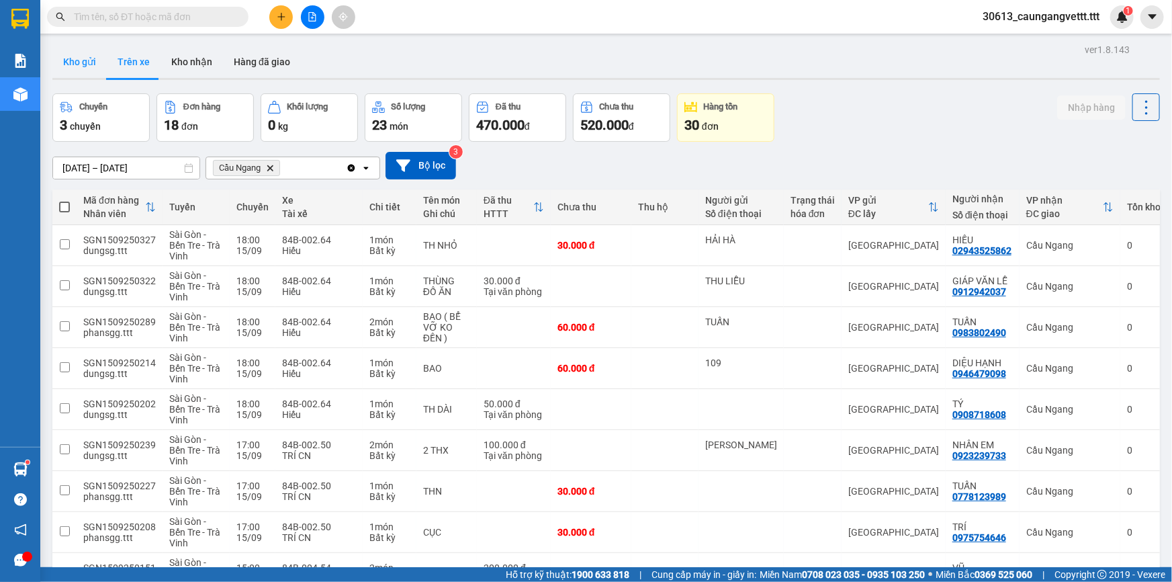
click at [75, 64] on button "Kho gửi" at bounding box center [79, 62] width 54 height 32
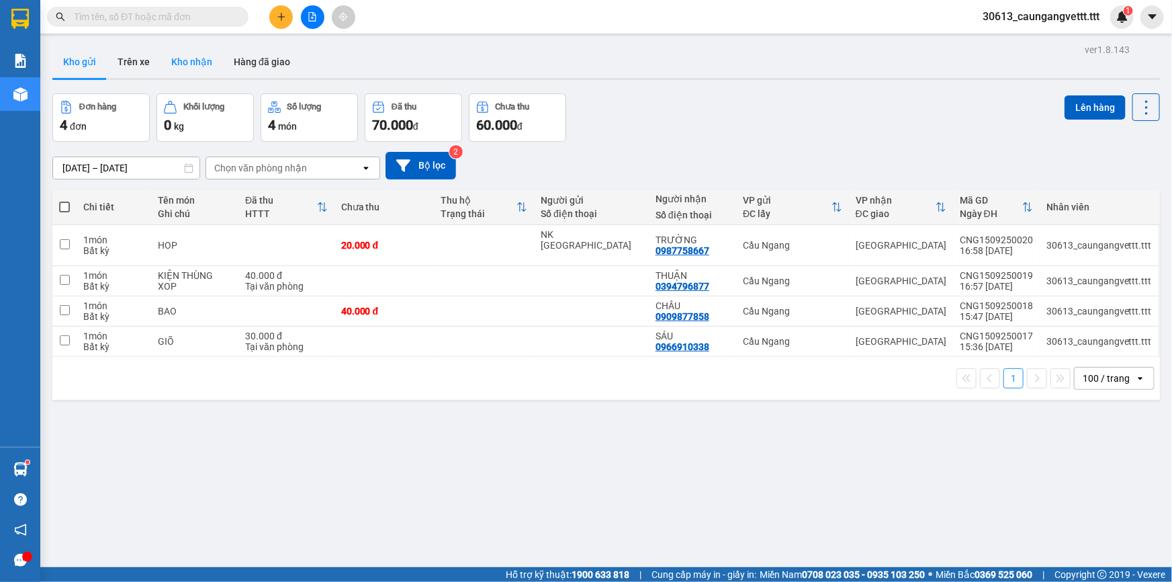
click at [178, 64] on button "Kho nhận" at bounding box center [192, 62] width 62 height 32
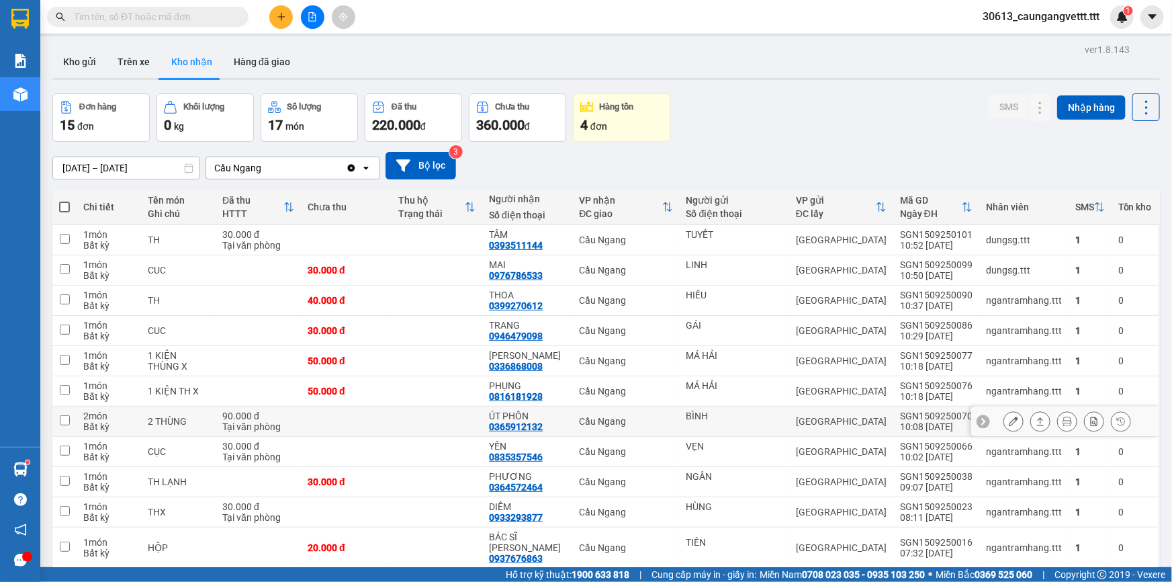
click at [1009, 421] on icon at bounding box center [1013, 421] width 9 height 9
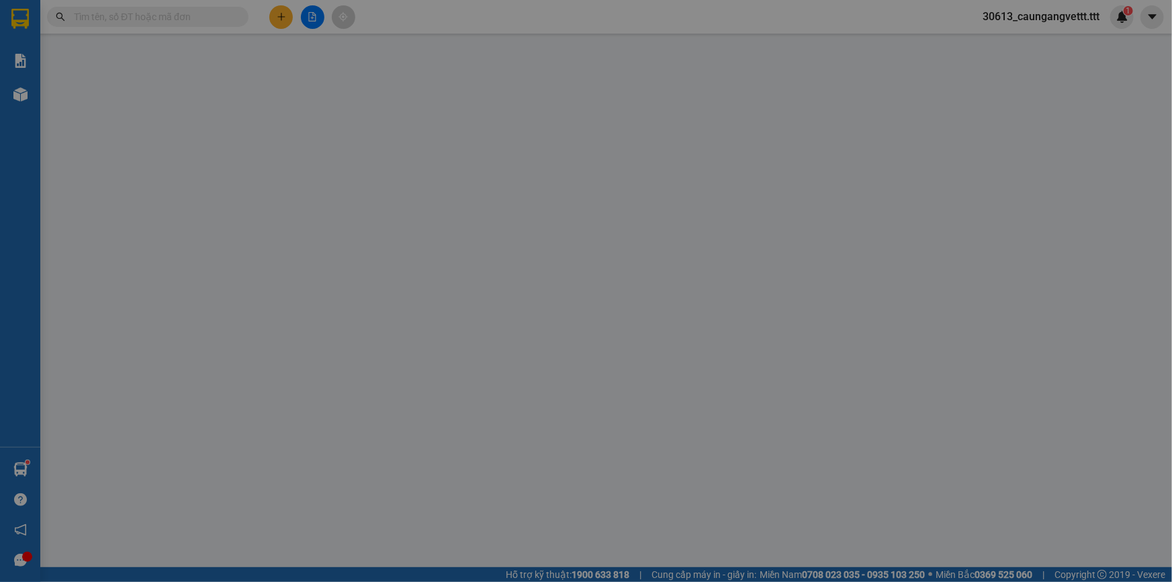
type input "BÌNH"
type input "0365912132"
type input "ÚT PHÔN"
type input "90.000"
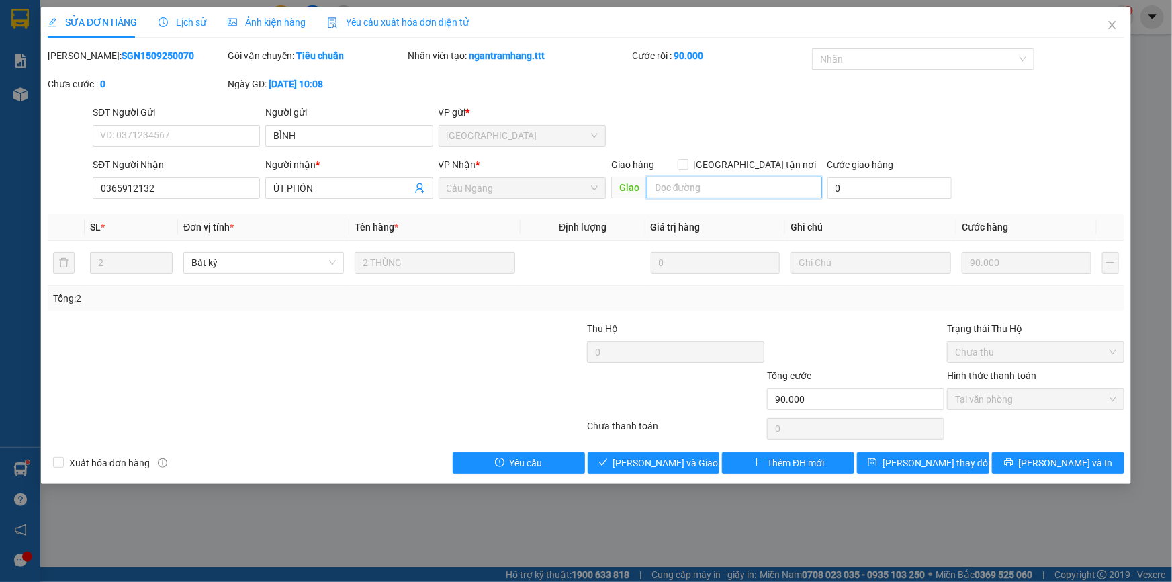
click at [671, 185] on input "text" at bounding box center [734, 187] width 175 height 21
type input "L"
click at [750, 188] on input "KHÁCH NHẬN TRUÓC 1THUNG" at bounding box center [734, 187] width 175 height 21
type input "KHÁCH NHẬN TRUÓC 1THUNG"
click at [912, 461] on span "[PERSON_NAME] thay đổi" at bounding box center [936, 462] width 107 height 15
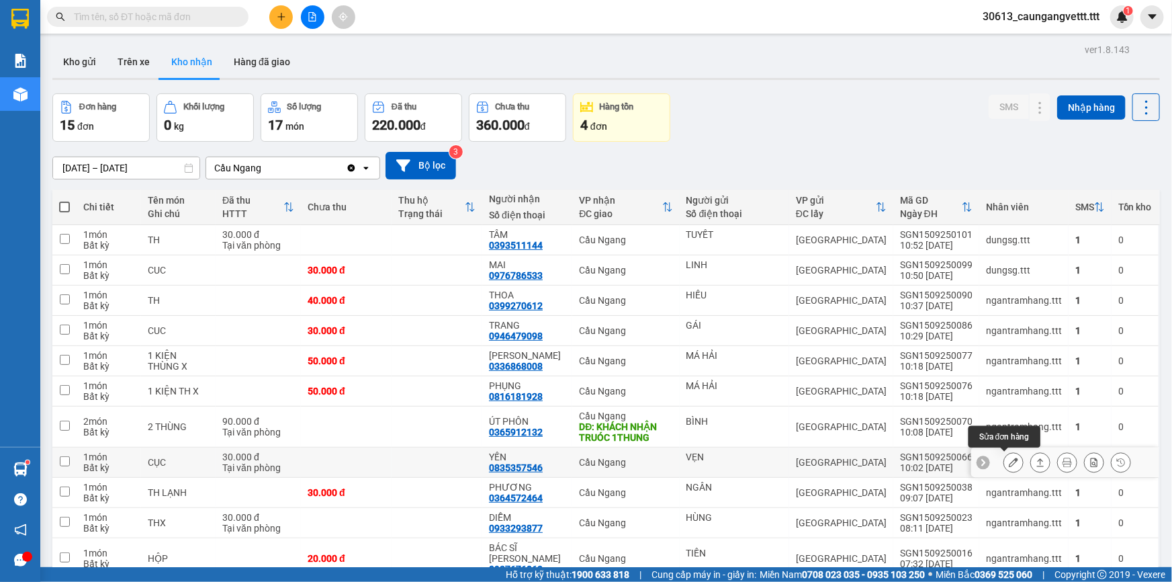
click at [1009, 464] on icon at bounding box center [1013, 461] width 9 height 9
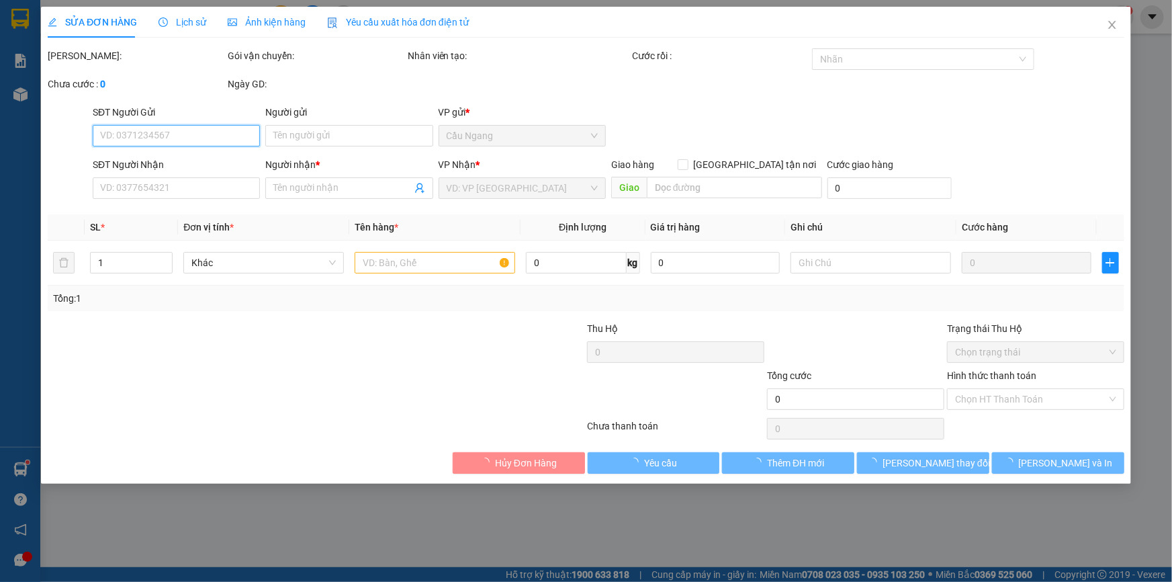
type input "VẸN"
type input "0835357546"
type input "YẾN"
type input "30.000"
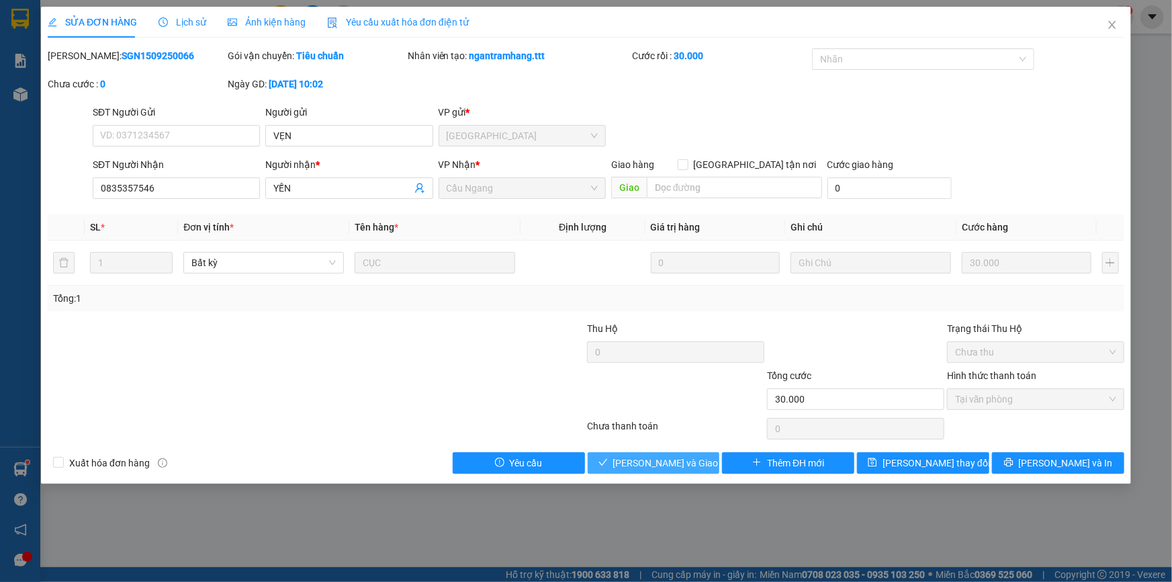
click at [673, 466] on span "[PERSON_NAME] và Giao hàng" at bounding box center [677, 462] width 129 height 15
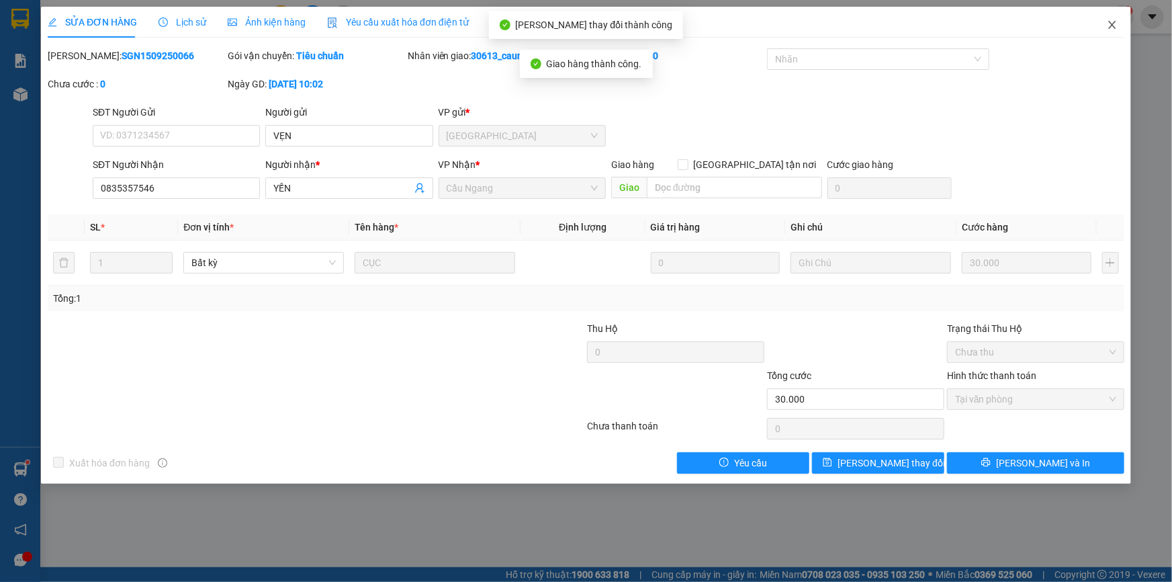
click at [1115, 27] on icon "close" at bounding box center [1112, 24] width 11 height 11
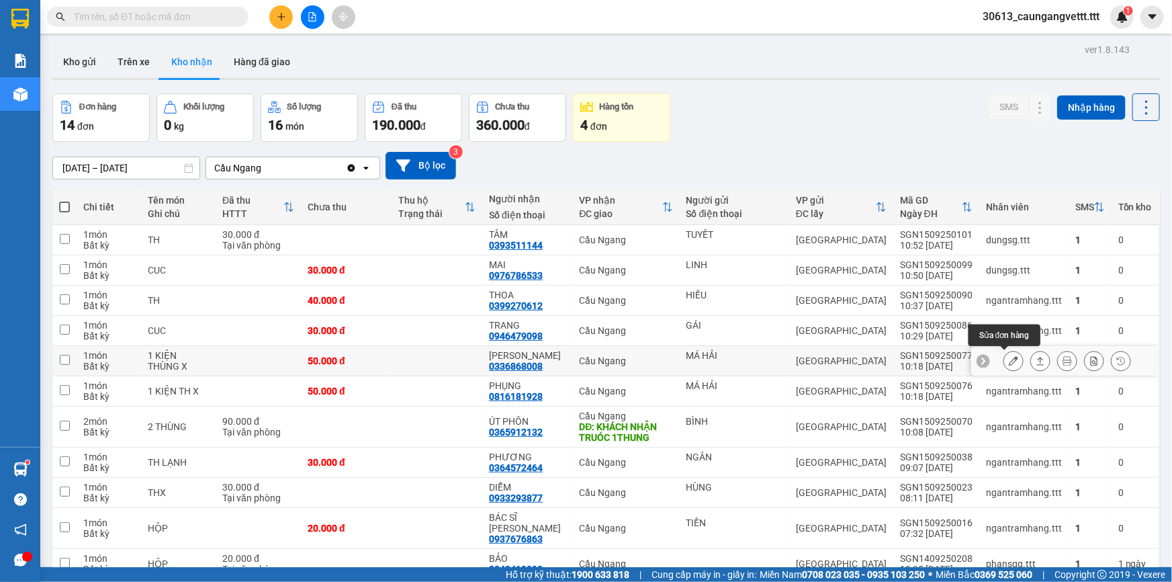
click at [1009, 360] on icon at bounding box center [1013, 360] width 9 height 9
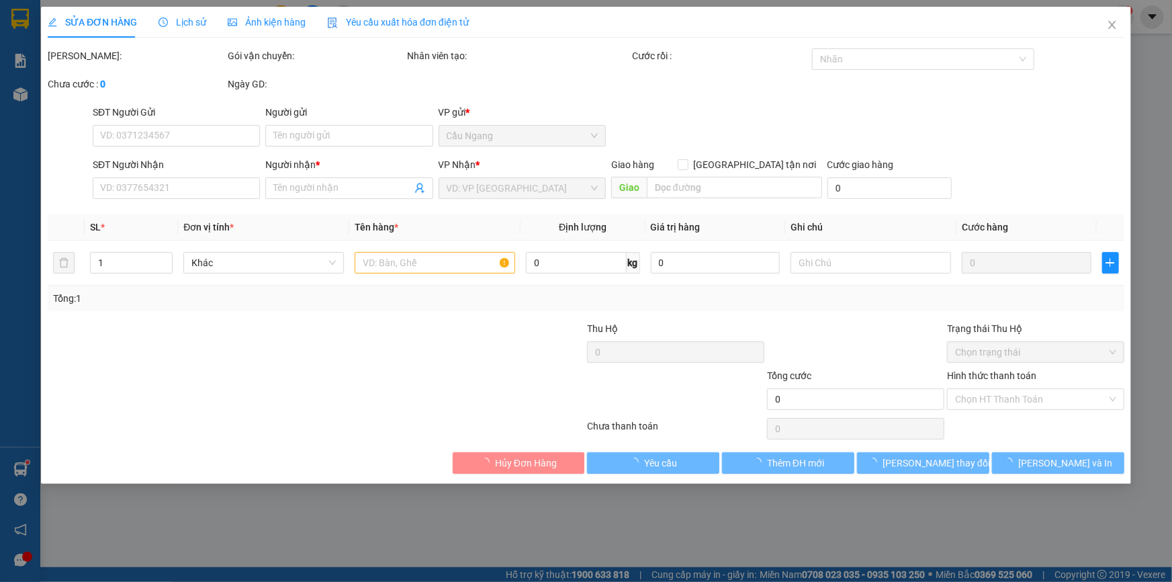
type input "MÁ HẢI"
type input "0336868008"
type input "[PERSON_NAME]"
type input "50.000"
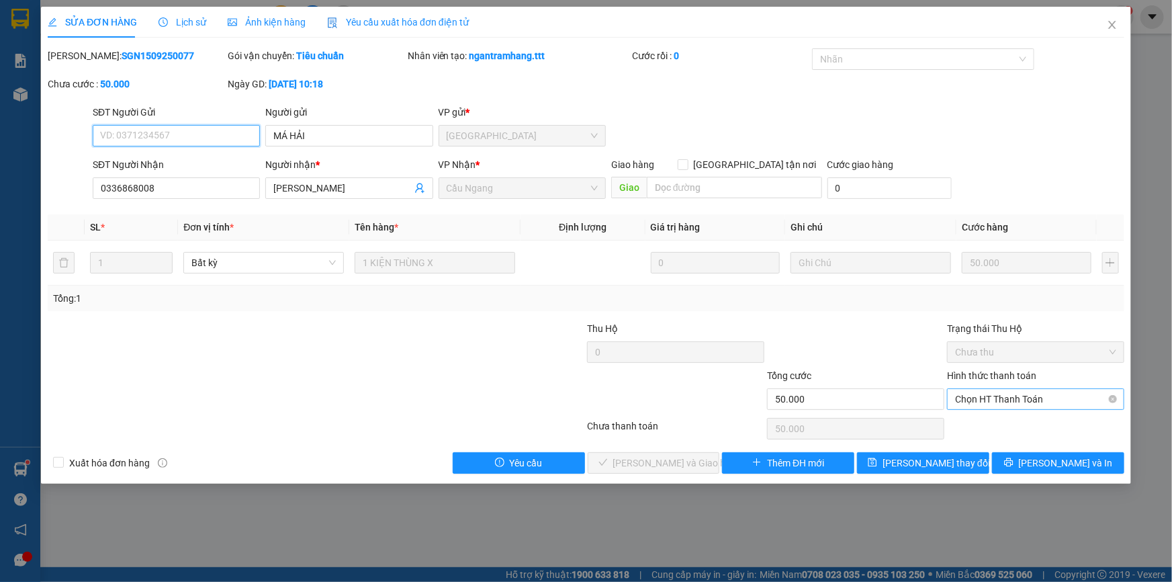
click at [1006, 396] on span "Chọn HT Thanh Toán" at bounding box center [1035, 399] width 161 height 20
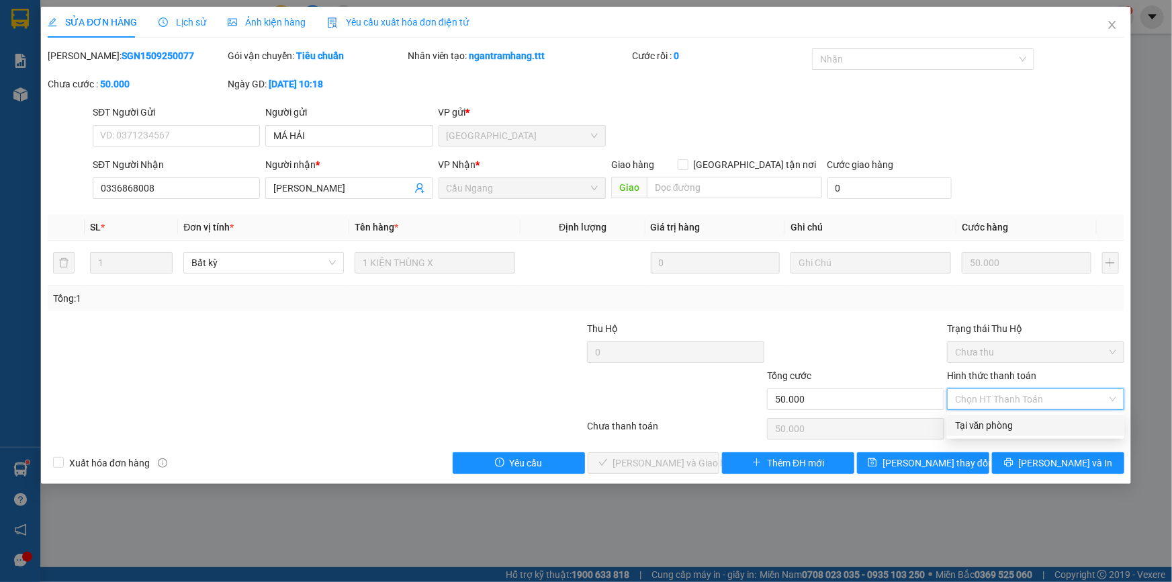
click at [1004, 424] on div "Tại văn phòng" at bounding box center [1035, 425] width 161 height 15
type input "0"
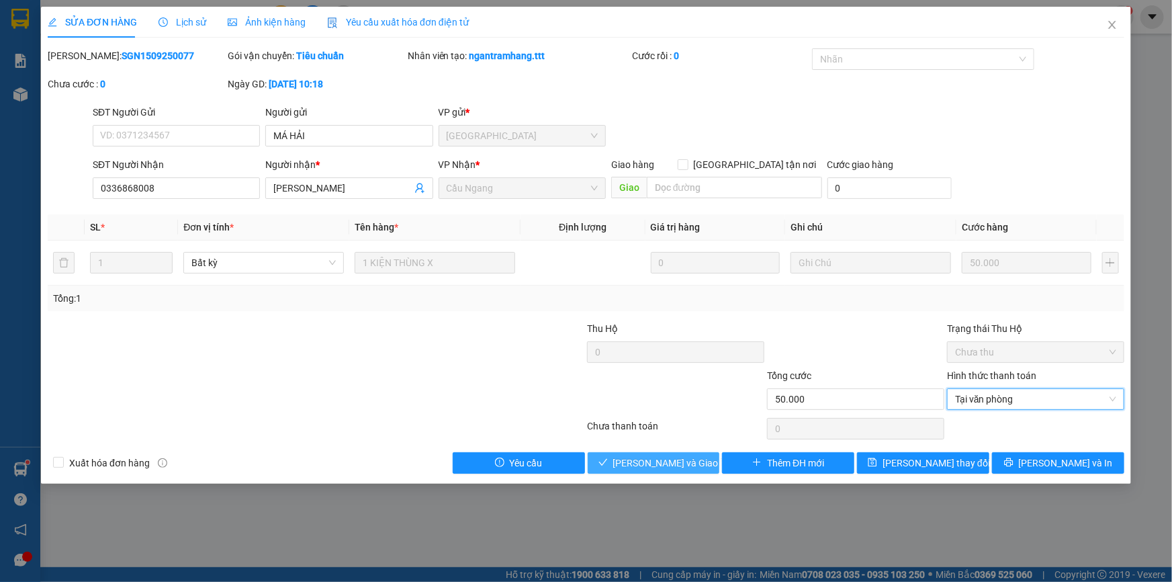
click at [678, 464] on span "[PERSON_NAME] và Giao hàng" at bounding box center [677, 462] width 129 height 15
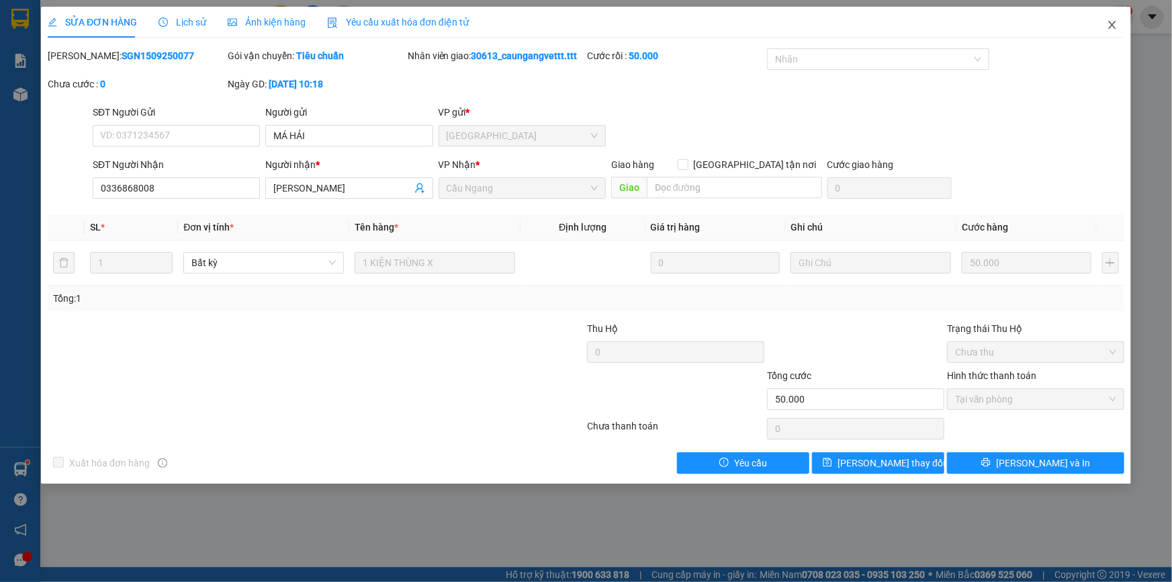
click at [1113, 27] on icon "close" at bounding box center [1112, 24] width 11 height 11
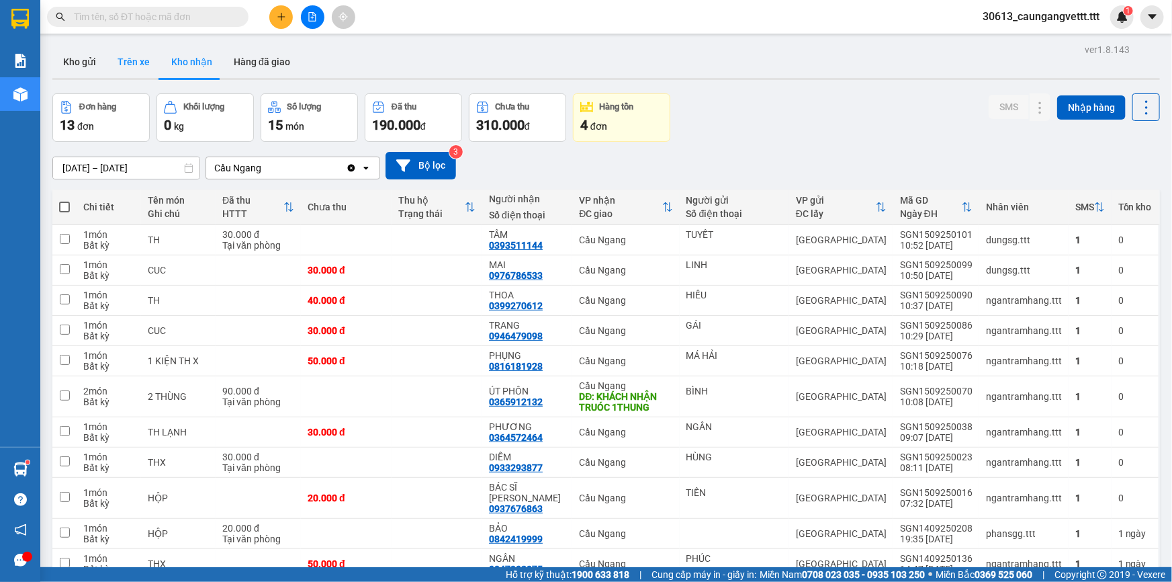
click at [142, 60] on button "Trên xe" at bounding box center [134, 62] width 54 height 32
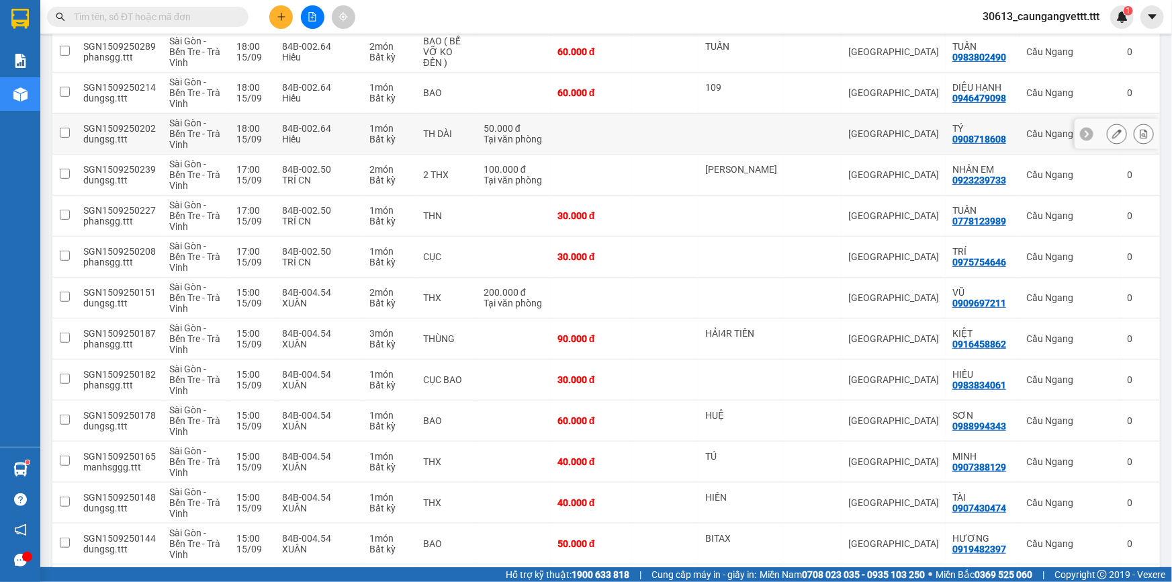
scroll to position [245, 0]
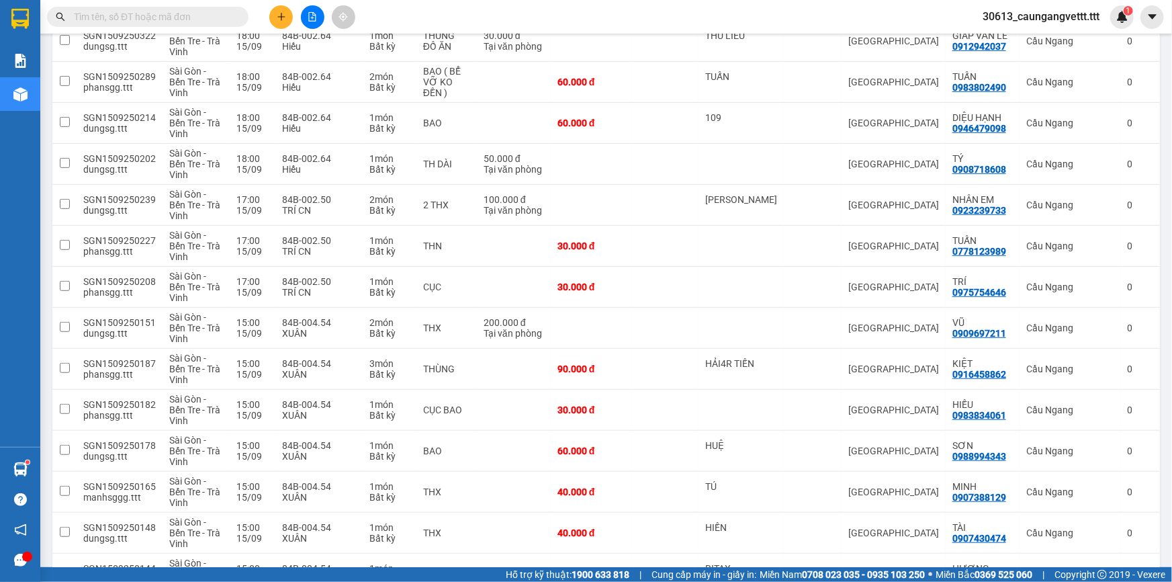
click at [169, 15] on input "text" at bounding box center [153, 16] width 159 height 15
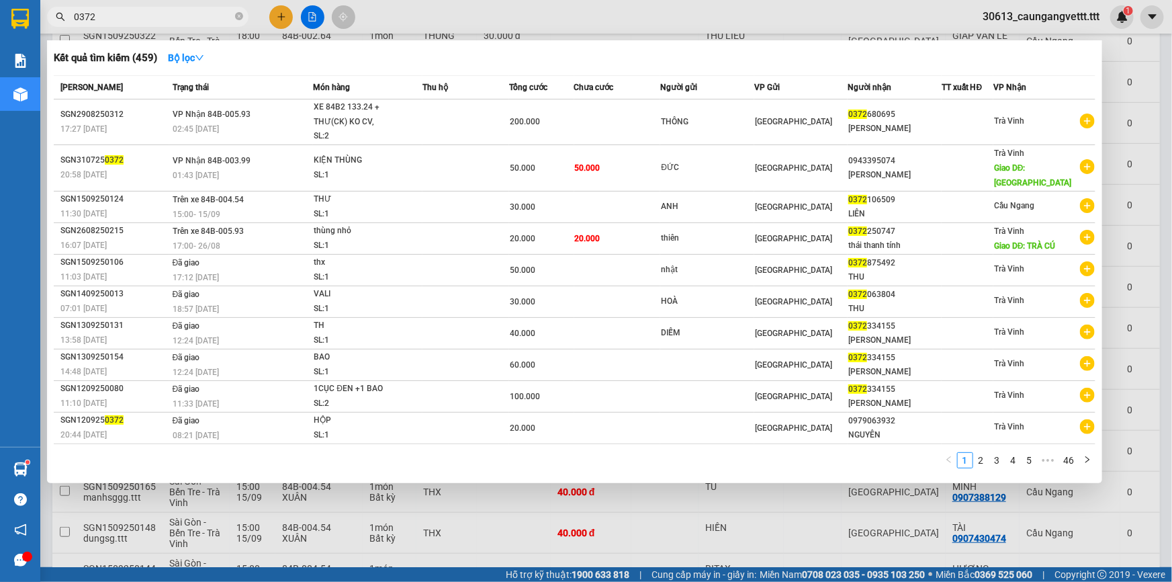
type input "0372"
click at [1131, 452] on div at bounding box center [586, 291] width 1172 height 582
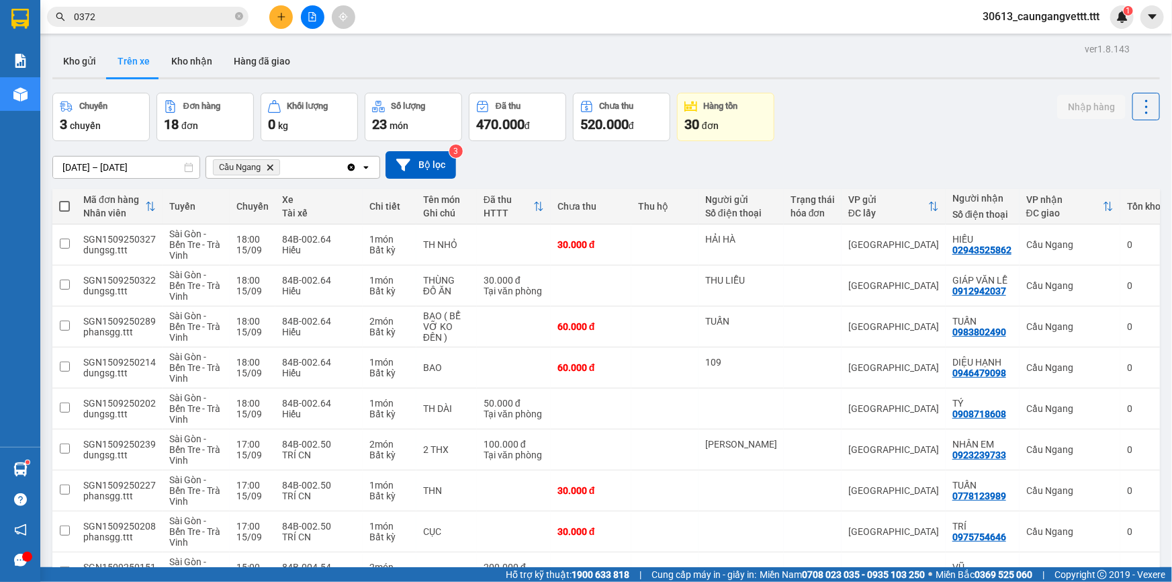
scroll to position [0, 0]
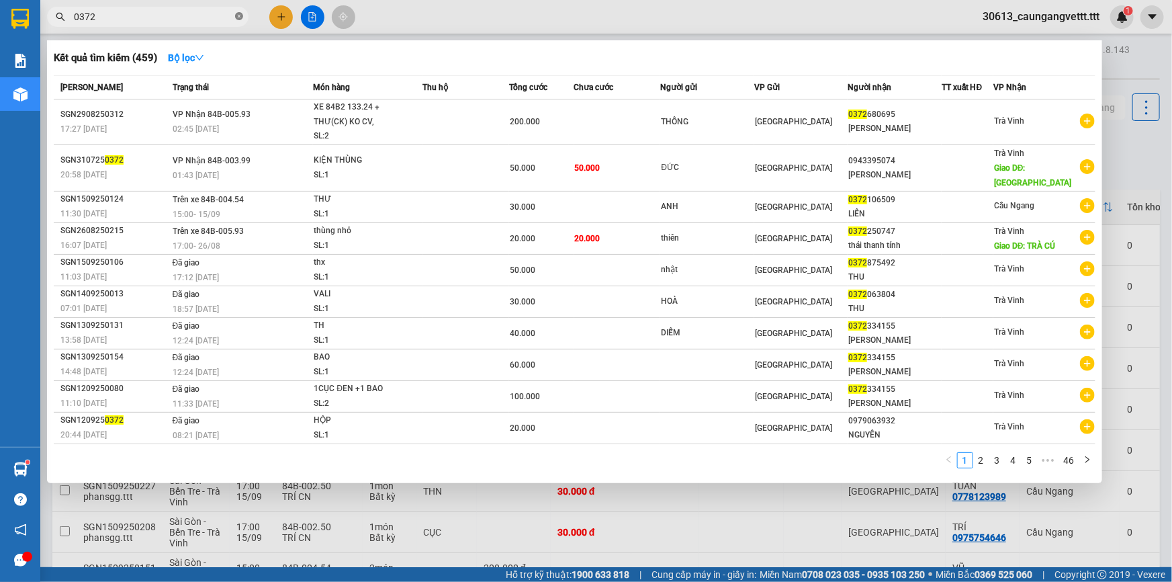
click at [236, 20] on span at bounding box center [239, 17] width 8 height 13
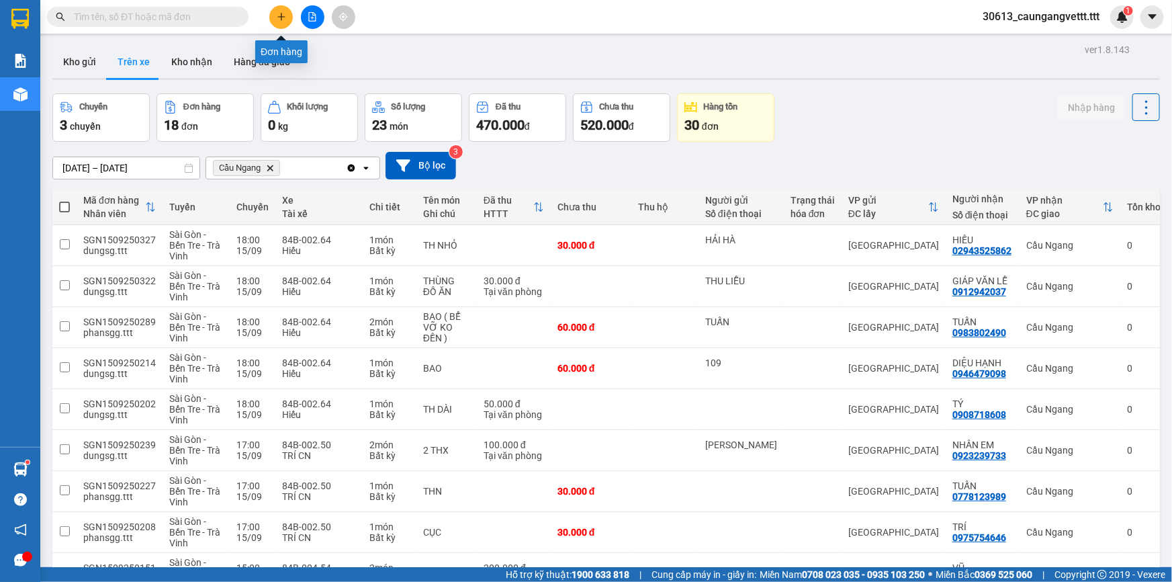
click at [275, 17] on button at bounding box center [281, 17] width 24 height 24
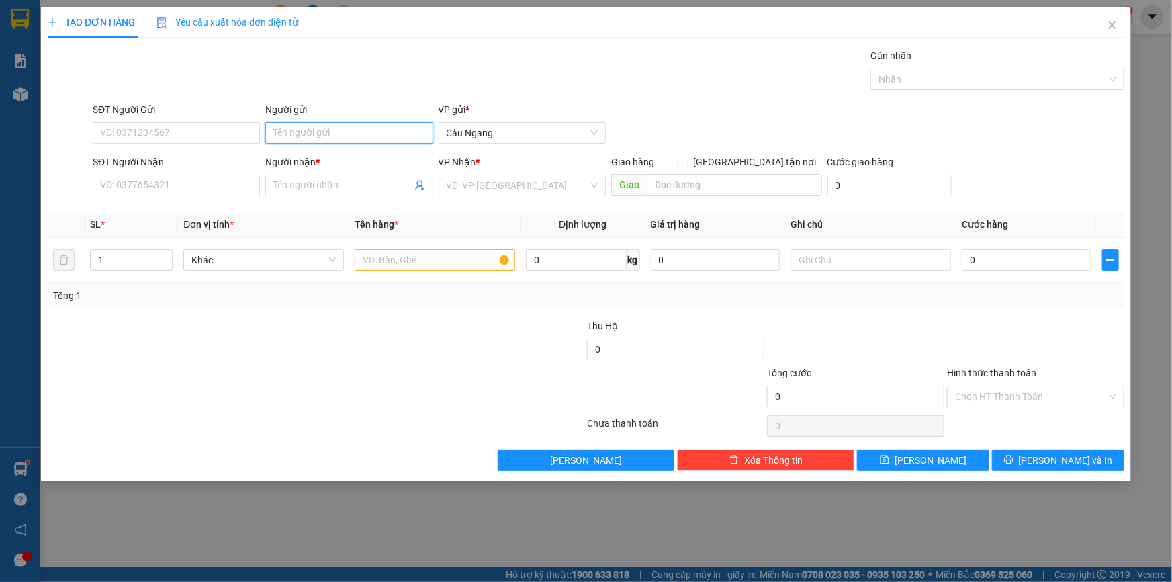
click at [303, 129] on input "Người gửi" at bounding box center [348, 132] width 167 height 21
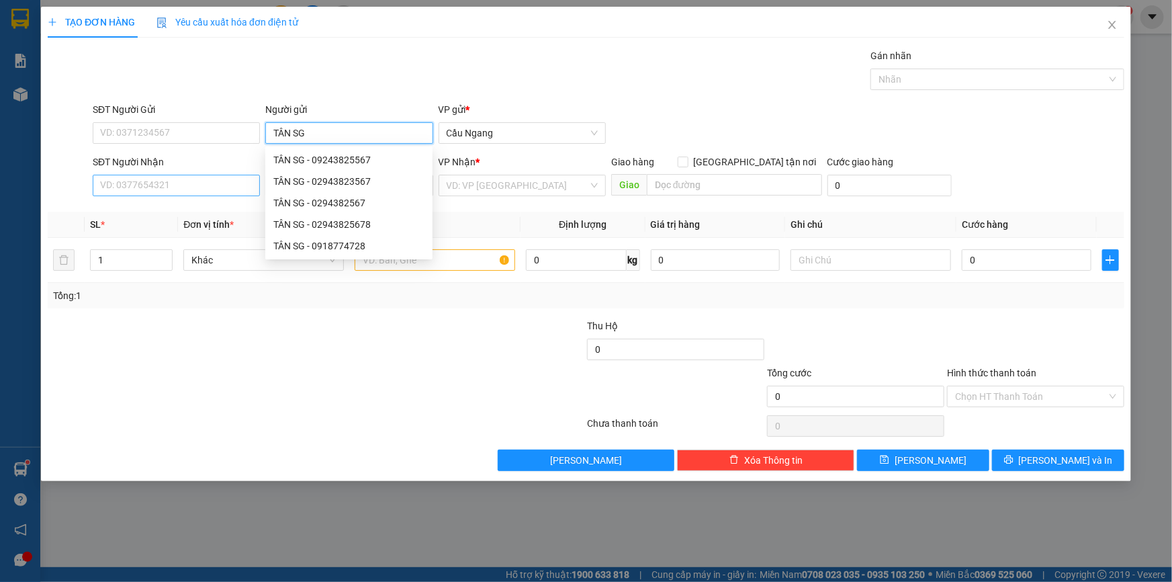
type input "TÂN SG"
click at [221, 194] on input "SĐT Người Nhận" at bounding box center [176, 185] width 167 height 21
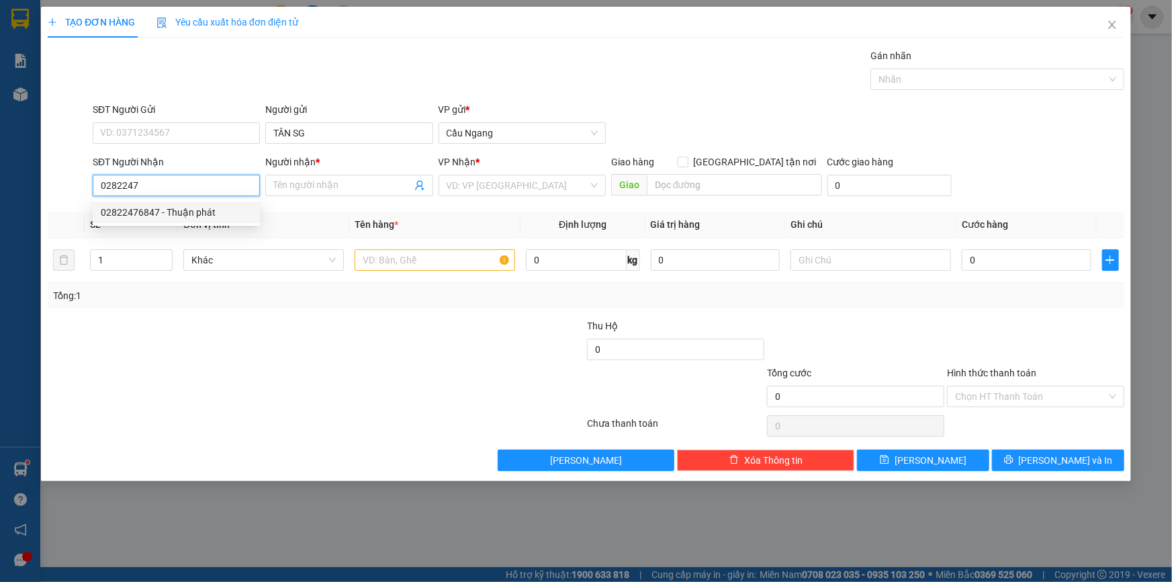
click at [199, 215] on div "02822476847 - Thuận phát" at bounding box center [176, 212] width 151 height 15
type input "02822476847"
type input "Thuận phát"
type input "02822476847"
click at [393, 261] on input "text" at bounding box center [435, 259] width 161 height 21
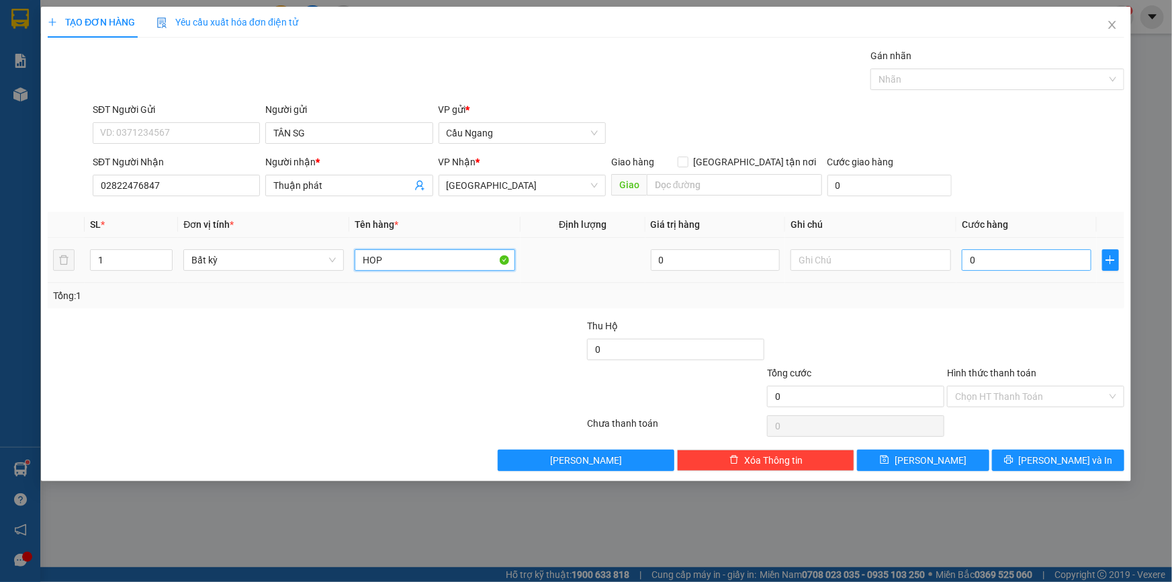
type input "HOP"
click at [984, 261] on input "0" at bounding box center [1027, 259] width 130 height 21
type input "2"
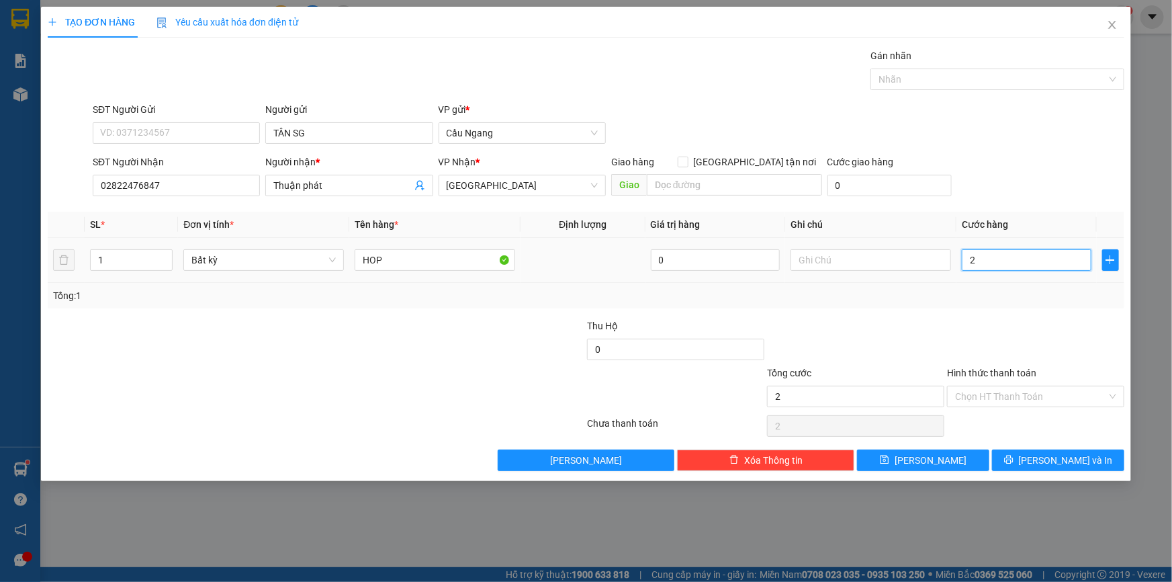
type input "20"
type input "200"
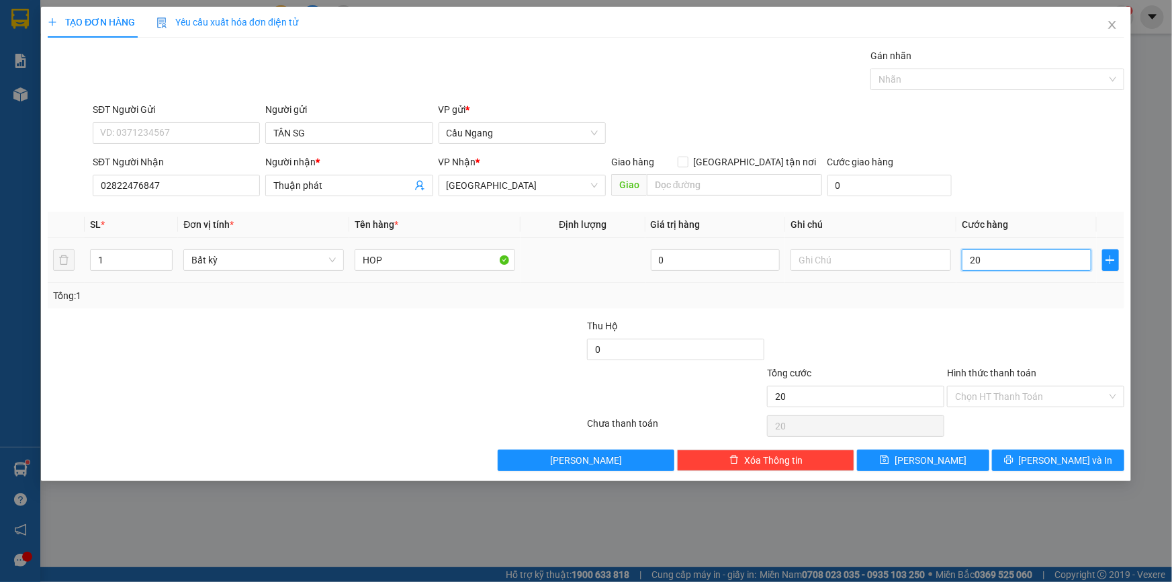
type input "200"
type input "2.000"
type input "20.000"
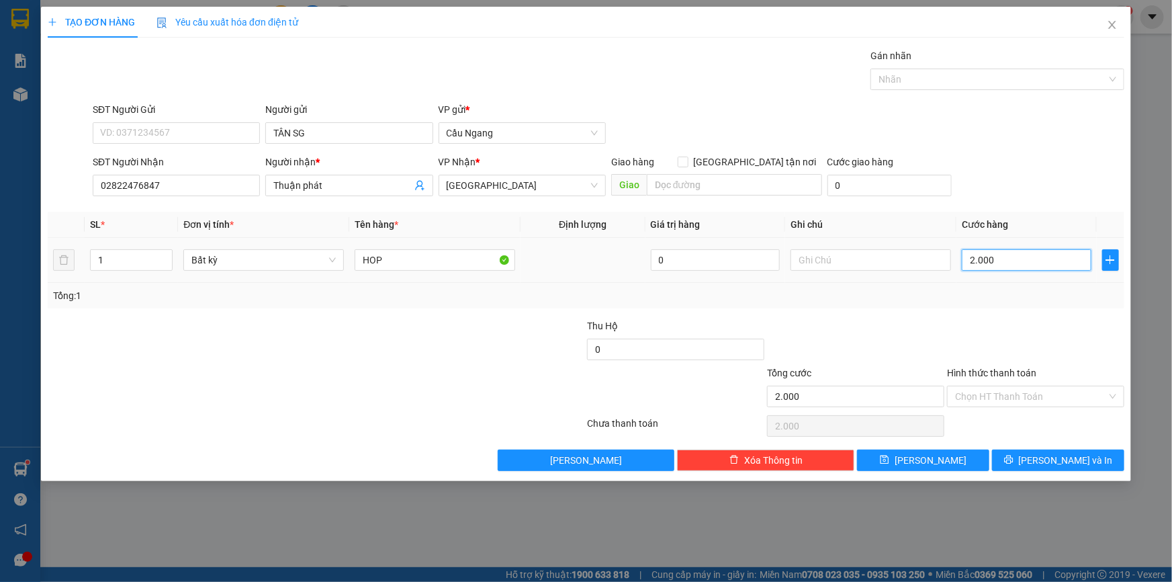
type input "20.000"
click at [1055, 464] on span "[PERSON_NAME] và In" at bounding box center [1066, 460] width 94 height 15
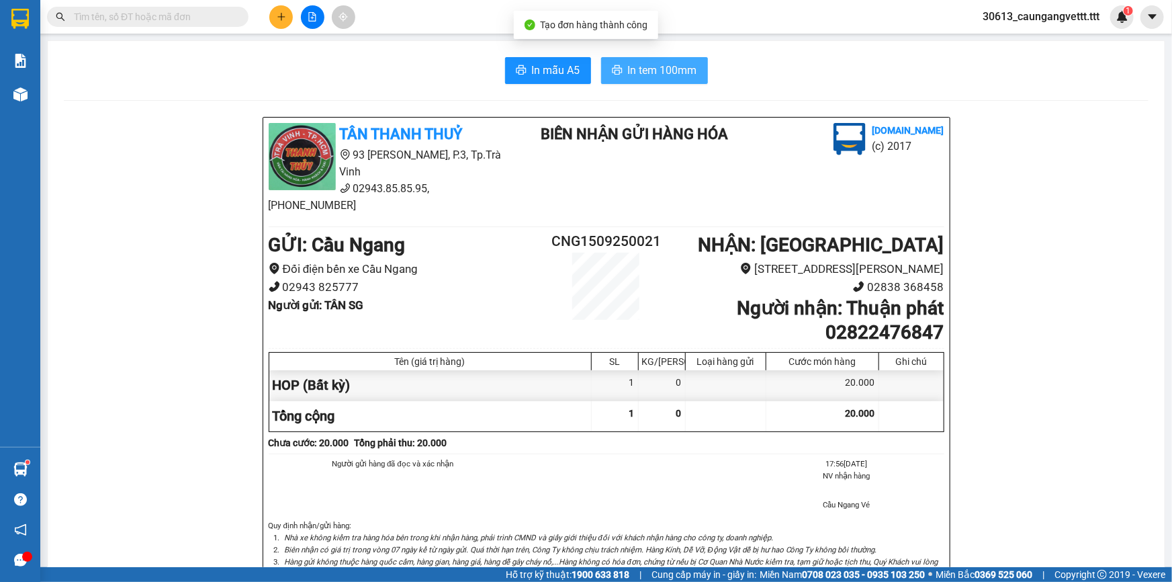
click at [637, 67] on span "In tem 100mm" at bounding box center [662, 70] width 69 height 17
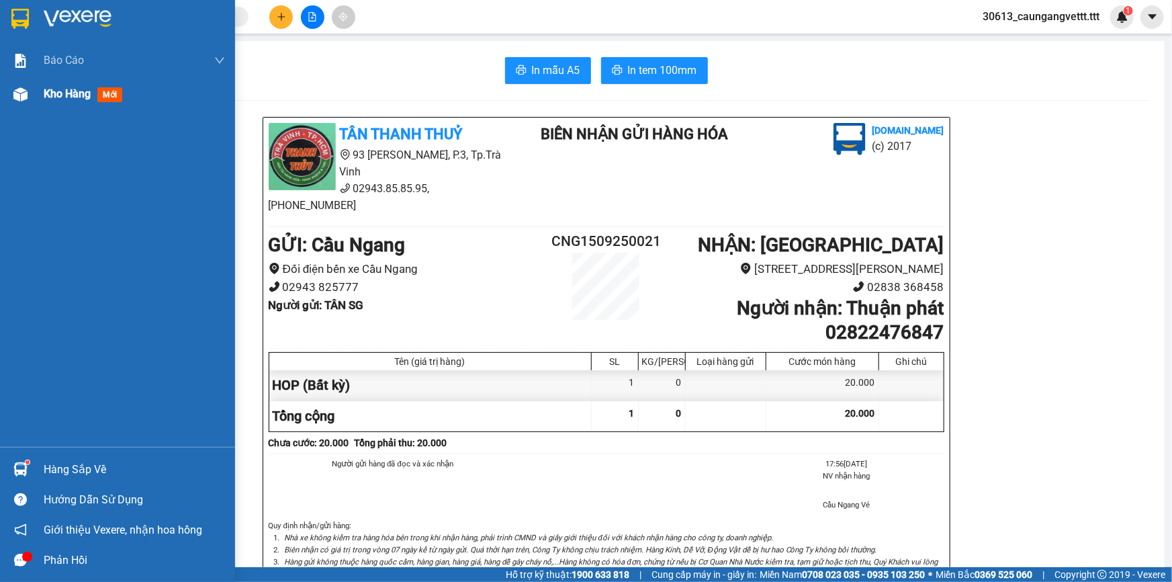
click at [52, 95] on span "Kho hàng" at bounding box center [67, 93] width 47 height 13
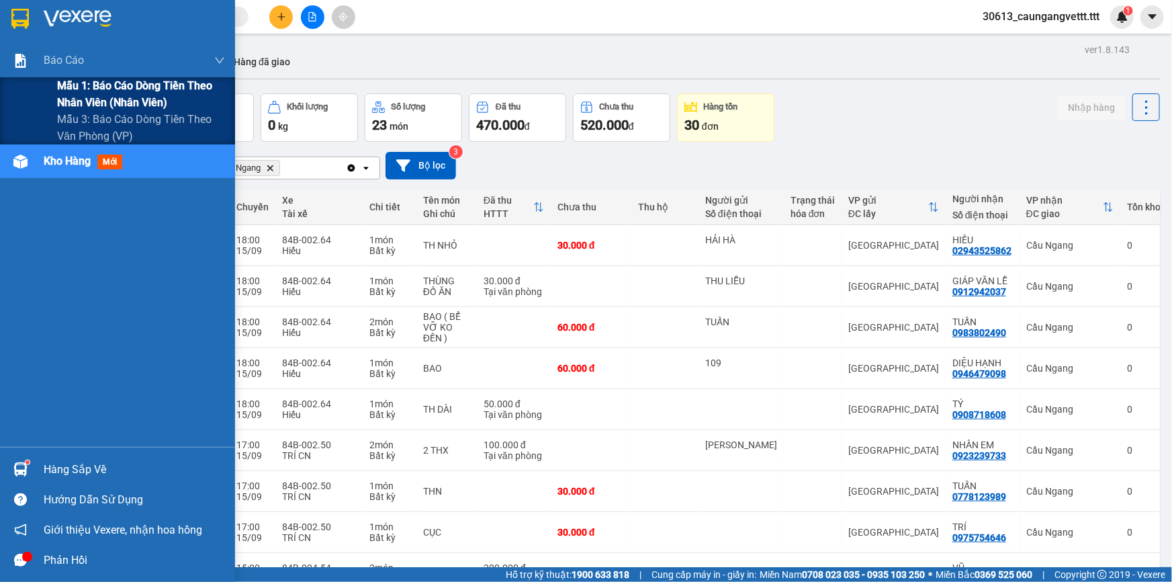
click at [89, 91] on span "Mẫu 1: Báo cáo dòng tiền theo nhân viên (nhân viên)" at bounding box center [141, 94] width 168 height 34
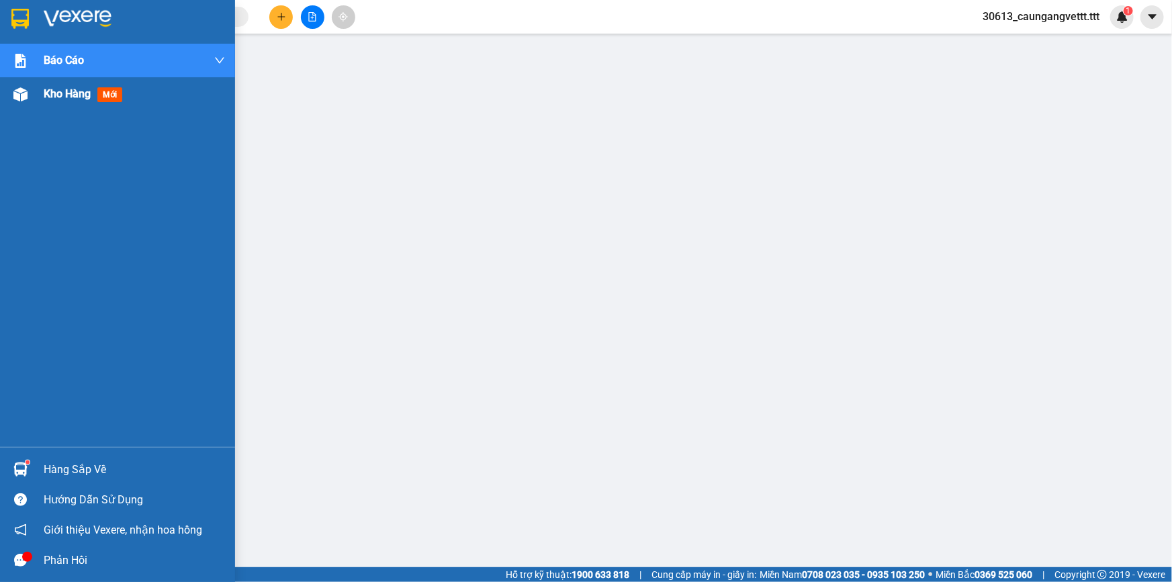
click at [67, 94] on span "Kho hàng" at bounding box center [67, 93] width 47 height 13
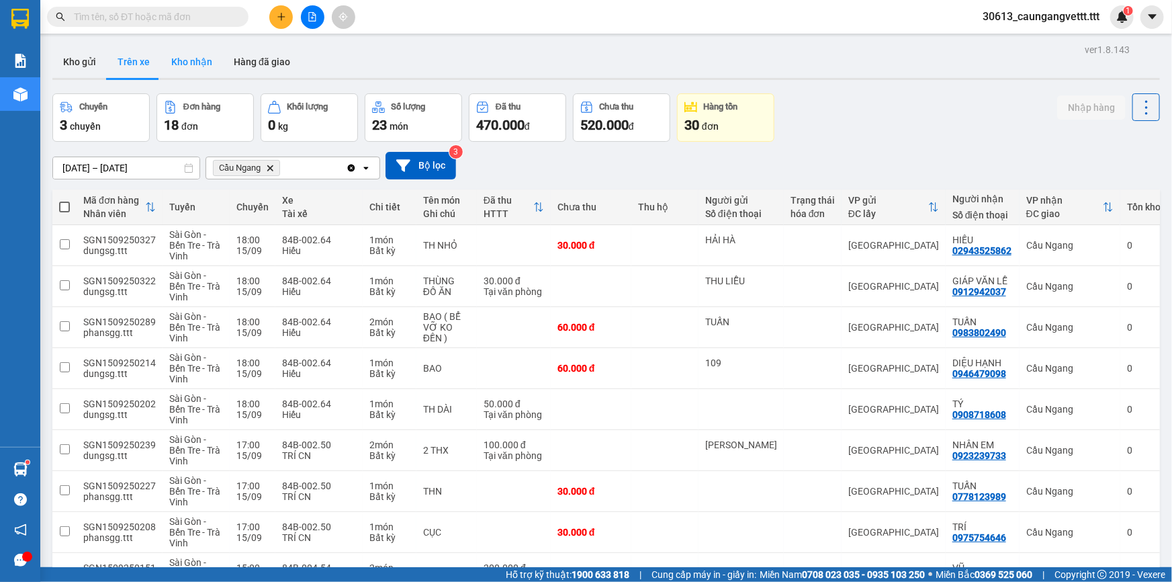
click at [188, 60] on button "Kho nhận" at bounding box center [192, 62] width 62 height 32
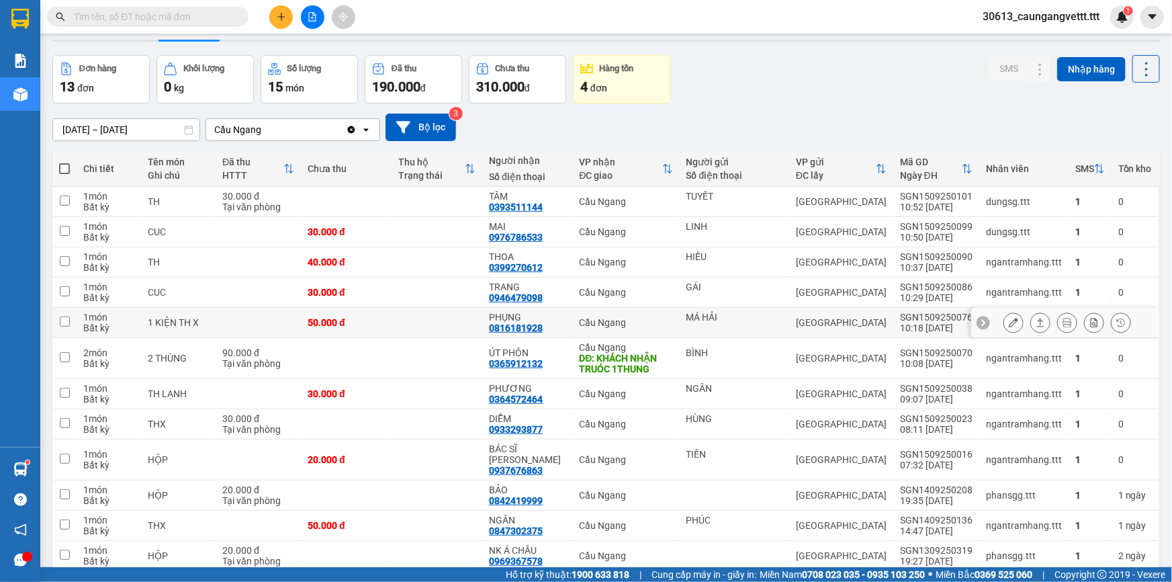
scroll to position [115, 0]
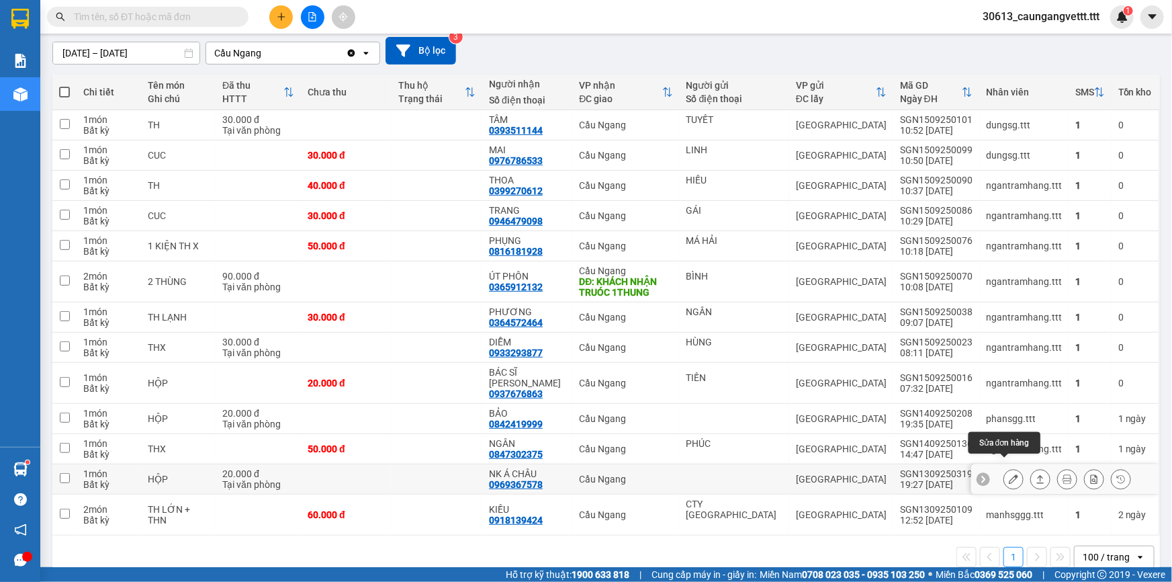
click at [1009, 474] on icon at bounding box center [1013, 478] width 9 height 9
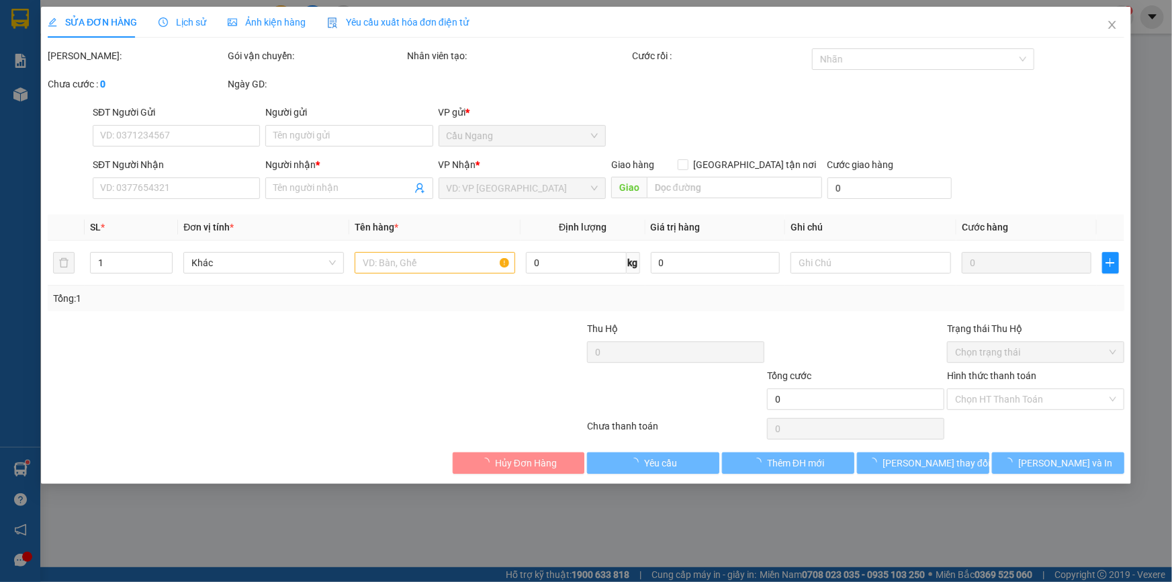
type input "0969367578"
type input "NK Á CHÂU"
type input "20.000"
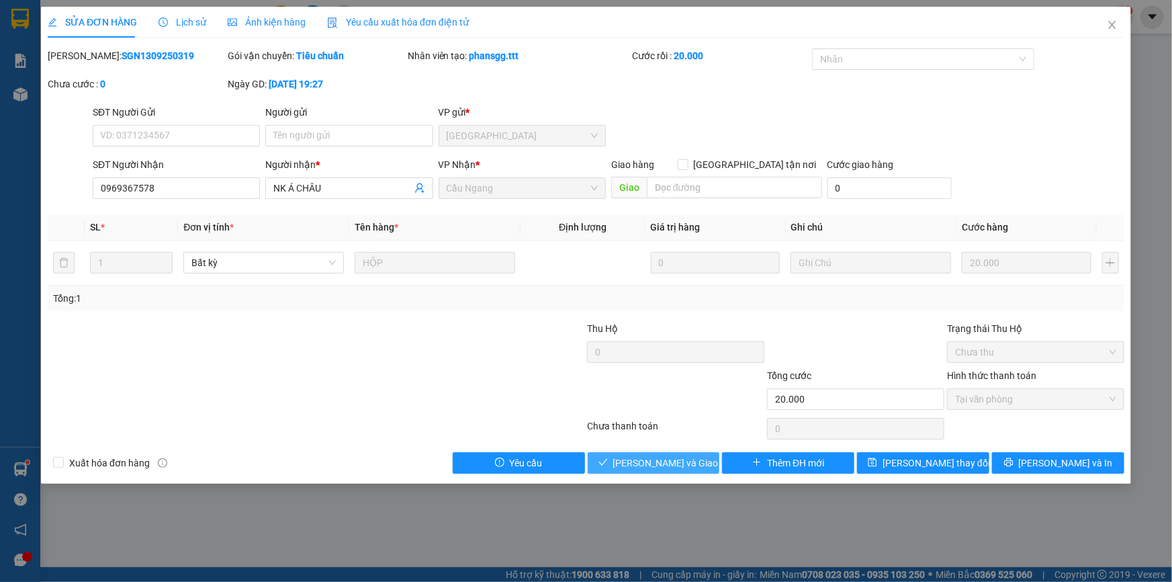
click at [672, 462] on span "[PERSON_NAME] và Giao hàng" at bounding box center [677, 462] width 129 height 15
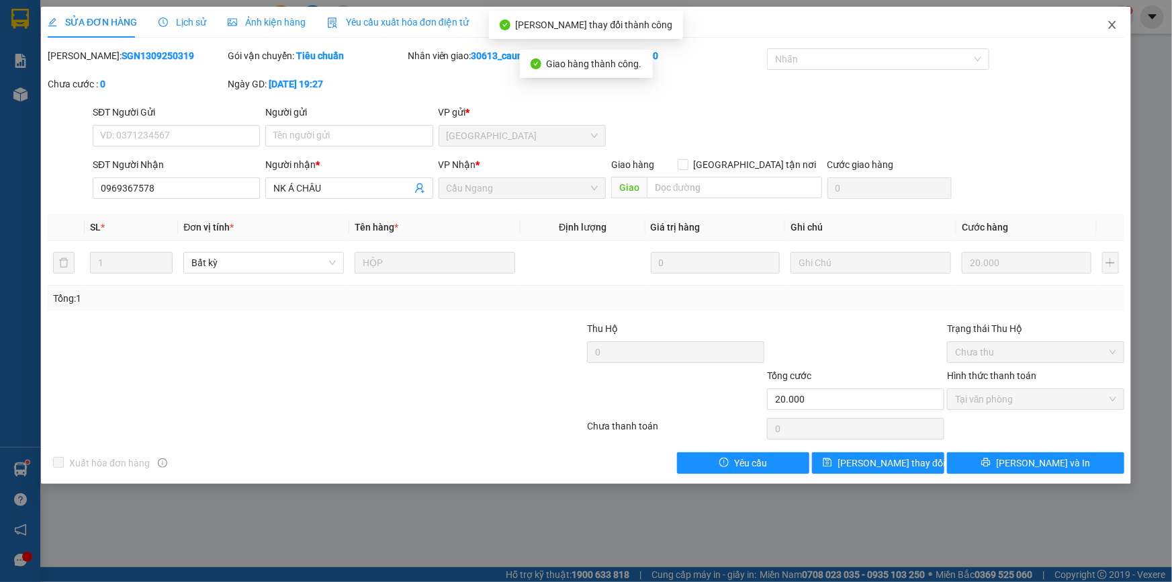
click at [1114, 27] on icon "close" at bounding box center [1111, 25] width 7 height 8
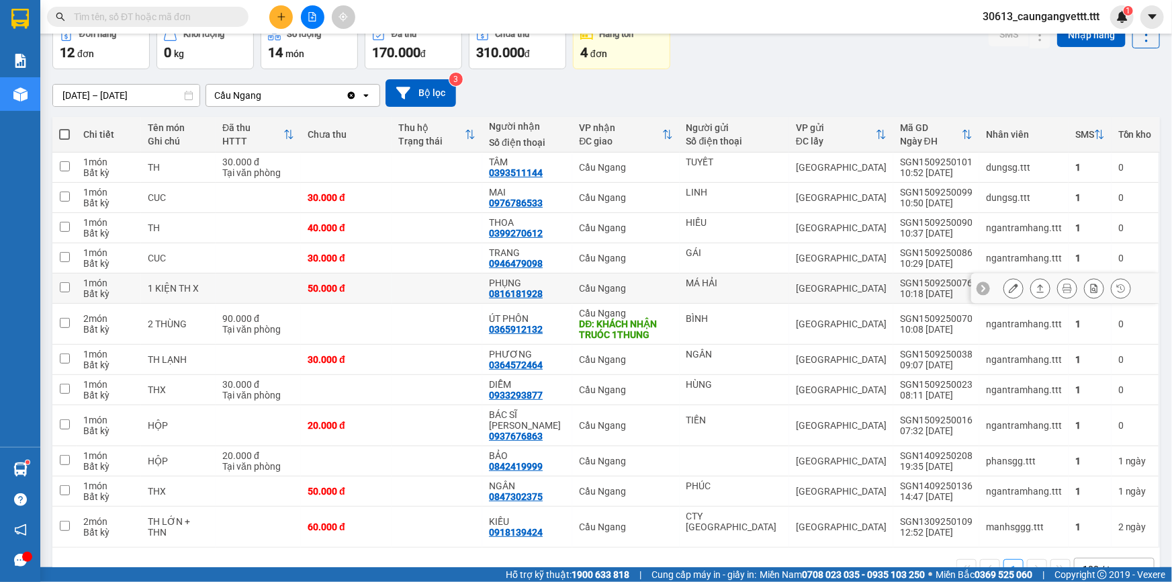
scroll to position [85, 0]
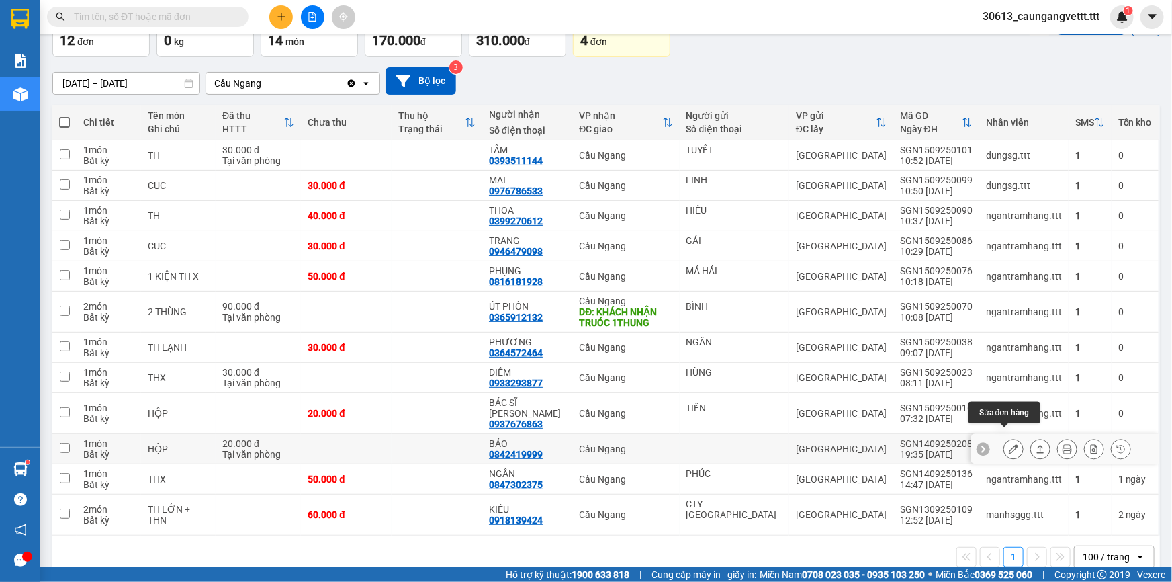
click at [1009, 444] on icon at bounding box center [1013, 448] width 9 height 9
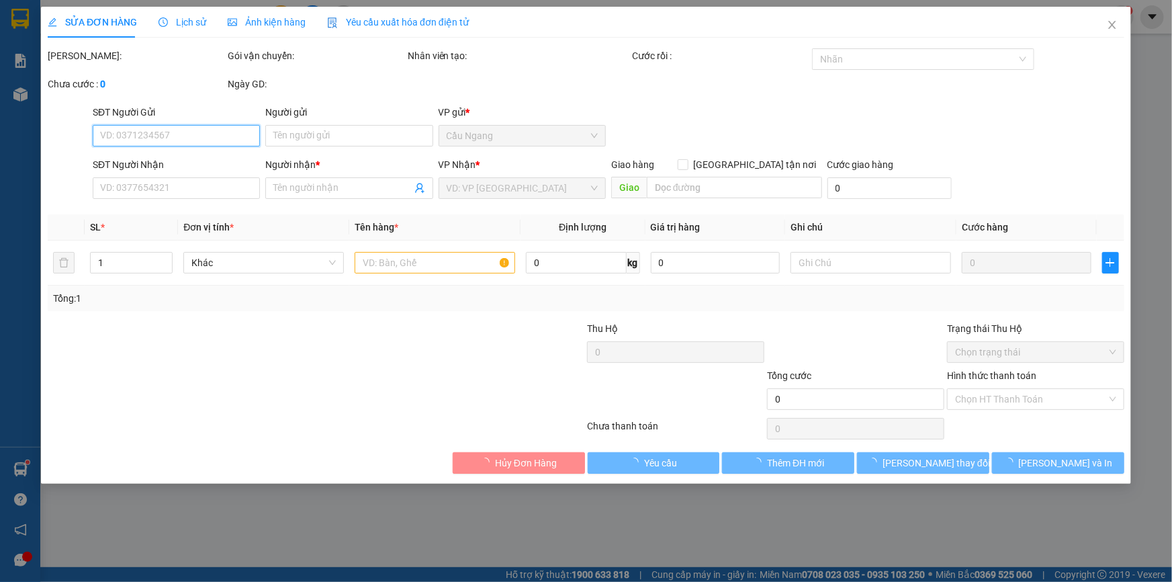
type input "0842419999"
type input "BẢO"
type input "20.000"
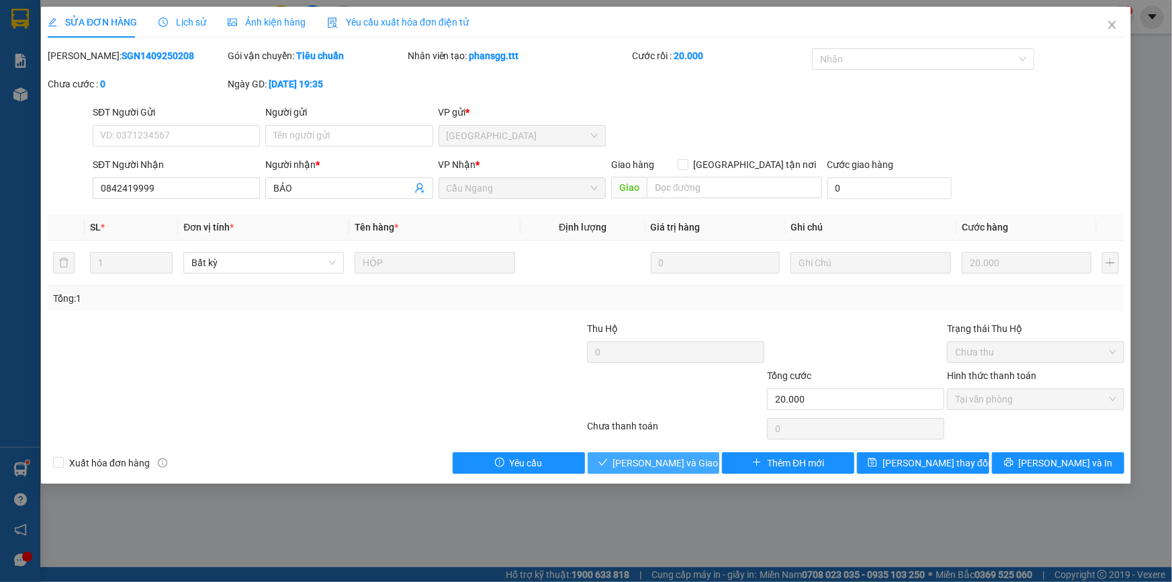
click at [666, 463] on span "[PERSON_NAME] và Giao hàng" at bounding box center [677, 462] width 129 height 15
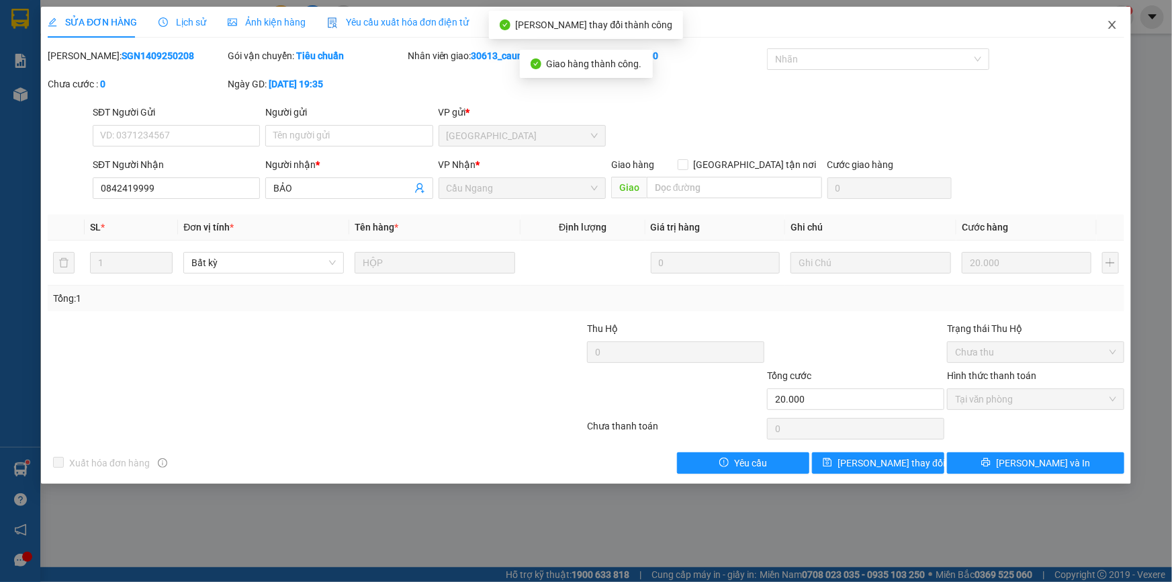
click at [1110, 24] on icon "close" at bounding box center [1111, 25] width 7 height 8
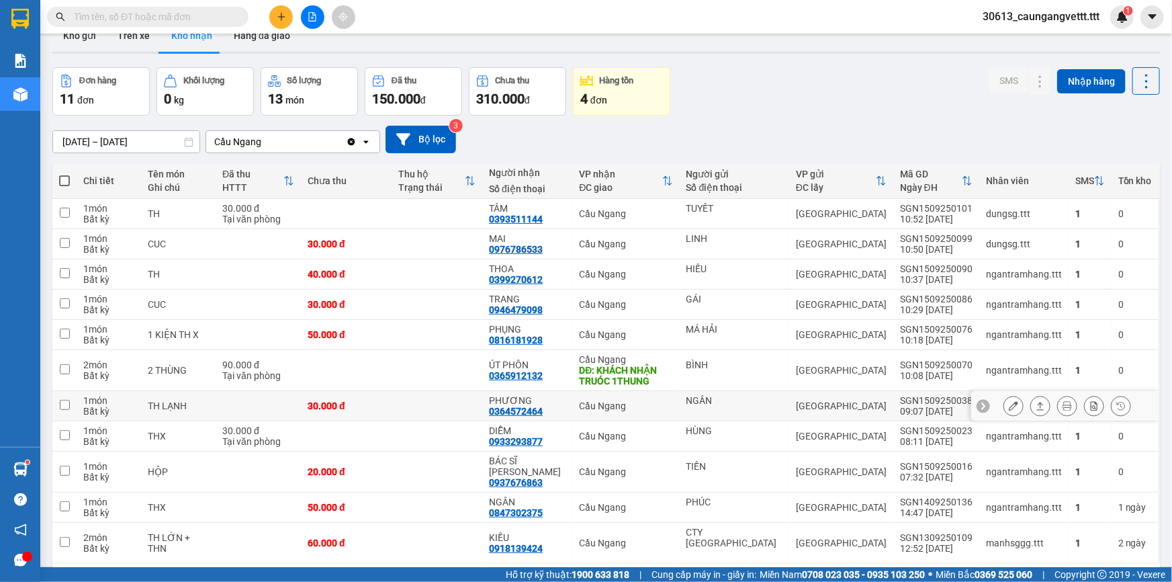
scroll to position [40, 0]
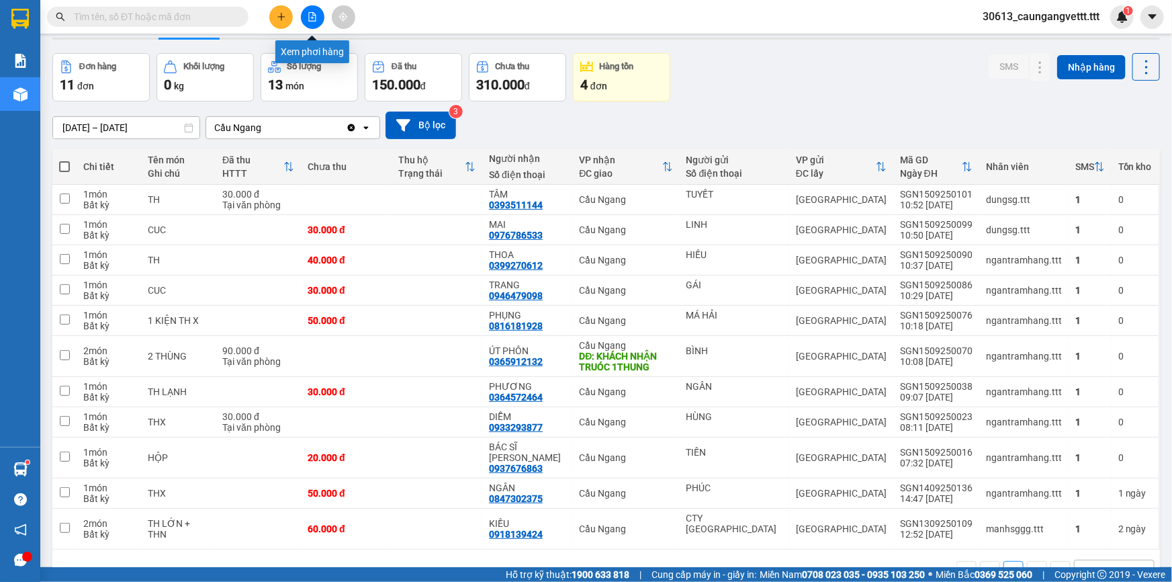
click at [313, 18] on icon "file-add" at bounding box center [312, 16] width 9 height 9
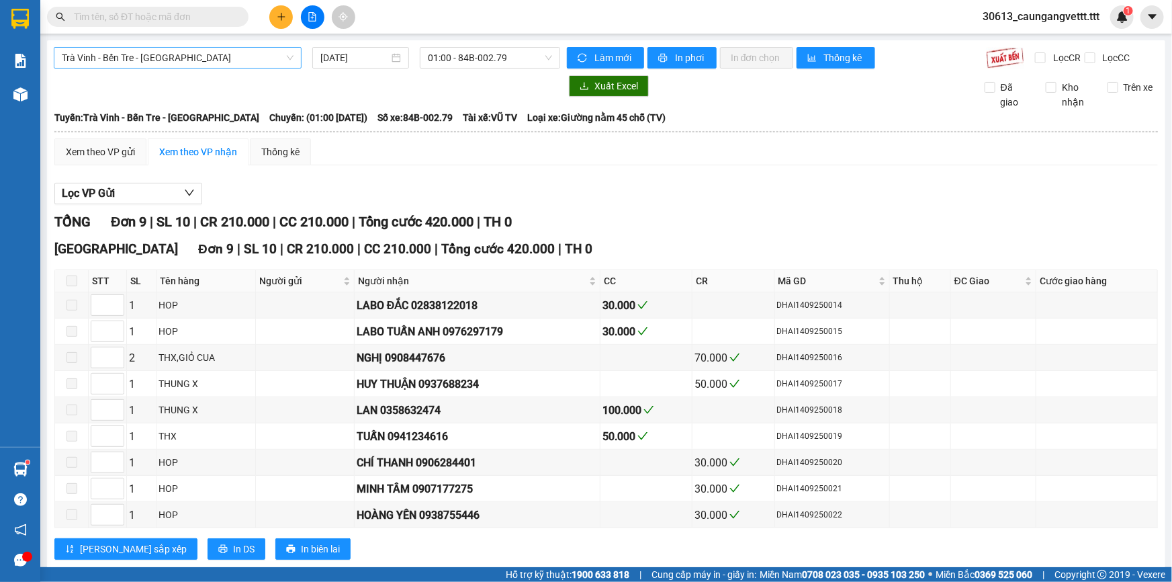
click at [202, 61] on span "Trà Vinh - Bến Tre - [GEOGRAPHIC_DATA]" at bounding box center [178, 58] width 232 height 20
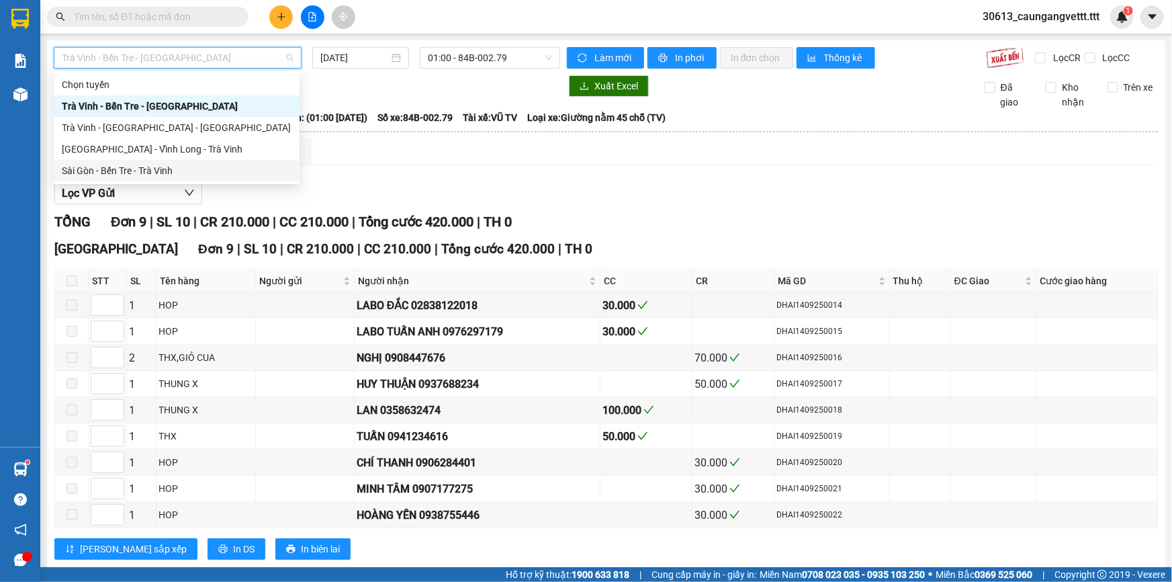
click at [154, 168] on div "Sài Gòn - Bến Tre - Trà Vinh" at bounding box center [177, 170] width 230 height 15
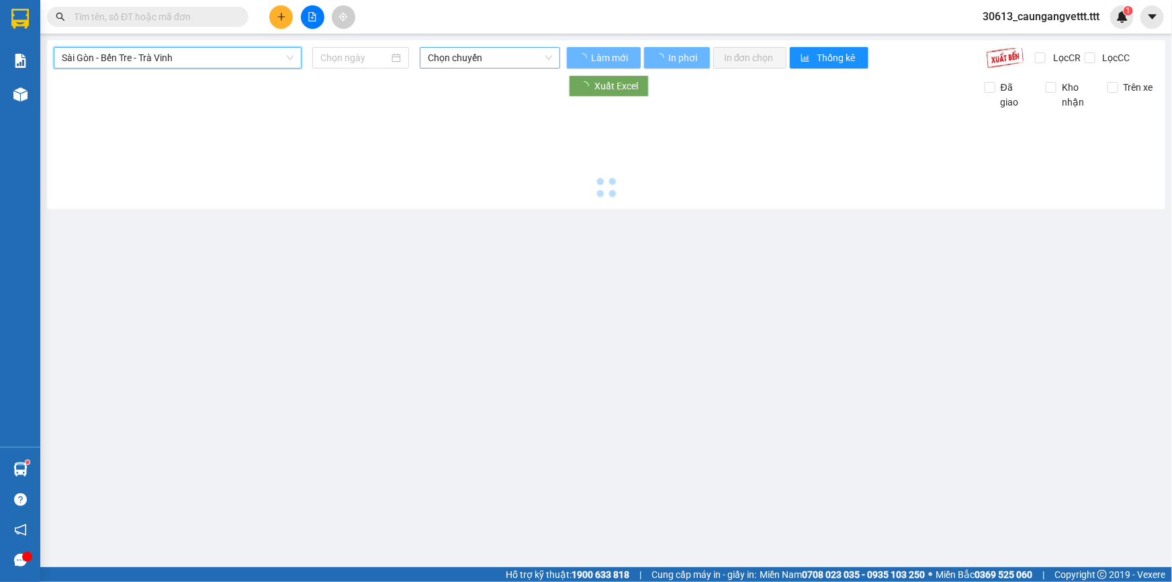
type input "[DATE]"
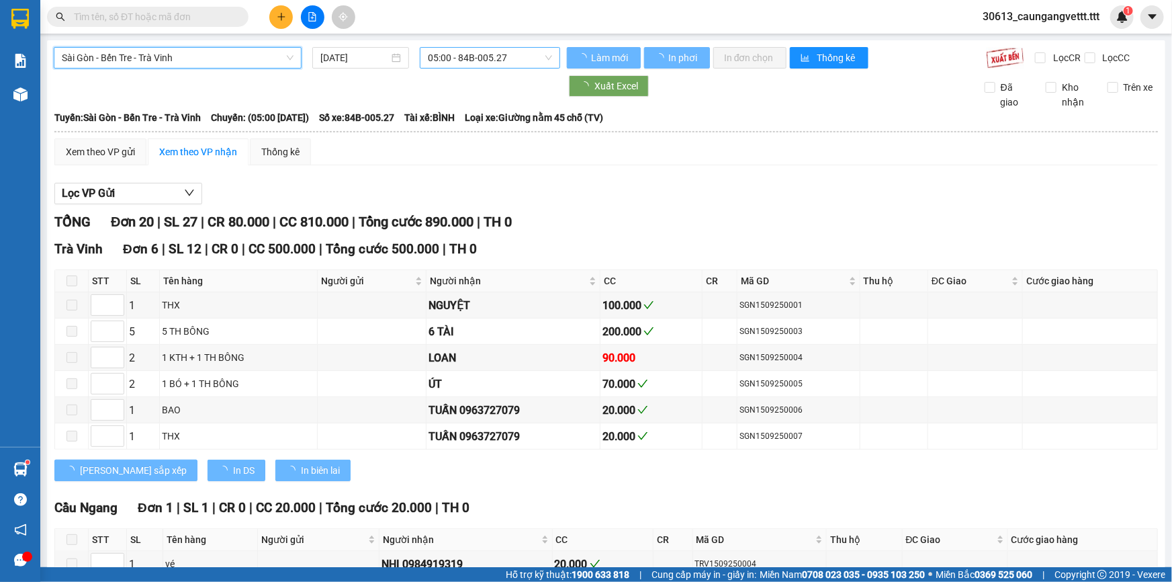
click at [473, 59] on span "05:00 - 84B-005.27" at bounding box center [490, 58] width 124 height 20
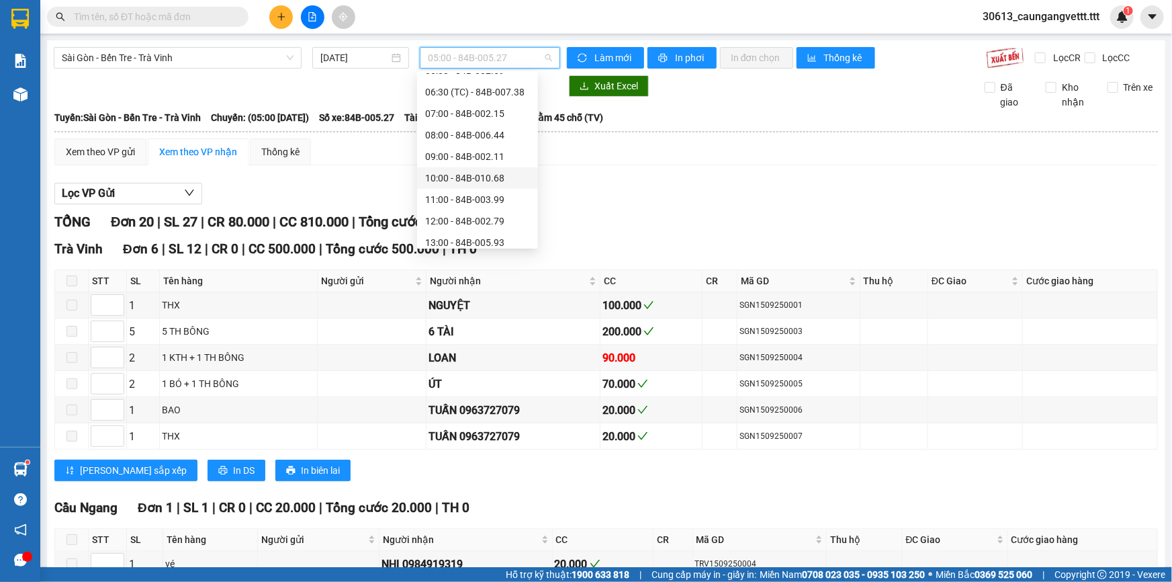
scroll to position [81, 0]
click at [464, 176] on div "11:00 - 84B-003.99" at bounding box center [477, 176] width 105 height 15
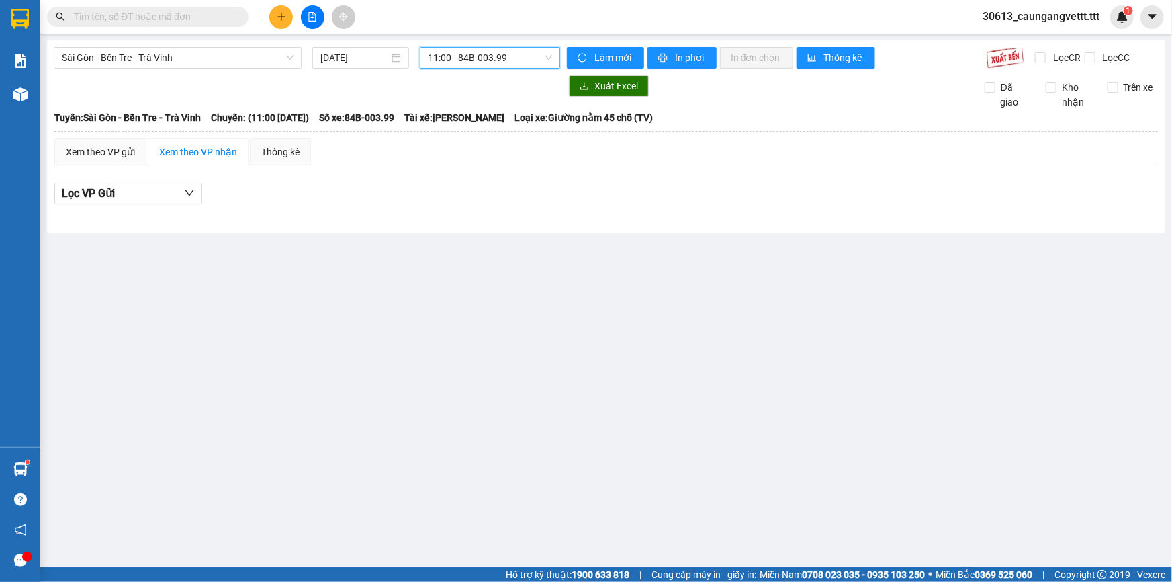
click at [474, 60] on span "11:00 - 84B-003.99" at bounding box center [490, 58] width 124 height 20
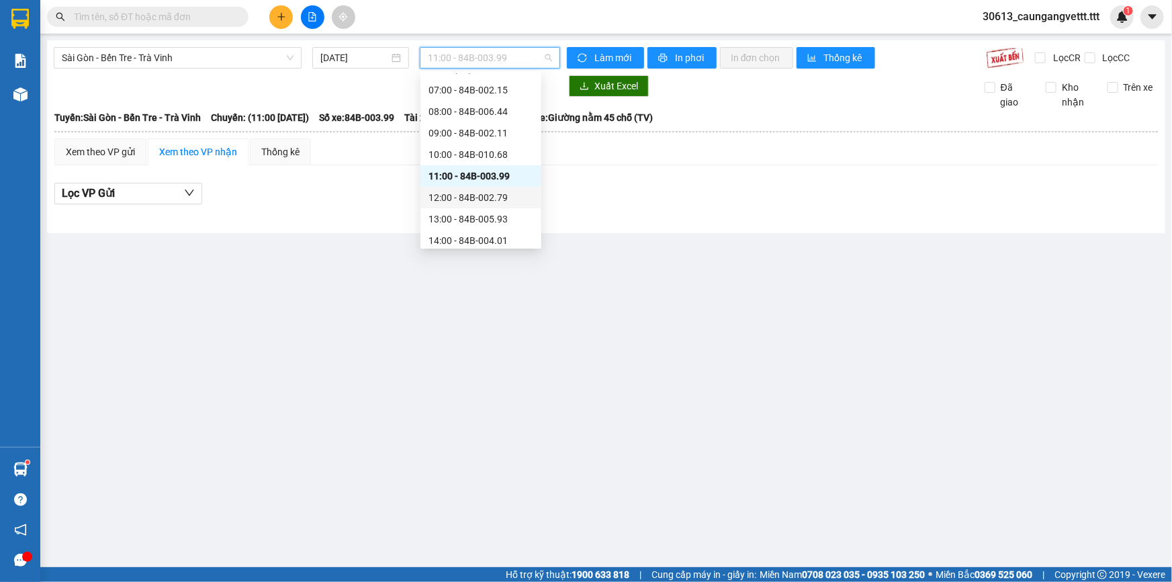
click at [472, 197] on div "12:00 - 84B-002.79" at bounding box center [481, 197] width 105 height 15
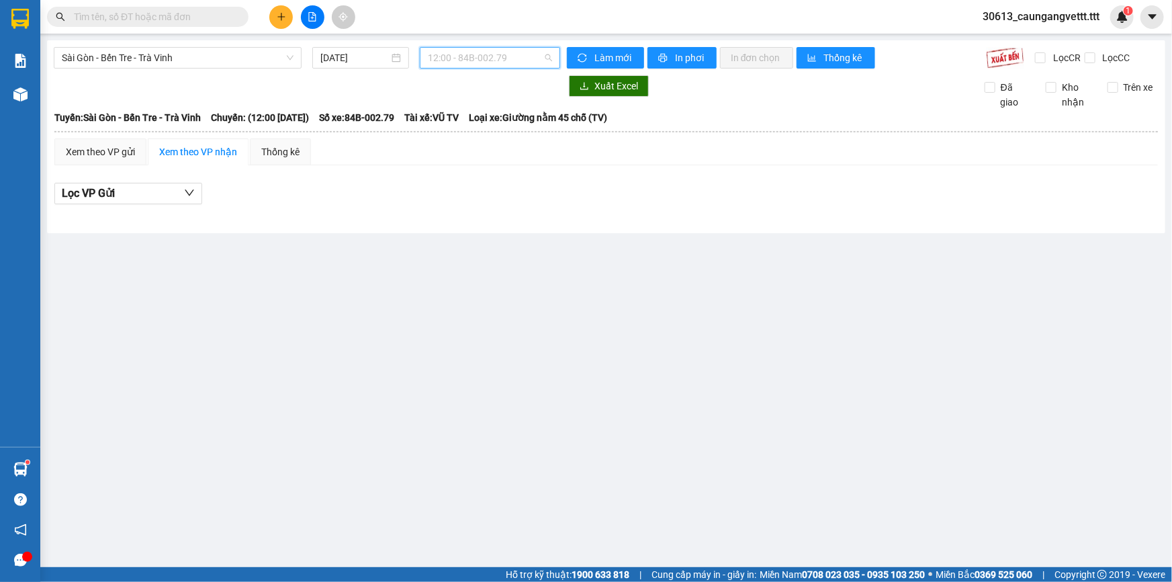
click at [467, 63] on span "12:00 - 84B-002.79" at bounding box center [490, 58] width 124 height 20
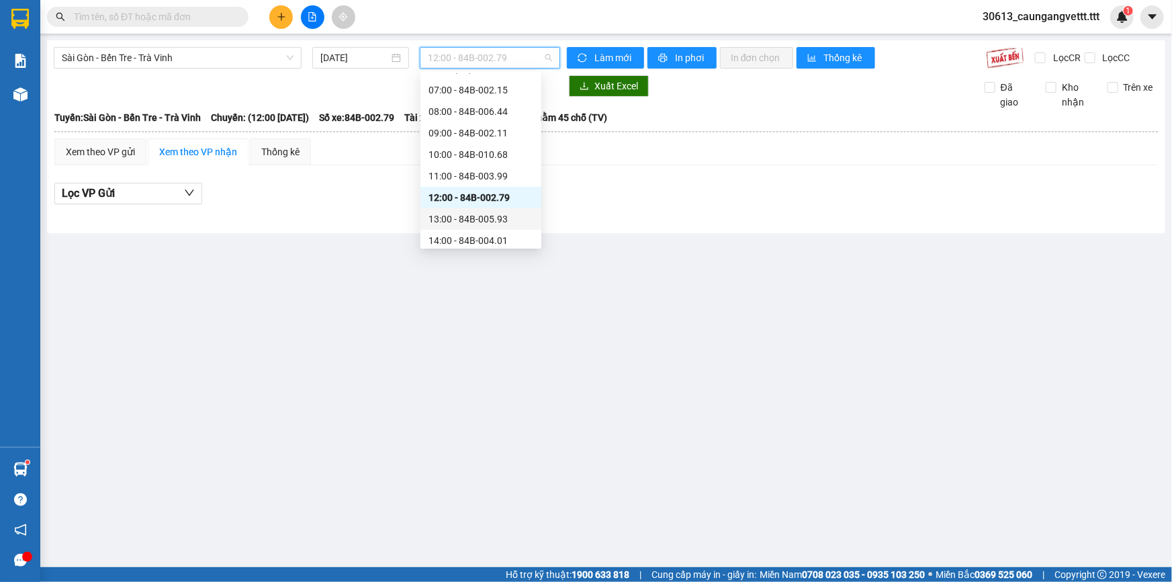
click at [453, 216] on div "13:00 - 84B-005.93" at bounding box center [481, 219] width 105 height 15
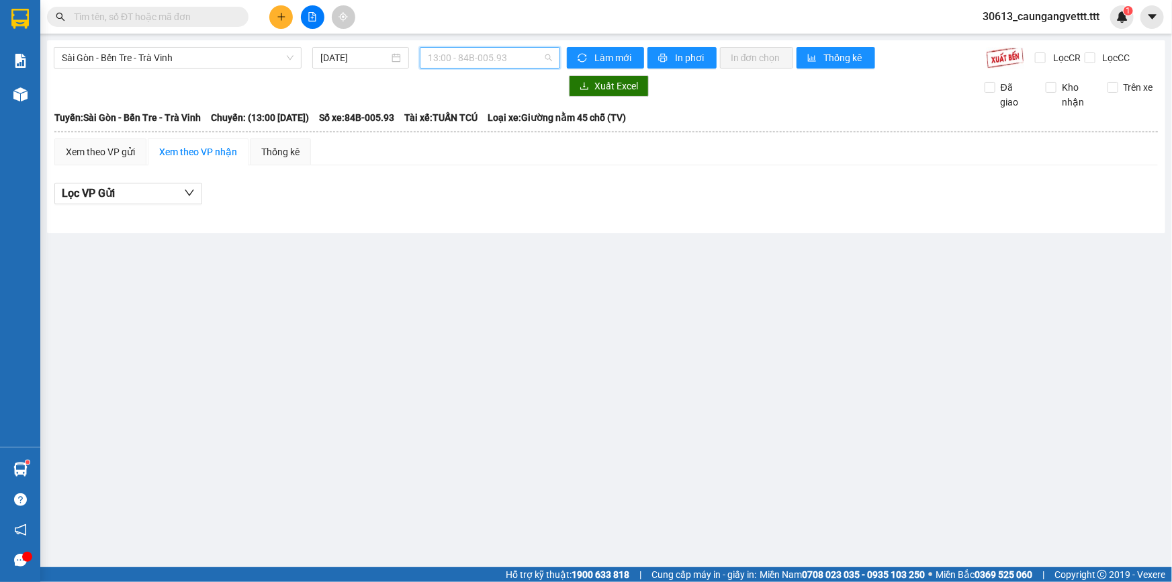
click at [470, 58] on span "13:00 - 84B-005.93" at bounding box center [490, 58] width 124 height 20
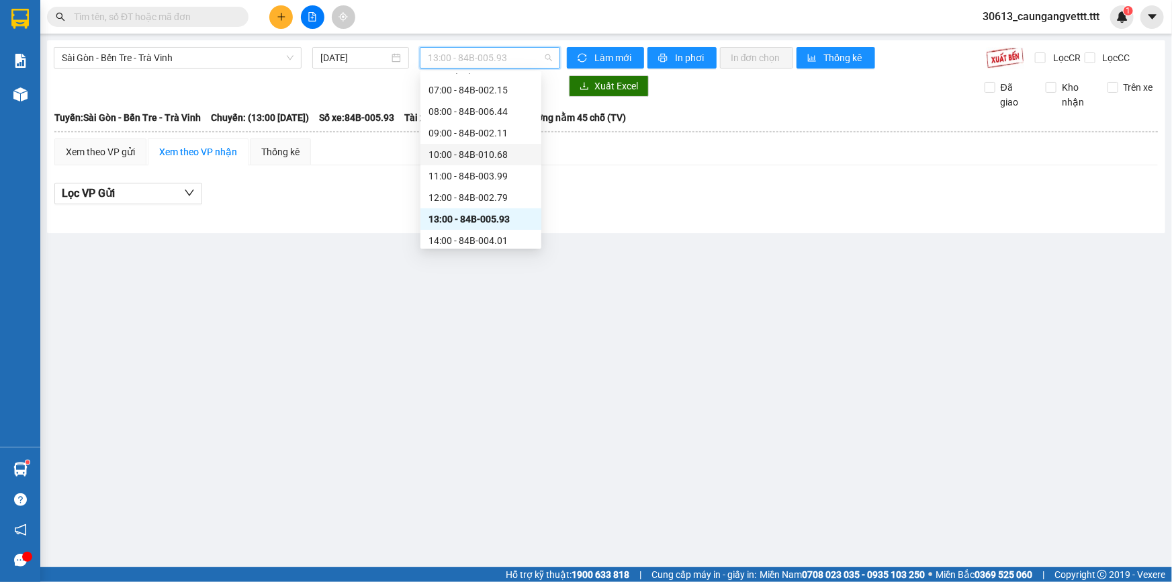
scroll to position [122, 0]
click at [458, 193] on div "14:00 - 84B-004.01" at bounding box center [481, 199] width 105 height 15
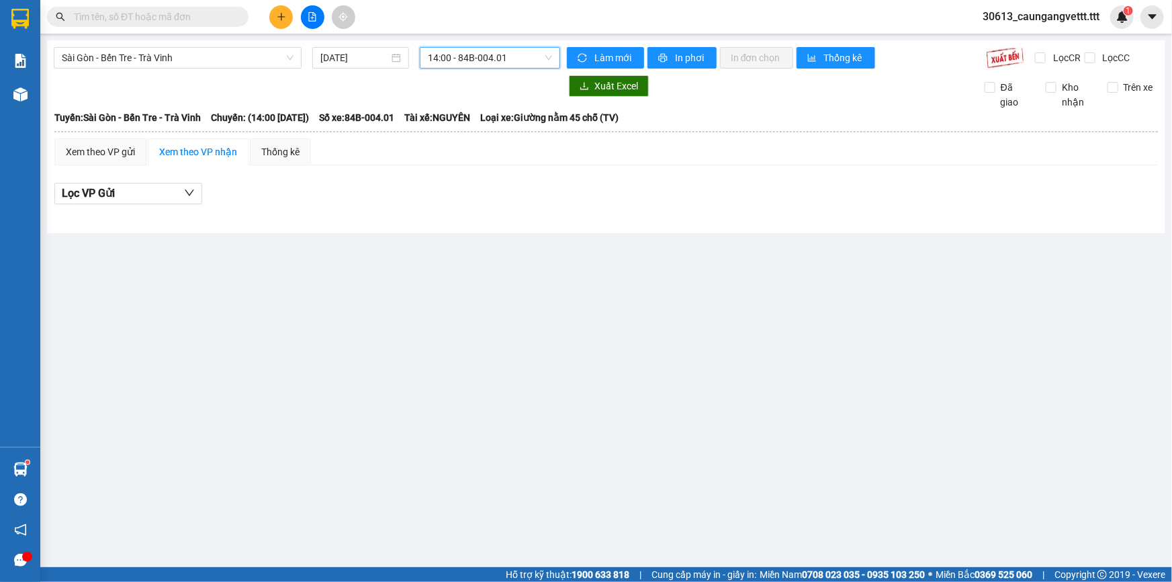
click at [475, 54] on span "14:00 - 84B-004.01" at bounding box center [490, 58] width 124 height 20
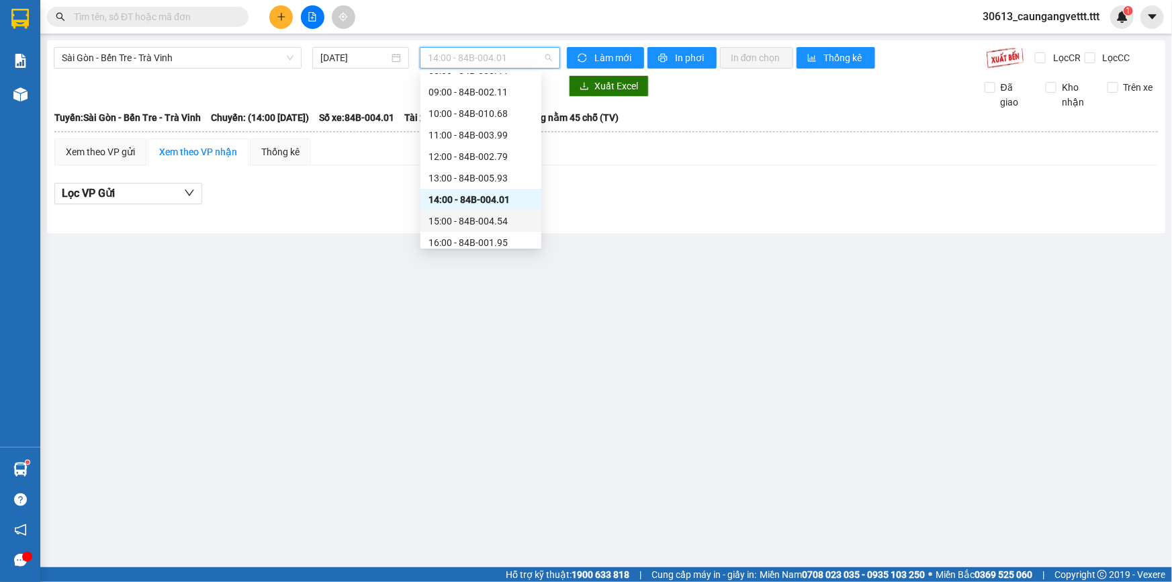
click at [458, 218] on div "15:00 - 84B-004.54" at bounding box center [481, 221] width 105 height 15
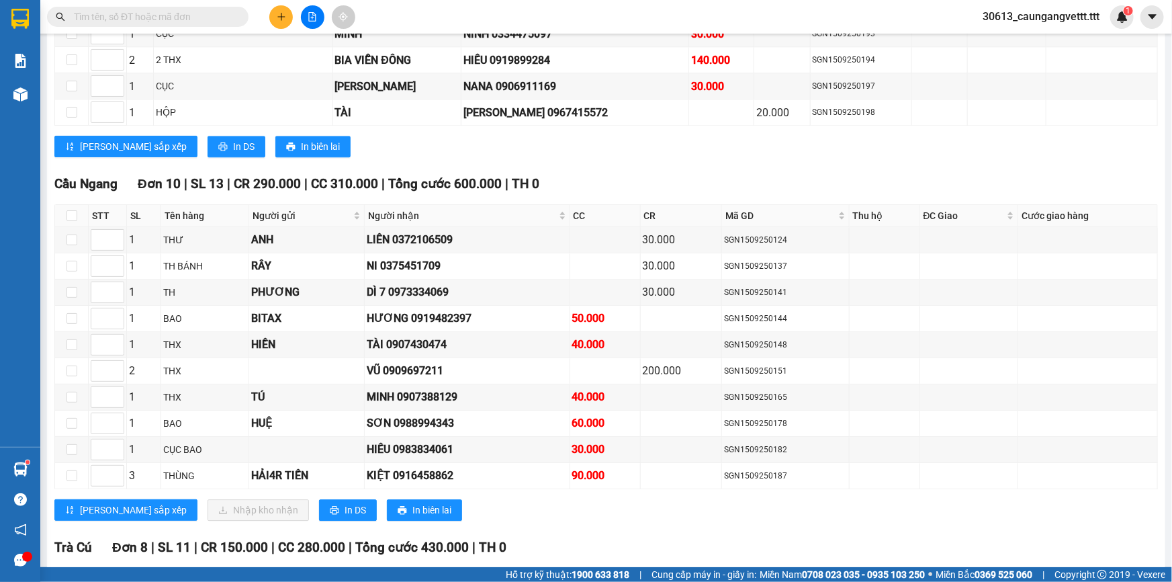
scroll to position [1751, 0]
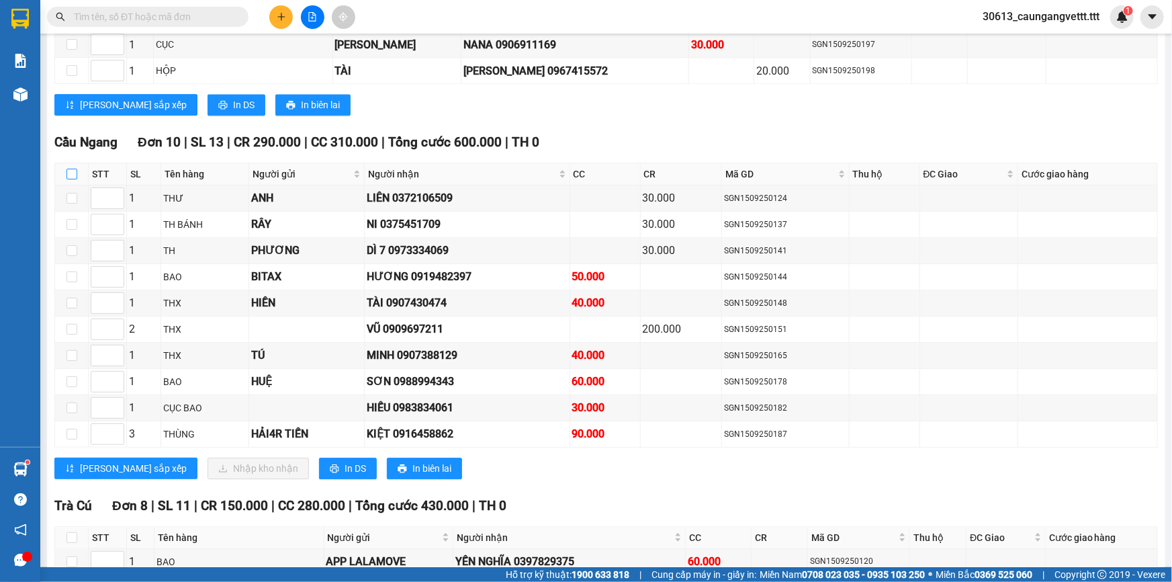
click at [74, 169] on input "checkbox" at bounding box center [72, 174] width 11 height 11
checkbox input "true"
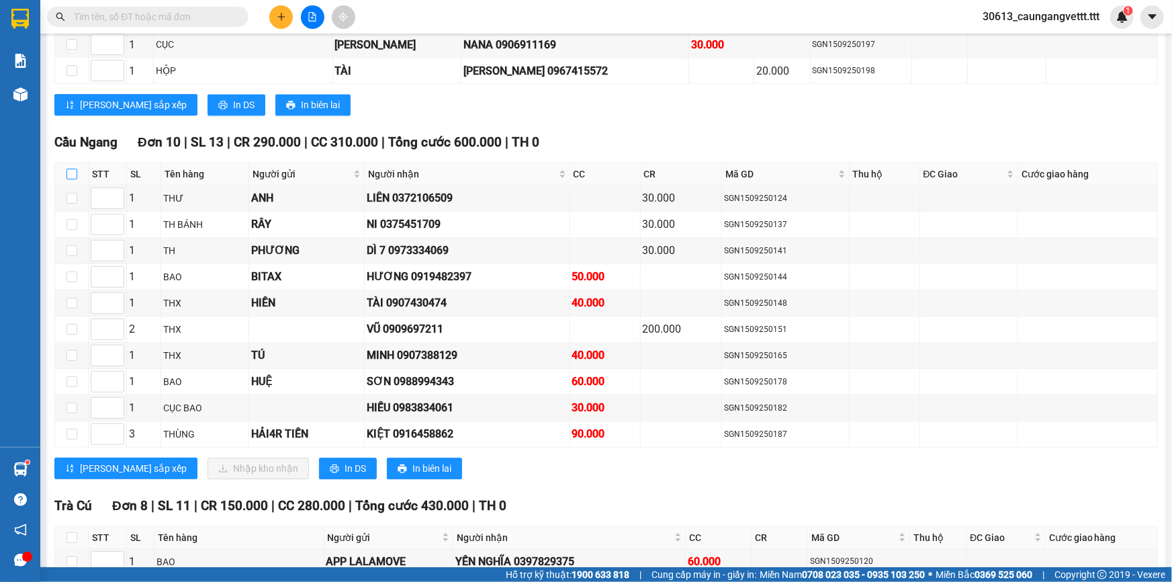
checkbox input "true"
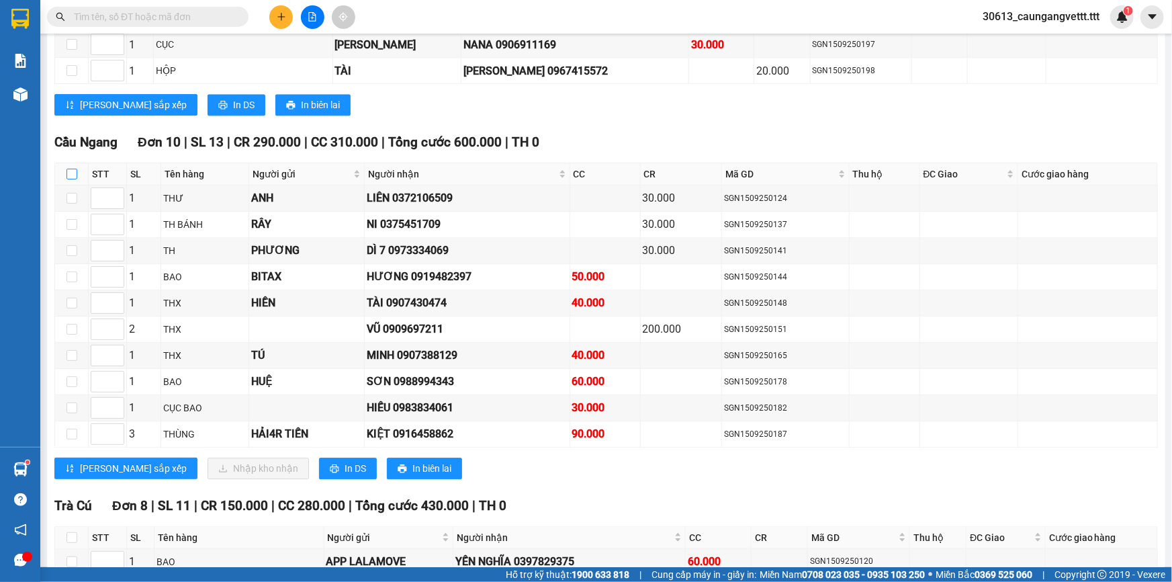
checkbox input "true"
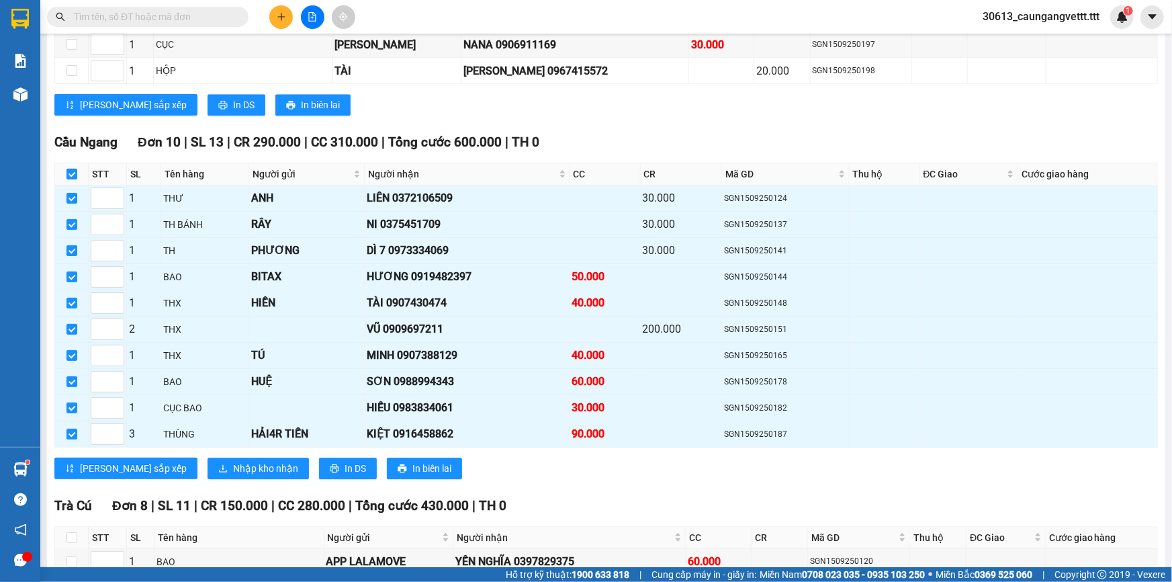
click at [73, 169] on input "checkbox" at bounding box center [72, 174] width 11 height 11
checkbox input "false"
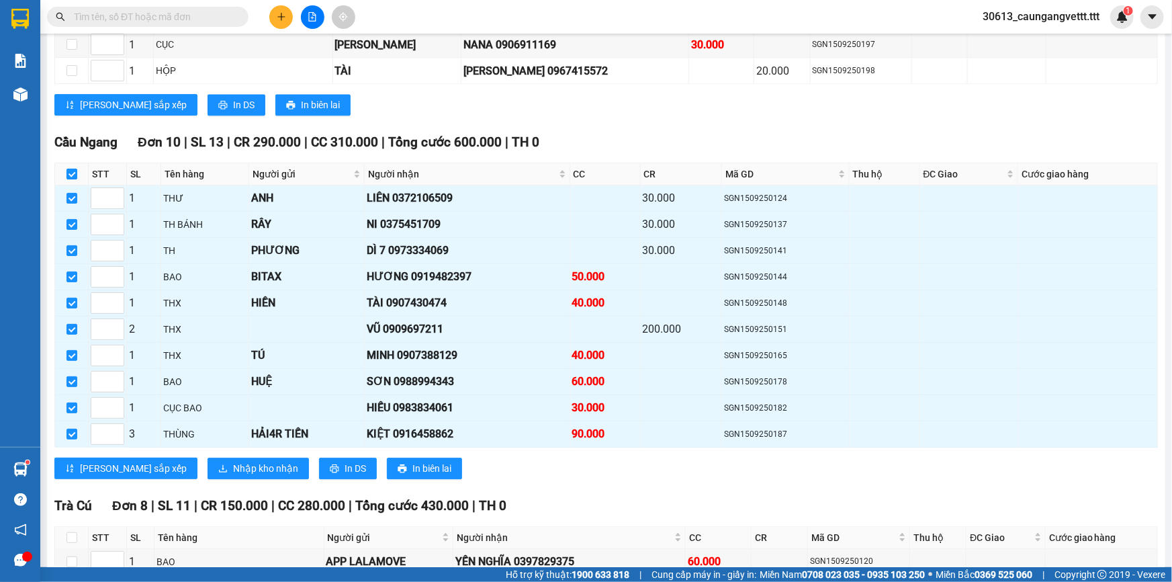
checkbox input "false"
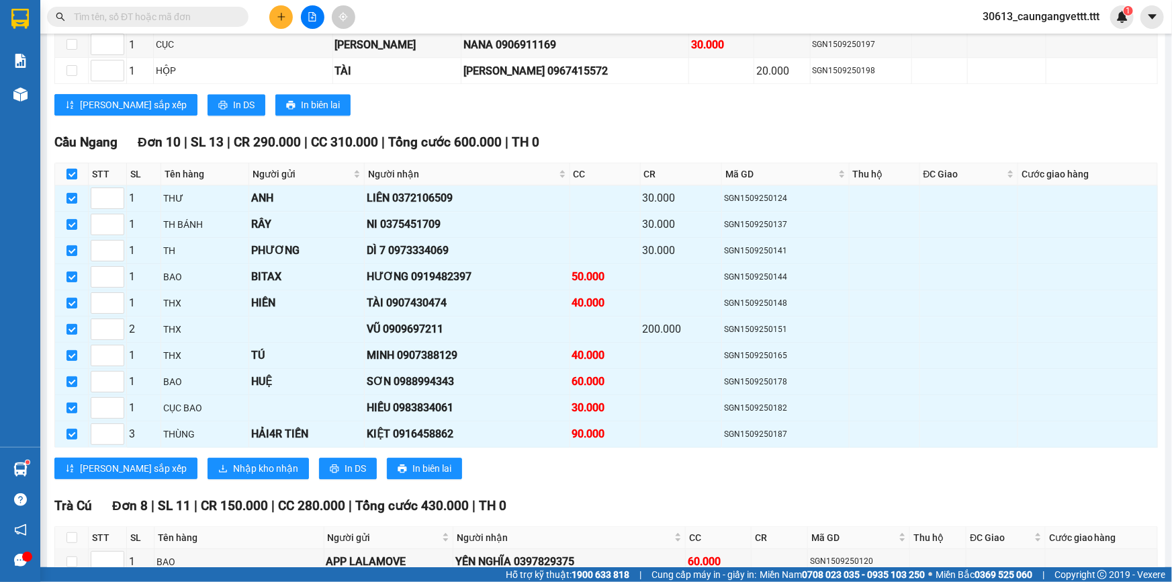
checkbox input "false"
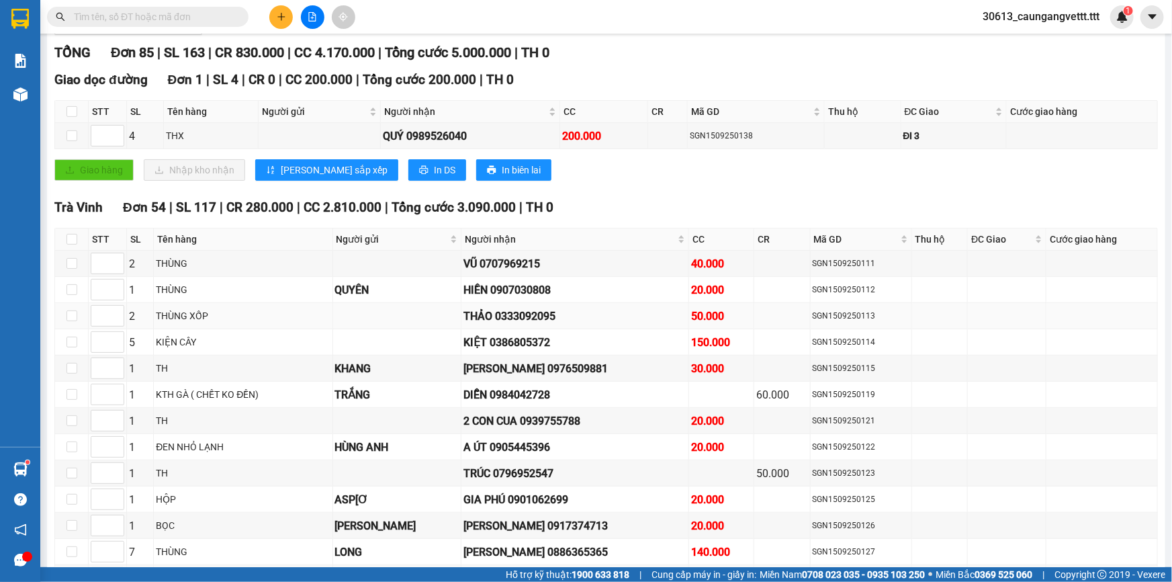
scroll to position [0, 0]
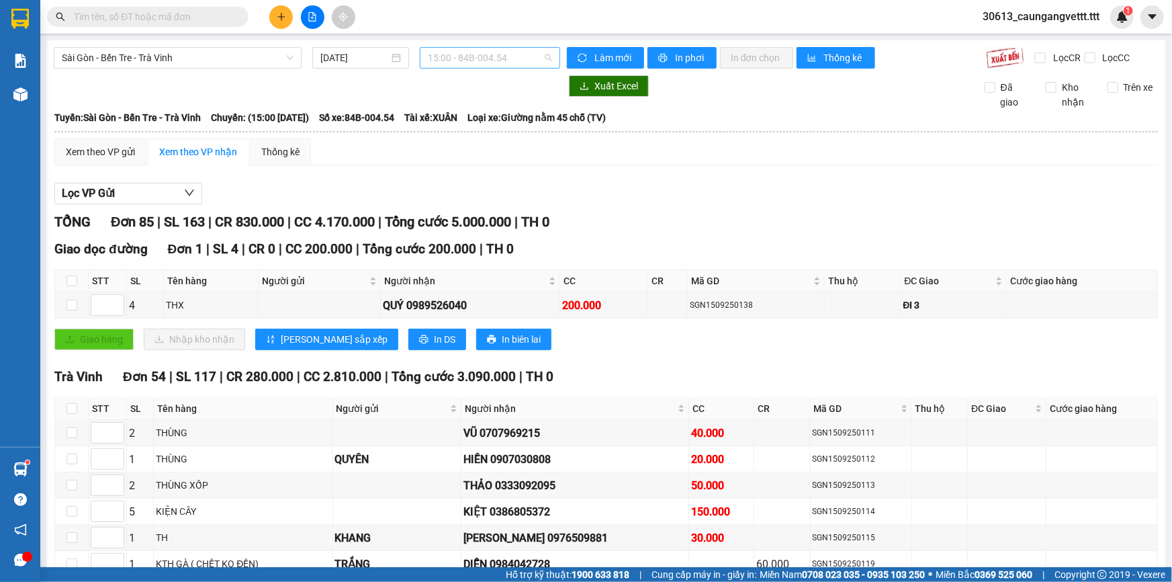
click at [505, 59] on span "15:00 - 84B-004.54" at bounding box center [490, 58] width 124 height 20
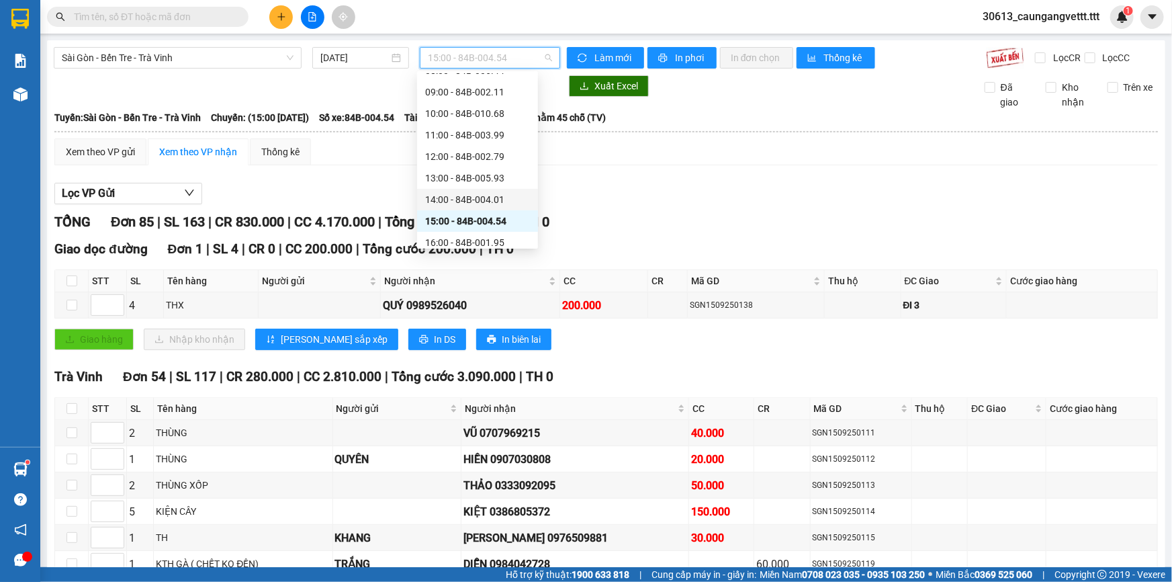
click at [457, 199] on div "14:00 - 84B-004.01" at bounding box center [477, 199] width 105 height 15
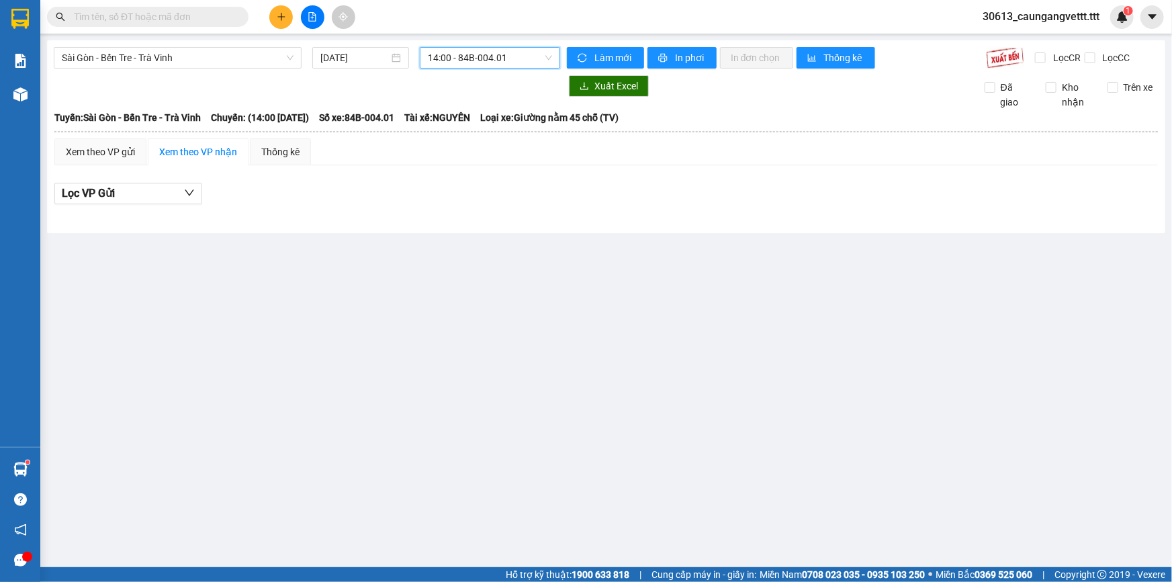
click at [512, 57] on span "14:00 - 84B-004.01" at bounding box center [490, 58] width 124 height 20
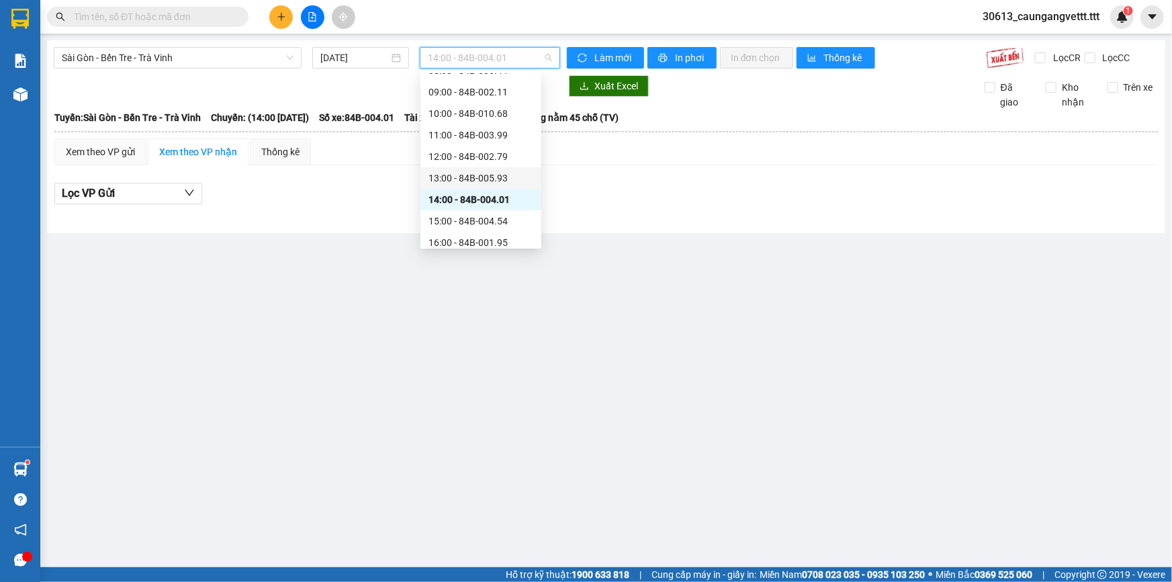
click at [466, 181] on div "13:00 - 84B-005.93" at bounding box center [481, 178] width 105 height 15
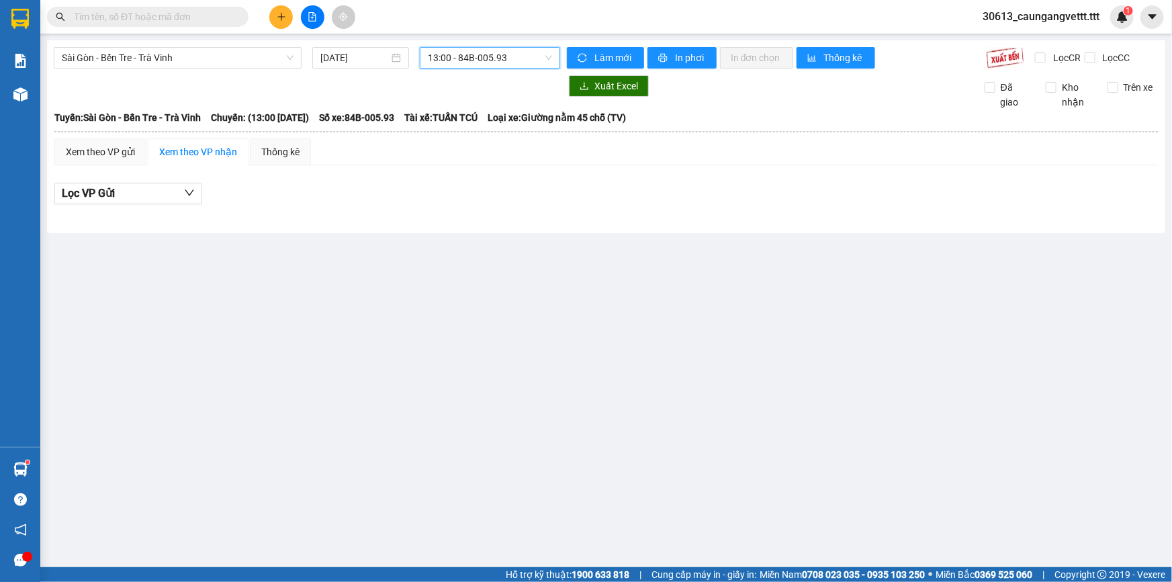
click at [487, 54] on span "13:00 - 84B-005.93" at bounding box center [490, 58] width 124 height 20
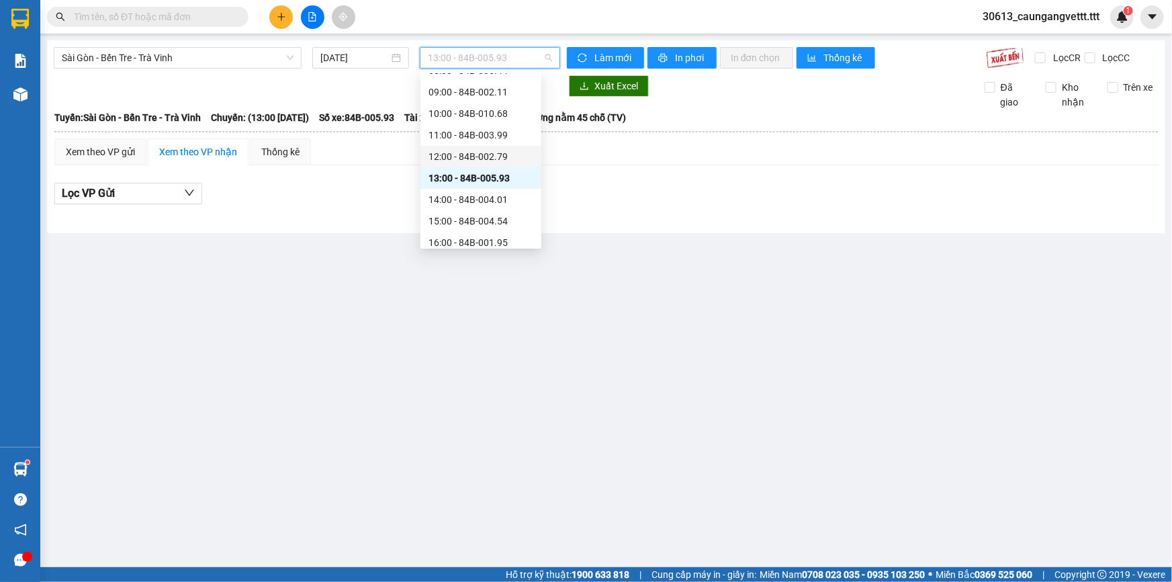
click at [470, 157] on div "12:00 - 84B-002.79" at bounding box center [481, 156] width 105 height 15
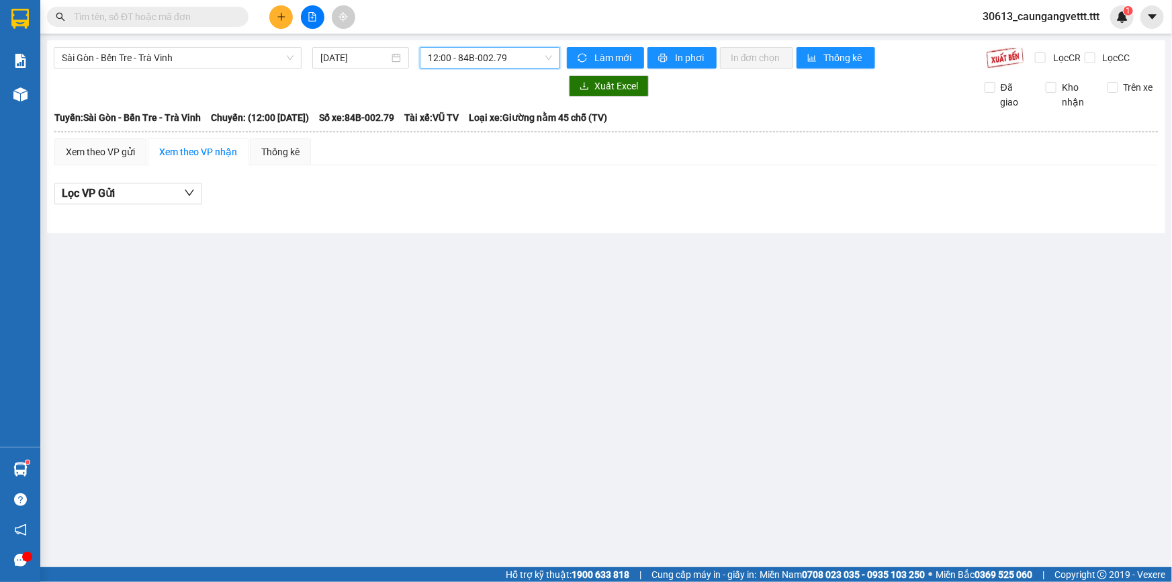
click at [483, 59] on span "12:00 - 84B-002.79" at bounding box center [490, 58] width 124 height 20
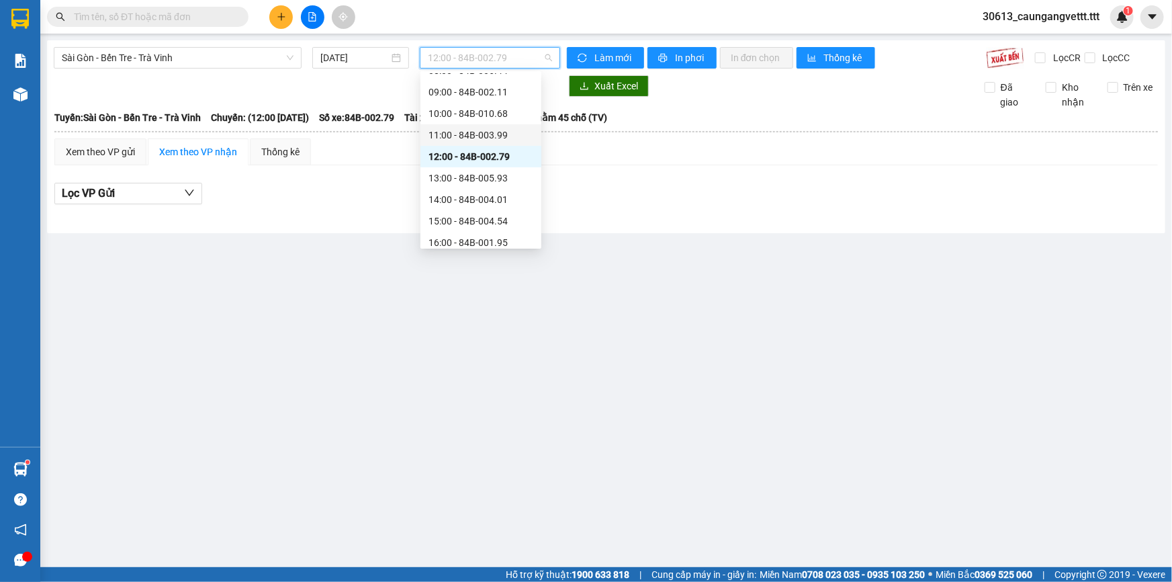
click at [466, 138] on div "11:00 - 84B-003.99" at bounding box center [481, 135] width 105 height 15
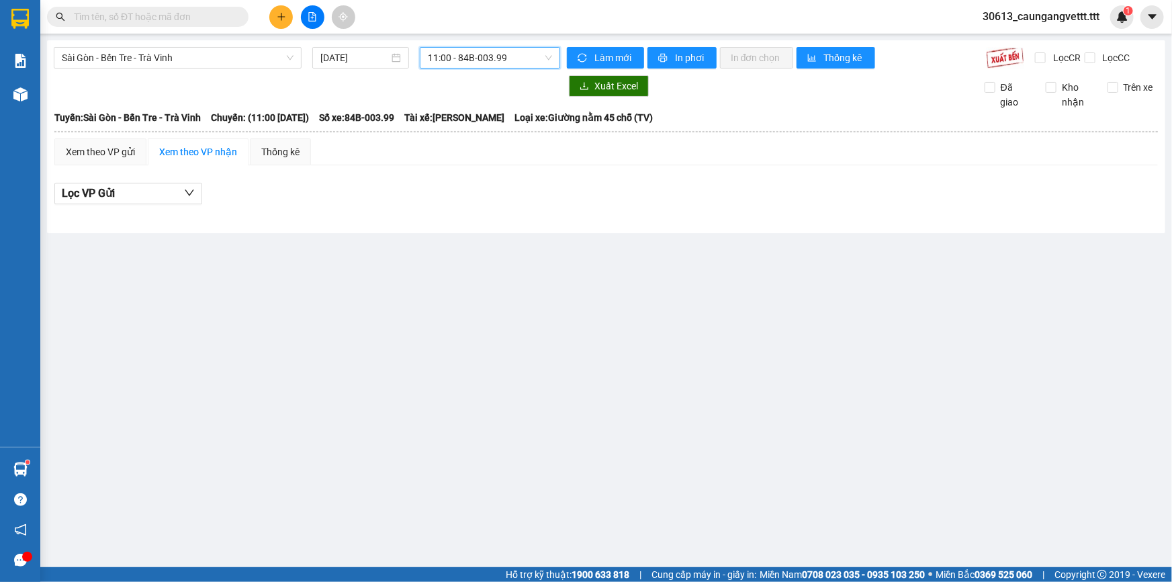
click at [479, 59] on span "11:00 - 84B-003.99" at bounding box center [490, 58] width 124 height 20
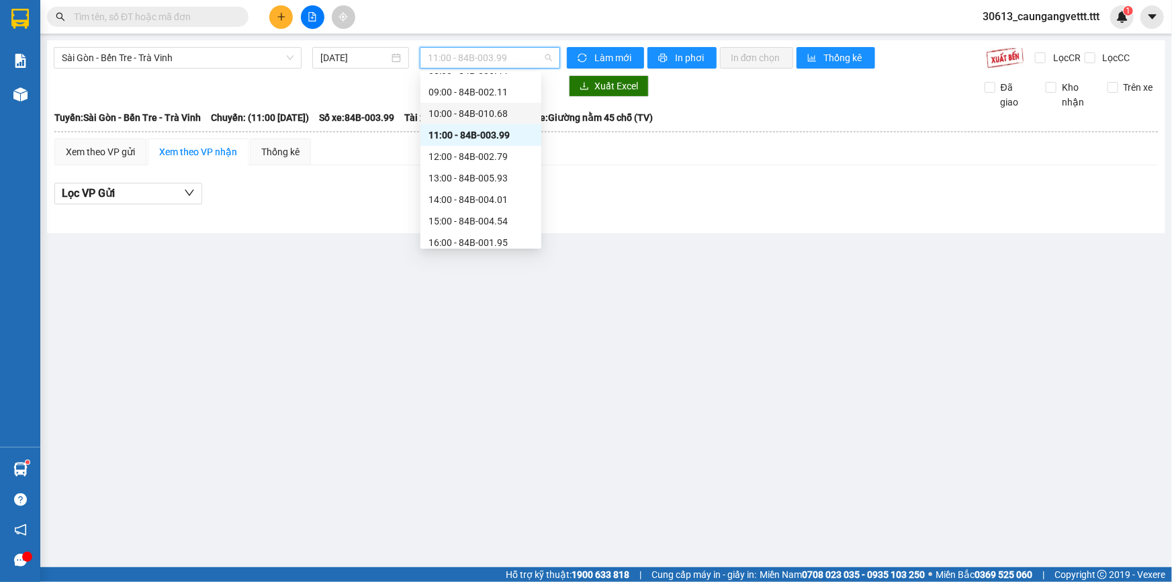
click at [468, 109] on div "10:00 - 84B-010.68" at bounding box center [481, 113] width 105 height 15
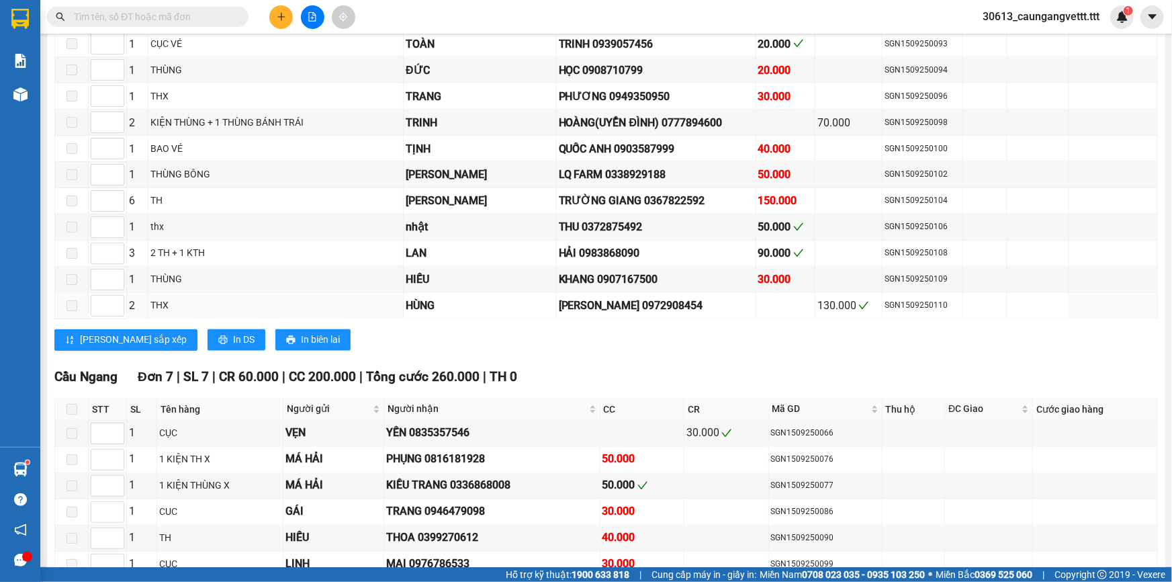
scroll to position [1180, 0]
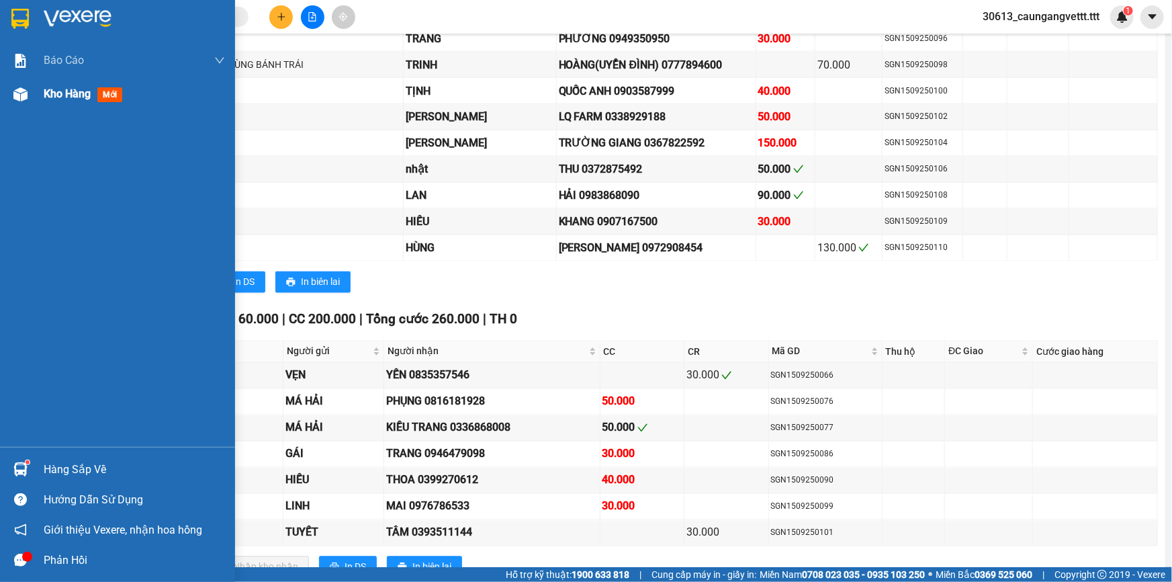
click at [50, 96] on span "Kho hàng" at bounding box center [67, 93] width 47 height 13
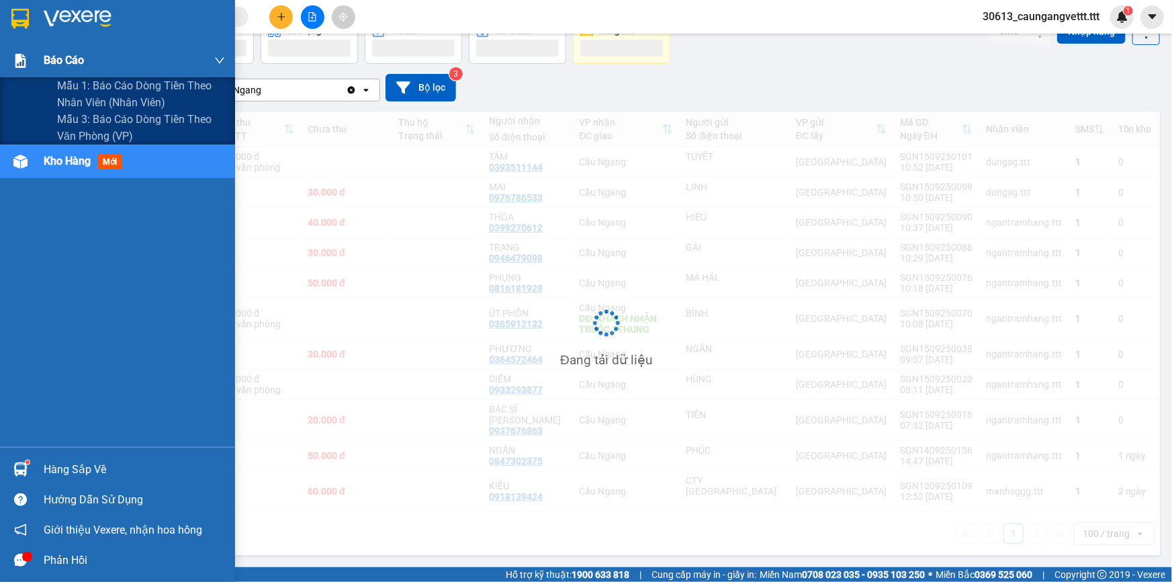
scroll to position [61, 0]
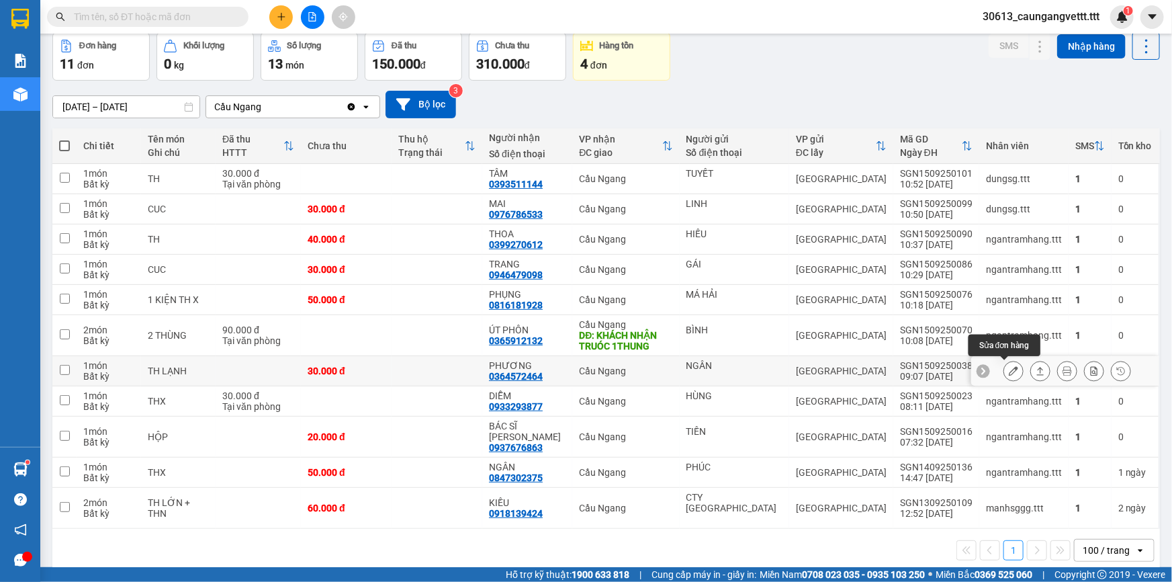
click at [1009, 371] on icon at bounding box center [1013, 370] width 9 height 9
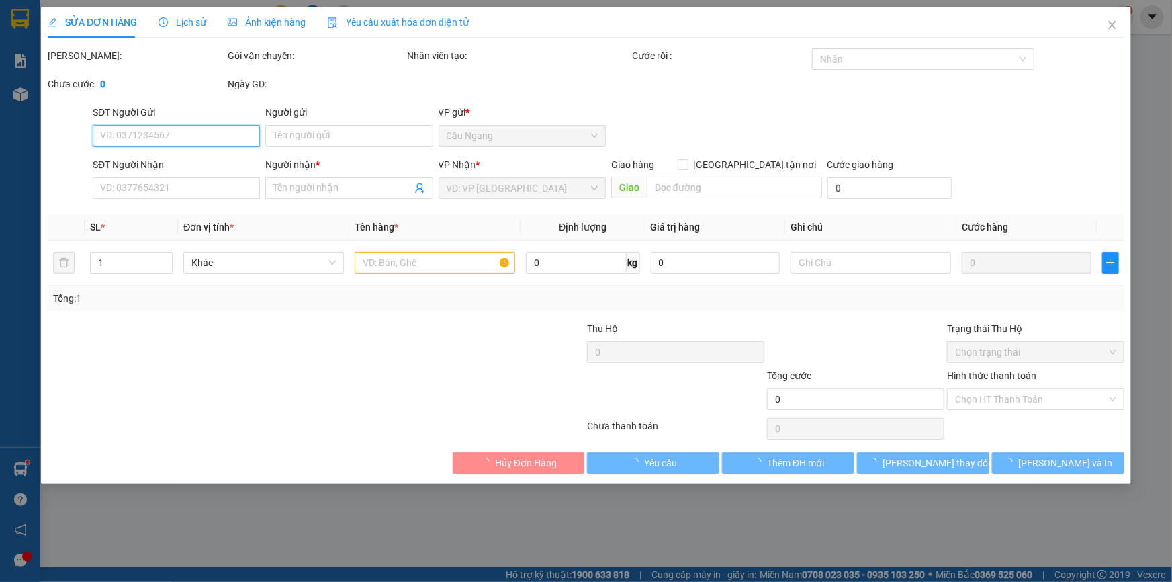
type input "NGÂN"
type input "0364572464"
type input "PHƯƠNG"
type input "30.000"
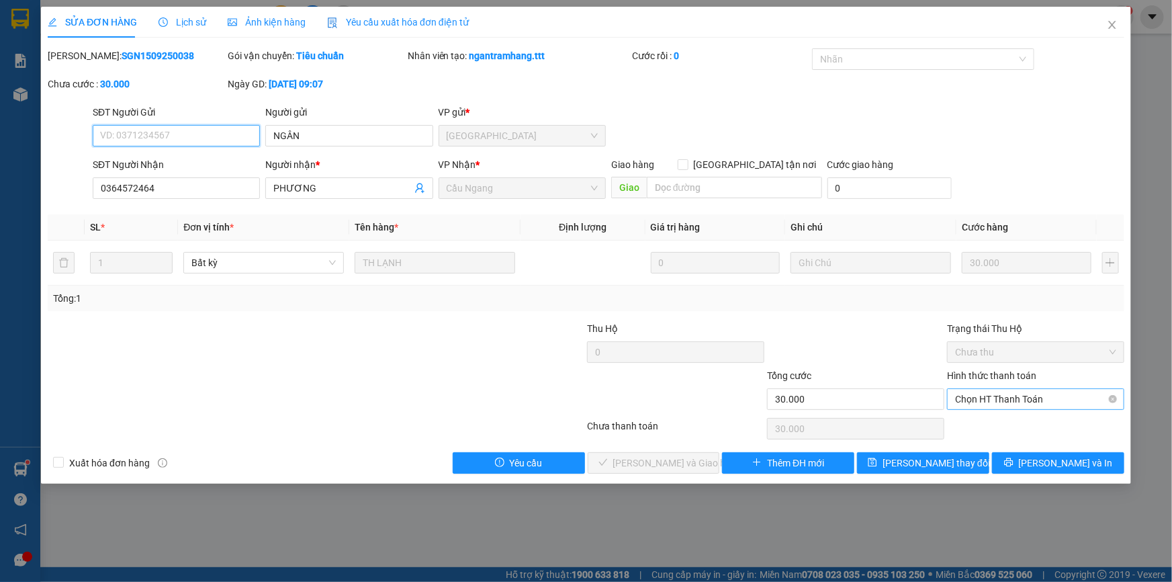
click at [1012, 398] on span "Chọn HT Thanh Toán" at bounding box center [1035, 399] width 161 height 20
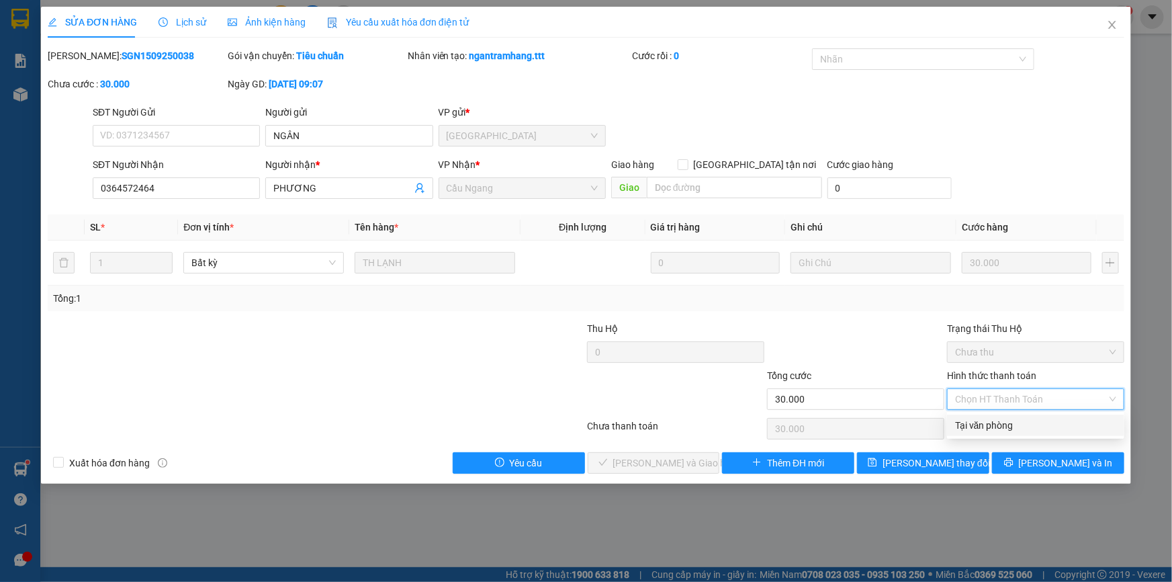
click at [988, 421] on div "Tại văn phòng" at bounding box center [1035, 425] width 161 height 15
type input "0"
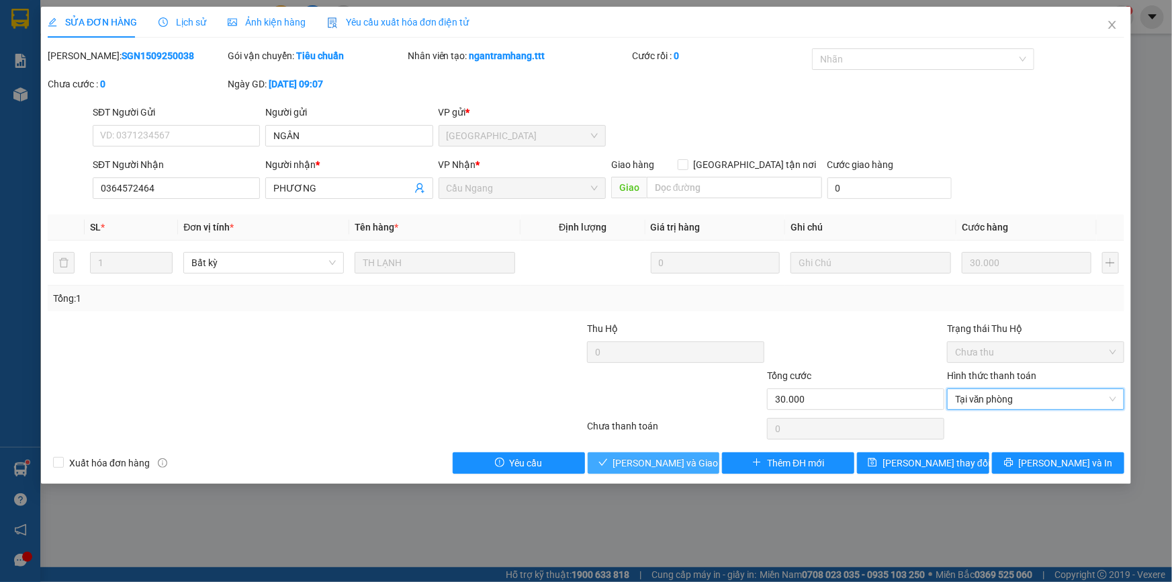
drag, startPoint x: 671, startPoint y: 468, endPoint x: 700, endPoint y: 457, distance: 30.8
click at [671, 467] on span "[PERSON_NAME] và Giao hàng" at bounding box center [677, 462] width 129 height 15
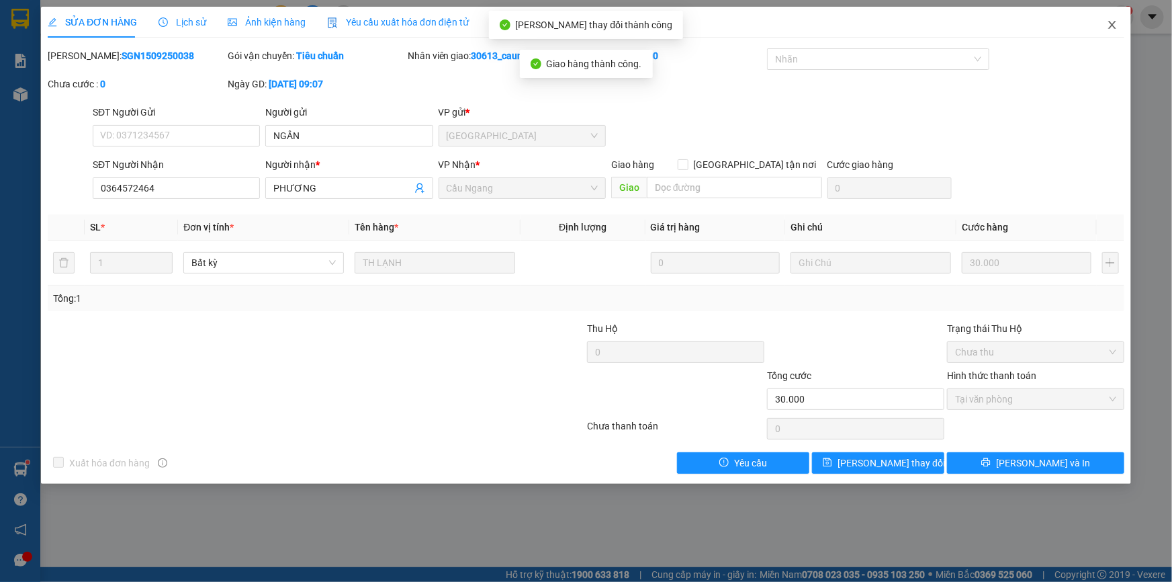
click at [1110, 21] on icon "close" at bounding box center [1112, 24] width 11 height 11
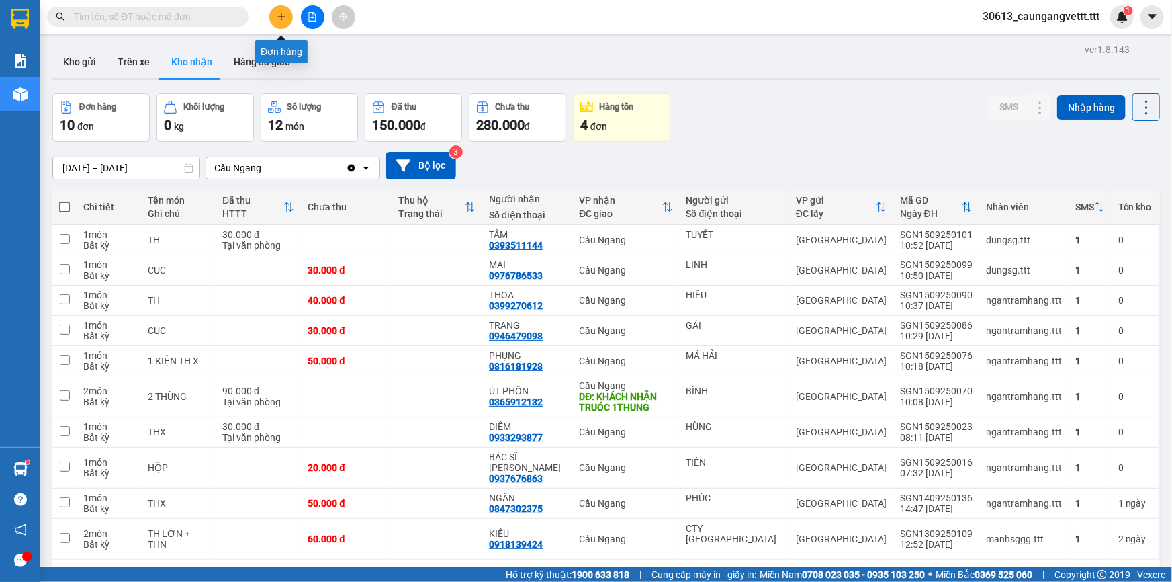
click at [277, 13] on icon "plus" at bounding box center [281, 16] width 9 height 9
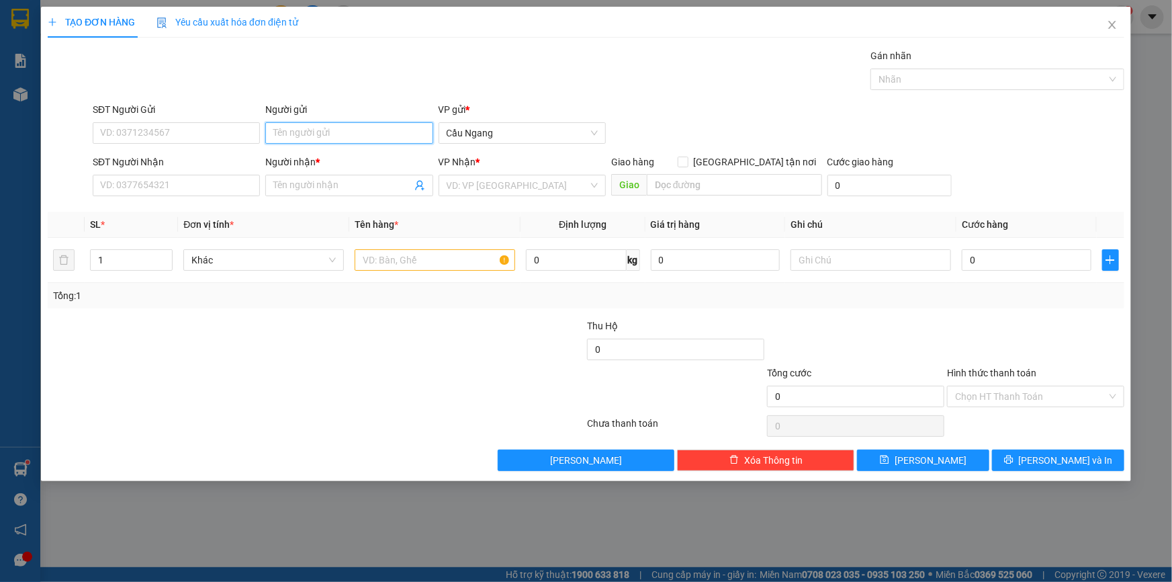
click at [336, 128] on input "Người gửi" at bounding box center [348, 132] width 167 height 21
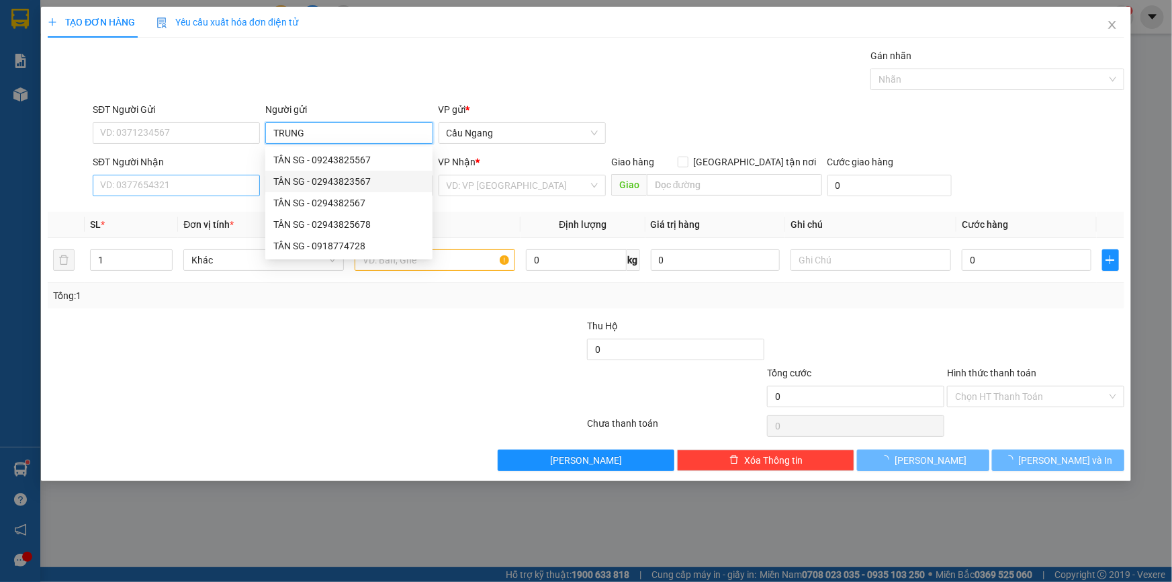
type input "TRUNG"
click at [177, 188] on input "SĐT Người Nhận" at bounding box center [176, 185] width 167 height 21
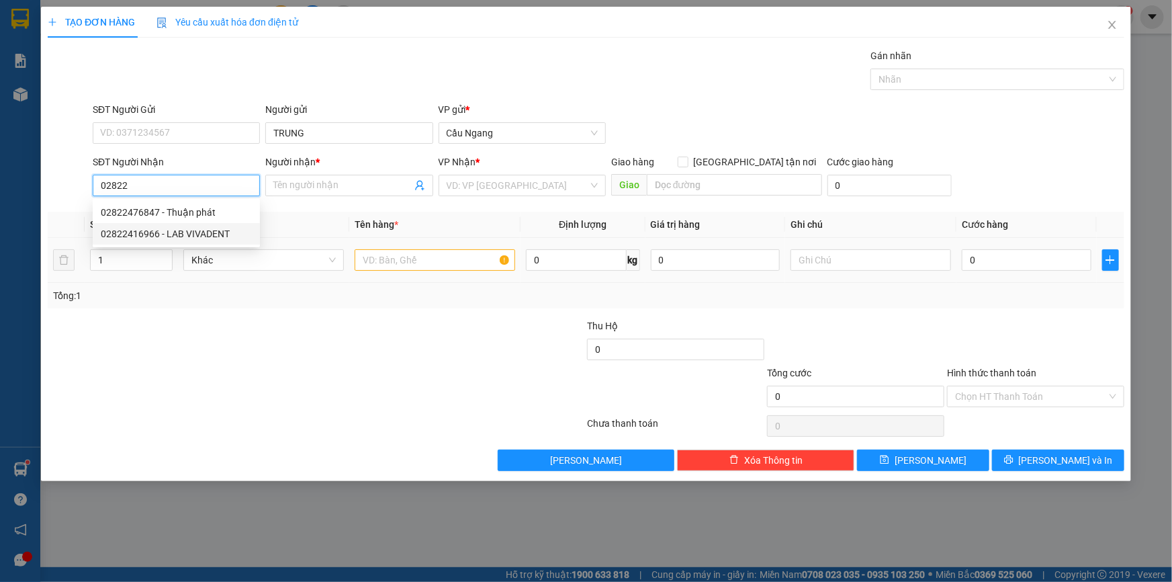
drag, startPoint x: 190, startPoint y: 232, endPoint x: 410, endPoint y: 249, distance: 220.4
click at [195, 232] on div "02822416966 - LAB VIVADENT" at bounding box center [176, 233] width 151 height 15
type input "02822416966"
type input "LAB VIVADENT"
type input "02822416966"
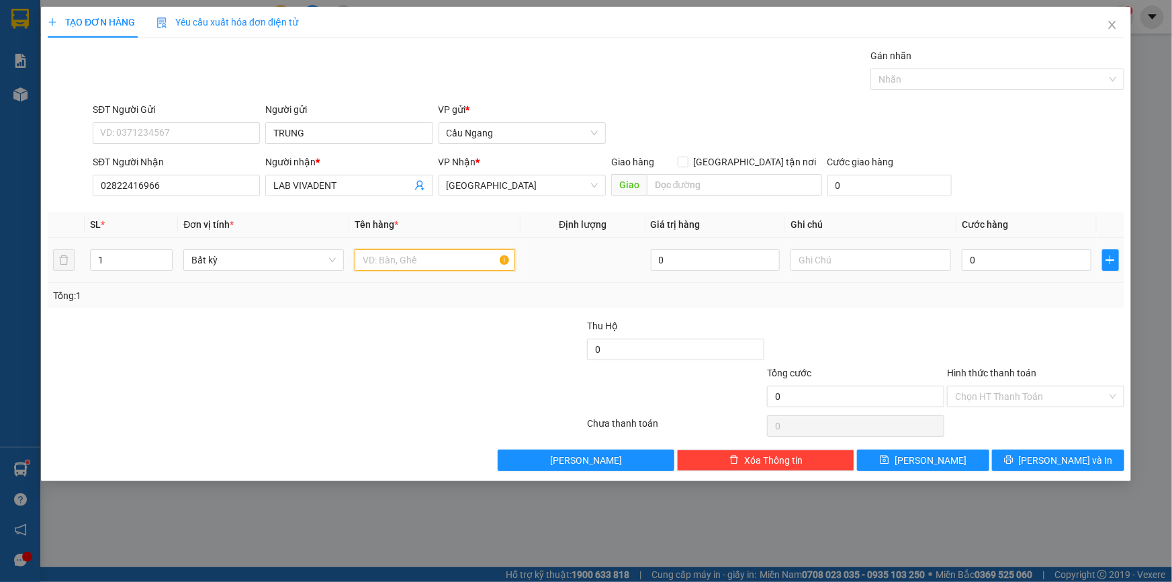
click at [416, 260] on input "text" at bounding box center [435, 259] width 161 height 21
type input "HOP"
click at [1002, 263] on input "0" at bounding box center [1027, 259] width 130 height 21
type input "2"
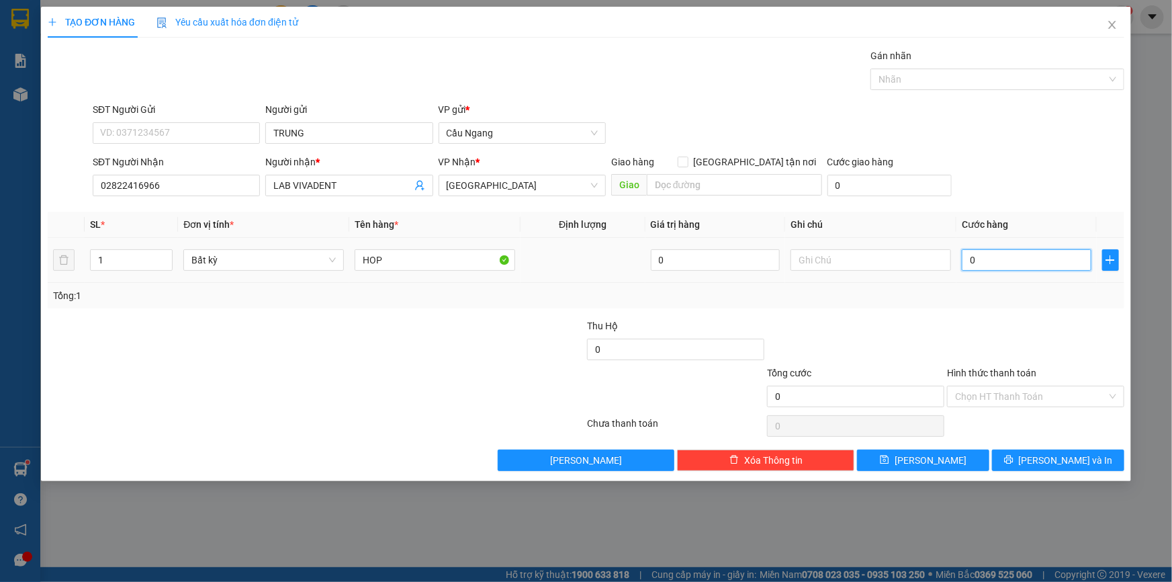
type input "2"
type input "20"
type input "200"
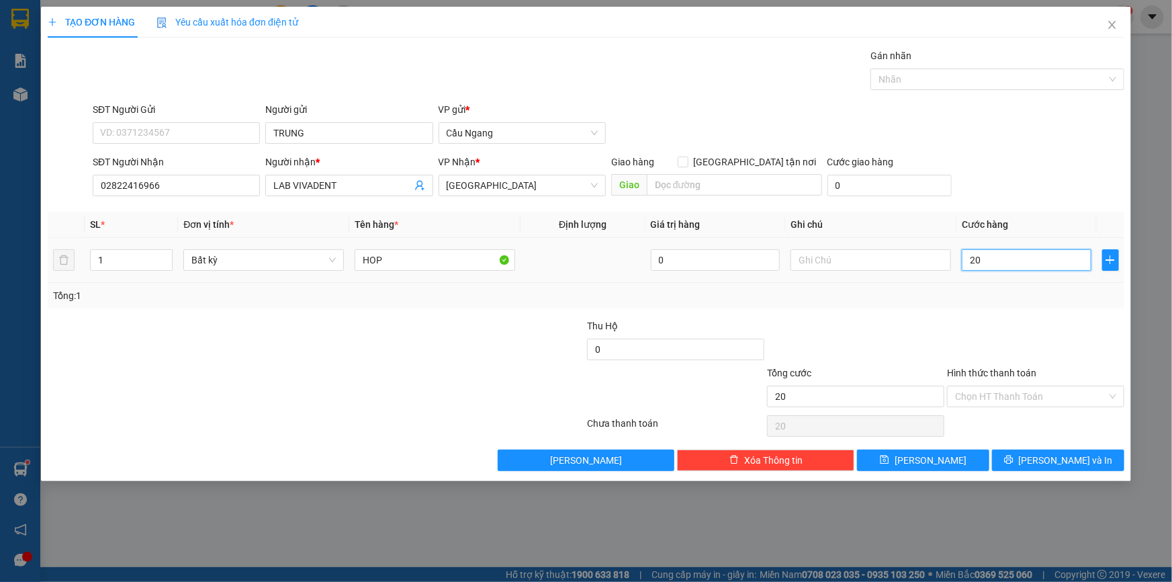
type input "200"
type input "2.000"
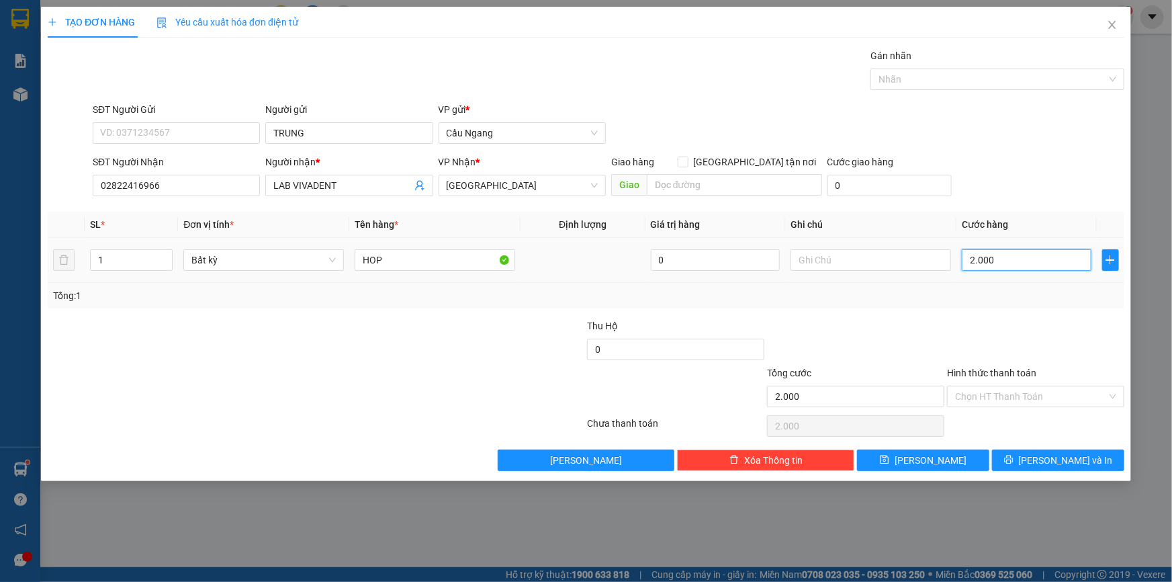
type input "20.000"
click at [1043, 453] on button "[PERSON_NAME] và In" at bounding box center [1058, 459] width 132 height 21
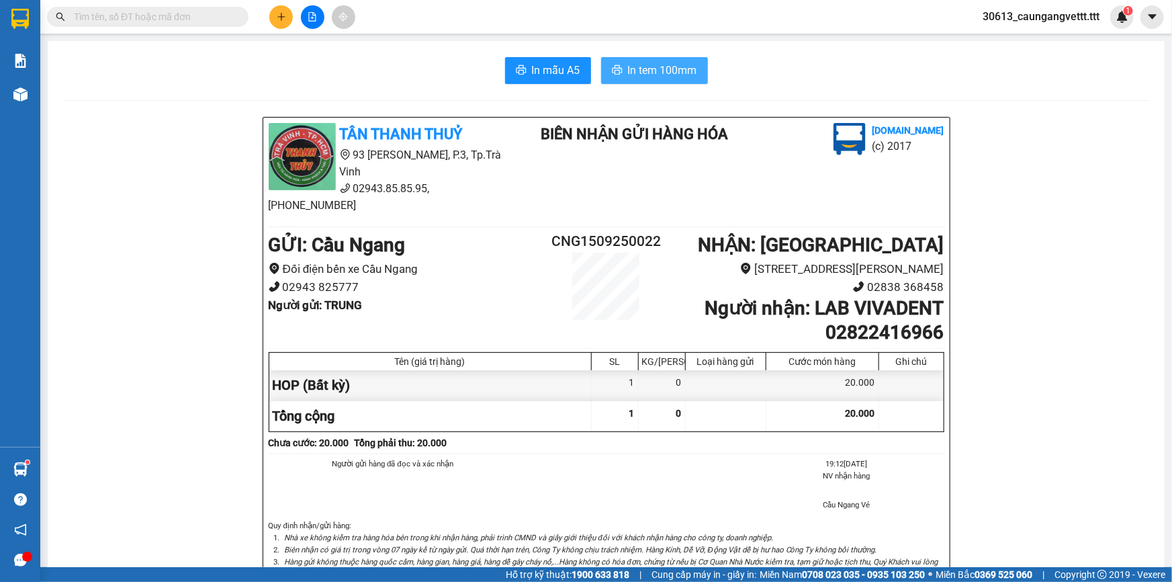
drag, startPoint x: 619, startPoint y: 60, endPoint x: 625, endPoint y: 72, distance: 12.6
click at [620, 60] on button "In tem 100mm" at bounding box center [654, 70] width 107 height 27
click at [279, 17] on icon "plus" at bounding box center [281, 16] width 9 height 9
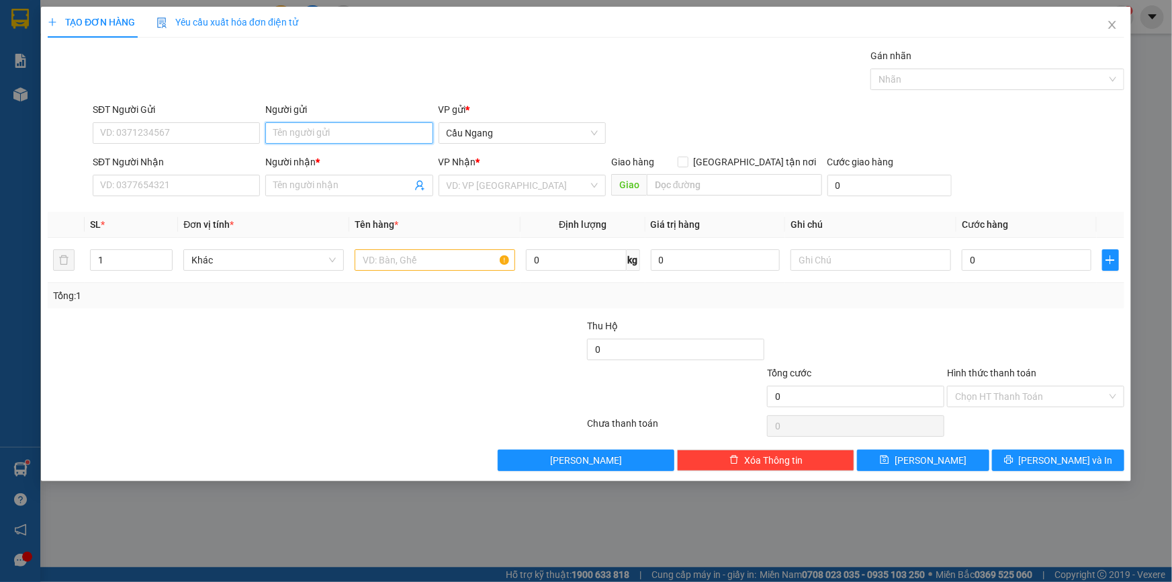
click at [320, 130] on input "Người gửi" at bounding box center [348, 132] width 167 height 21
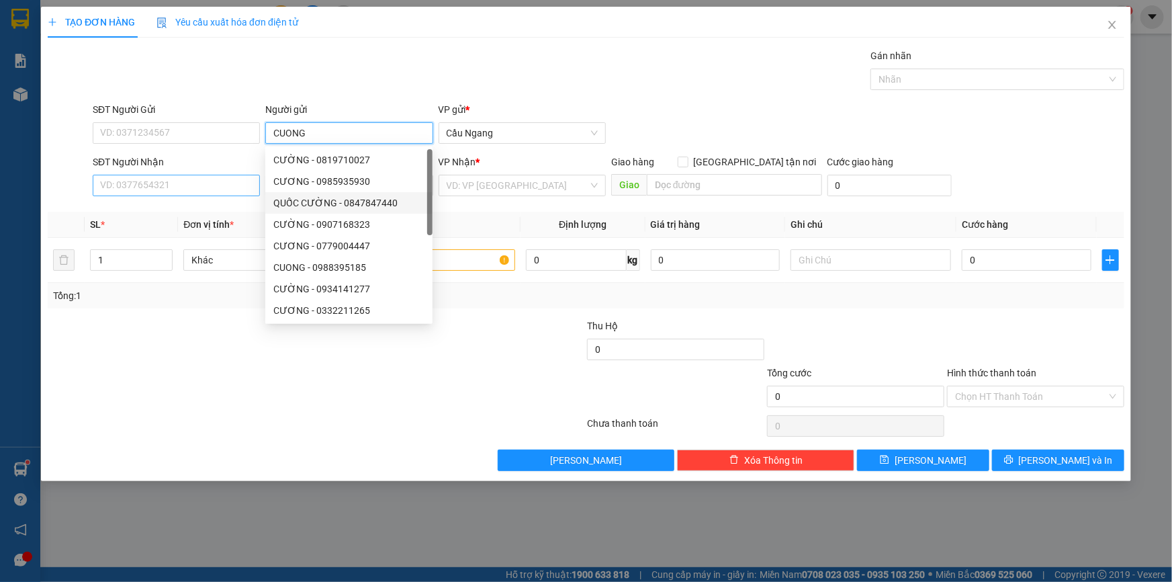
type input "CUONG"
click at [136, 183] on input "SĐT Người Nhận" at bounding box center [176, 185] width 167 height 21
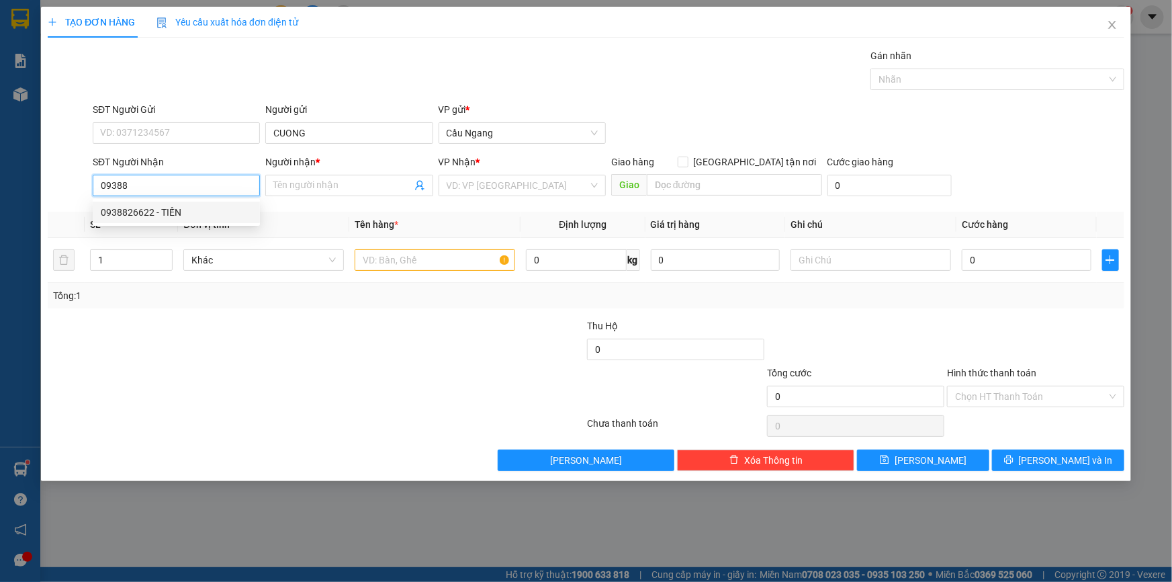
click at [175, 209] on div "0938826622 - TIẾN" at bounding box center [176, 212] width 151 height 15
type input "0938826622"
type input "TIẾN"
type input "0938826622"
click at [403, 262] on input "text" at bounding box center [435, 259] width 161 height 21
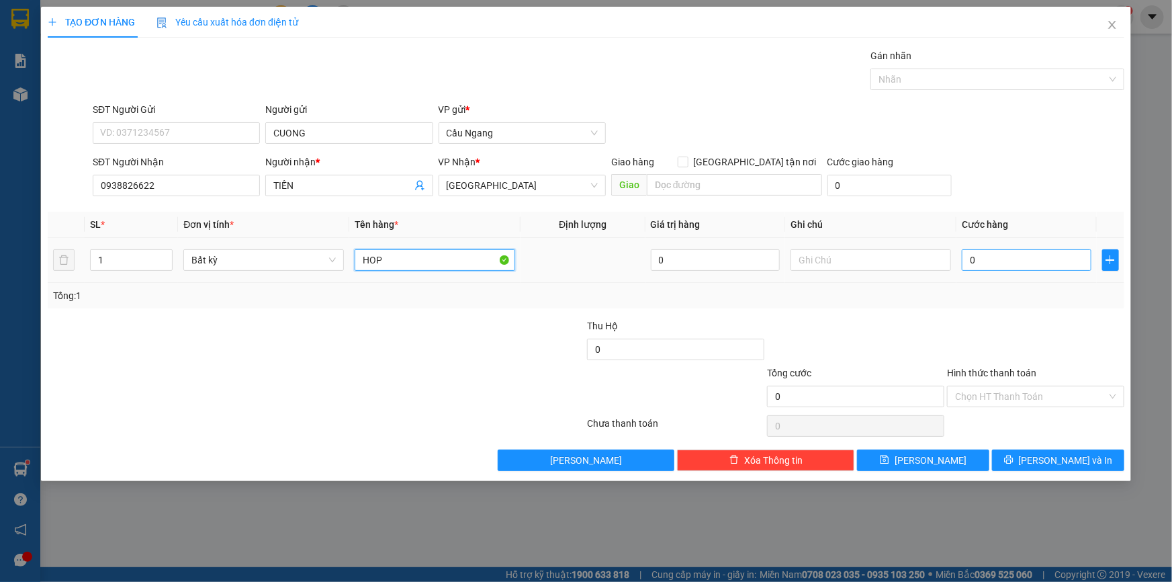
type input "HOP"
click at [1021, 263] on input "0" at bounding box center [1027, 259] width 130 height 21
type input "2"
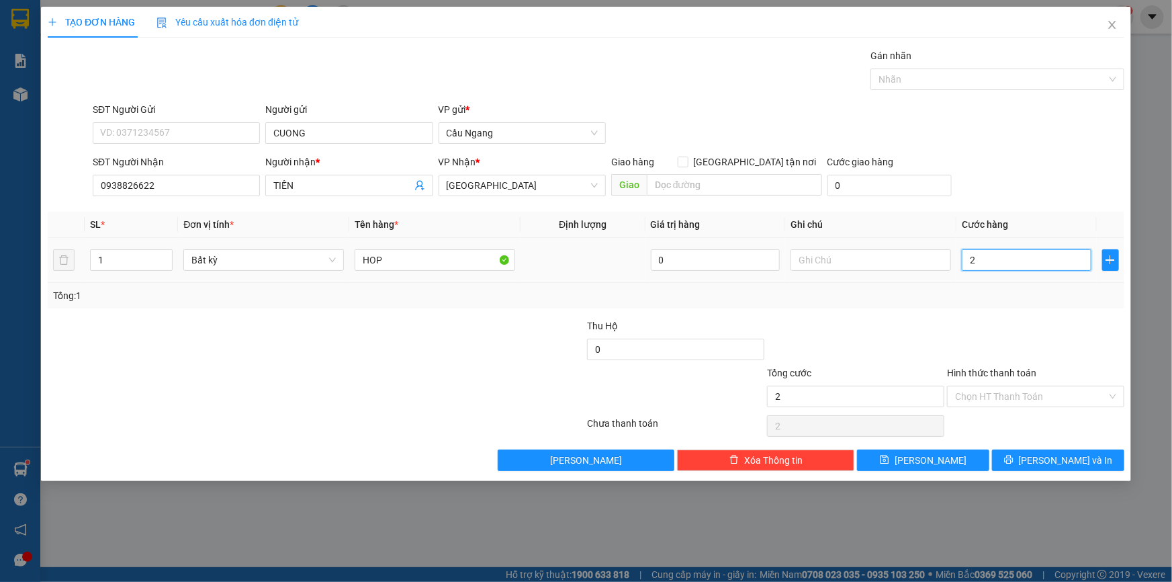
type input "20"
type input "200"
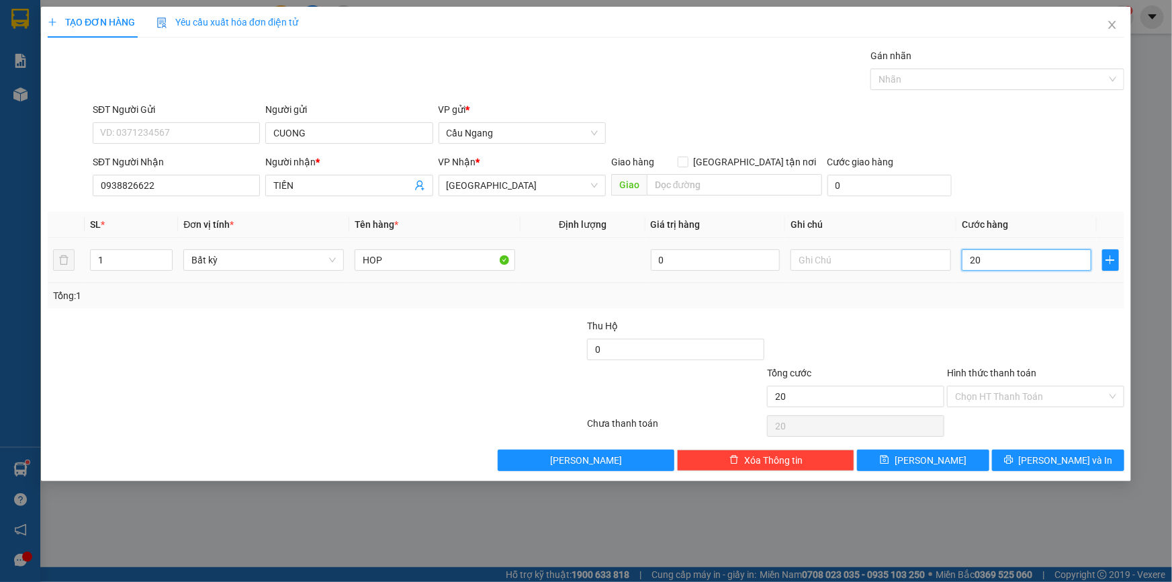
type input "200"
type input "2.000"
type input "20.000"
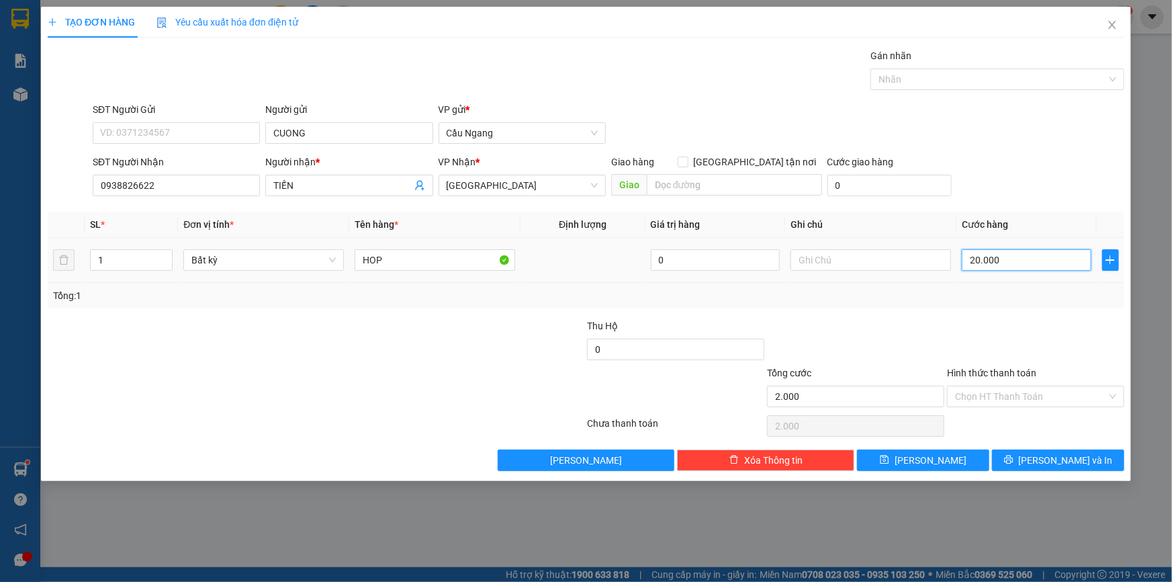
type input "20.000"
click at [1042, 453] on button "[PERSON_NAME] và In" at bounding box center [1058, 459] width 132 height 21
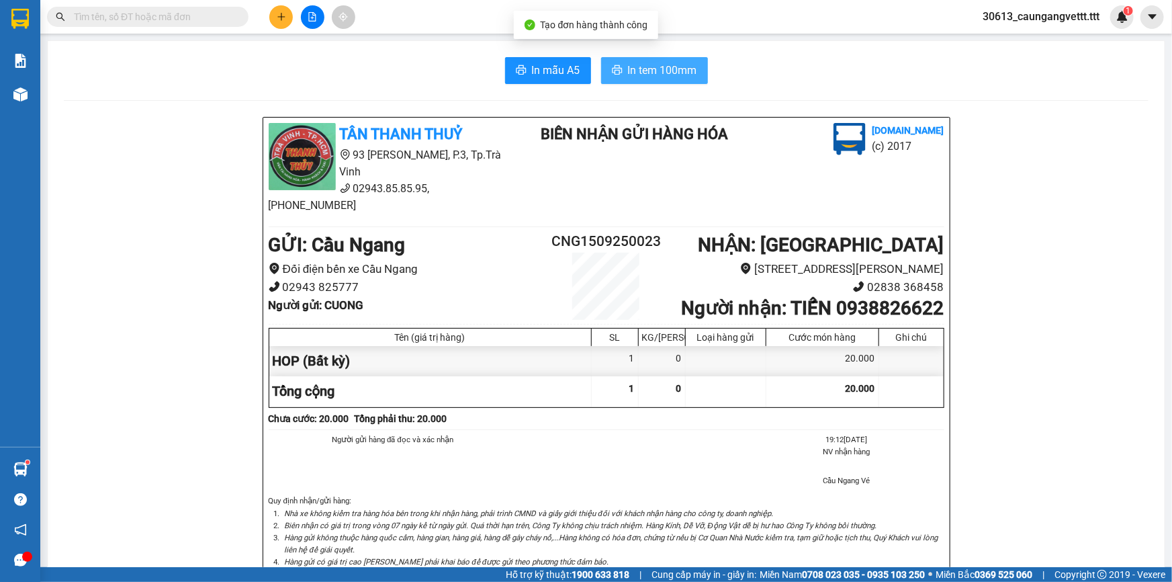
click at [642, 73] on span "In tem 100mm" at bounding box center [662, 70] width 69 height 17
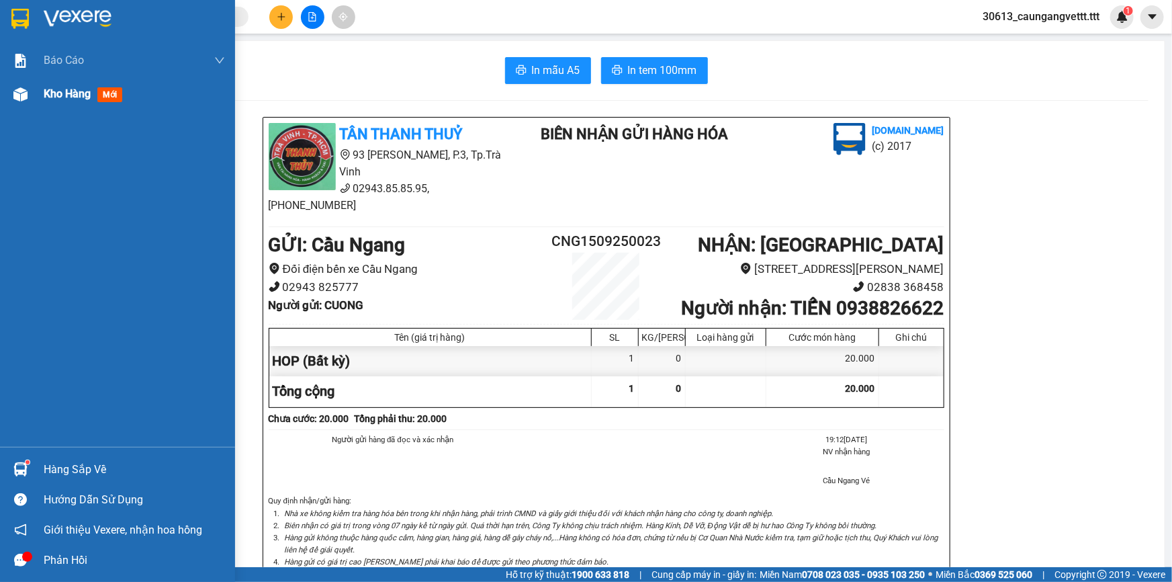
click at [54, 98] on span "Kho hàng" at bounding box center [67, 93] width 47 height 13
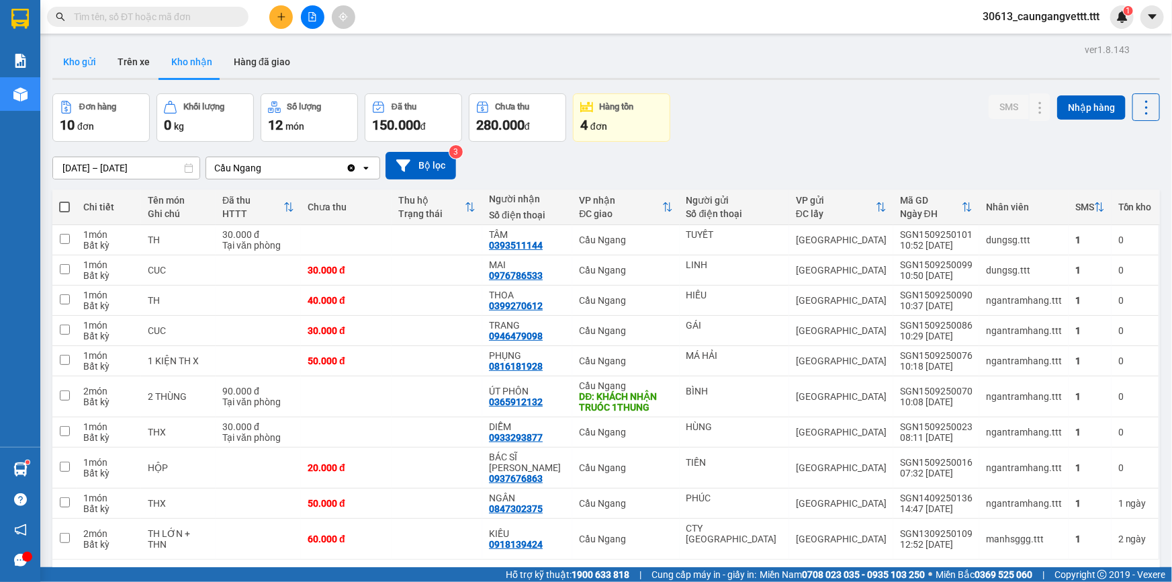
click at [81, 62] on button "Kho gửi" at bounding box center [79, 62] width 54 height 32
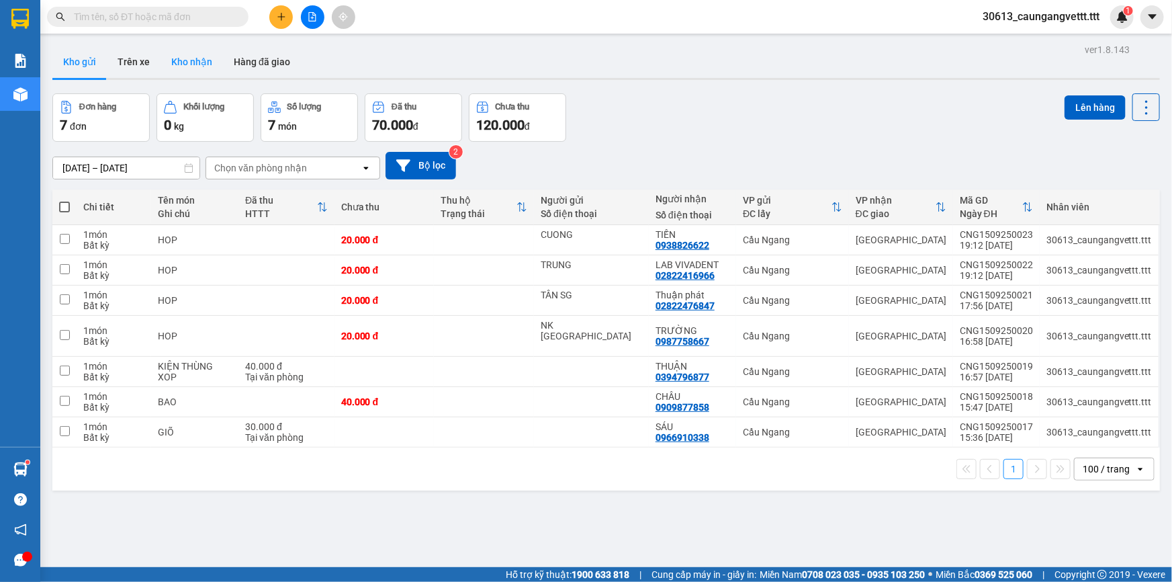
click at [185, 61] on button "Kho nhận" at bounding box center [192, 62] width 62 height 32
